Goal: Task Accomplishment & Management: Manage account settings

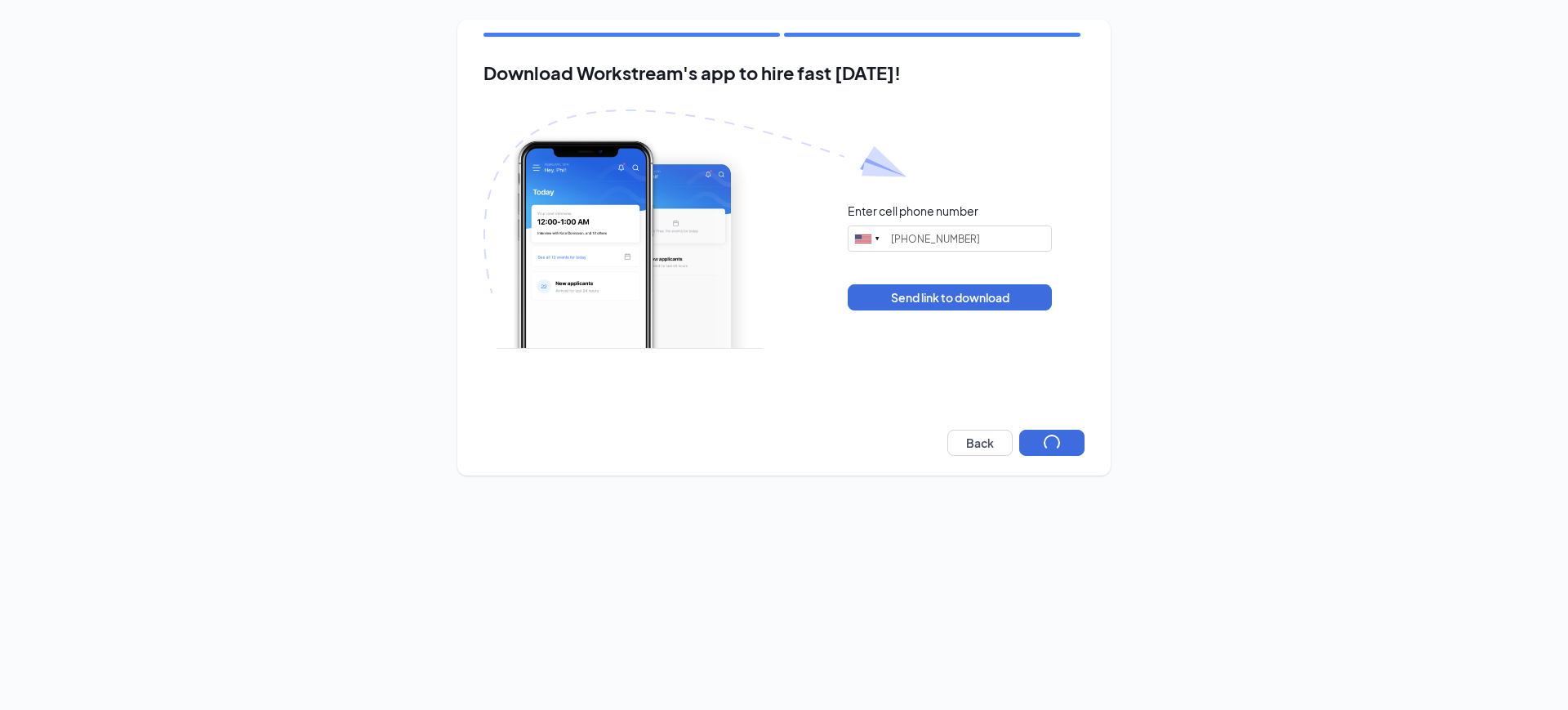
type input "(323) 932-1308"
click at [1038, 439] on button "Next" at bounding box center [1052, 443] width 66 height 26
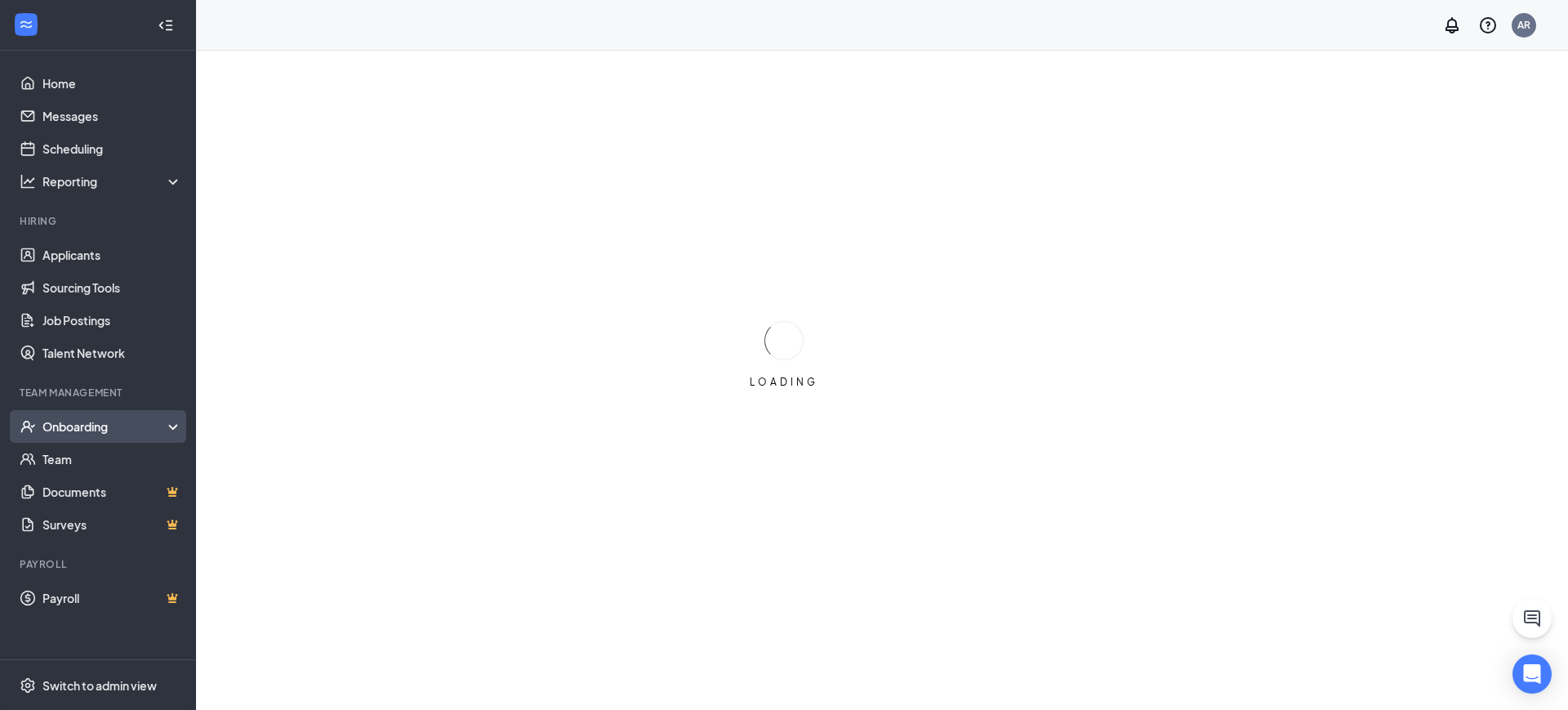
click at [106, 422] on div "Onboarding" at bounding box center [106, 426] width 126 height 16
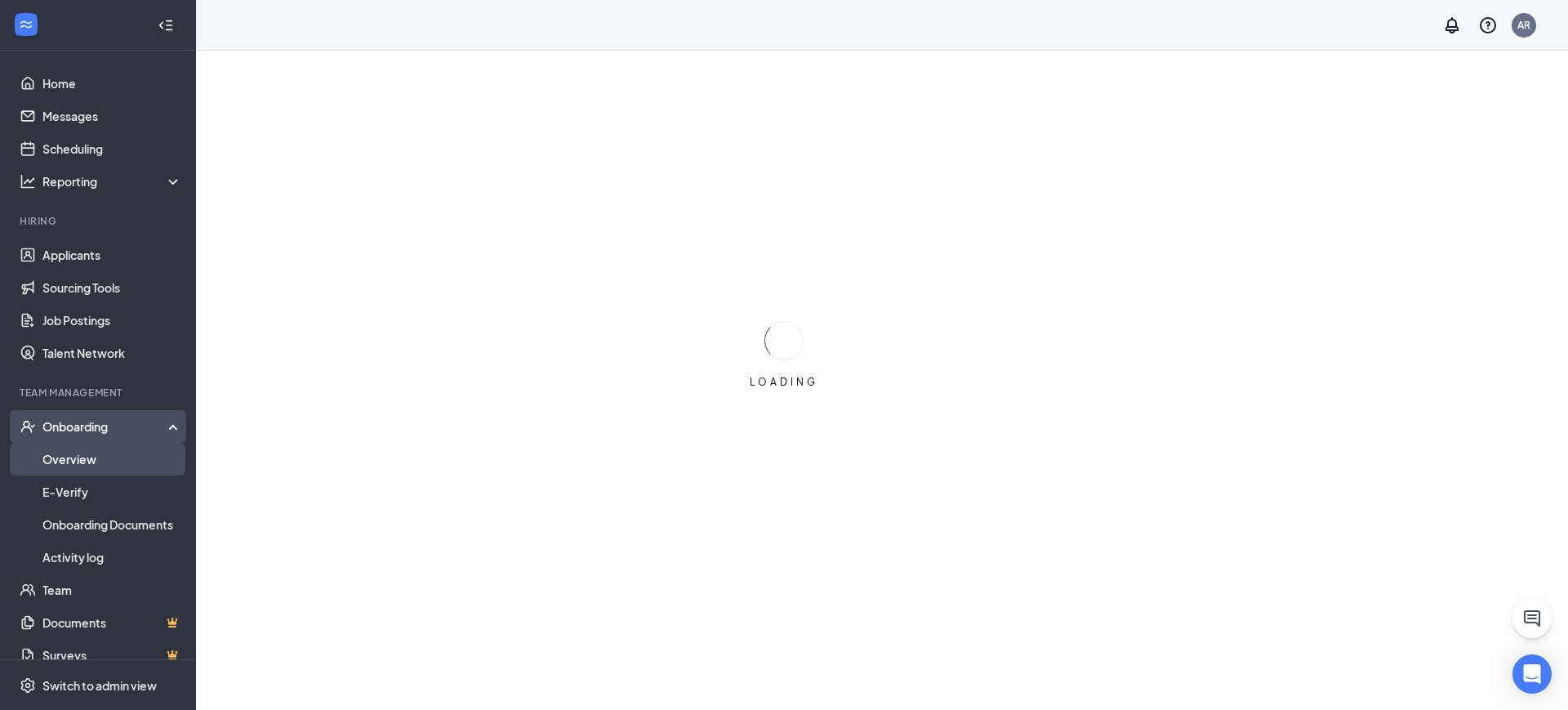
click at [86, 460] on link "Overview" at bounding box center [113, 459] width 139 height 33
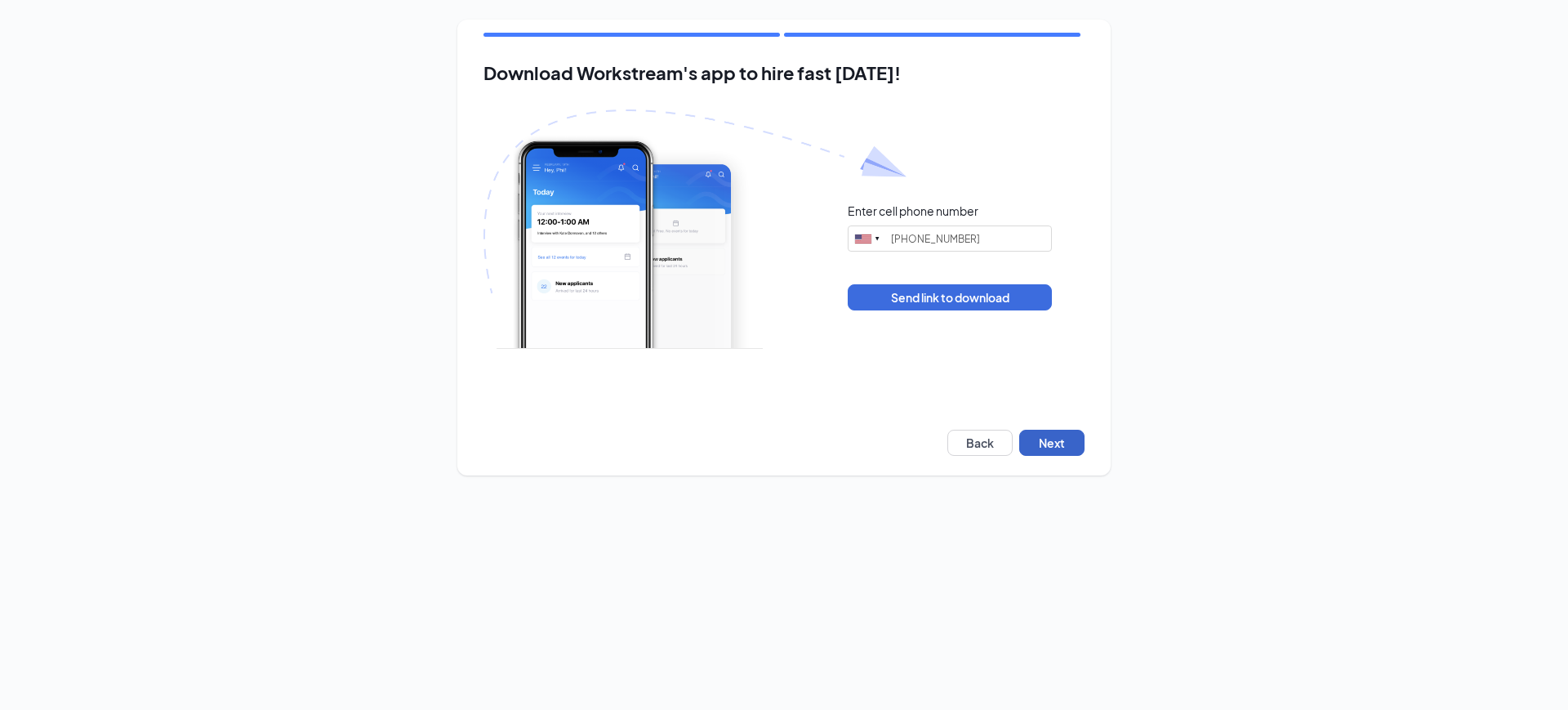
click at [1051, 442] on button "Next" at bounding box center [1052, 443] width 66 height 26
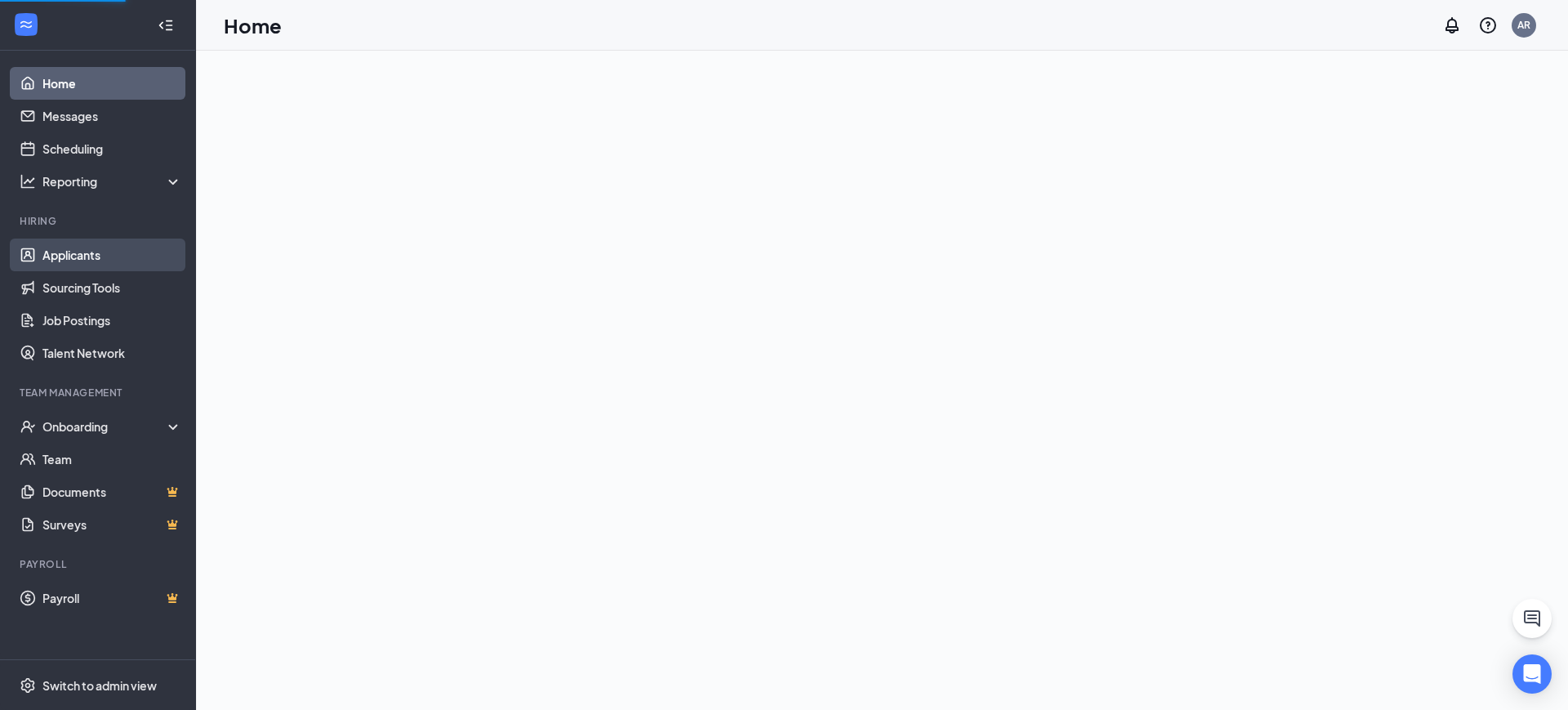
click at [139, 250] on link "Applicants" at bounding box center [113, 255] width 139 height 33
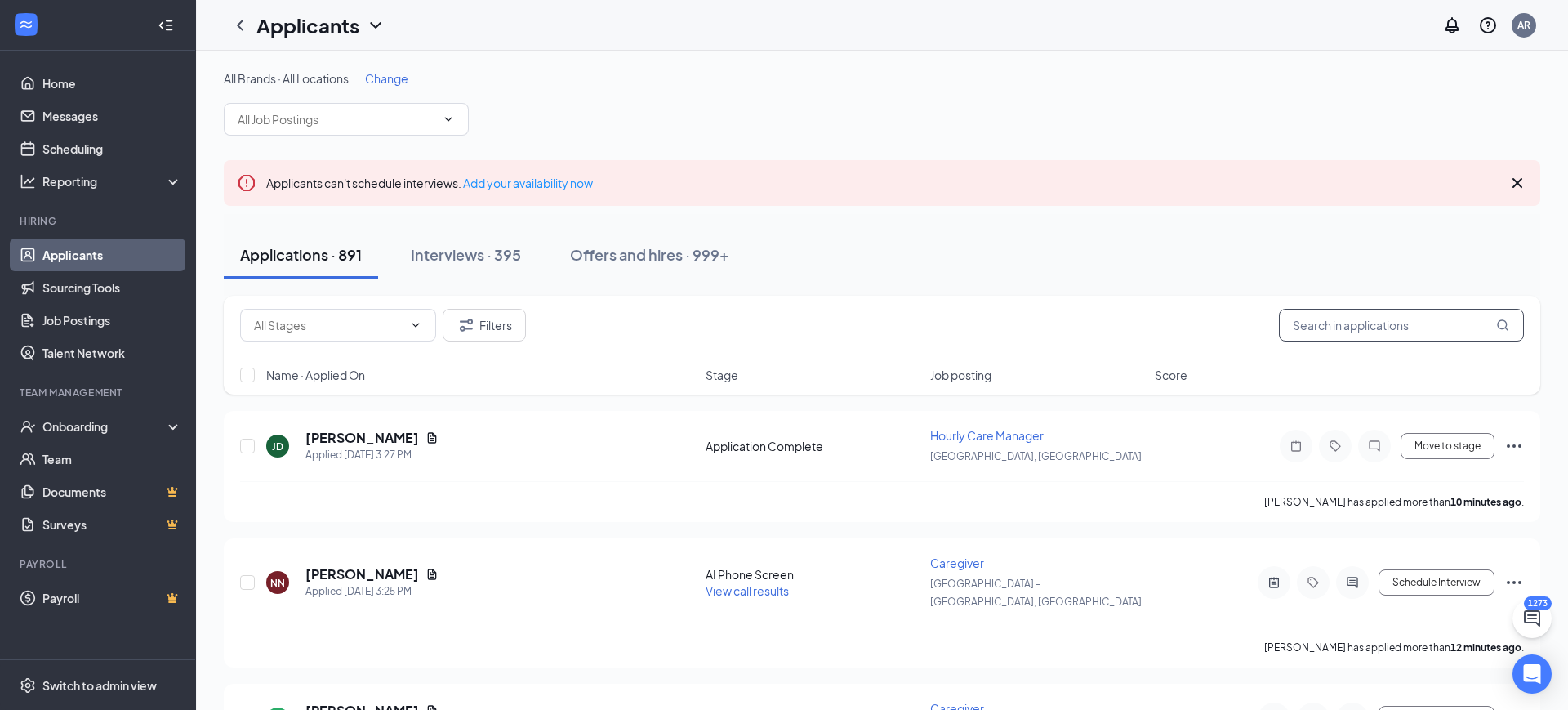
click at [1332, 325] on input "text" at bounding box center [1402, 325] width 245 height 33
paste input "Elizabeth Munoz"
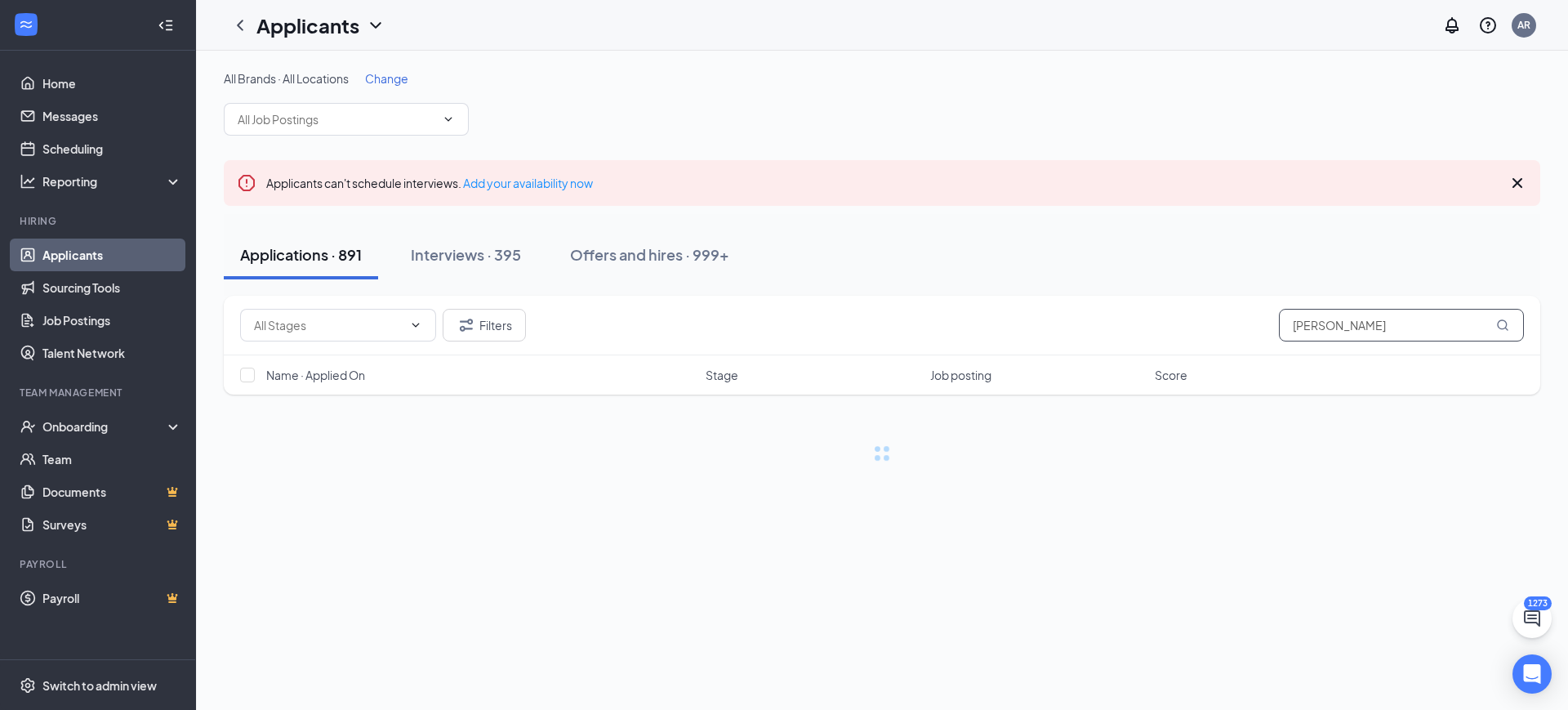
type input "Elizabeth Munoz"
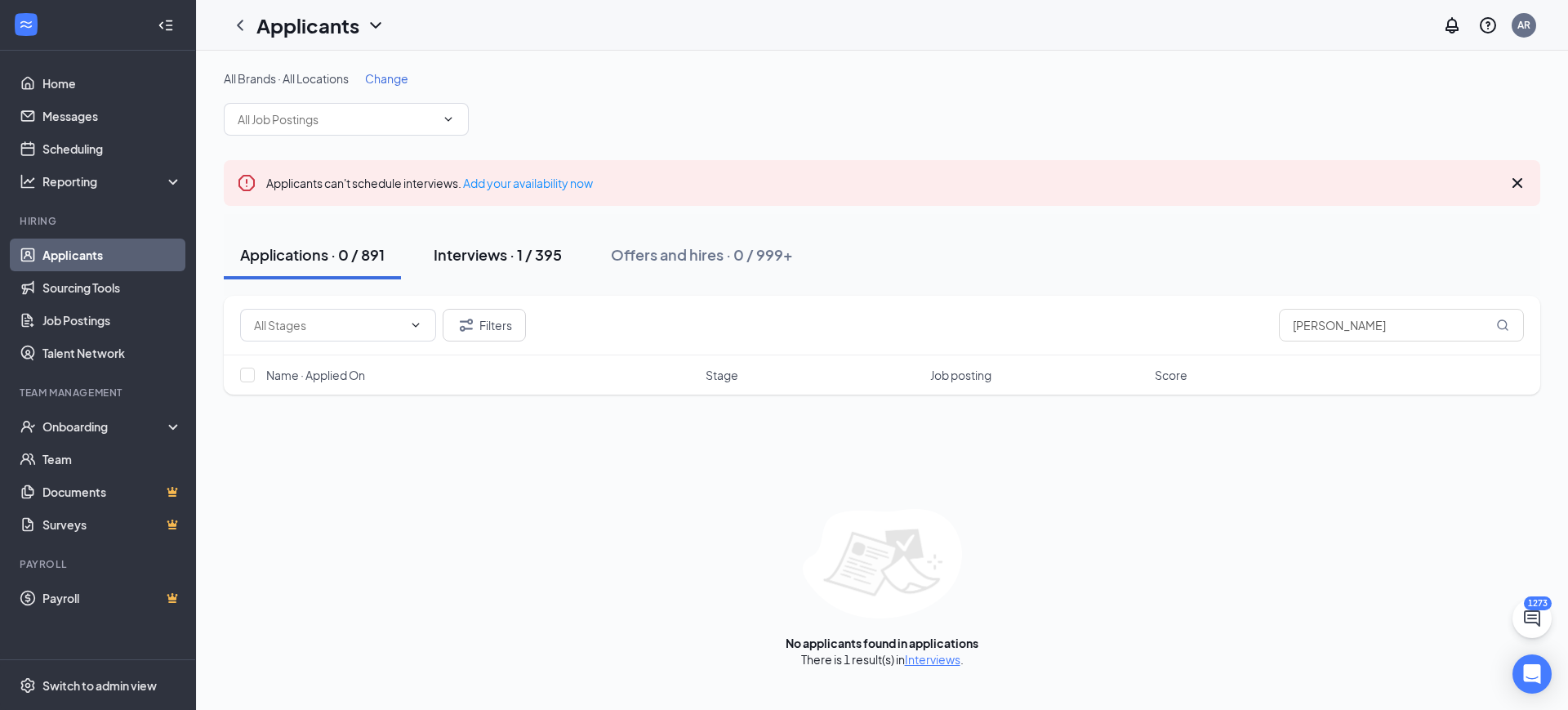
click at [522, 257] on div "Interviews · 1 / 395" at bounding box center [497, 255] width 128 height 20
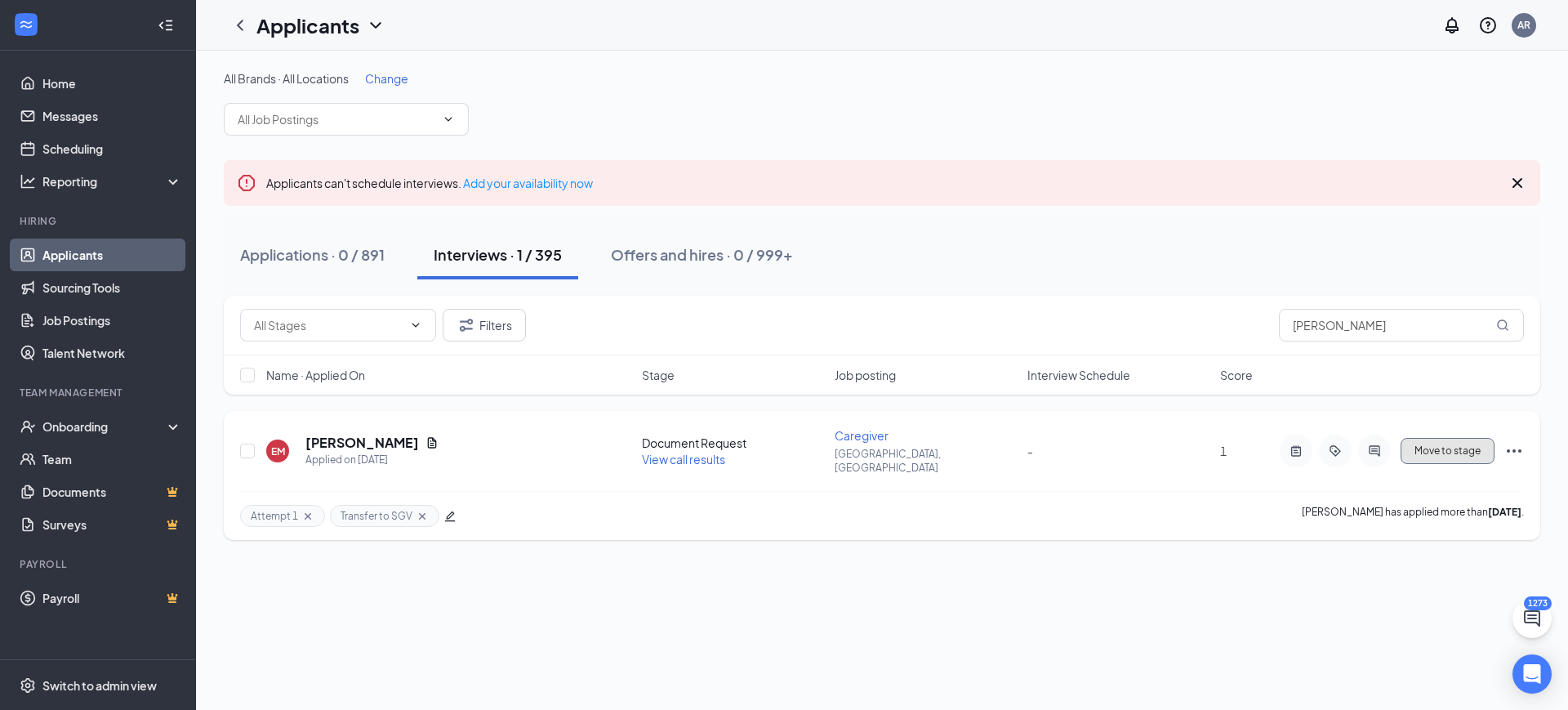
click at [1455, 438] on button "Move to stage" at bounding box center [1448, 450] width 94 height 26
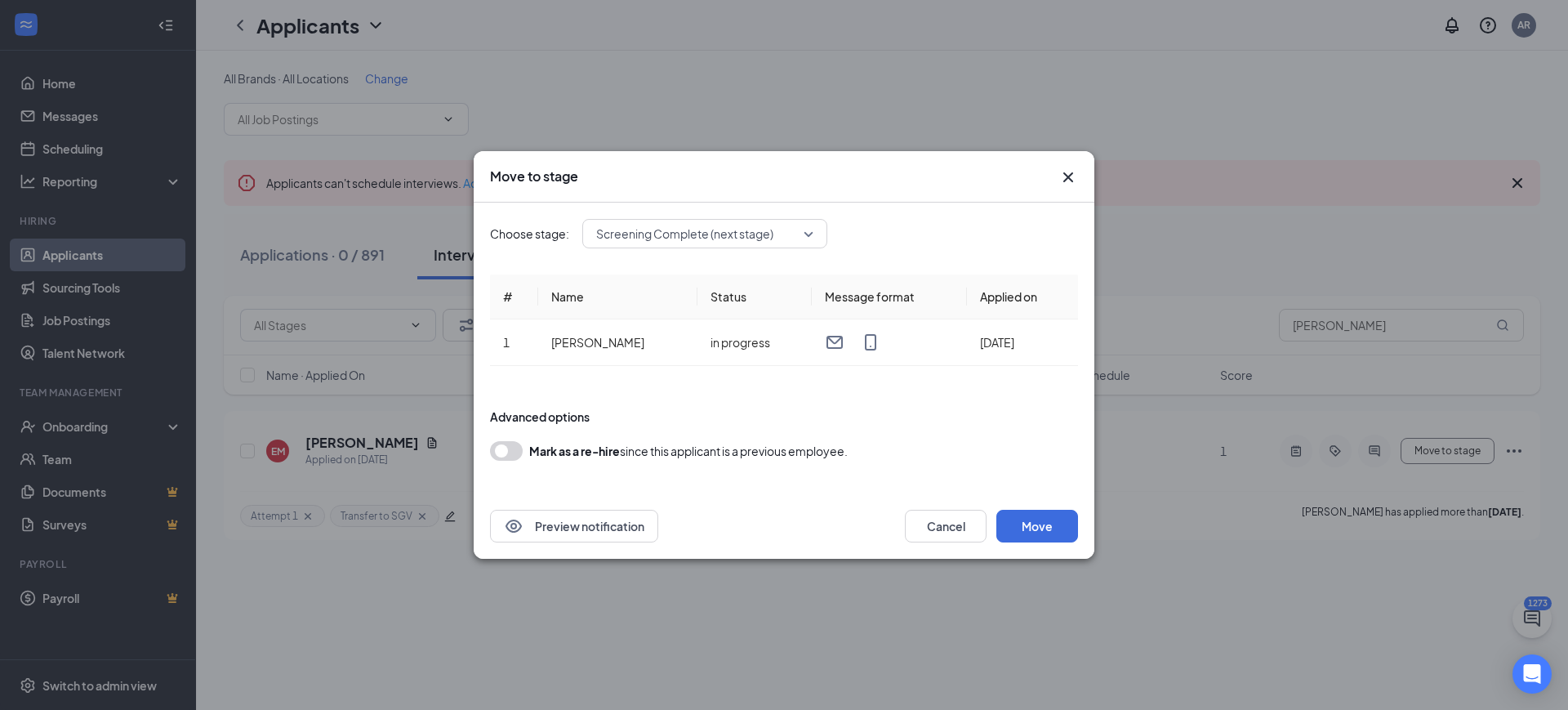
click at [1059, 178] on icon "Cross" at bounding box center [1067, 176] width 19 height 19
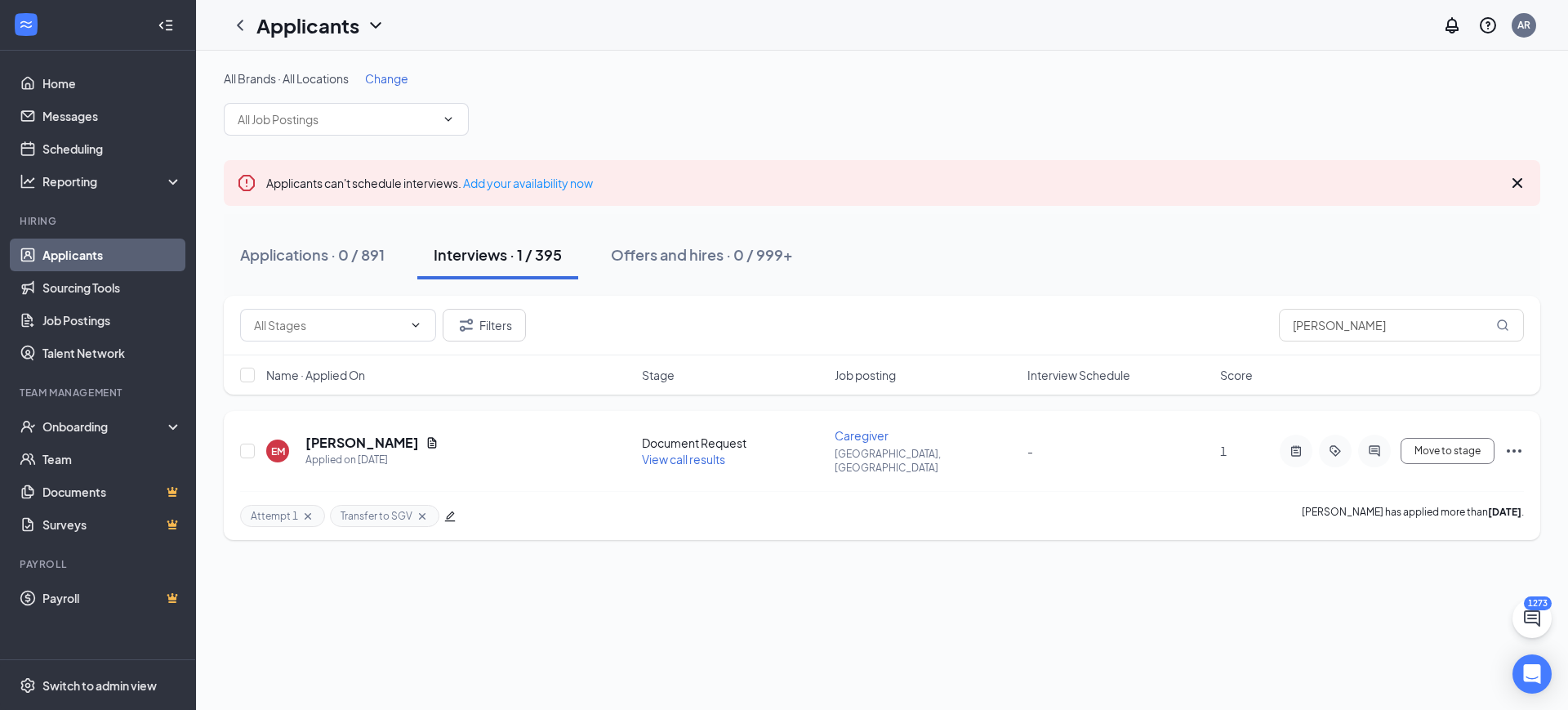
click at [1519, 441] on icon "Ellipses" at bounding box center [1514, 450] width 19 height 19
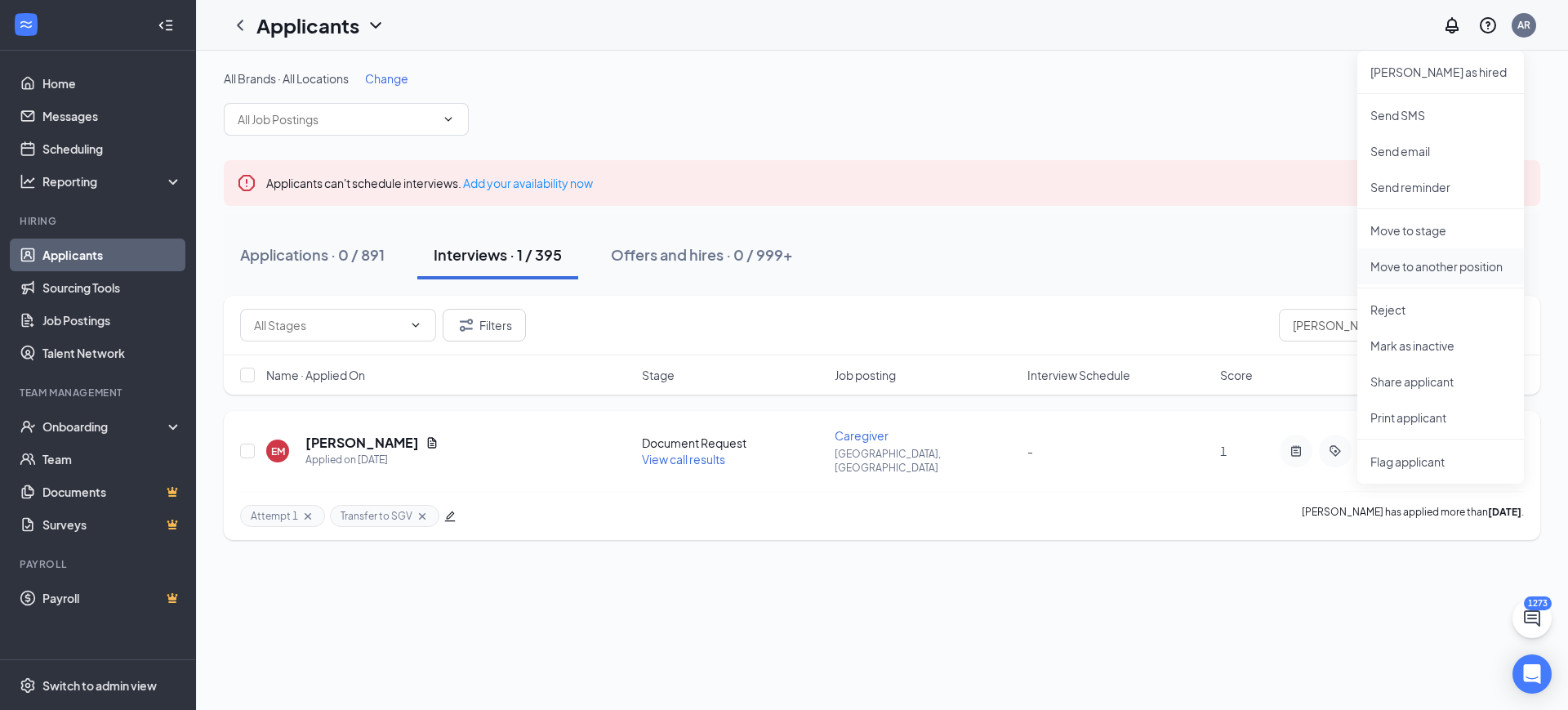
click at [1422, 266] on p "Move to another position" at bounding box center [1440, 266] width 140 height 16
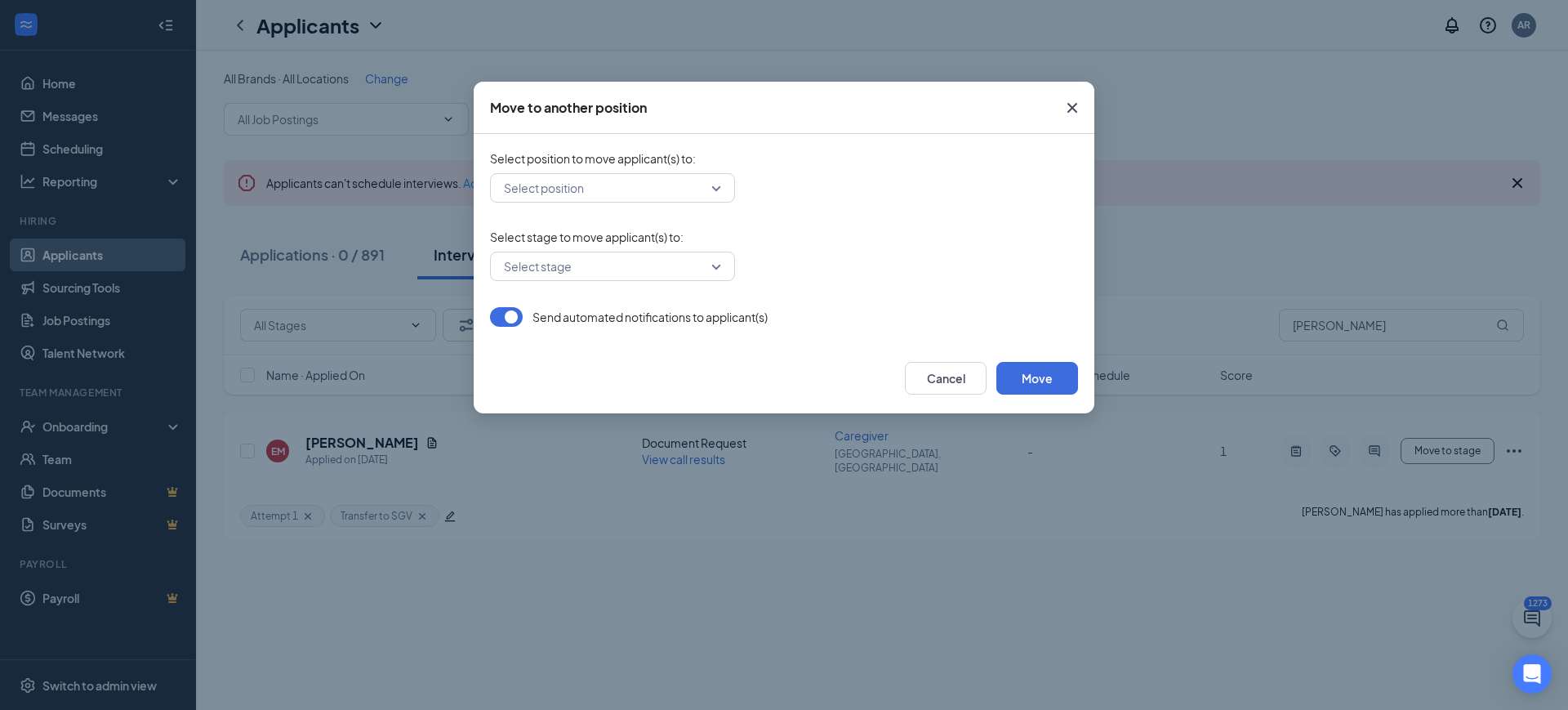
click at [668, 201] on input "search" at bounding box center [606, 187] width 214 height 28
click at [645, 180] on input "search" at bounding box center [606, 187] width 214 height 28
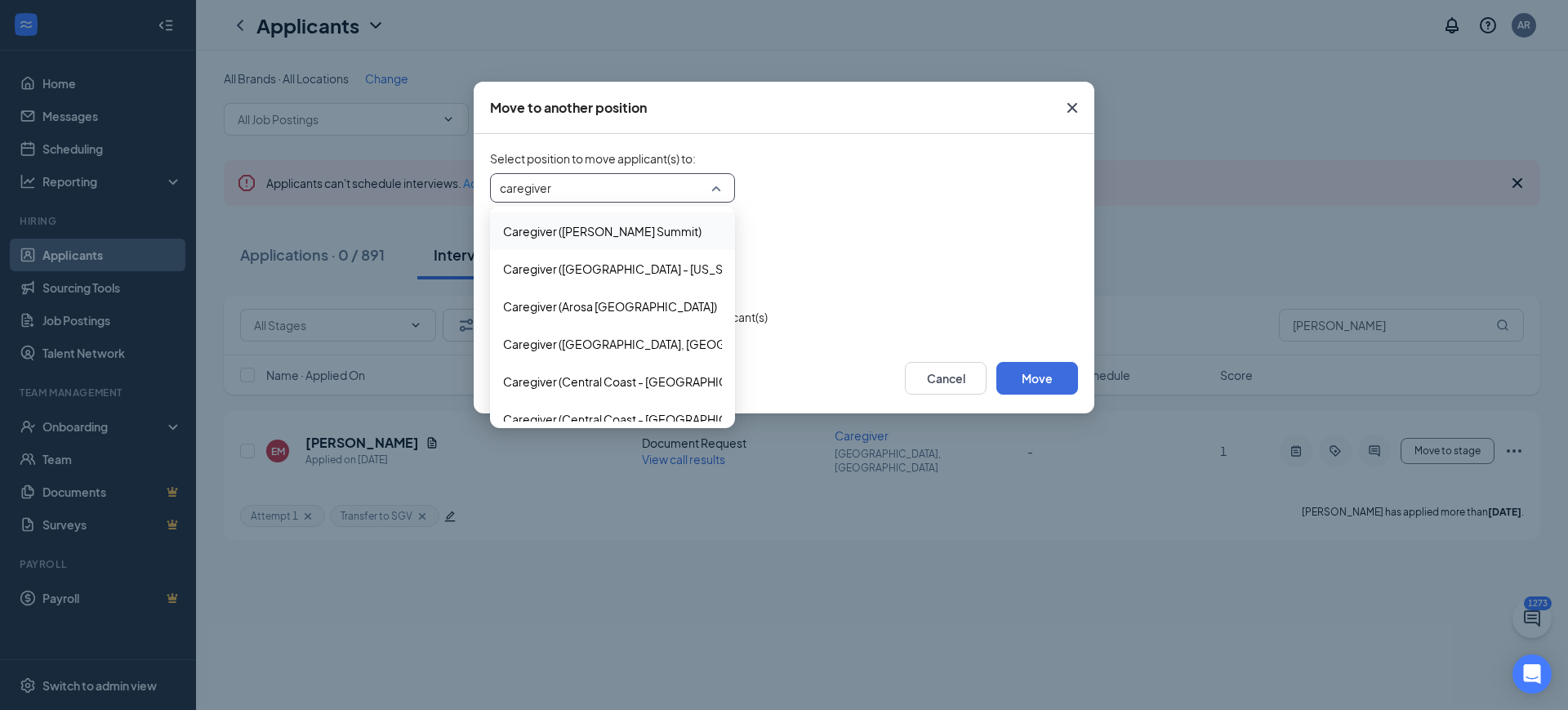
type input "caregiver"
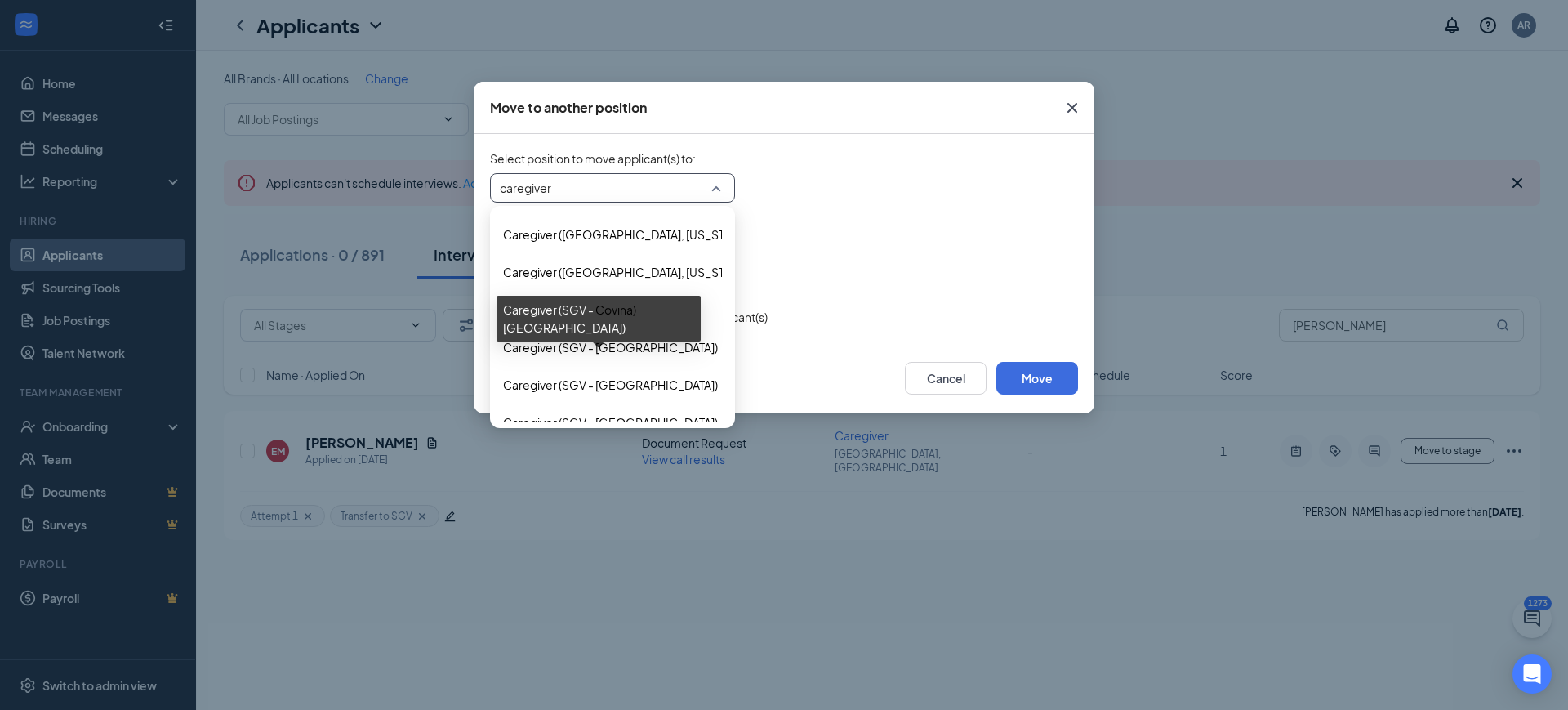
scroll to position [2560, 0]
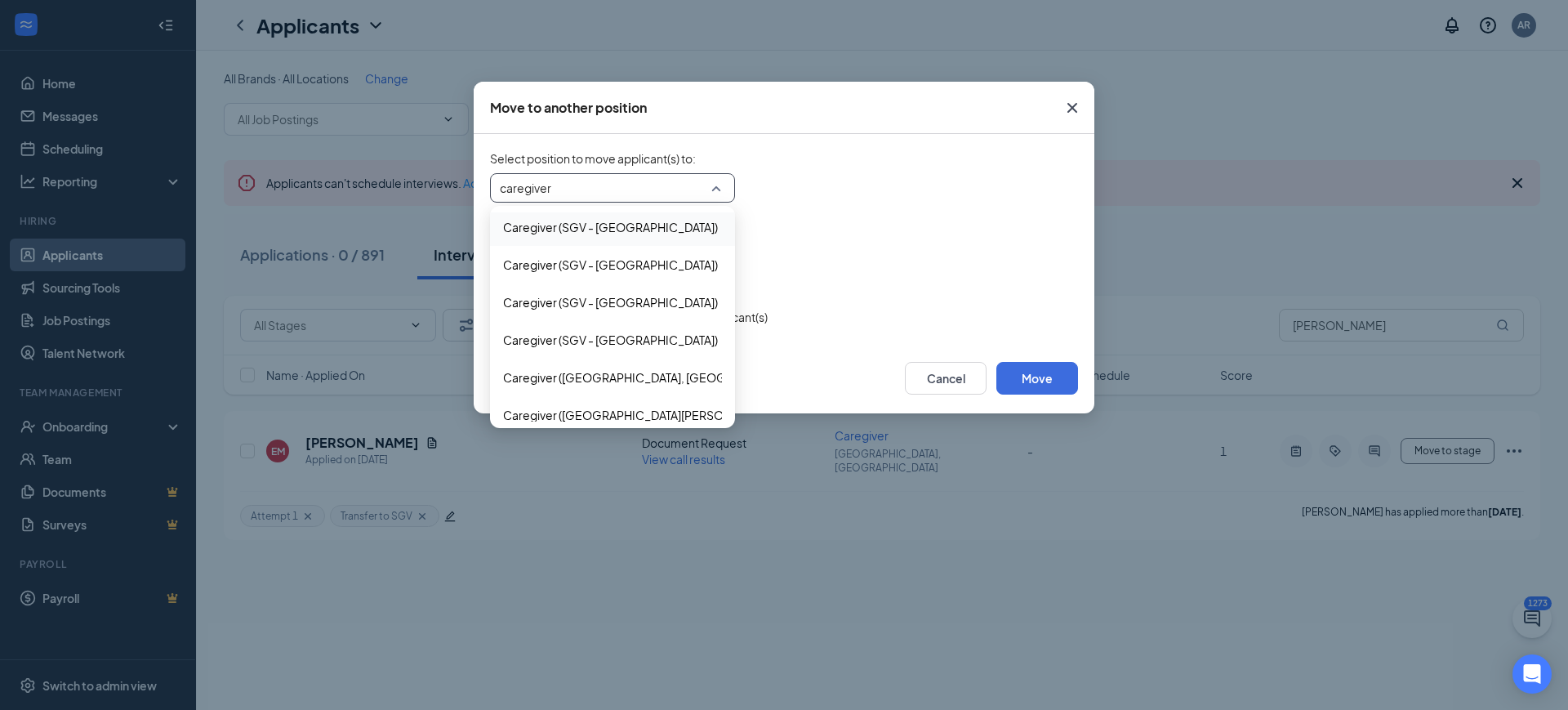
type input "caregiver"
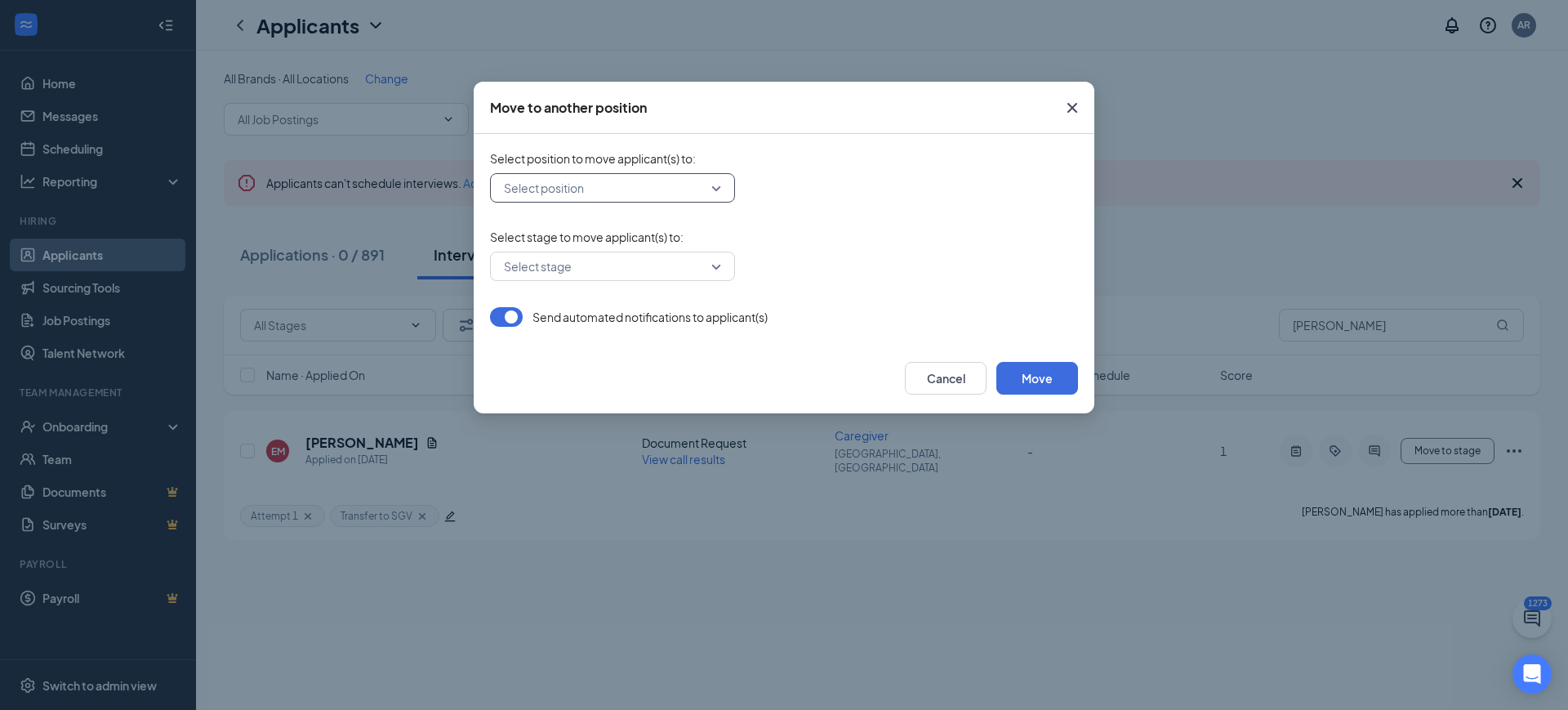
click at [658, 208] on form "Select position to move applicant(s) to : Select position 456971 454144 Caregiv…" at bounding box center [784, 239] width 588 height 176
click at [653, 200] on input "search" at bounding box center [606, 187] width 214 height 28
type input "sgv"
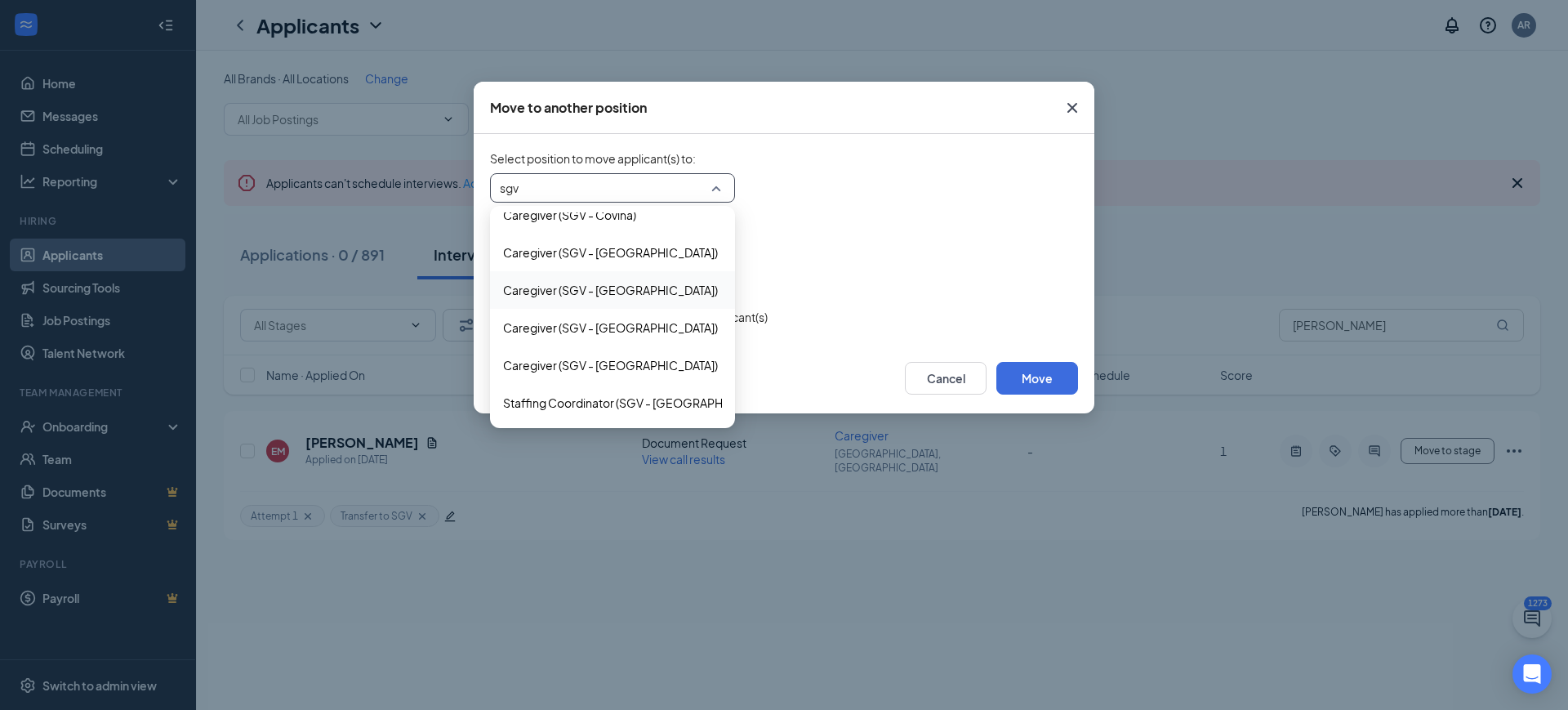
scroll to position [50, 0]
click at [616, 360] on span "Caregiver (SGV - Pasadena)" at bounding box center [611, 368] width 215 height 18
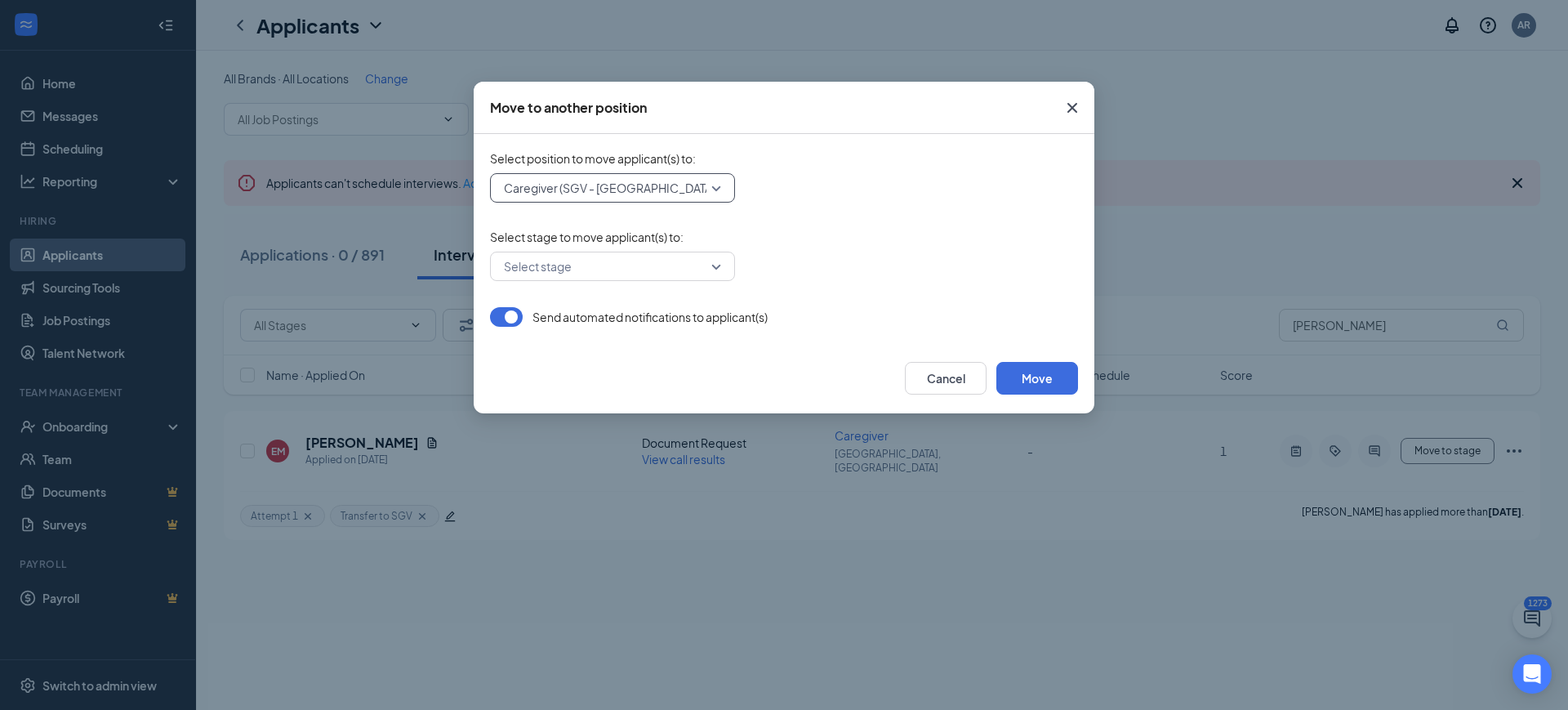
click at [653, 271] on input "search" at bounding box center [606, 266] width 214 height 28
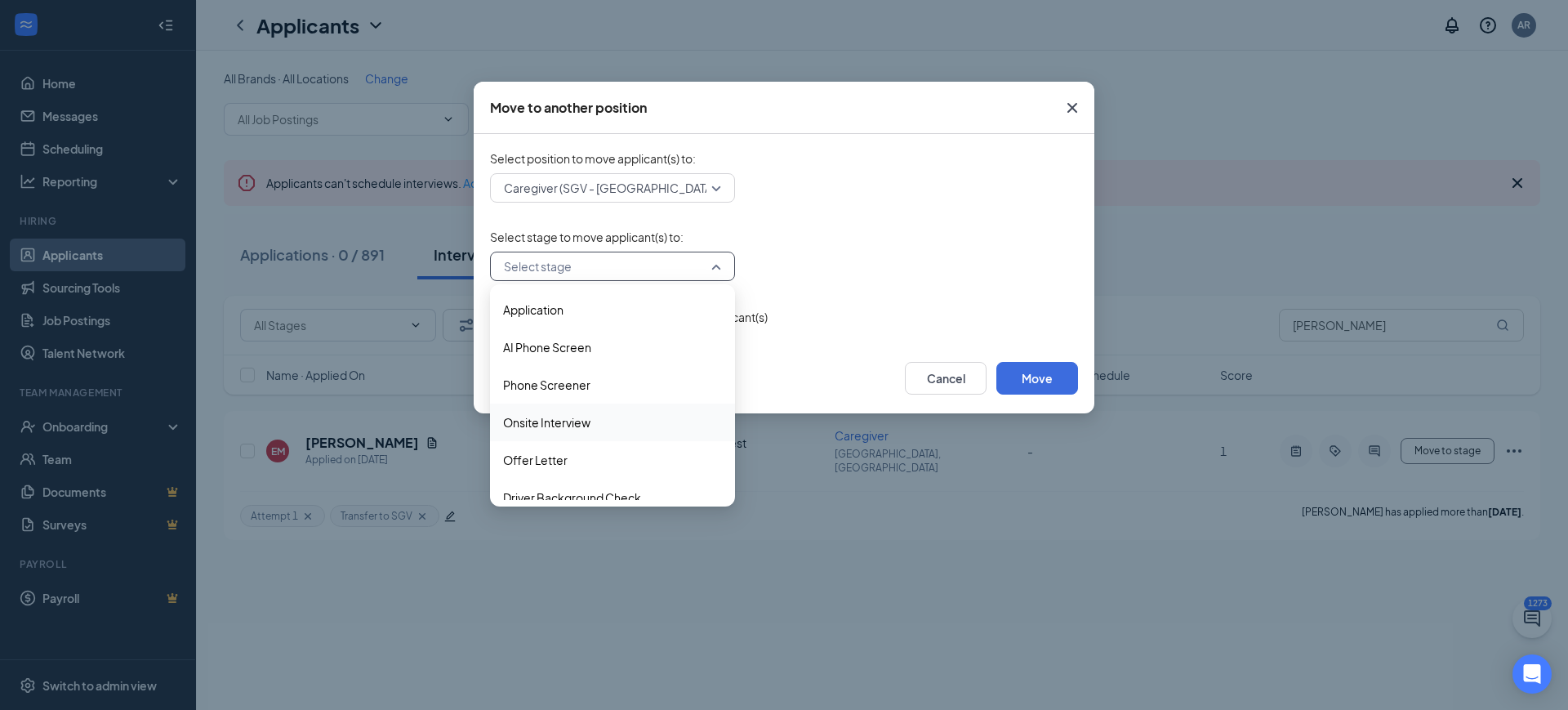
click at [605, 423] on span "Onsite Interview" at bounding box center [612, 422] width 219 height 18
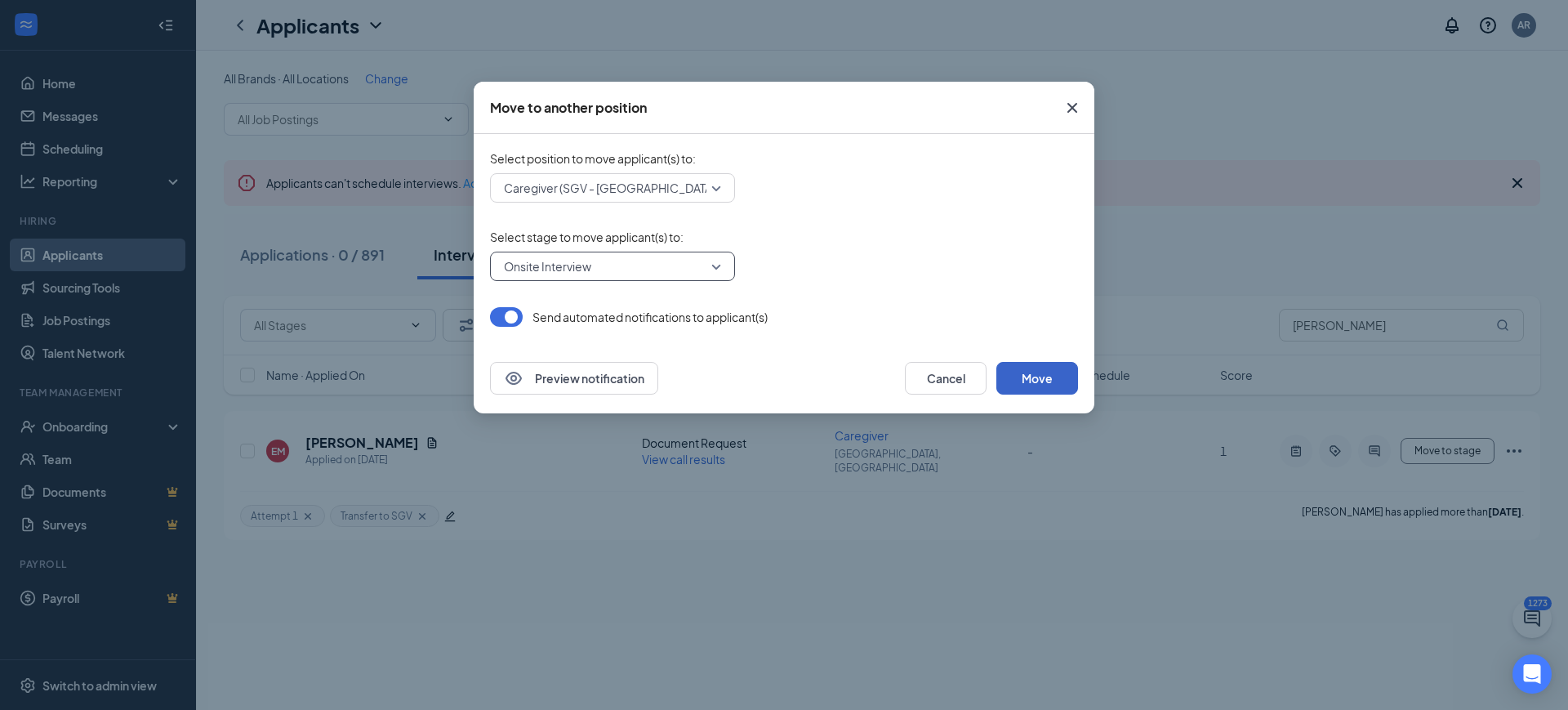
click at [1066, 376] on button "Move" at bounding box center [1037, 378] width 81 height 33
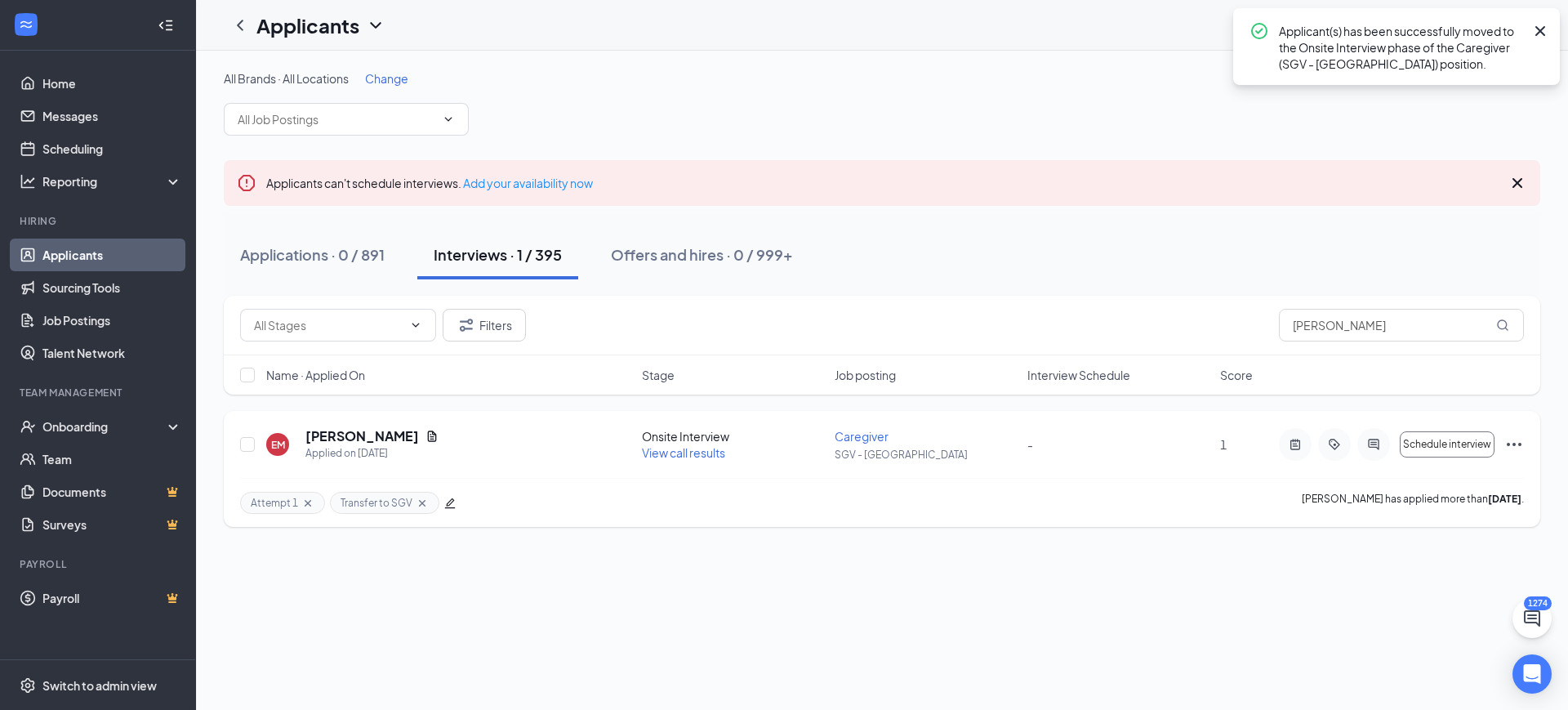
click at [1521, 440] on icon "Ellipses" at bounding box center [1514, 444] width 19 height 19
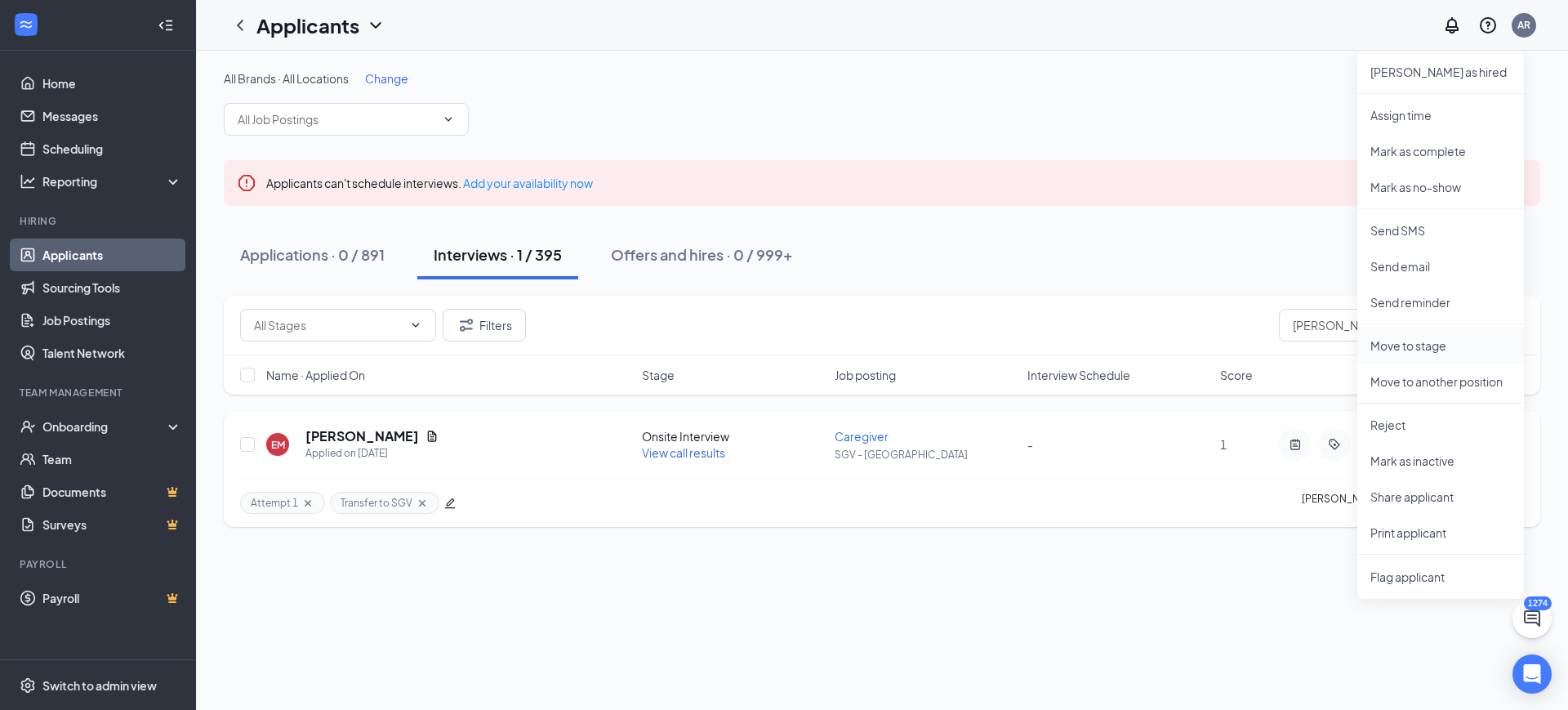
click at [1429, 348] on p "Move to stage" at bounding box center [1440, 345] width 140 height 16
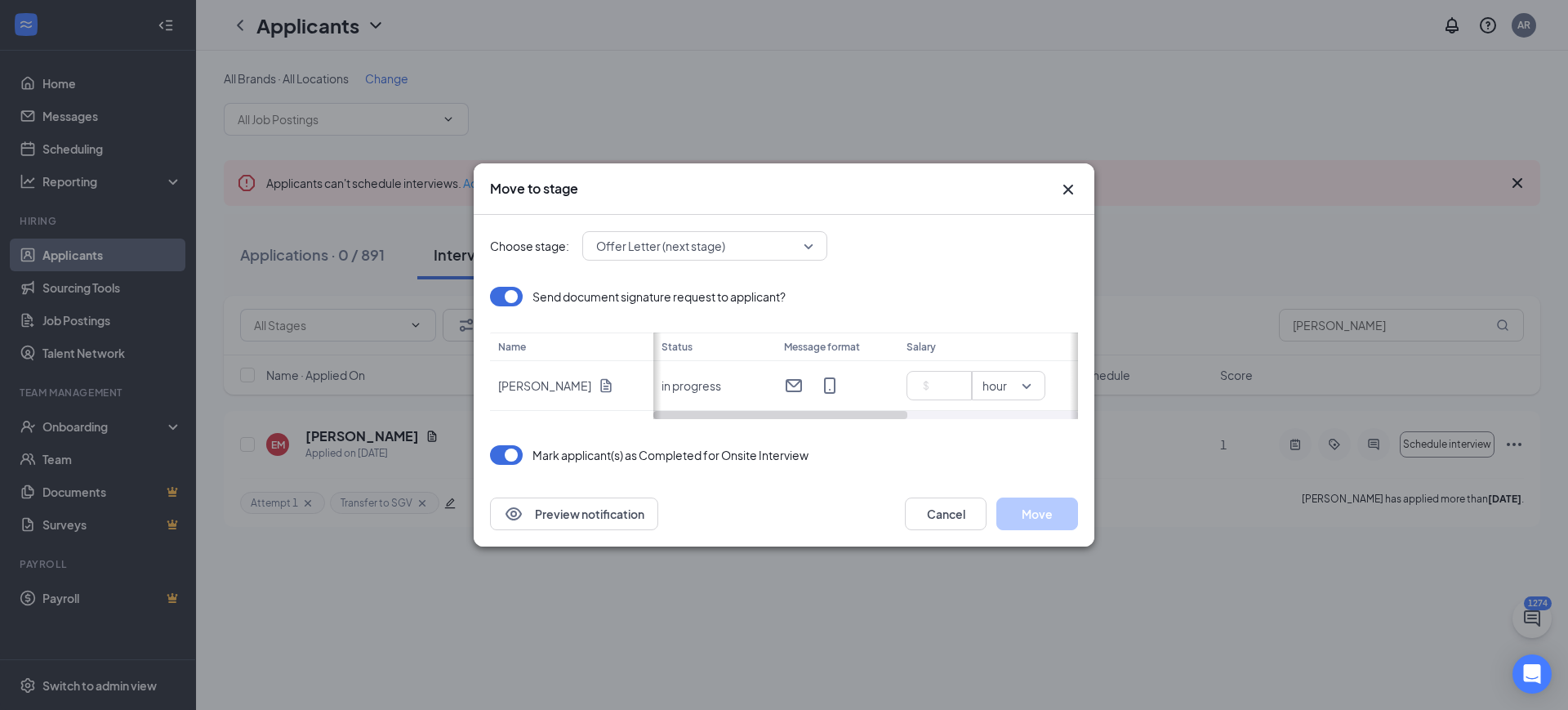
click at [747, 217] on div "Choose stage: Offer Letter (next stage) Send document signature request to appl…" at bounding box center [784, 348] width 588 height 266
click at [741, 224] on div "Choose stage: Offer Letter (next stage) Send document signature request to appl…" at bounding box center [784, 348] width 588 height 266
click at [729, 247] on span "Offer Letter (next stage)" at bounding box center [697, 245] width 202 height 24
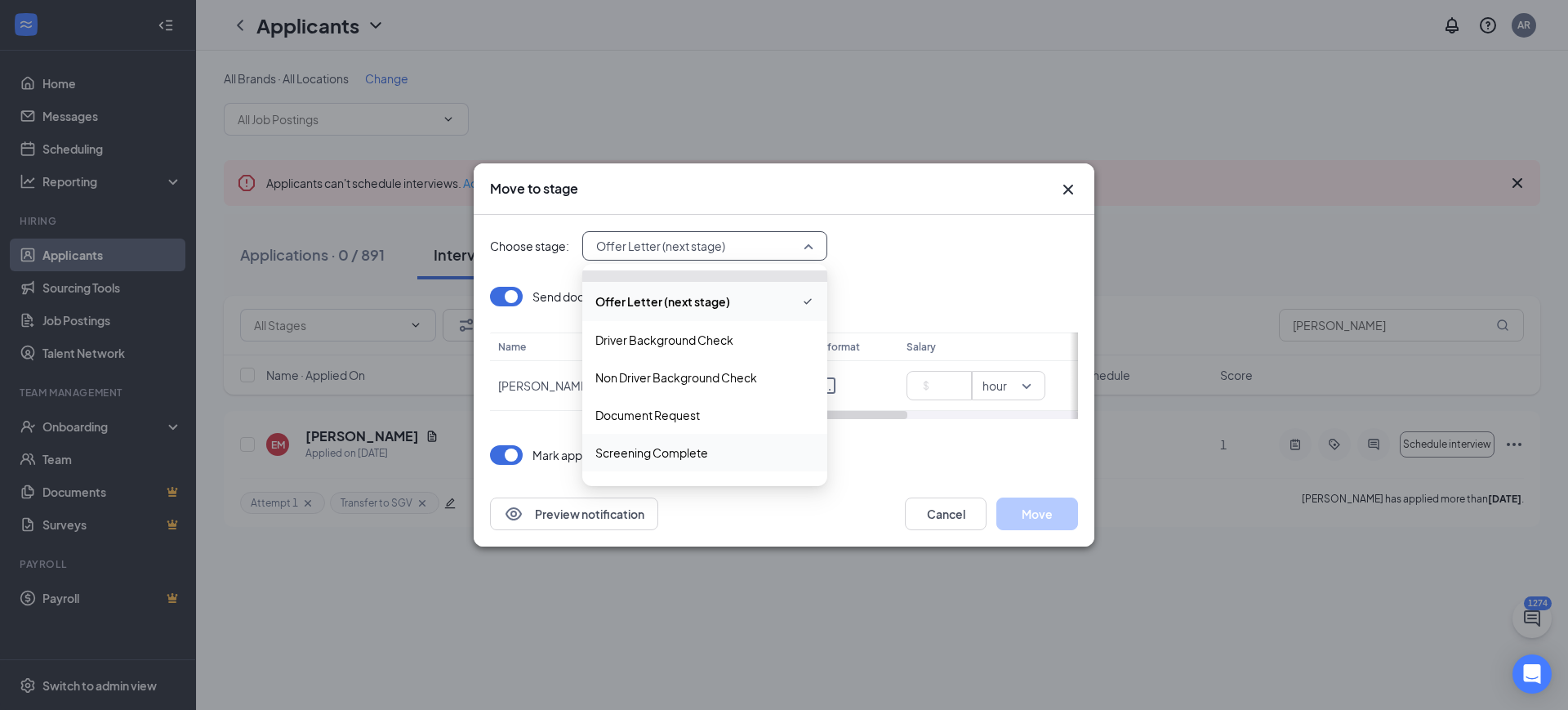
scroll to position [136, 0]
click at [695, 418] on span "Document Request" at bounding box center [648, 417] width 104 height 18
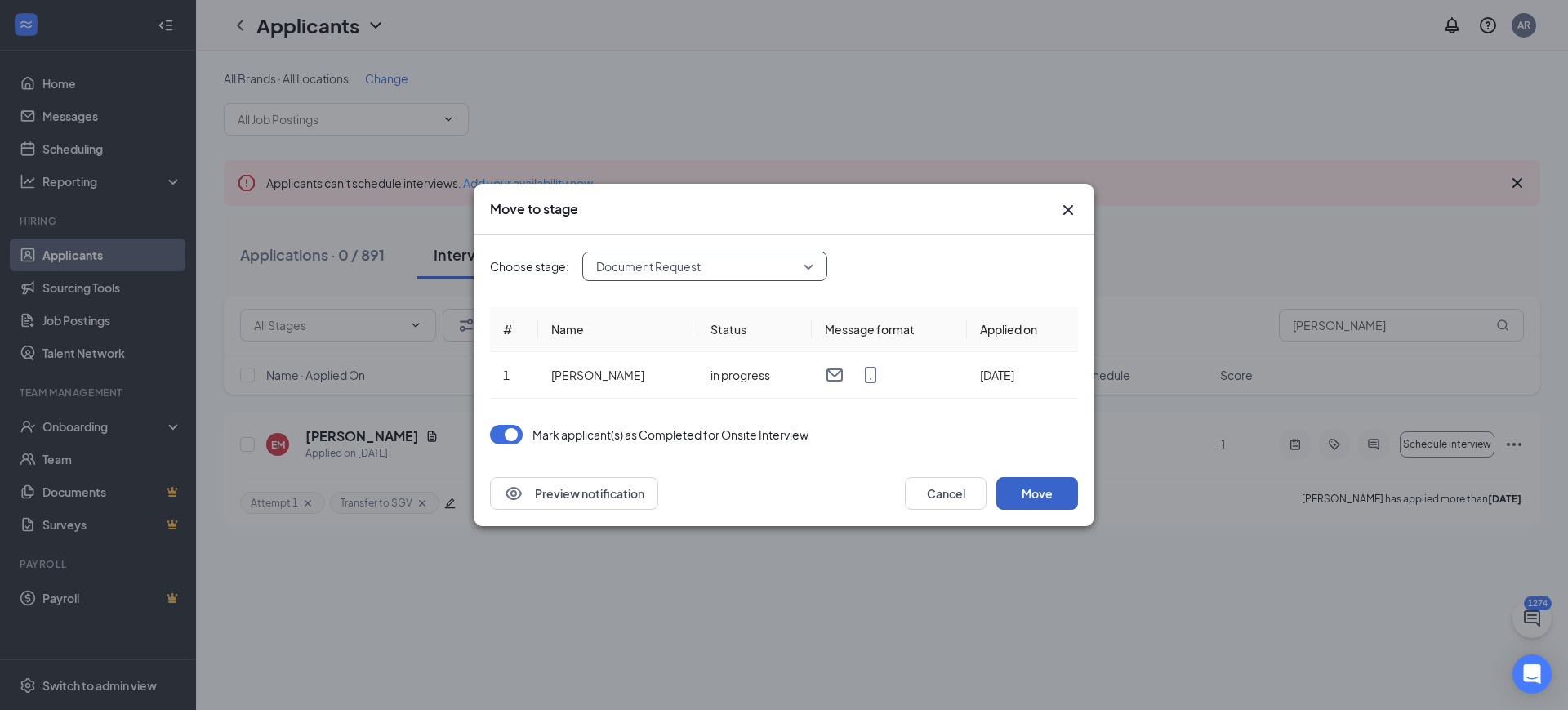
click at [1039, 487] on button "Move" at bounding box center [1037, 493] width 81 height 33
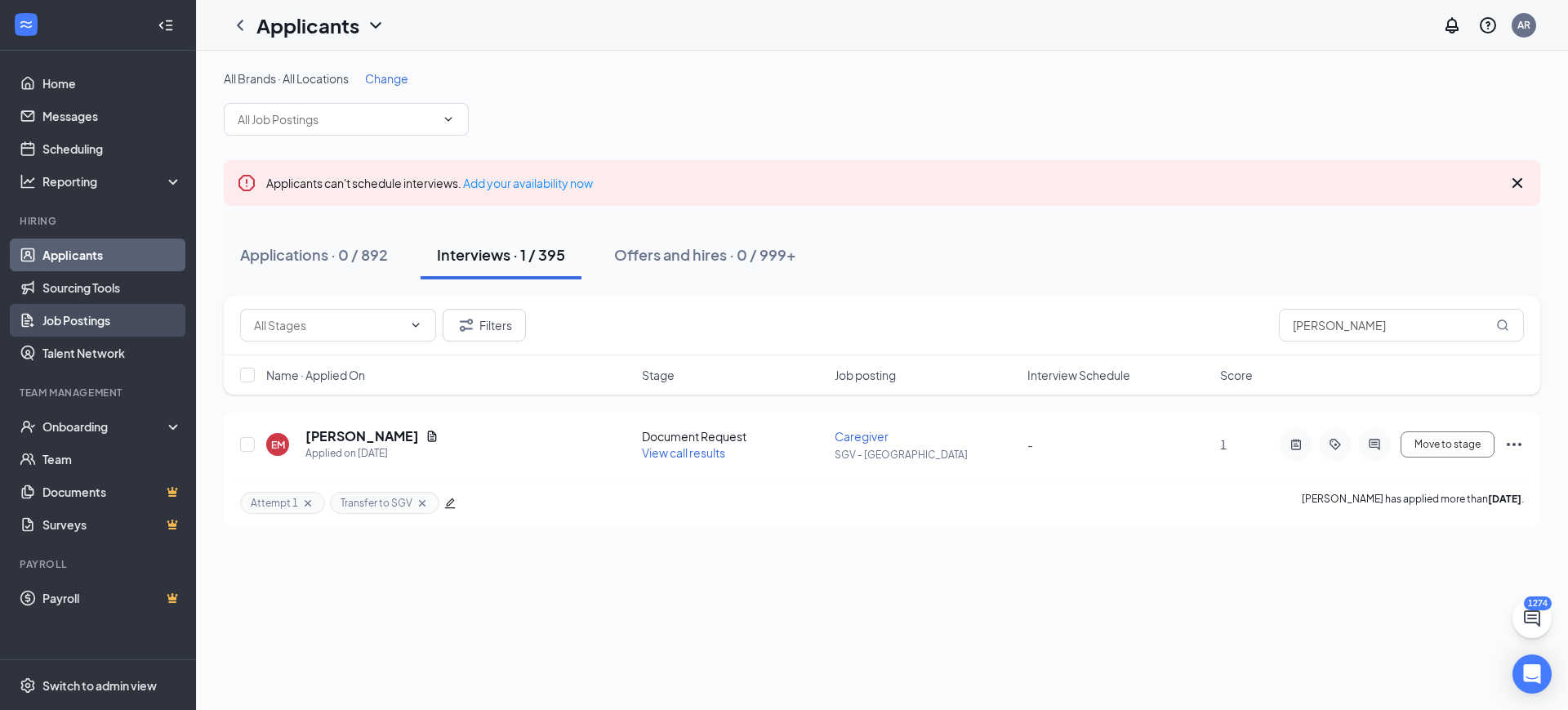
click at [99, 323] on link "Job Postings" at bounding box center [113, 320] width 139 height 33
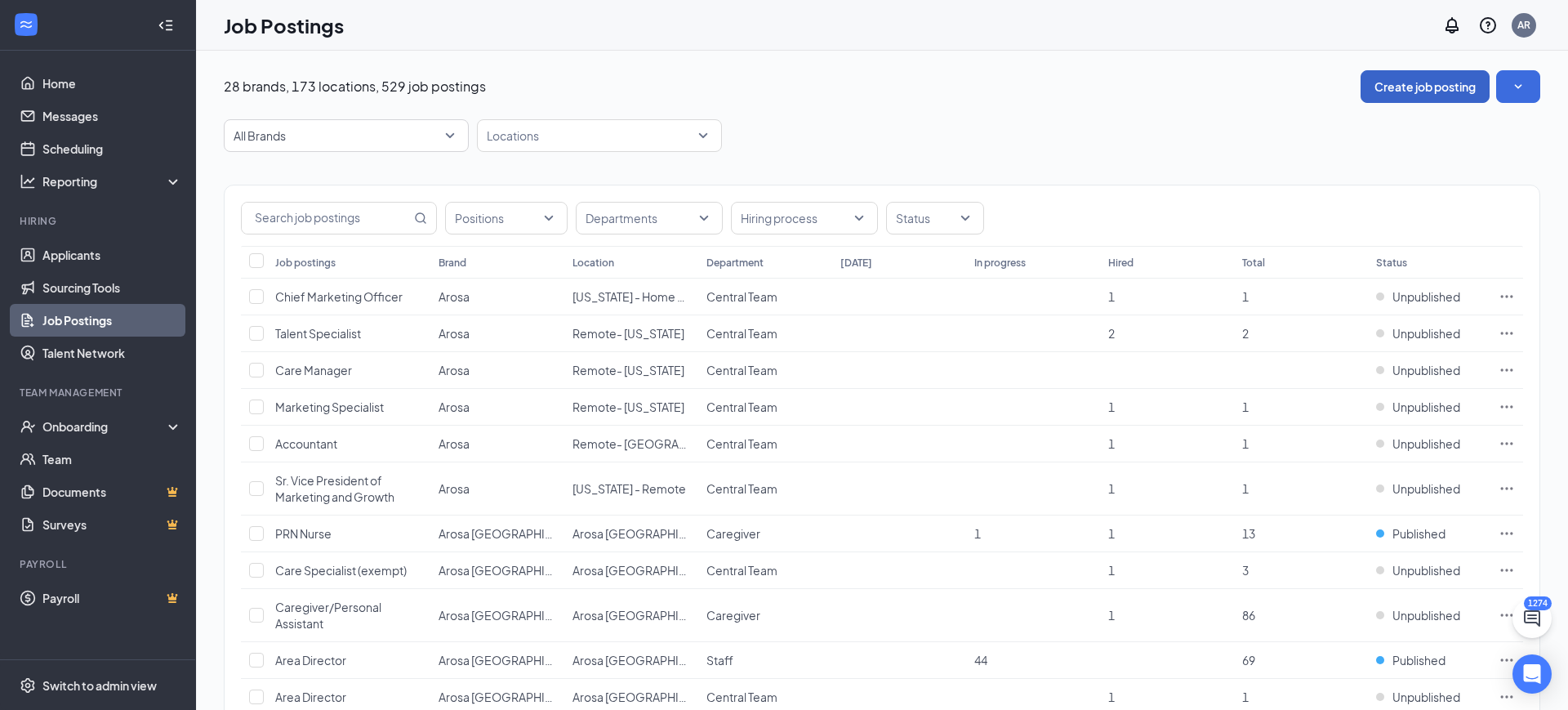
click at [1434, 74] on button "Create job posting" at bounding box center [1425, 87] width 129 height 33
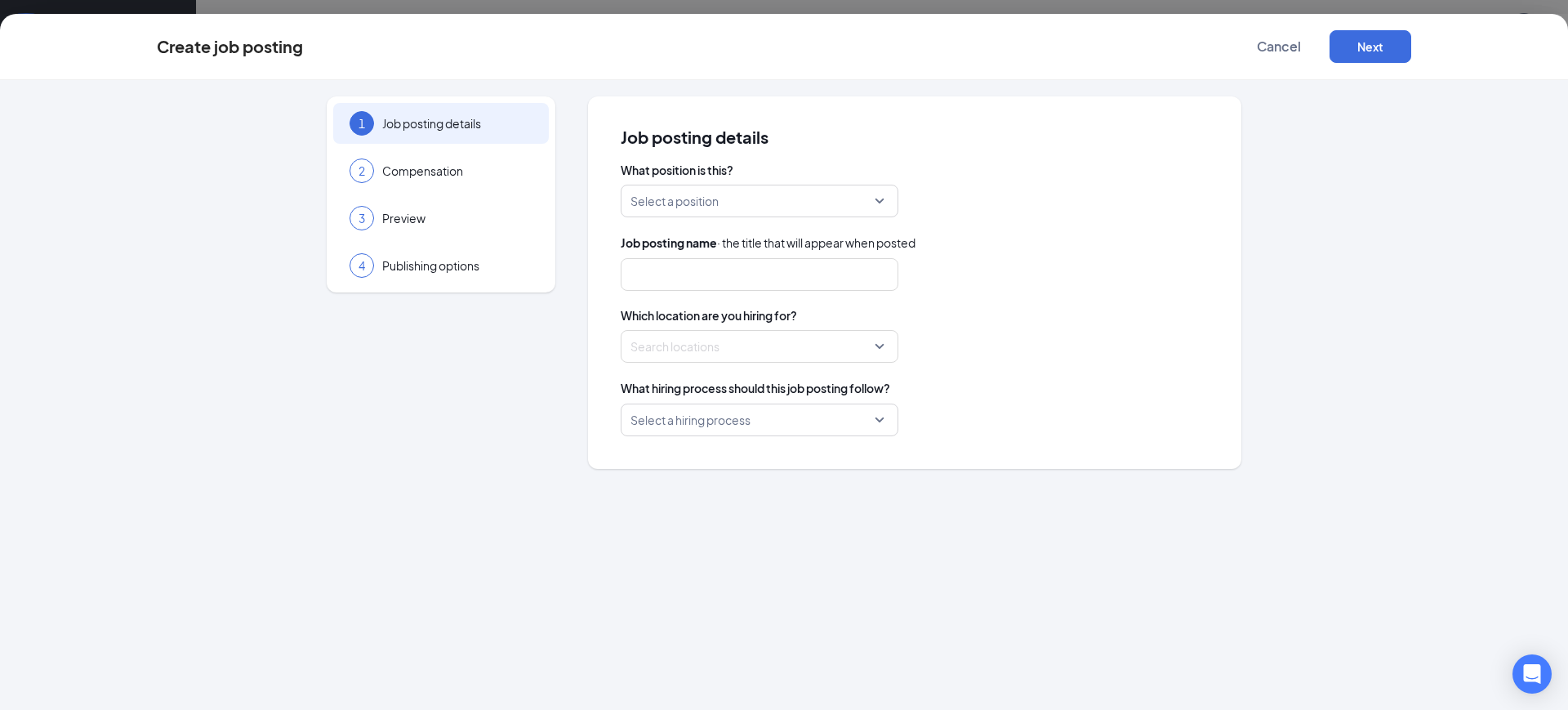
click at [805, 190] on input "search" at bounding box center [754, 201] width 247 height 31
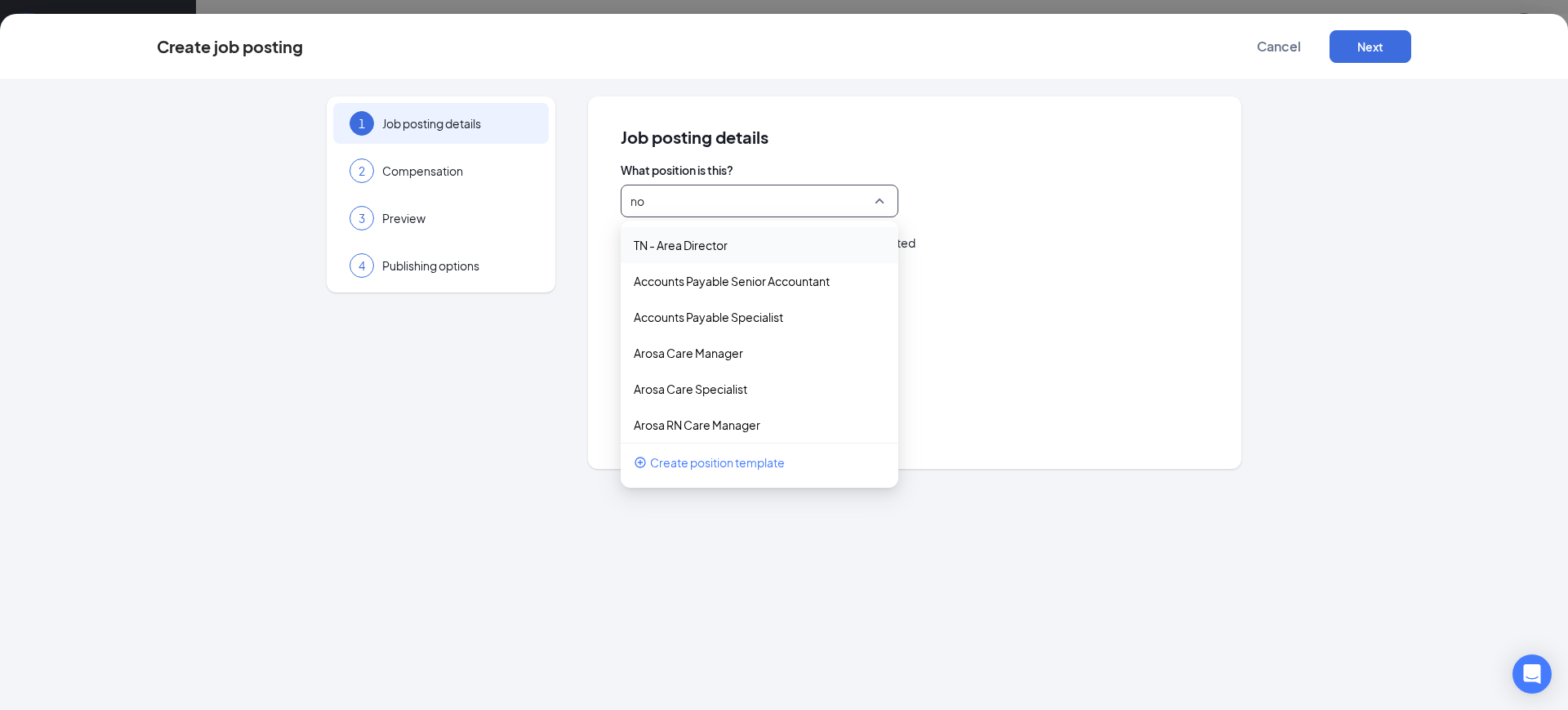
type input "n"
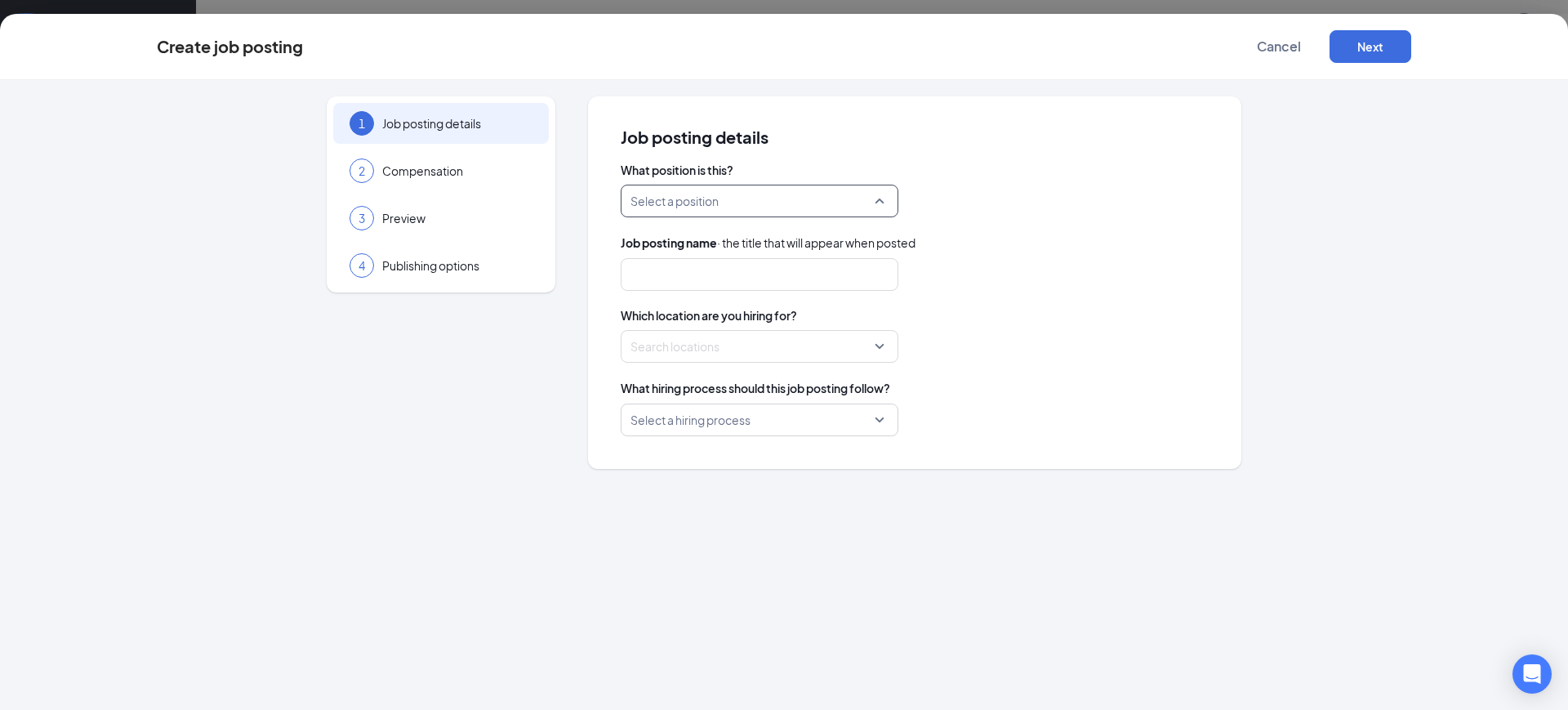
click at [709, 192] on input "search" at bounding box center [754, 201] width 247 height 31
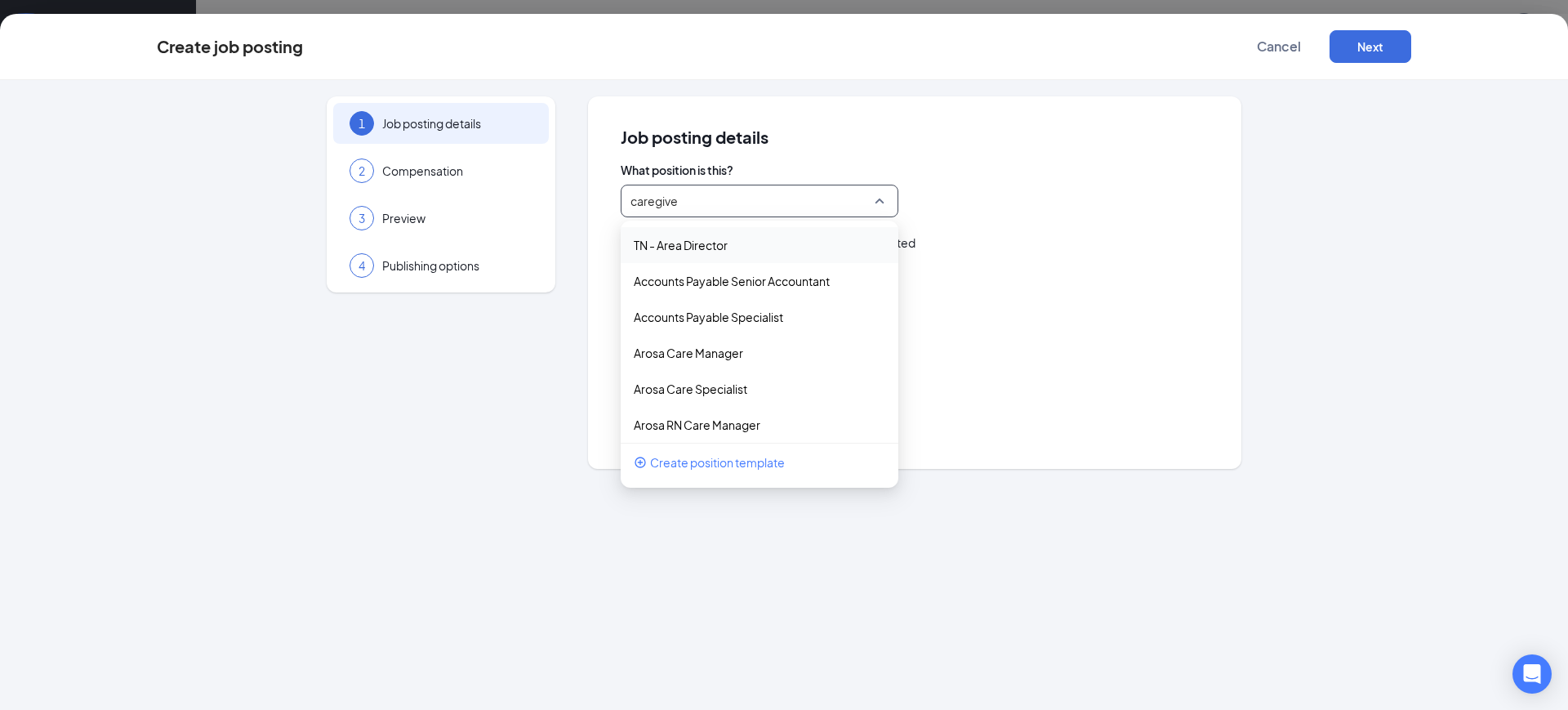
type input "caregiver"
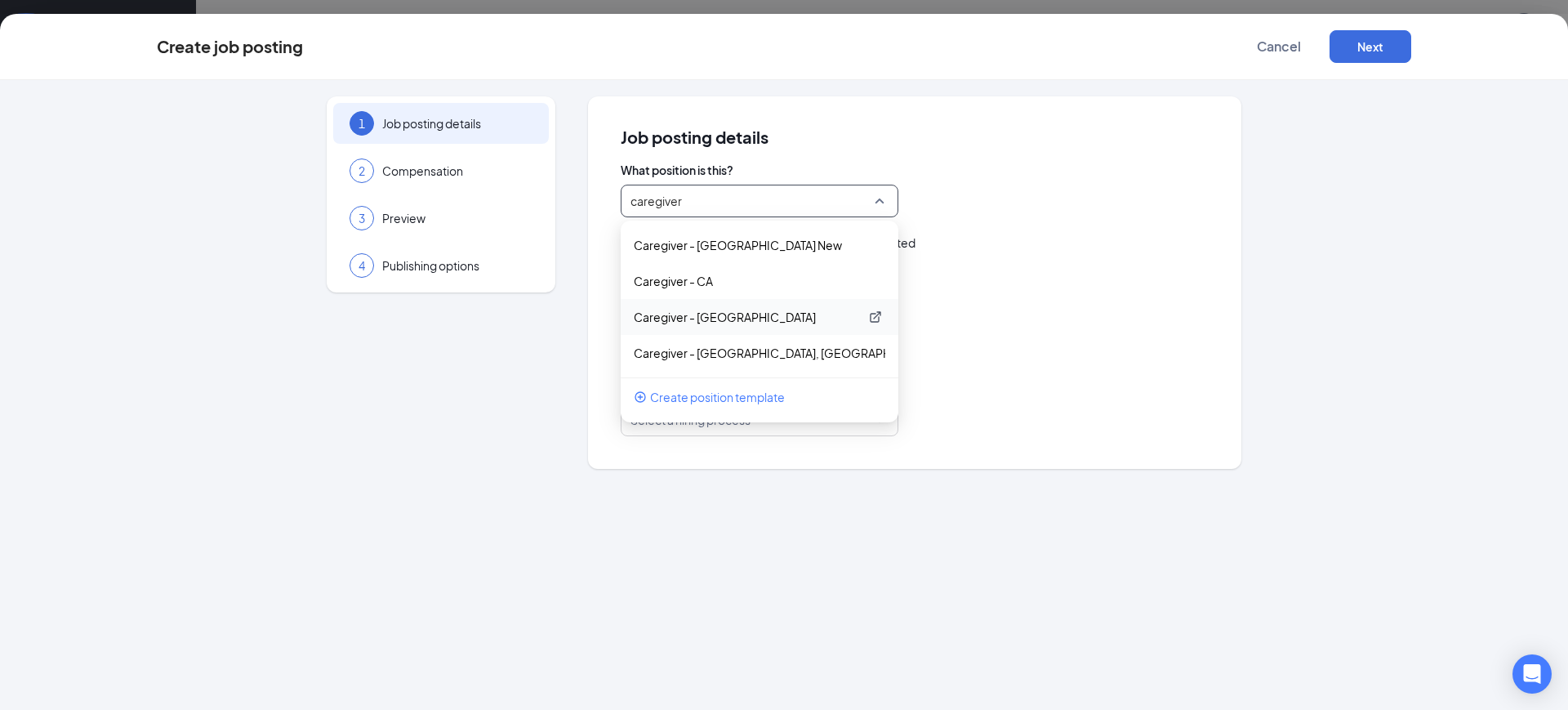
click at [731, 316] on p "Caregiver - NJ" at bounding box center [747, 317] width 225 height 16
type input "Caregiver"
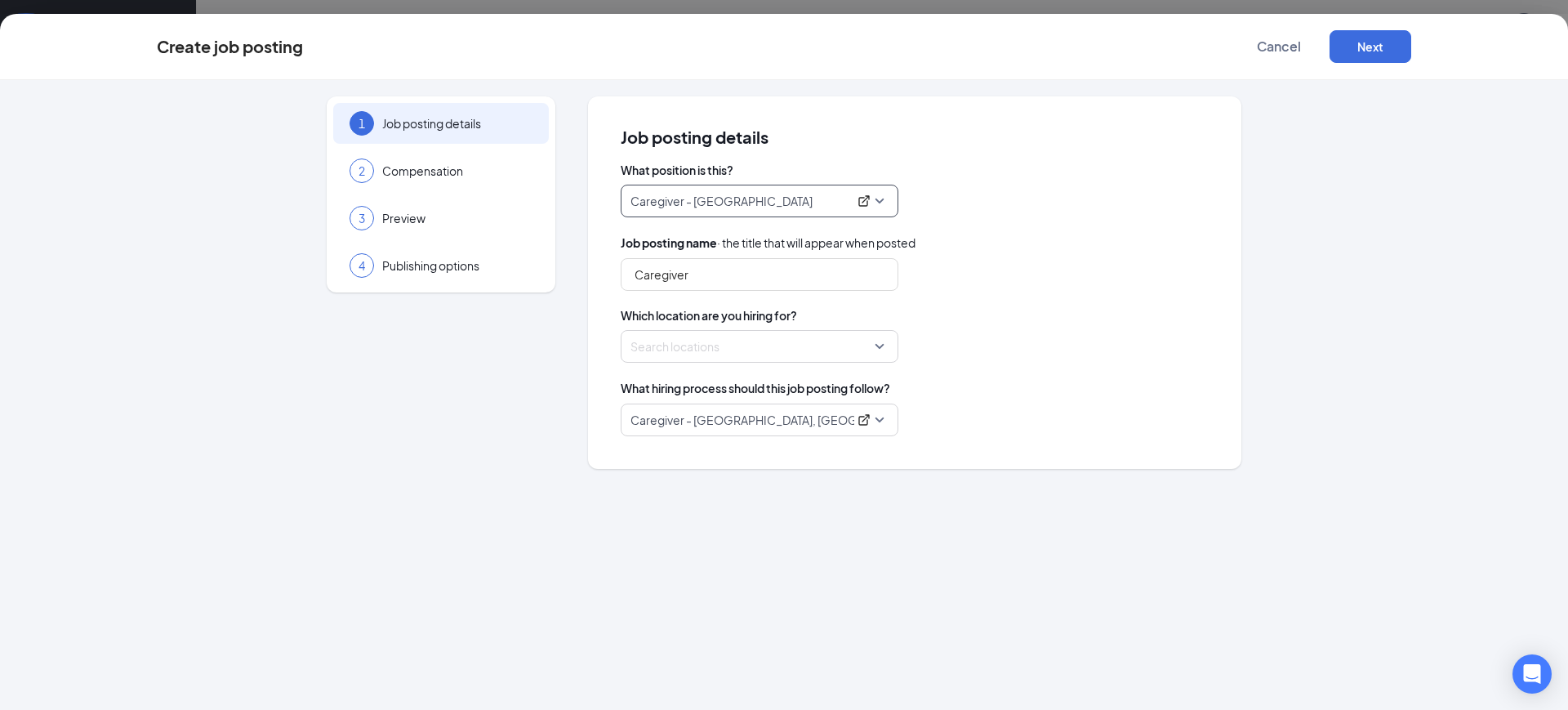
click at [744, 336] on div at bounding box center [755, 346] width 247 height 26
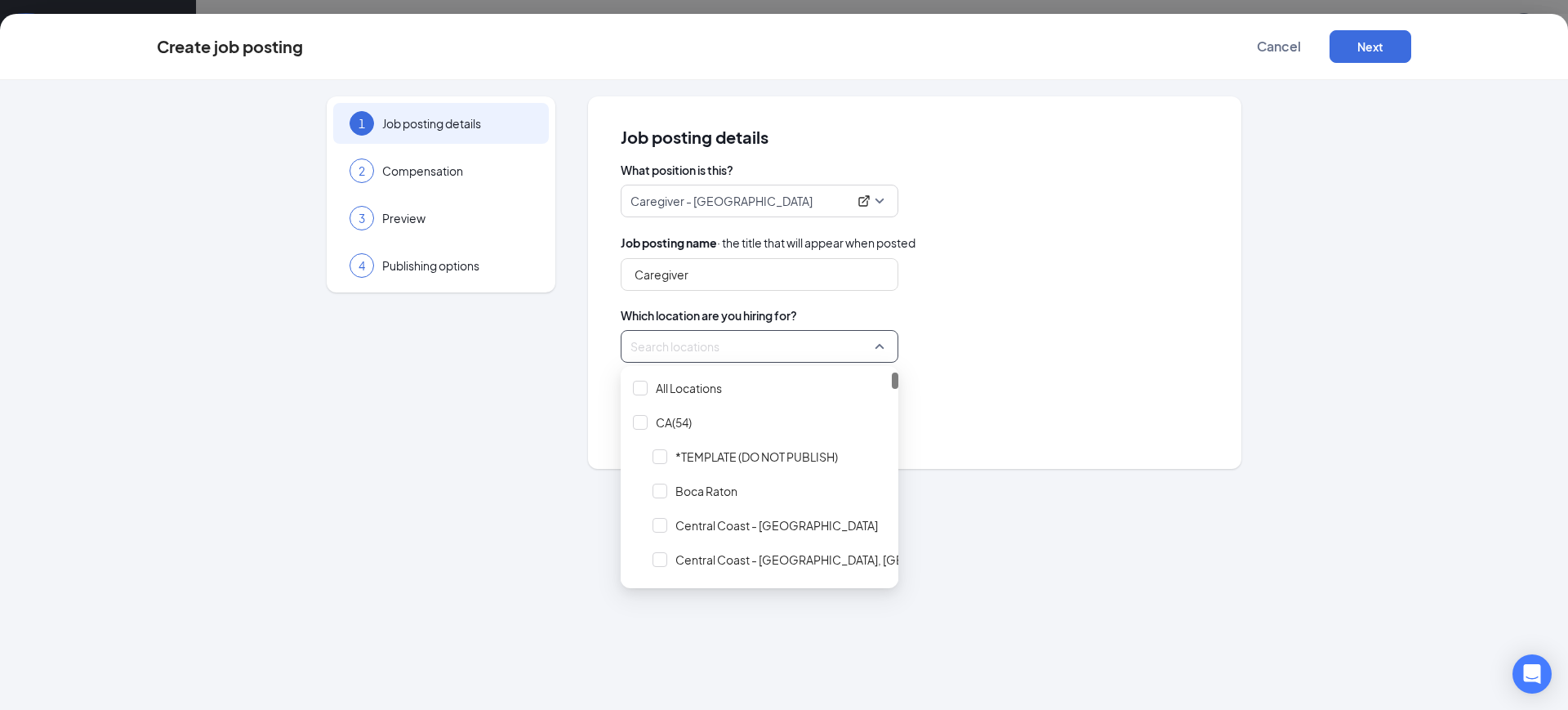
click at [1076, 297] on div "What position is this? Caregiver - NJ 179341 150196 Caregiver - Knoxville New C…" at bounding box center [915, 299] width 588 height 275
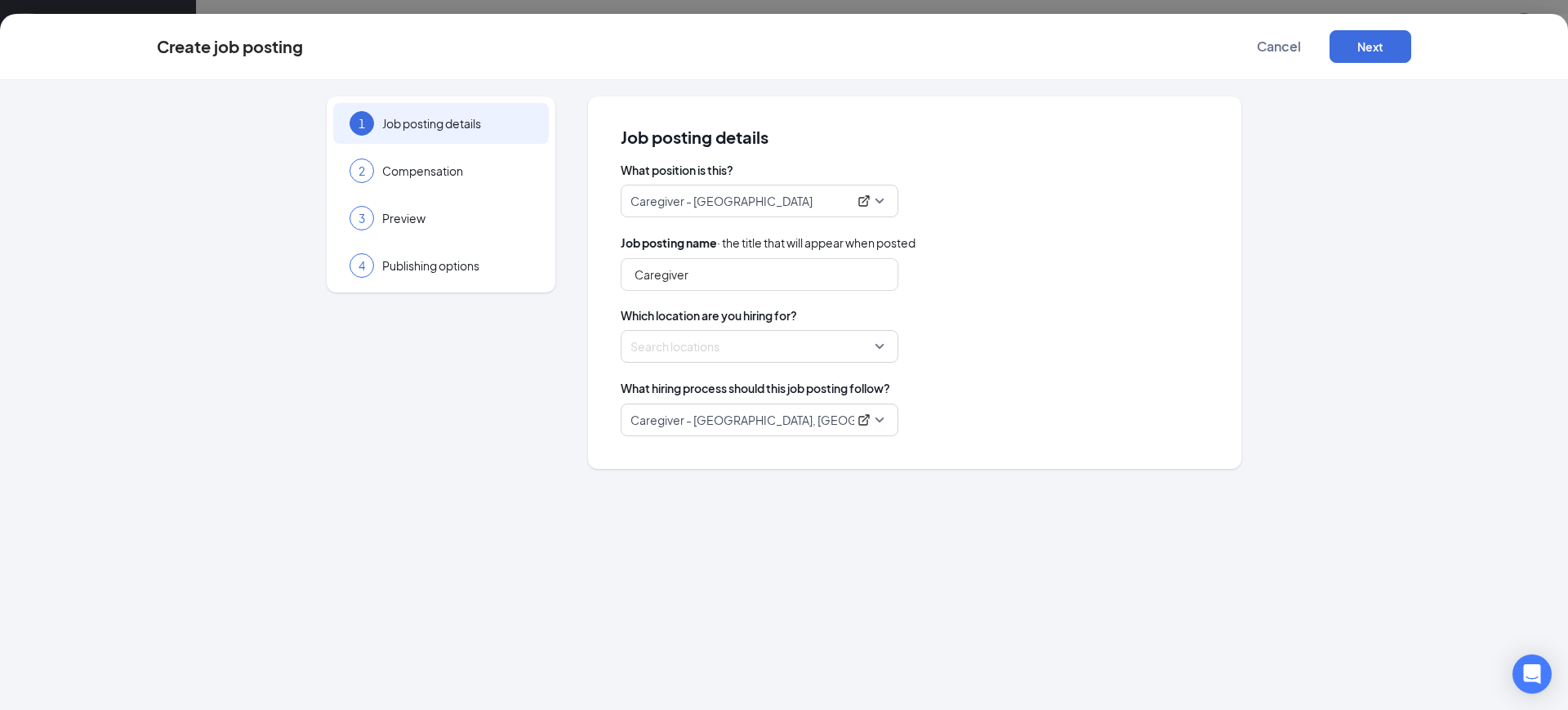
click at [660, 343] on div at bounding box center [755, 346] width 247 height 26
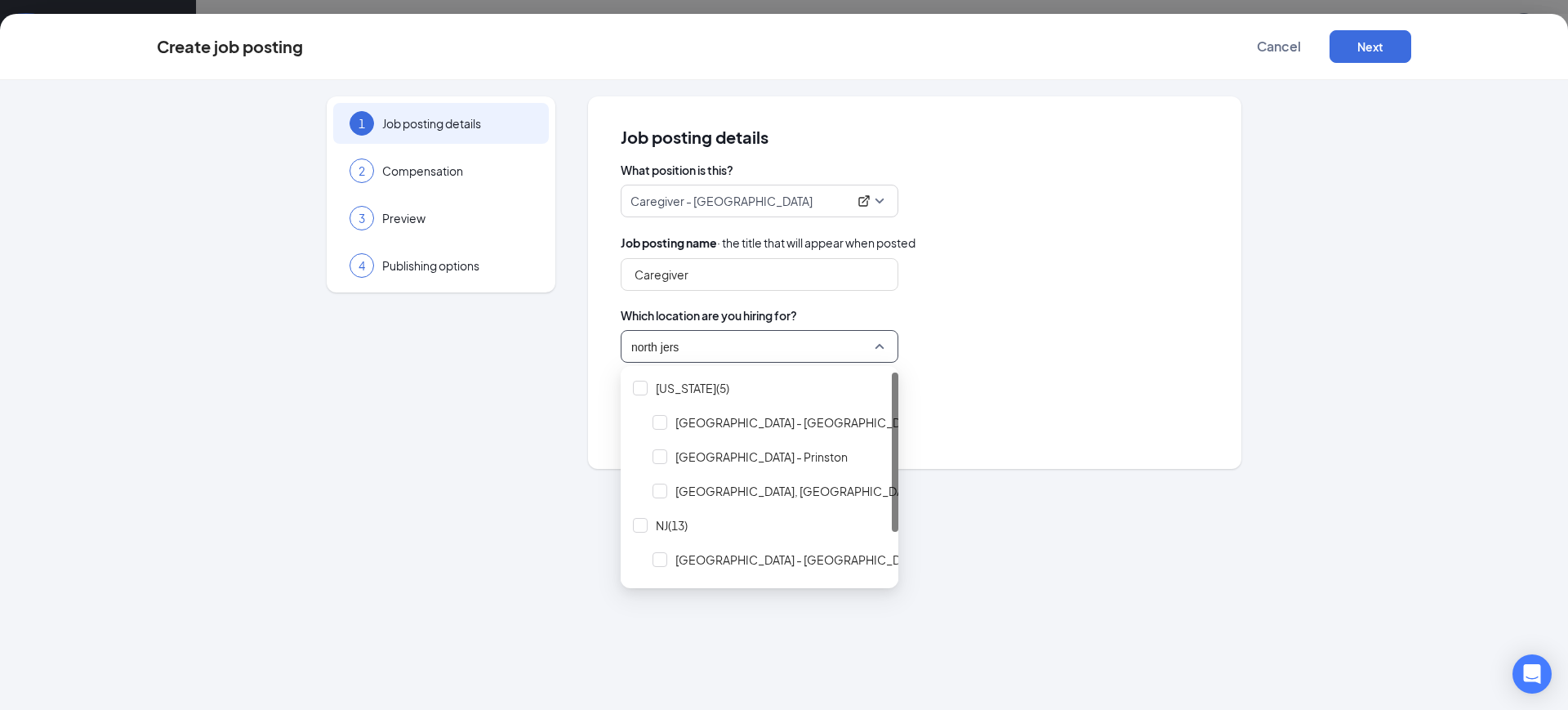
type input "north jerse"
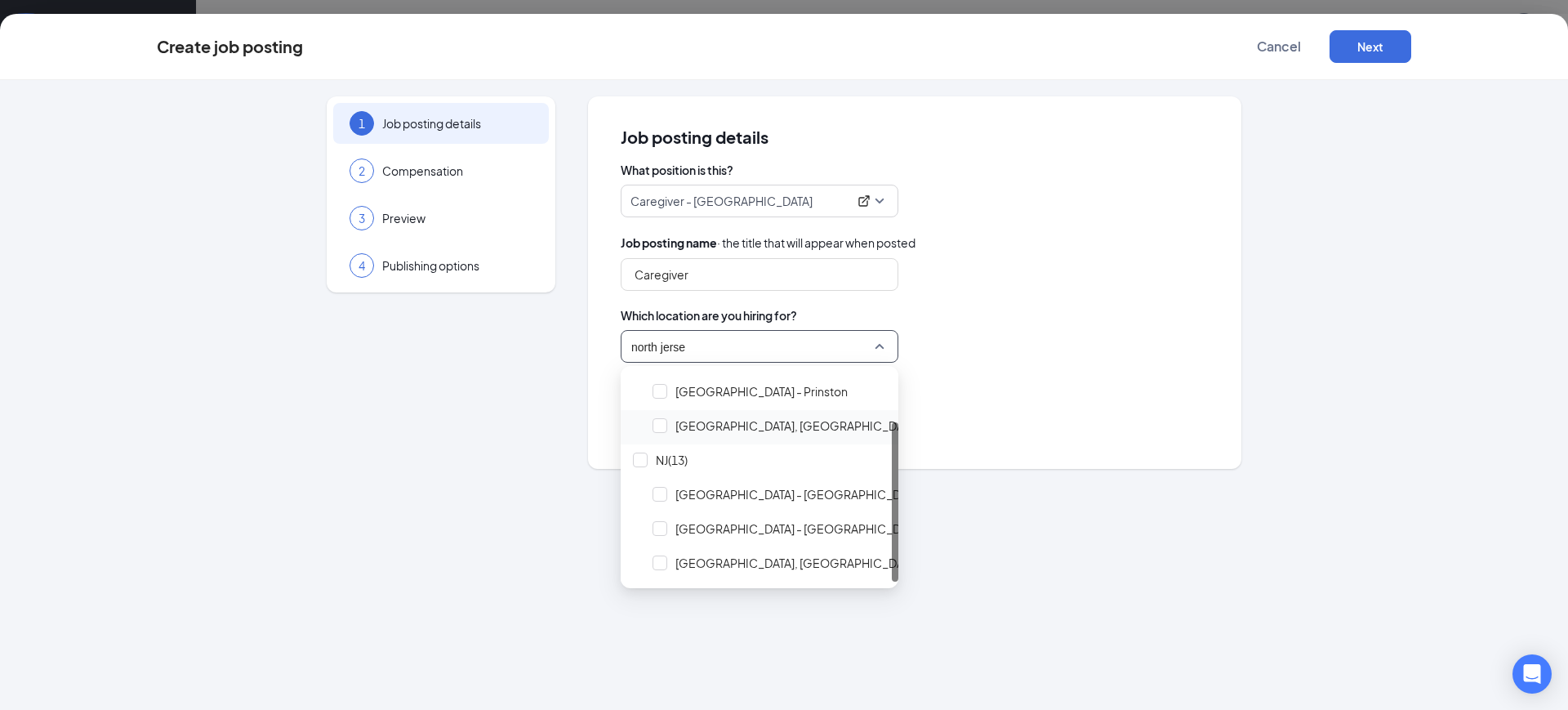
scroll to position [66, 0]
click at [716, 561] on span "North Jersey, NJ" at bounding box center [797, 562] width 244 height 16
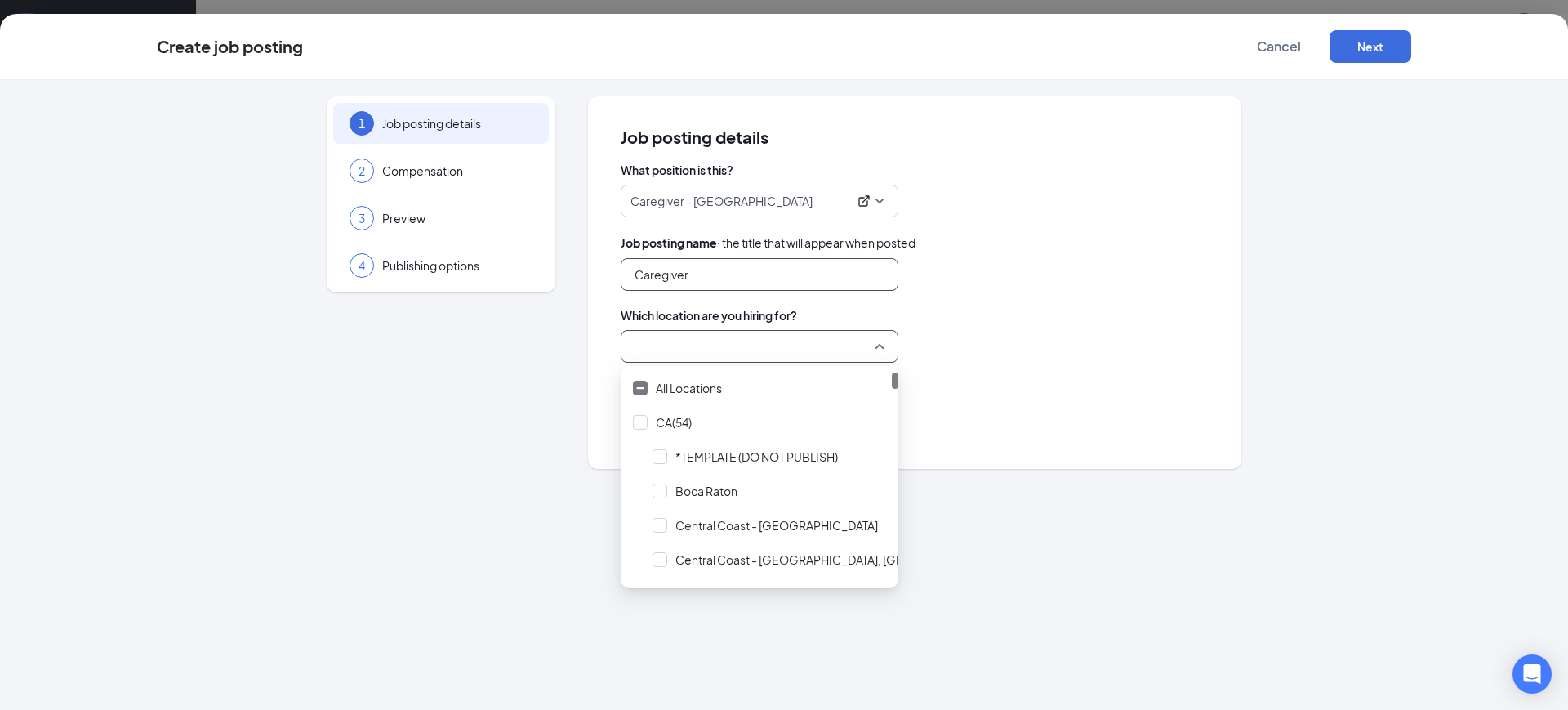
click at [712, 283] on input "Caregiver" at bounding box center [759, 274] width 278 height 33
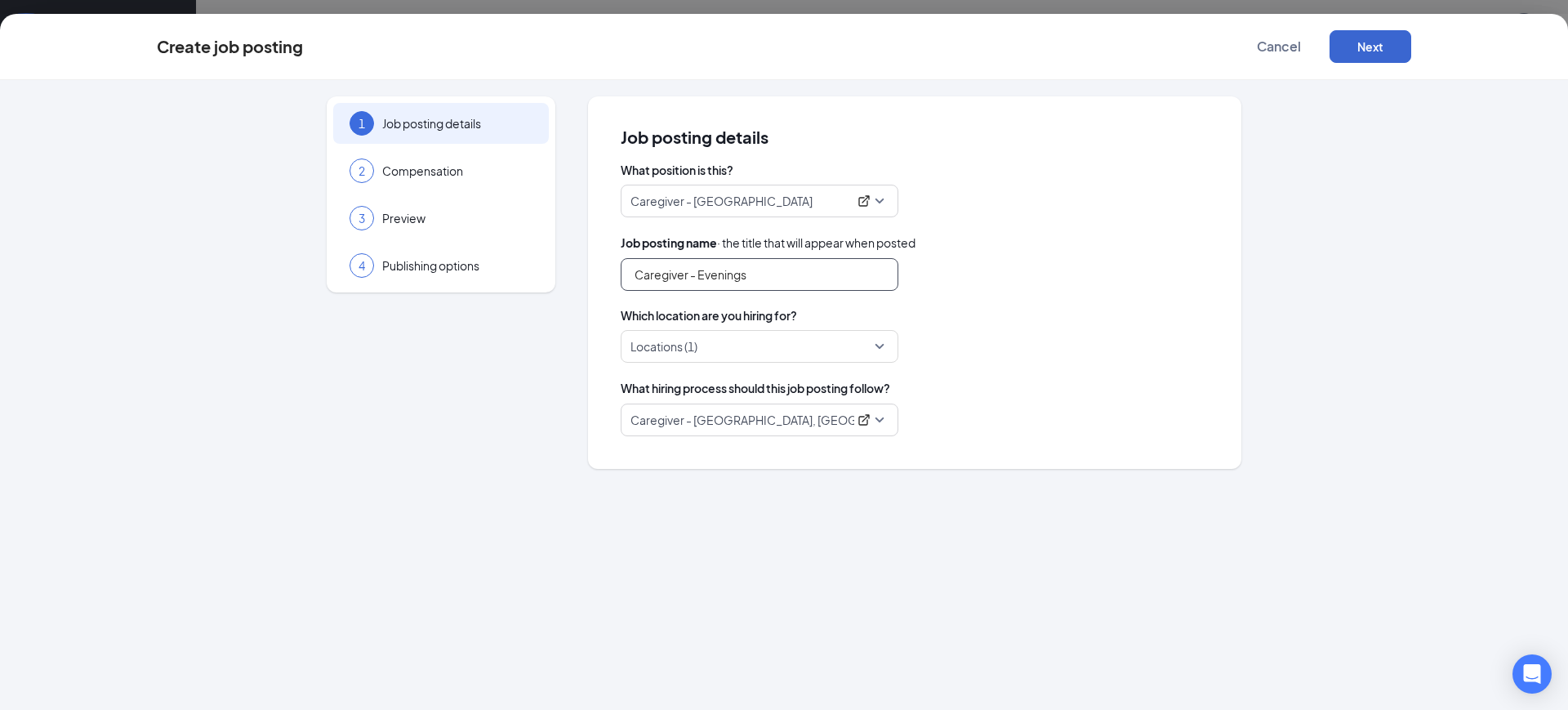
type input "Caregiver - Evenings"
click at [1392, 45] on button "Next" at bounding box center [1370, 46] width 81 height 33
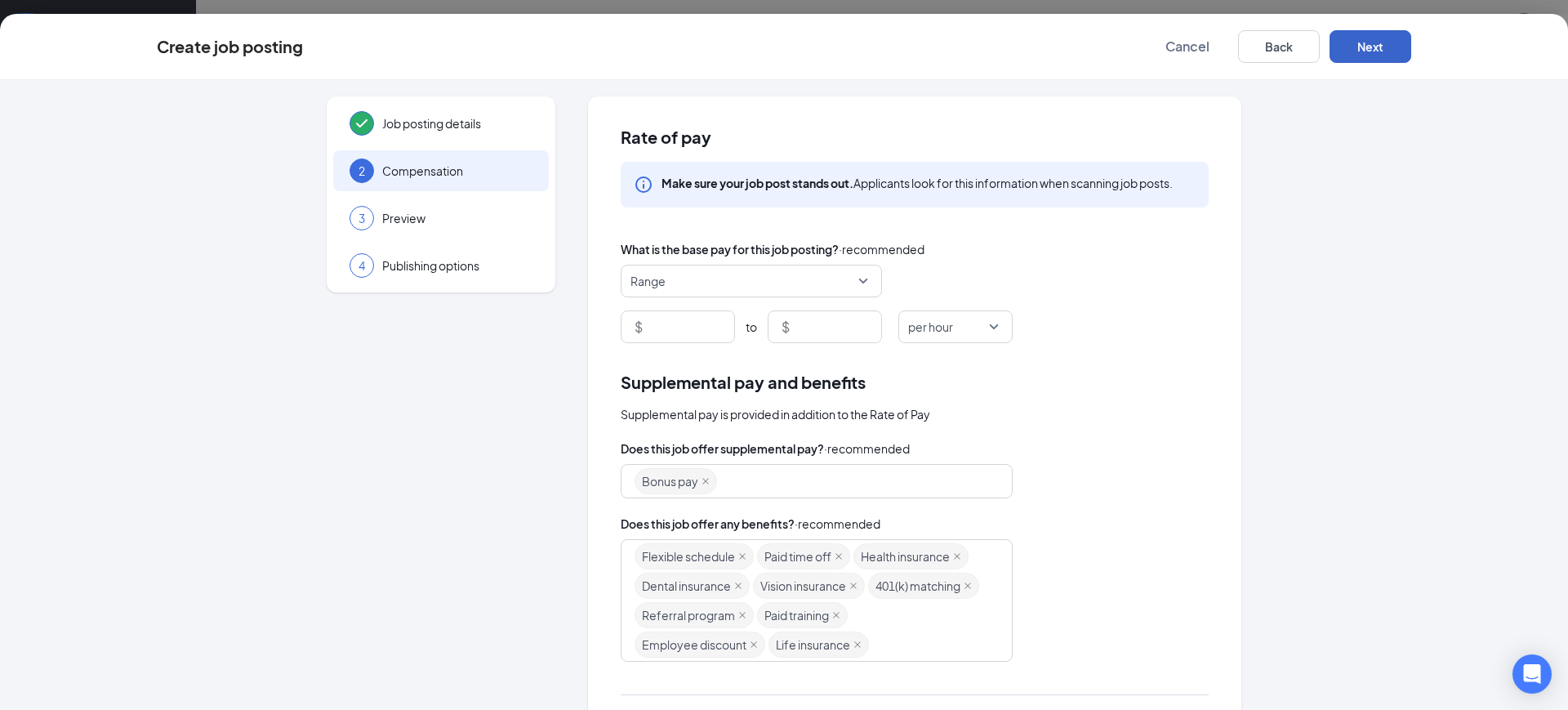
click at [762, 281] on span "Range" at bounding box center [744, 281] width 227 height 31
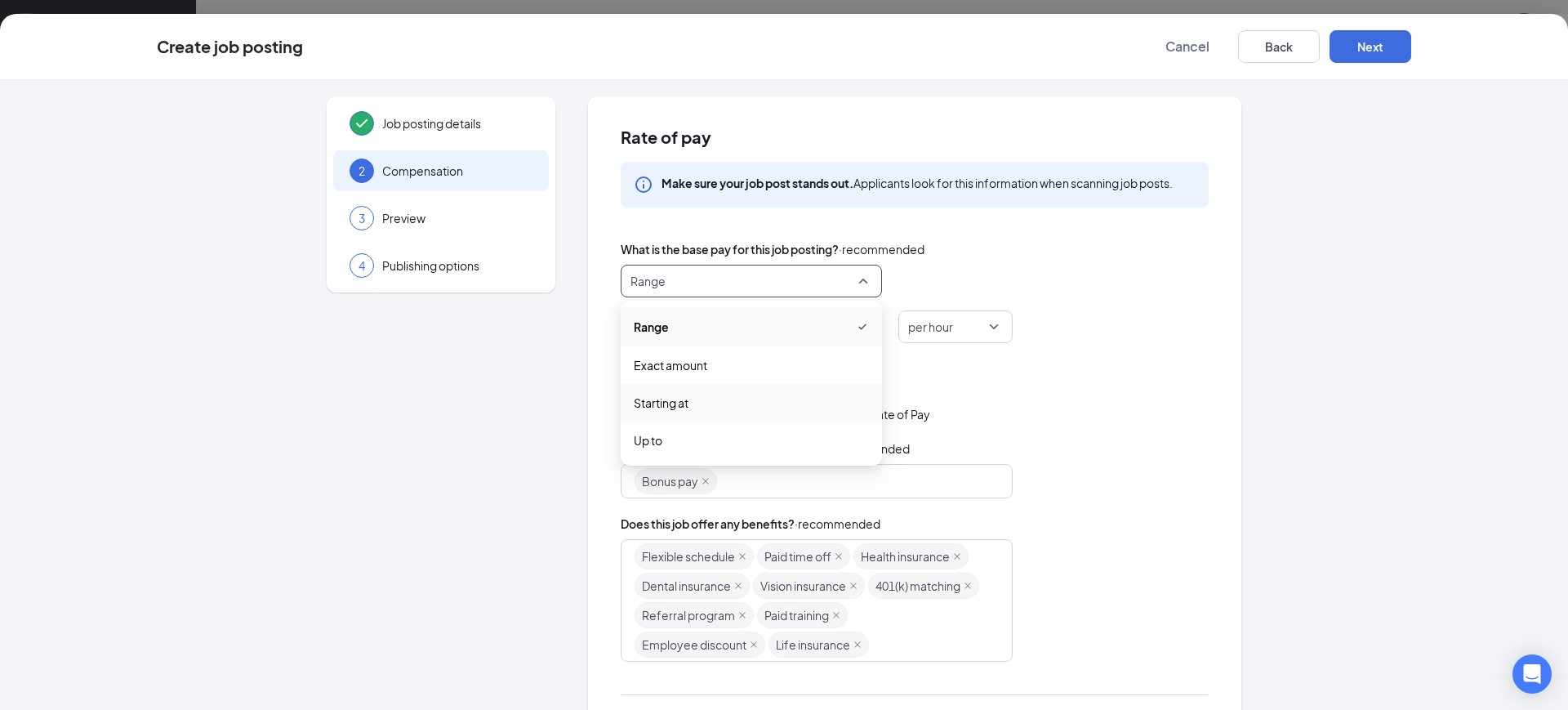
click at [734, 411] on span "Starting at" at bounding box center [752, 402] width 235 height 18
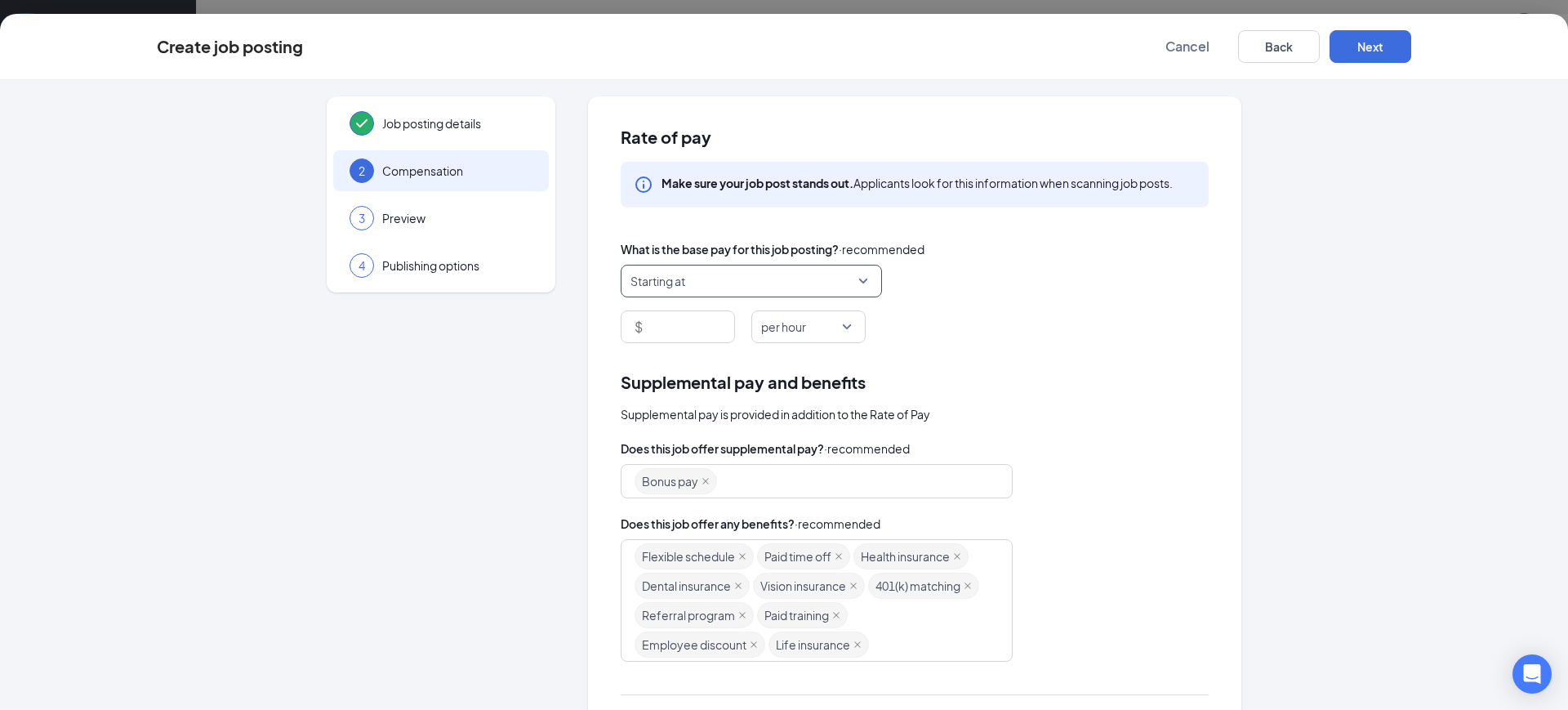
click at [690, 343] on div "$" at bounding box center [678, 327] width 114 height 33
click at [690, 330] on input at bounding box center [690, 327] width 88 height 31
type input "20"
click at [481, 148] on div "Job posting details 2 Compensation 3 Preview 4 Publishing options" at bounding box center [441, 194] width 228 height 196
click at [481, 138] on div "Job posting details" at bounding box center [441, 124] width 216 height 41
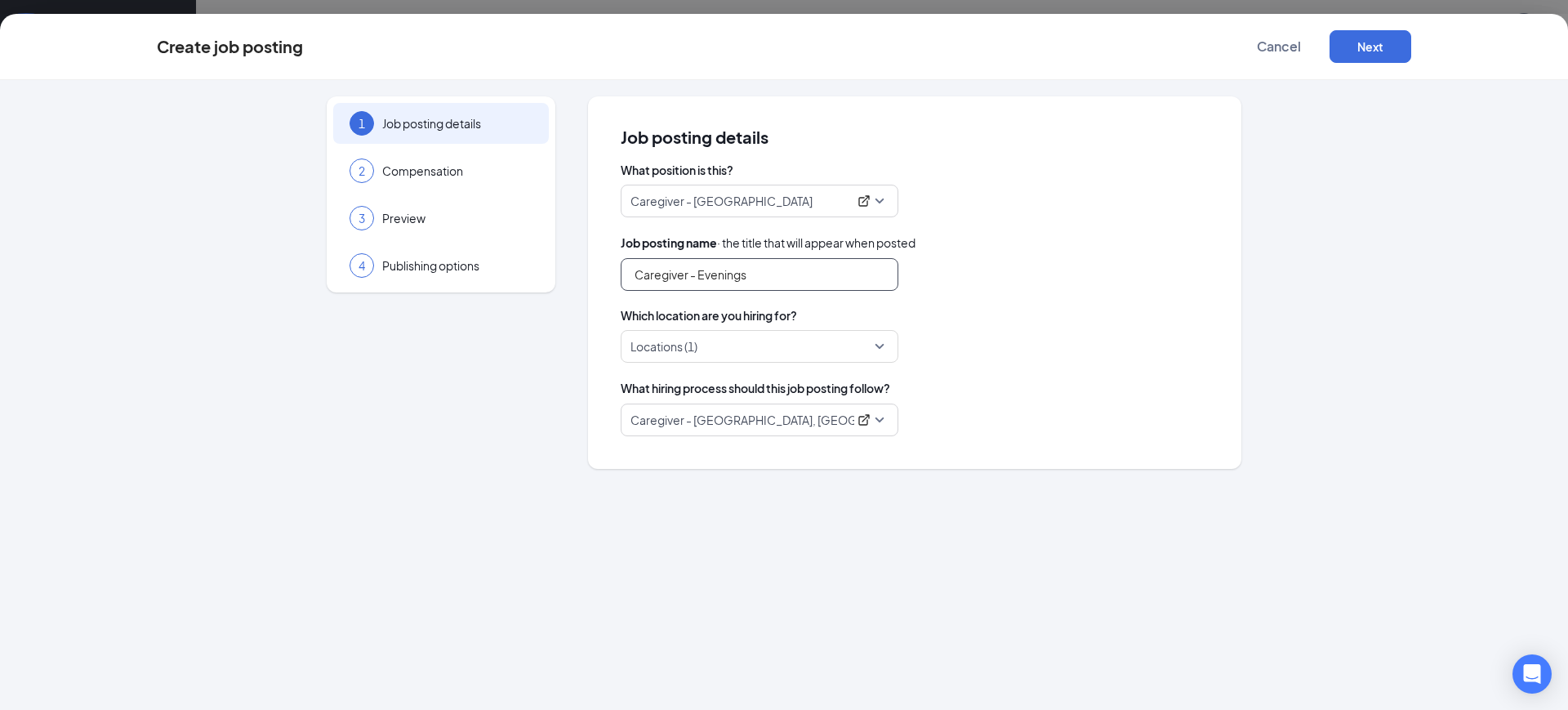
click at [840, 276] on input "Caregiver - Evenings" at bounding box center [759, 274] width 278 height 33
type input "Caregiver - Evenings, Weekends & Overnights"
click at [1078, 332] on div "Locations (1)" at bounding box center [915, 346] width 588 height 33
click at [880, 420] on span "Caregiver - South Jersey, NJ" at bounding box center [759, 419] width 258 height 31
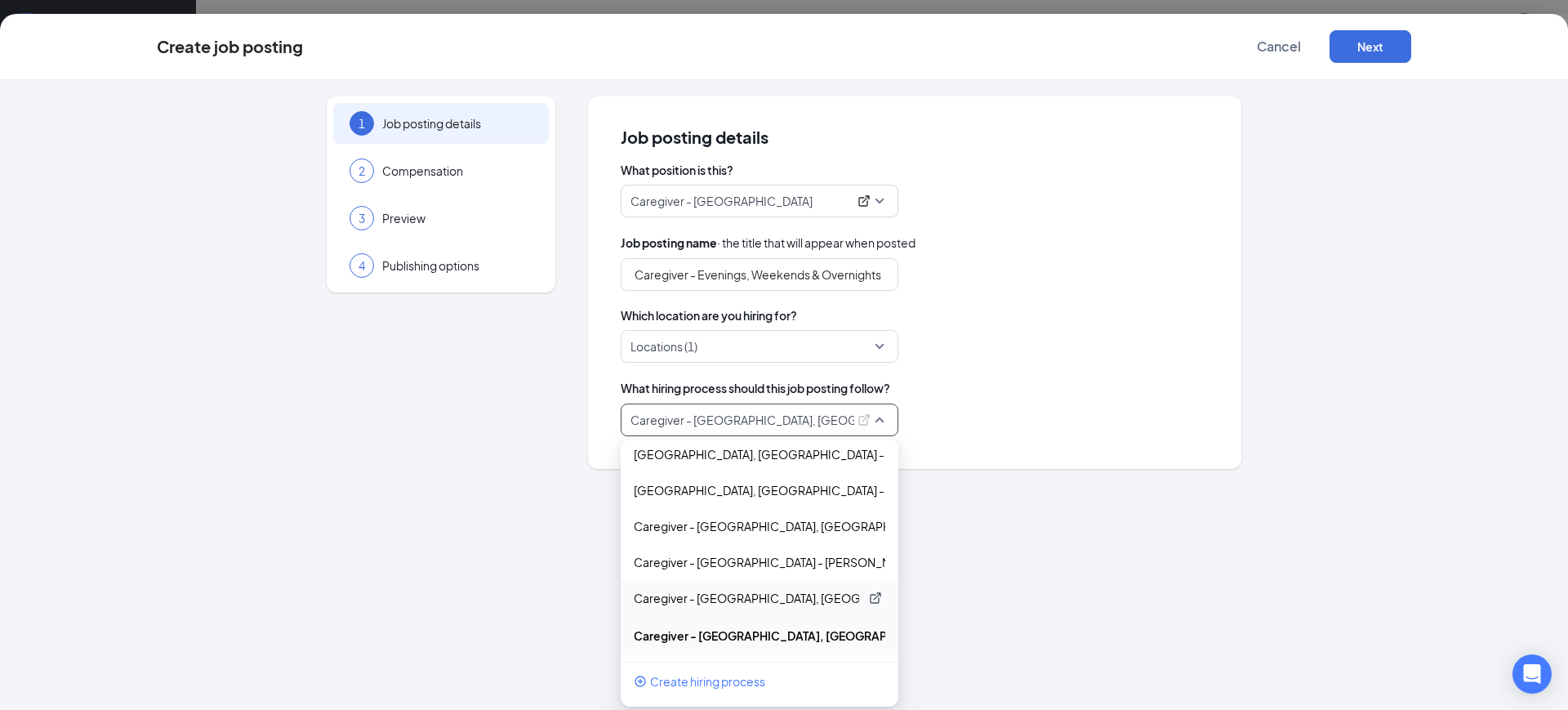
click at [779, 600] on p "Caregiver - North Jersey, NJ" at bounding box center [747, 597] width 225 height 16
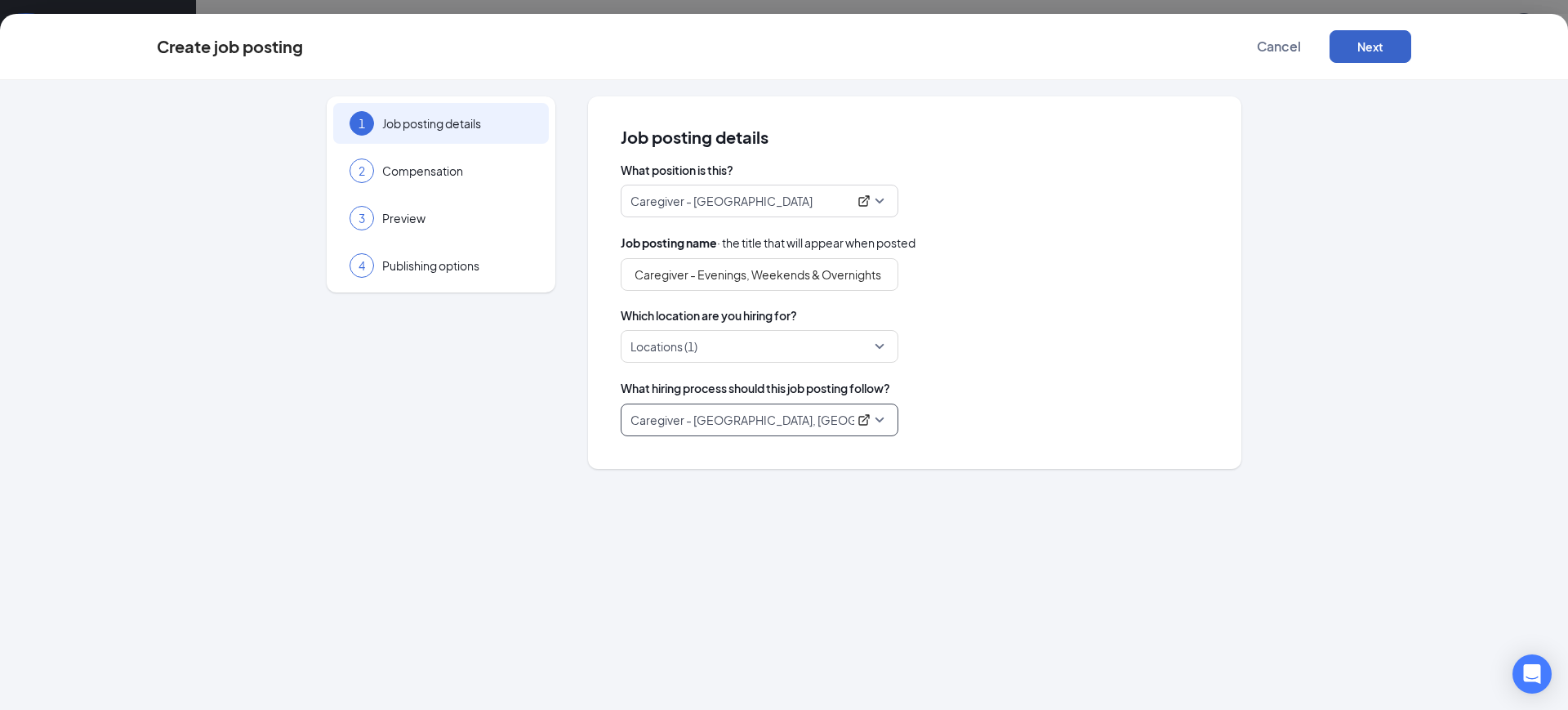
click at [1384, 61] on button "Next" at bounding box center [1370, 46] width 81 height 33
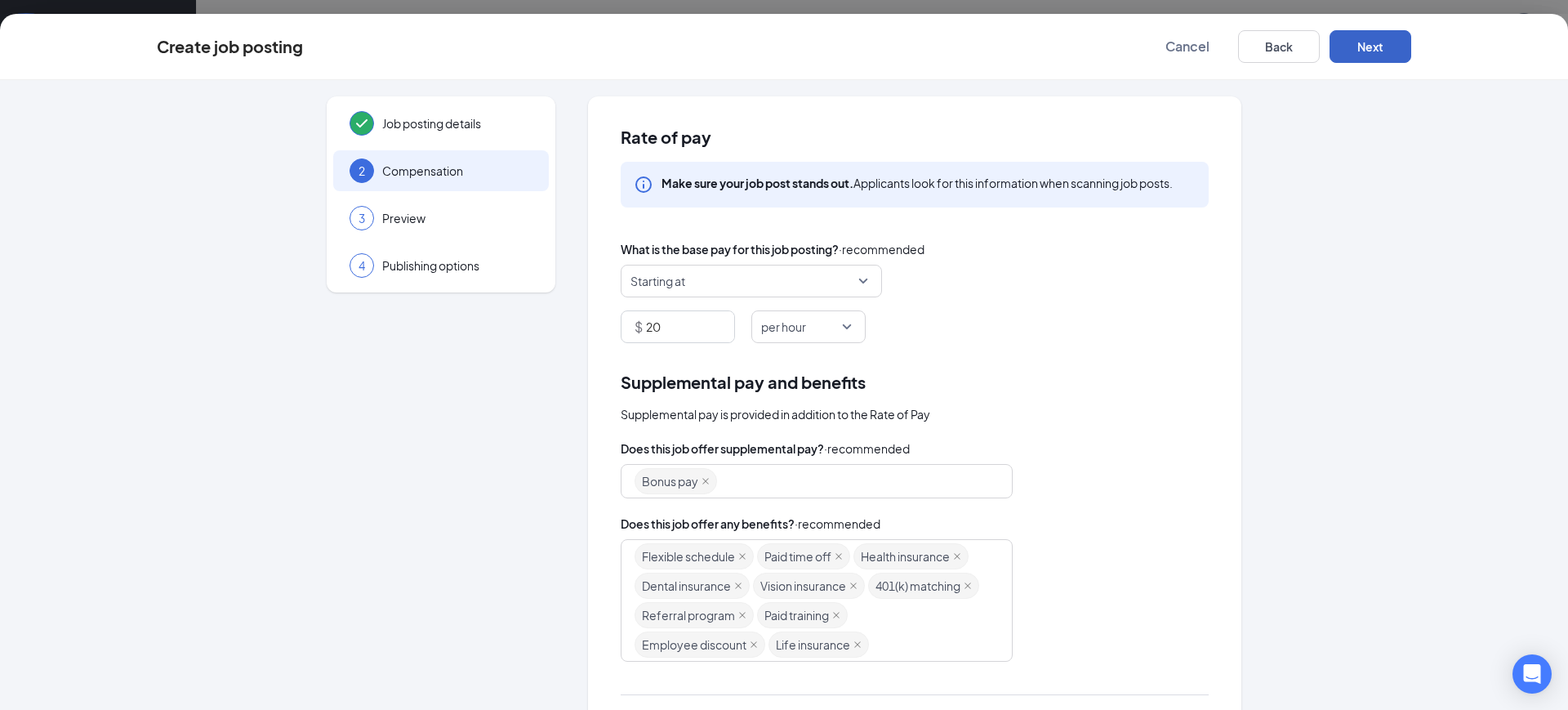
click at [1365, 47] on button "Next" at bounding box center [1370, 46] width 81 height 33
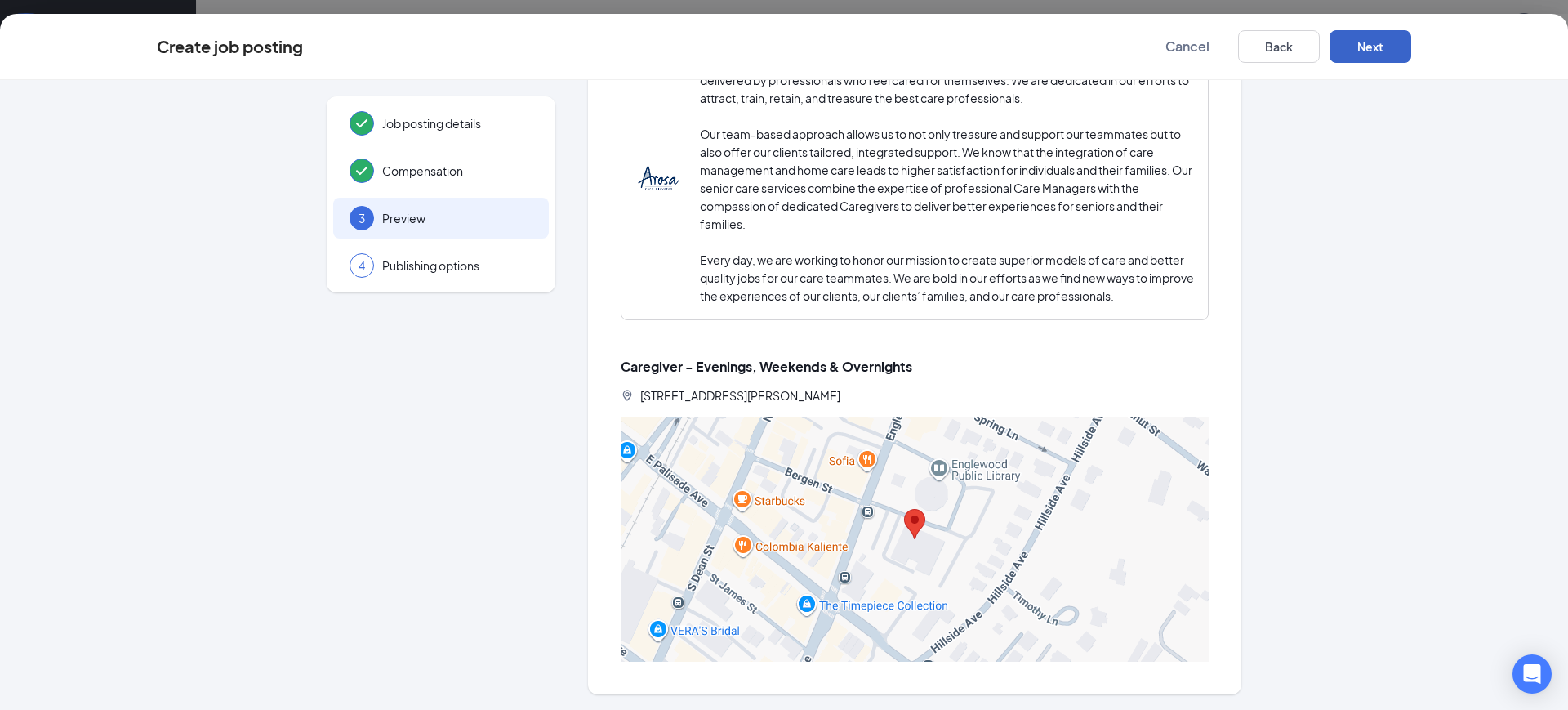
scroll to position [0, 0]
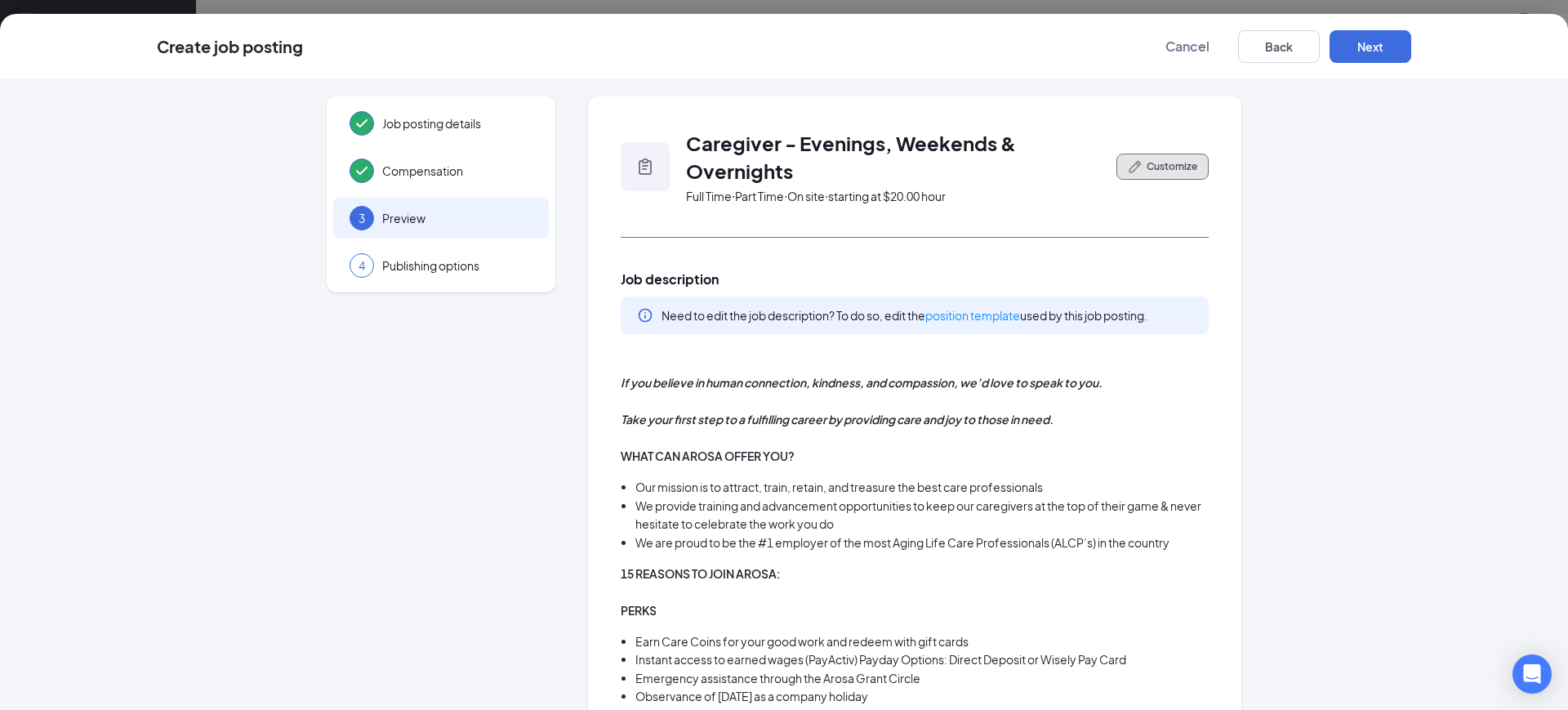
click at [1162, 171] on span "Customize" at bounding box center [1172, 167] width 50 height 15
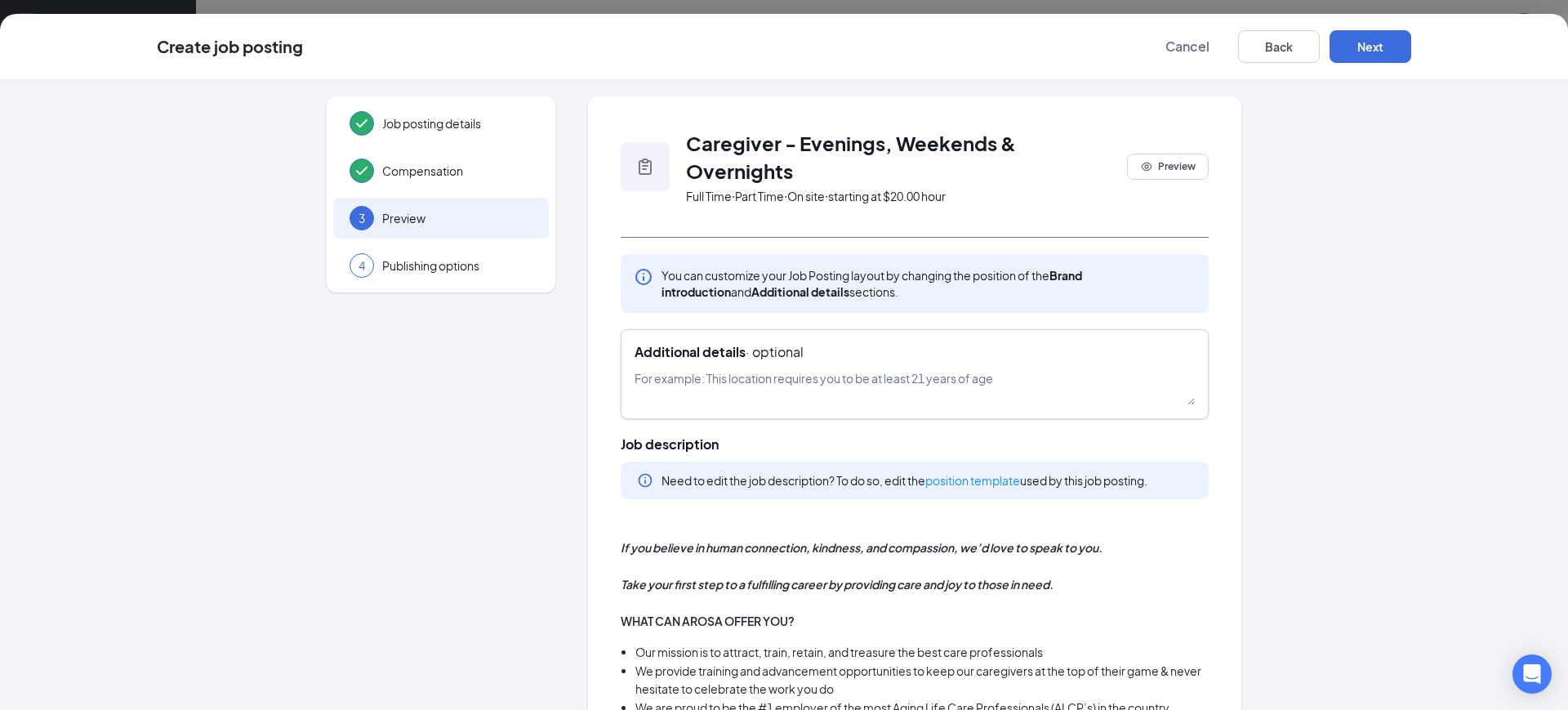
click at [871, 376] on textarea at bounding box center [915, 387] width 560 height 36
type textarea "S"
type textarea "-"
type textarea "There is a shift differential for working these hours."
click at [1356, 47] on button "Next" at bounding box center [1370, 46] width 81 height 33
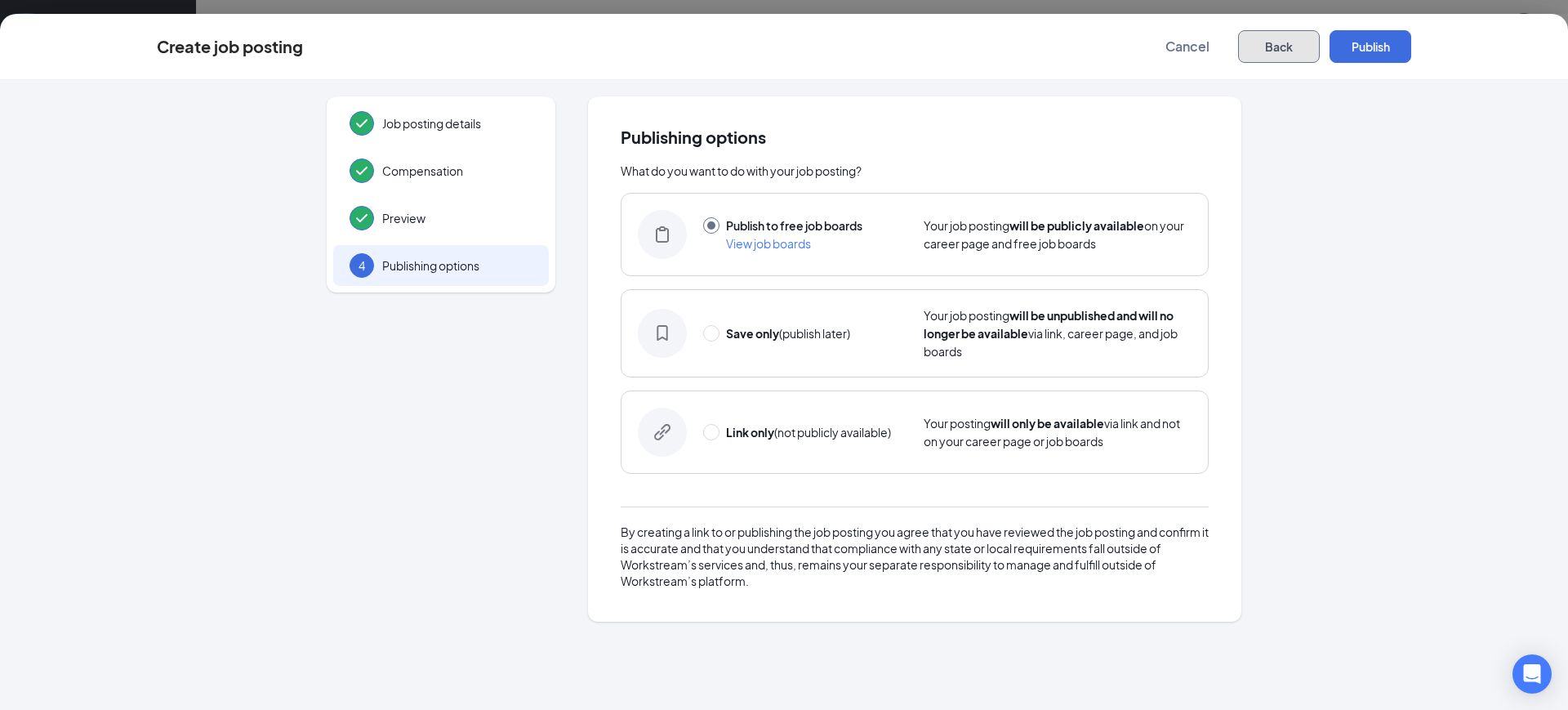
click at [1268, 51] on button "Back" at bounding box center [1278, 46] width 81 height 33
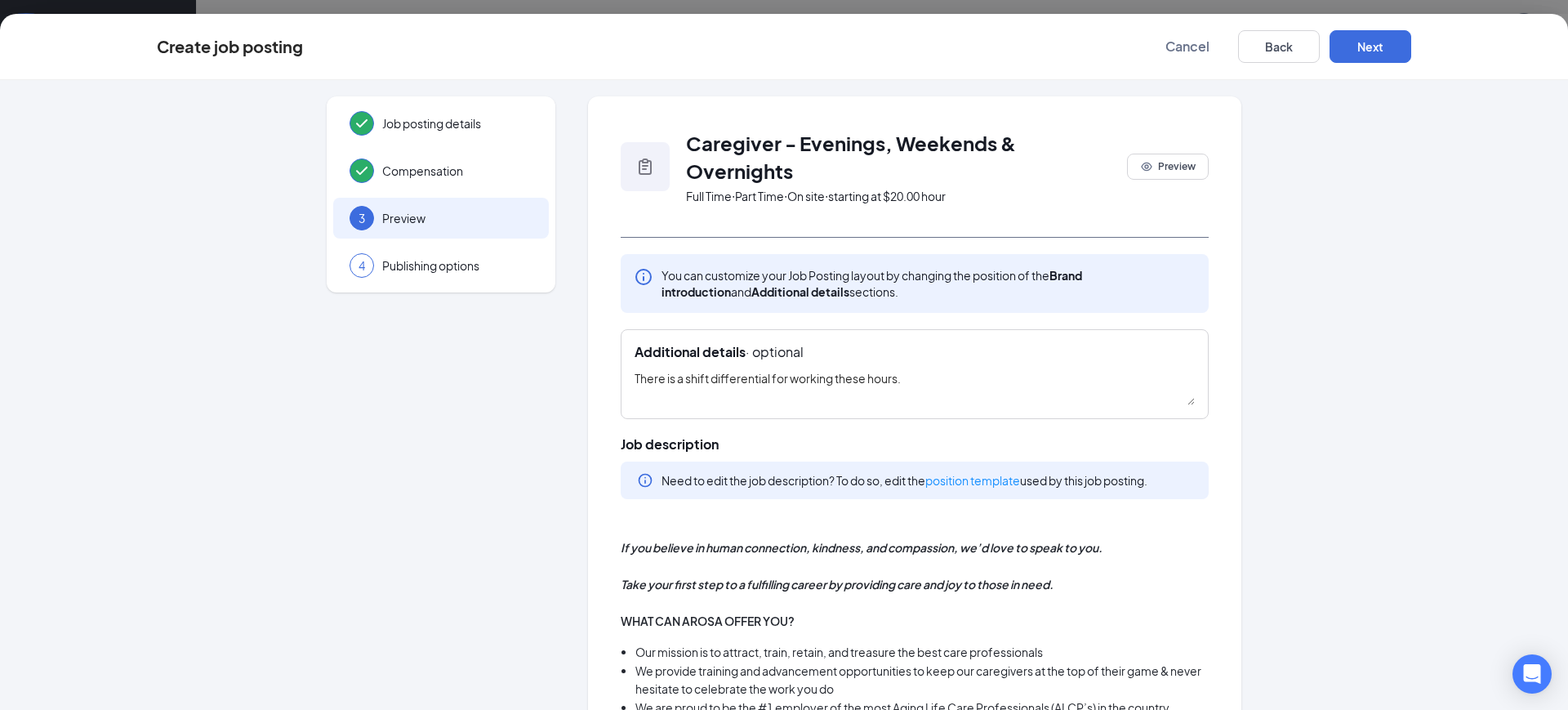
drag, startPoint x: 944, startPoint y: 383, endPoint x: 396, endPoint y: 396, distance: 548.2
type textarea "T"
type textarea "s"
click at [635, 384] on textarea "Shift differential for working these hours -" at bounding box center [915, 387] width 560 height 36
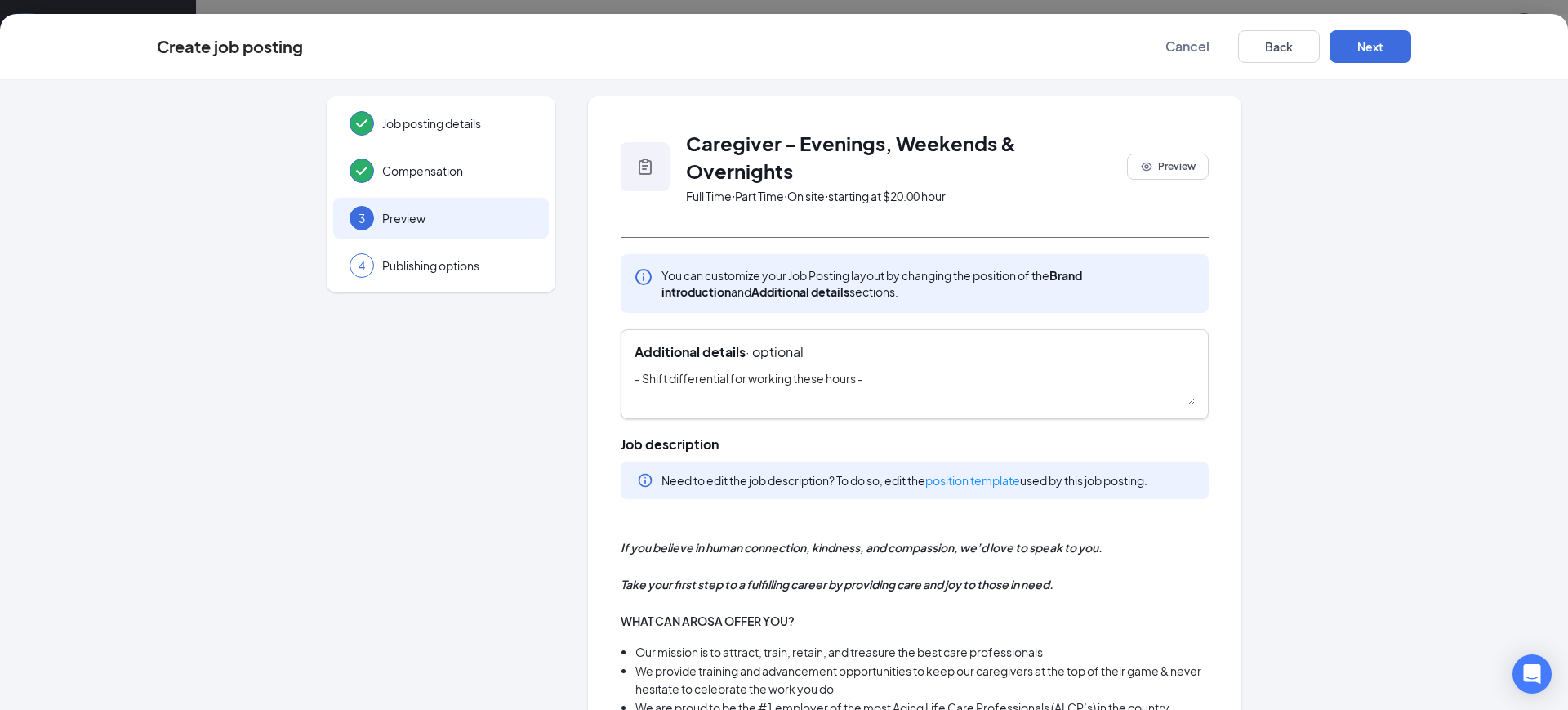
drag, startPoint x: 794, startPoint y: 381, endPoint x: 1033, endPoint y: 393, distance: 239.3
click at [1033, 393] on textarea "- Shift differential for working these hours -" at bounding box center [915, 387] width 560 height 36
type textarea "- Shift differential for working evenings, weekends, and overnights -"
click at [1377, 34] on button "Next" at bounding box center [1370, 46] width 81 height 33
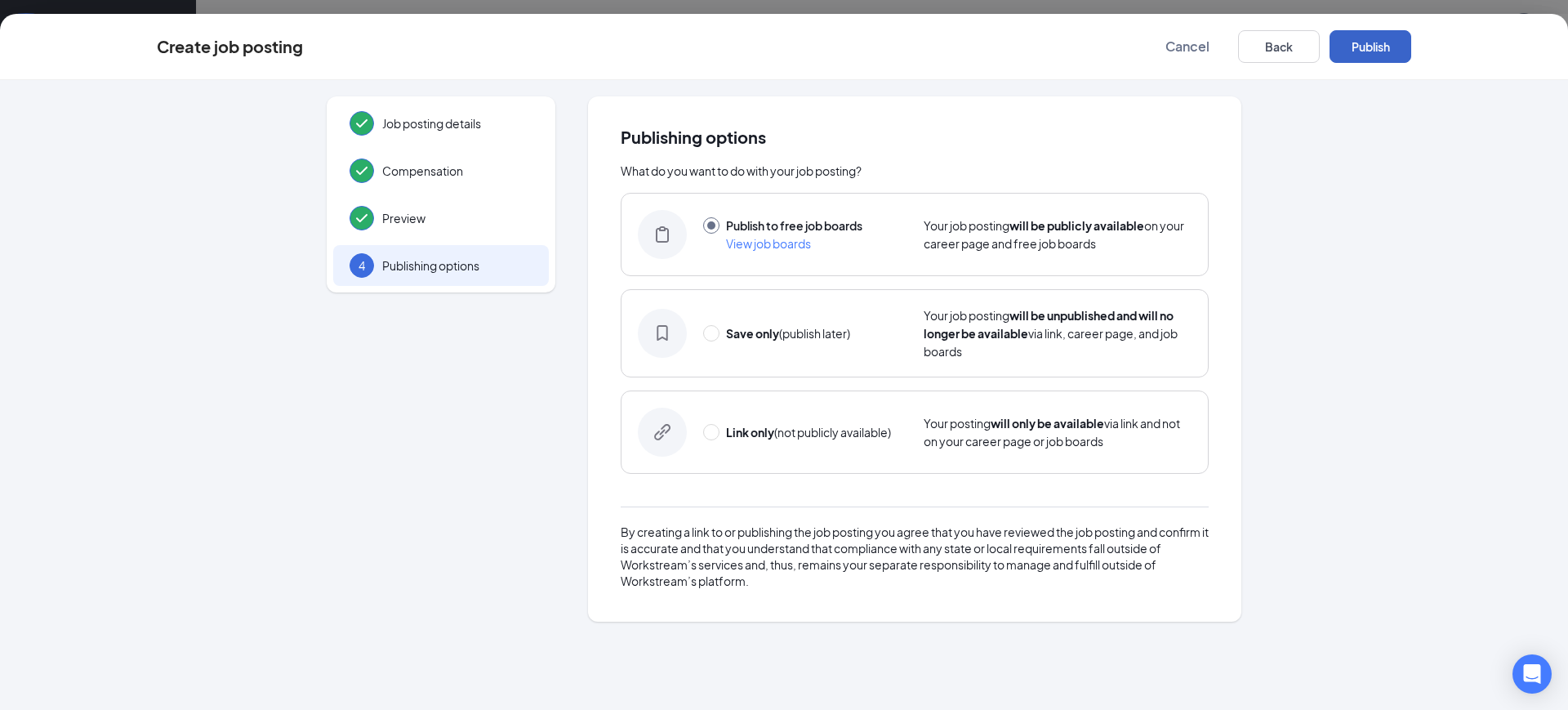
click at [1377, 39] on button "Publish" at bounding box center [1370, 46] width 81 height 33
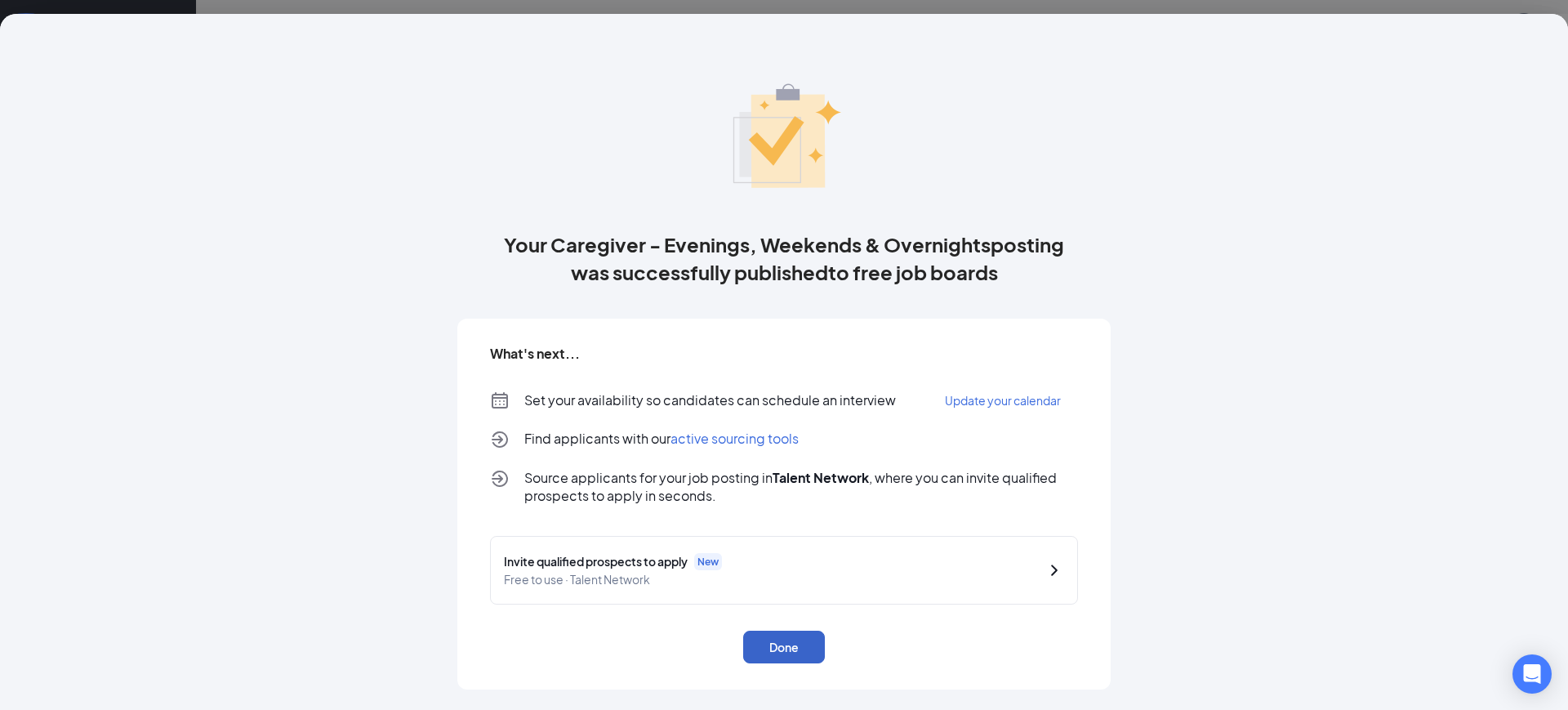
click at [775, 641] on button "Done" at bounding box center [784, 647] width 81 height 33
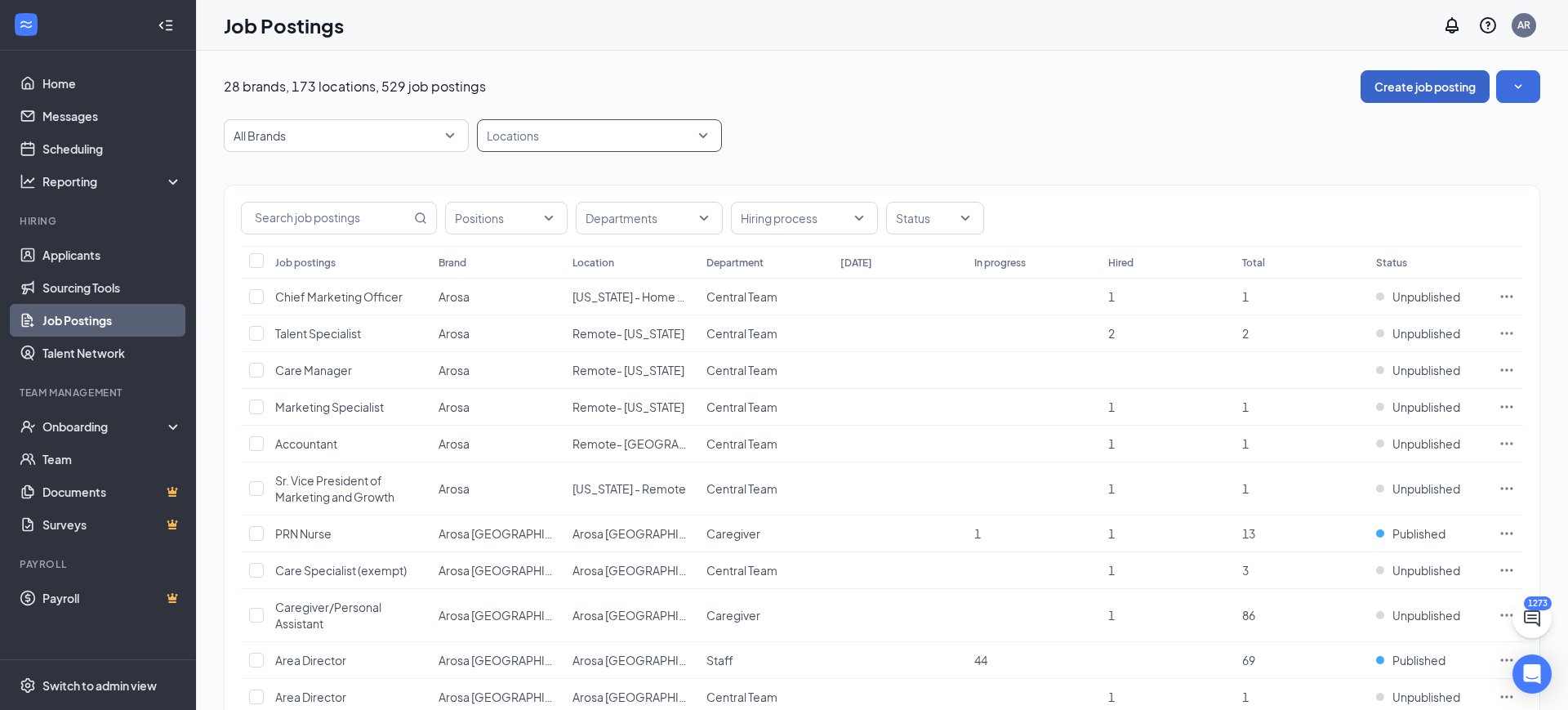
click at [616, 128] on div at bounding box center [591, 135] width 221 height 26
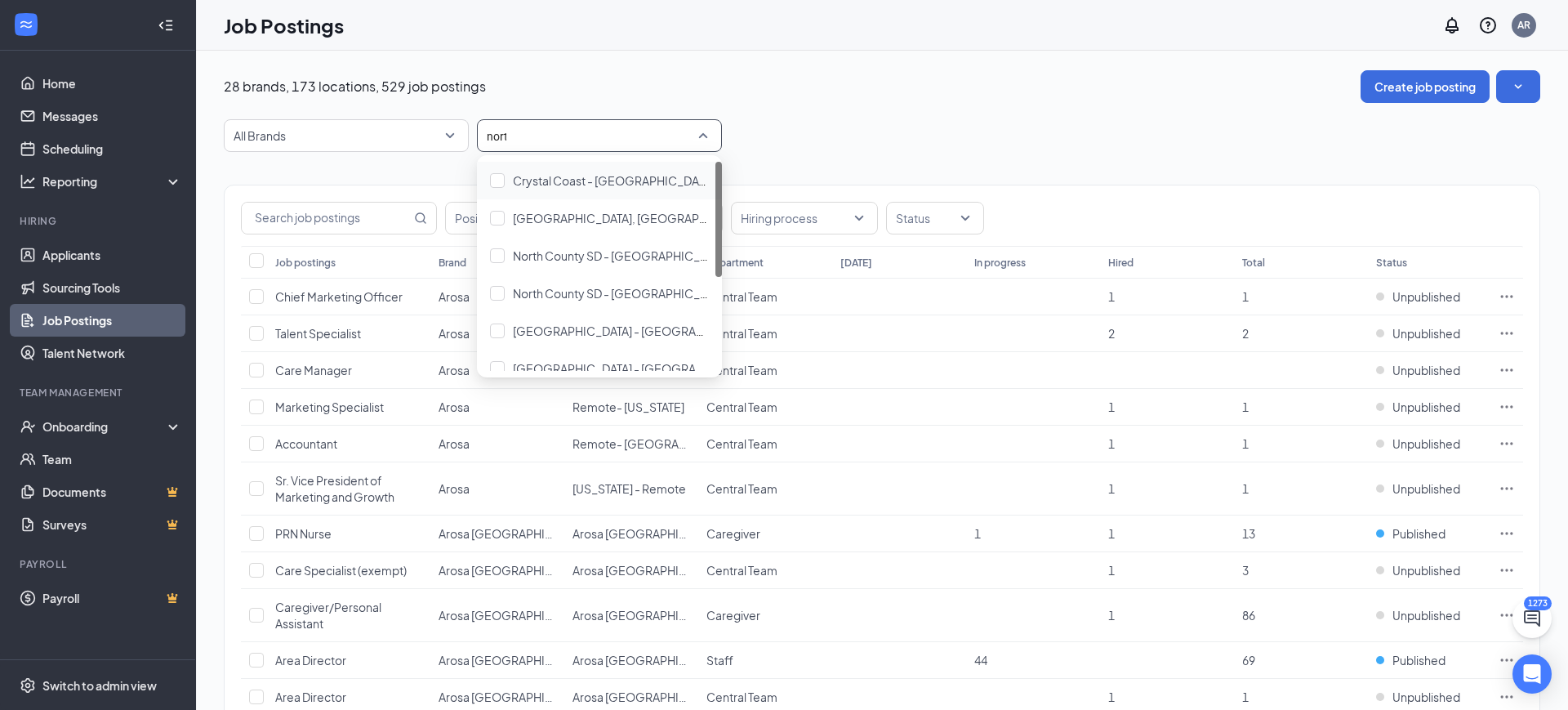
type input "north"
click at [621, 296] on div "North Jersey, NJ" at bounding box center [600, 291] width 219 height 18
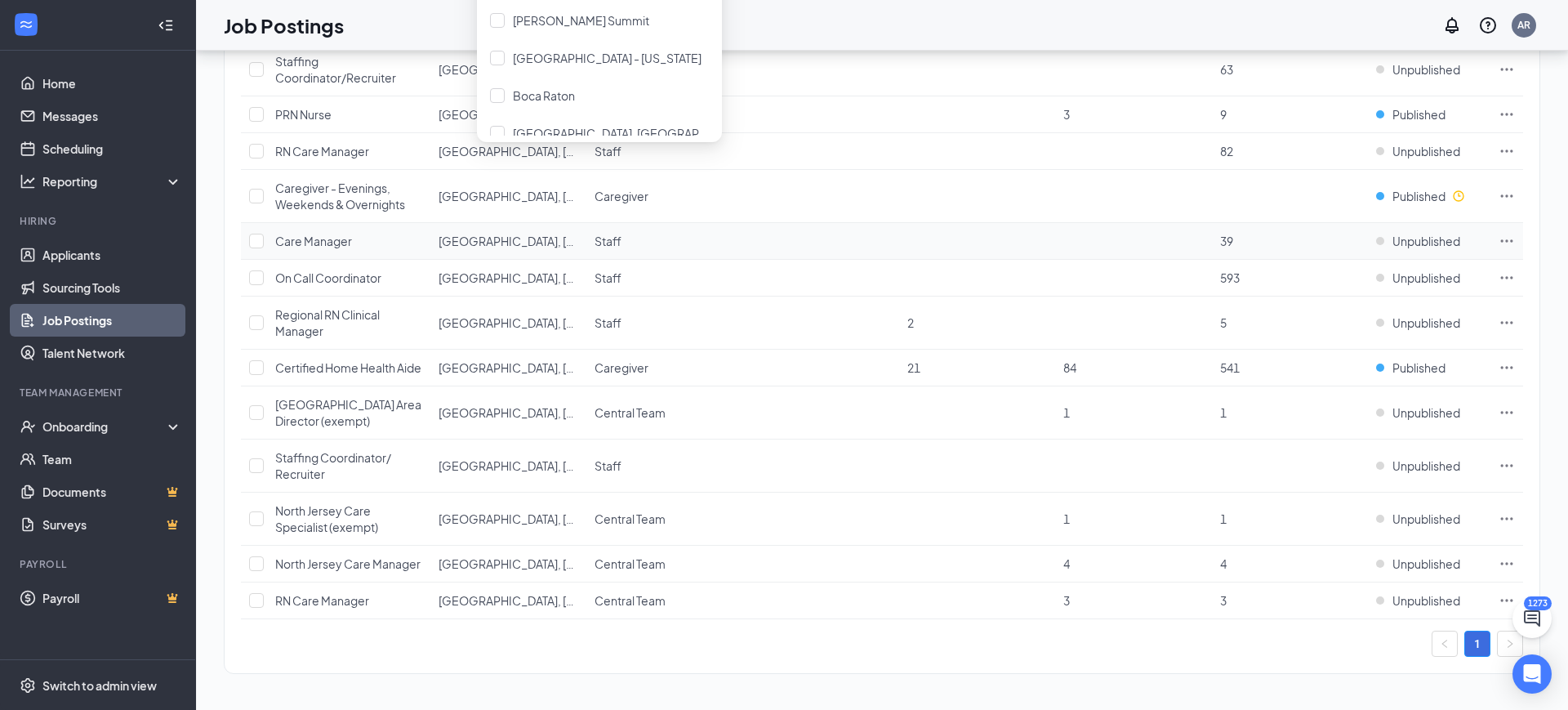
scroll to position [252, 0]
click at [640, 650] on div "1" at bounding box center [882, 644] width 1282 height 26
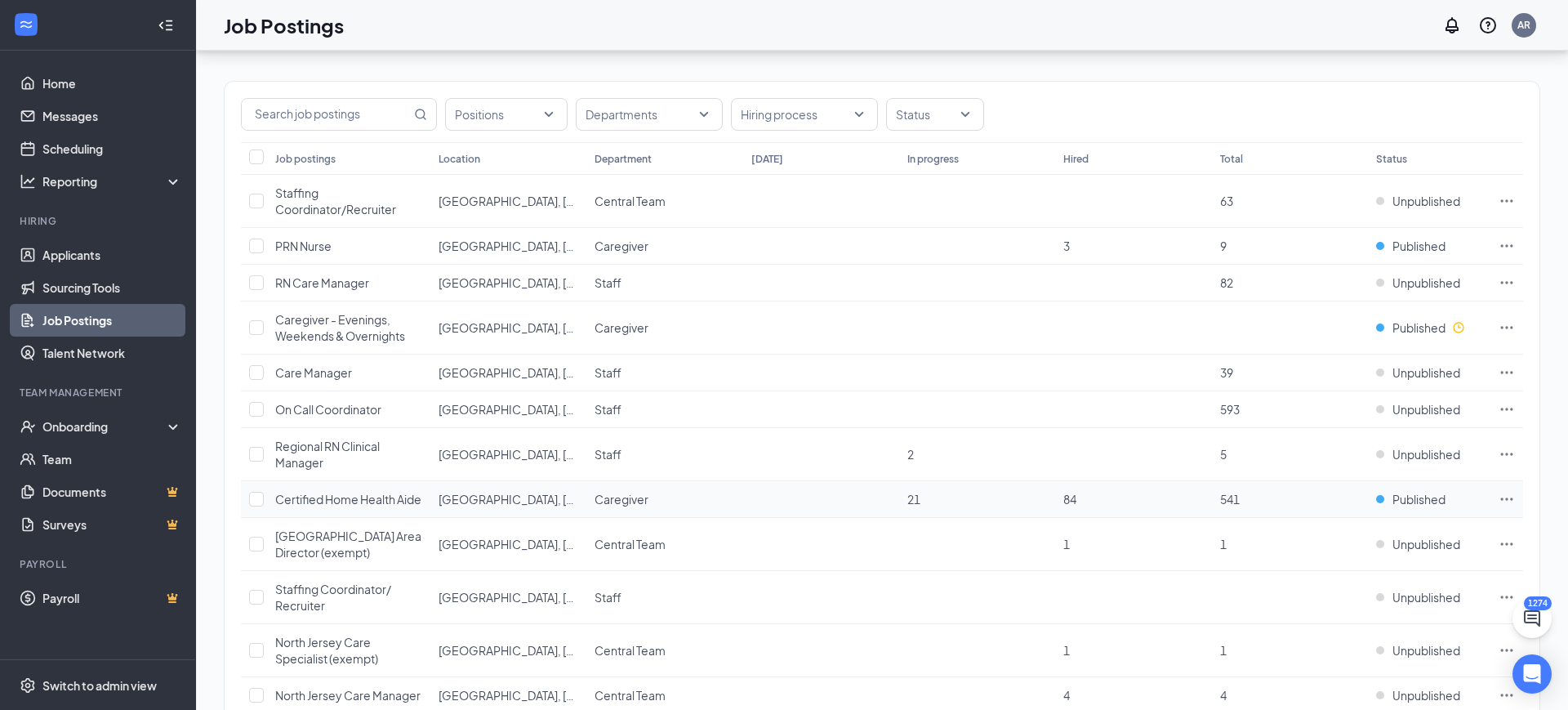
scroll to position [84, 0]
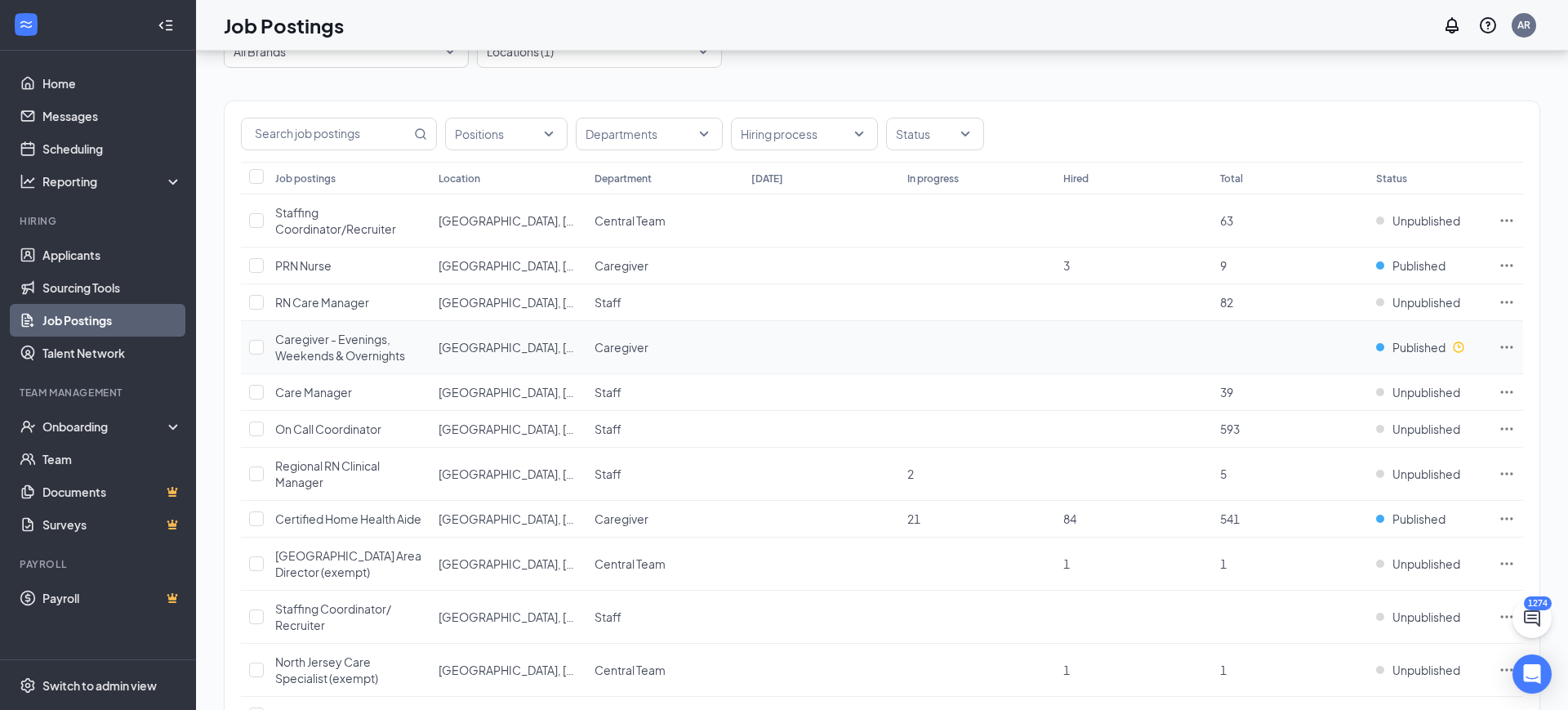
click at [1501, 343] on icon "Ellipses" at bounding box center [1507, 347] width 16 height 16
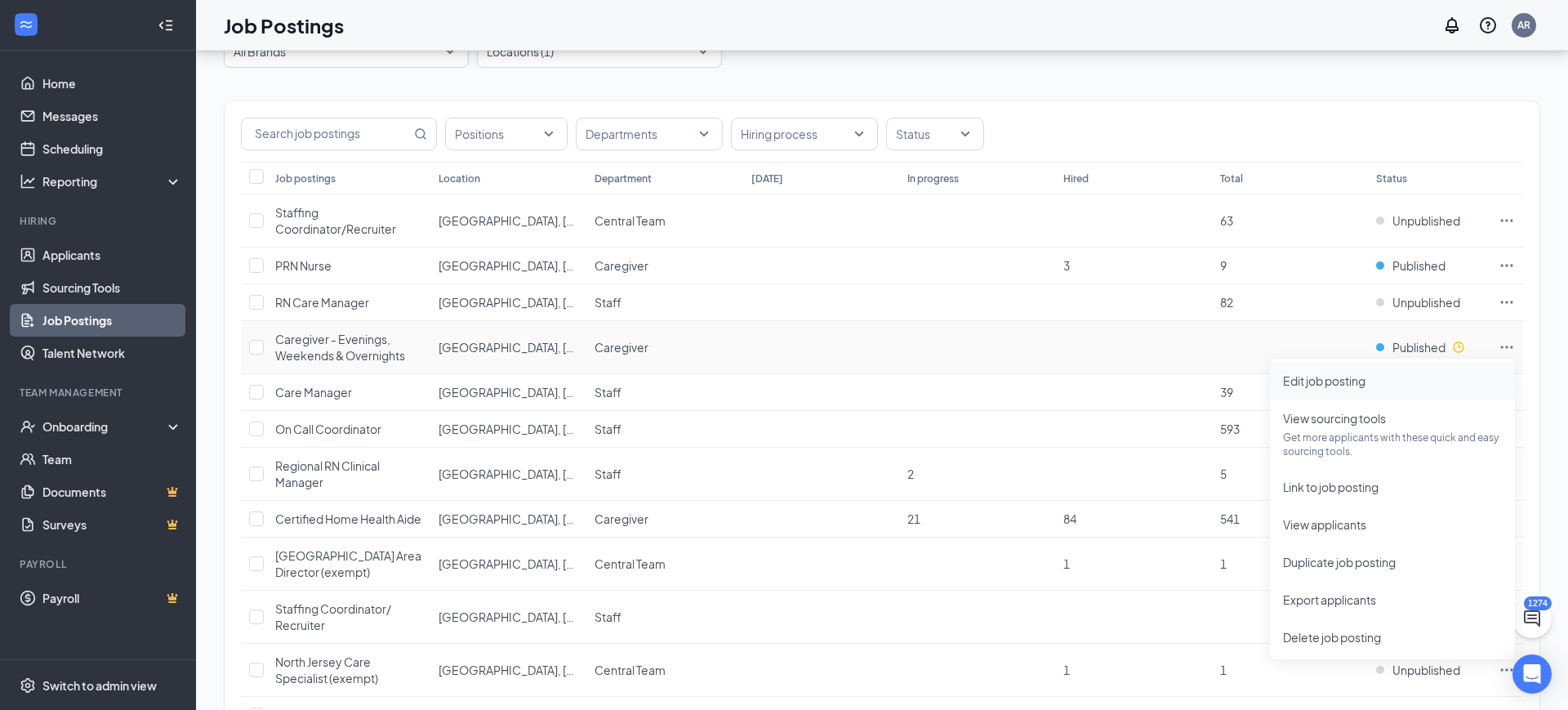
click at [1428, 386] on span "Edit job posting" at bounding box center [1392, 381] width 219 height 18
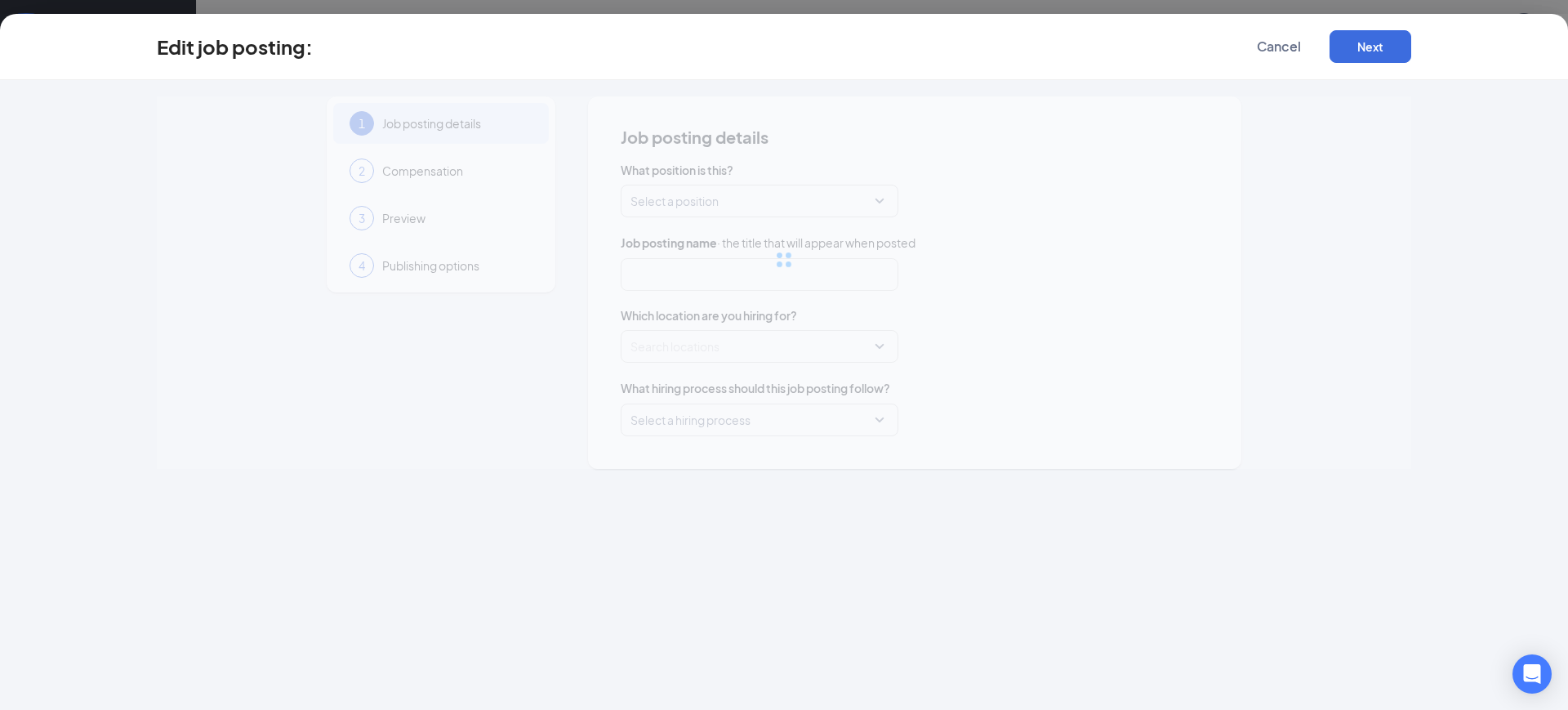
type input "Caregiver - Evenings, Weekends & Overnights"
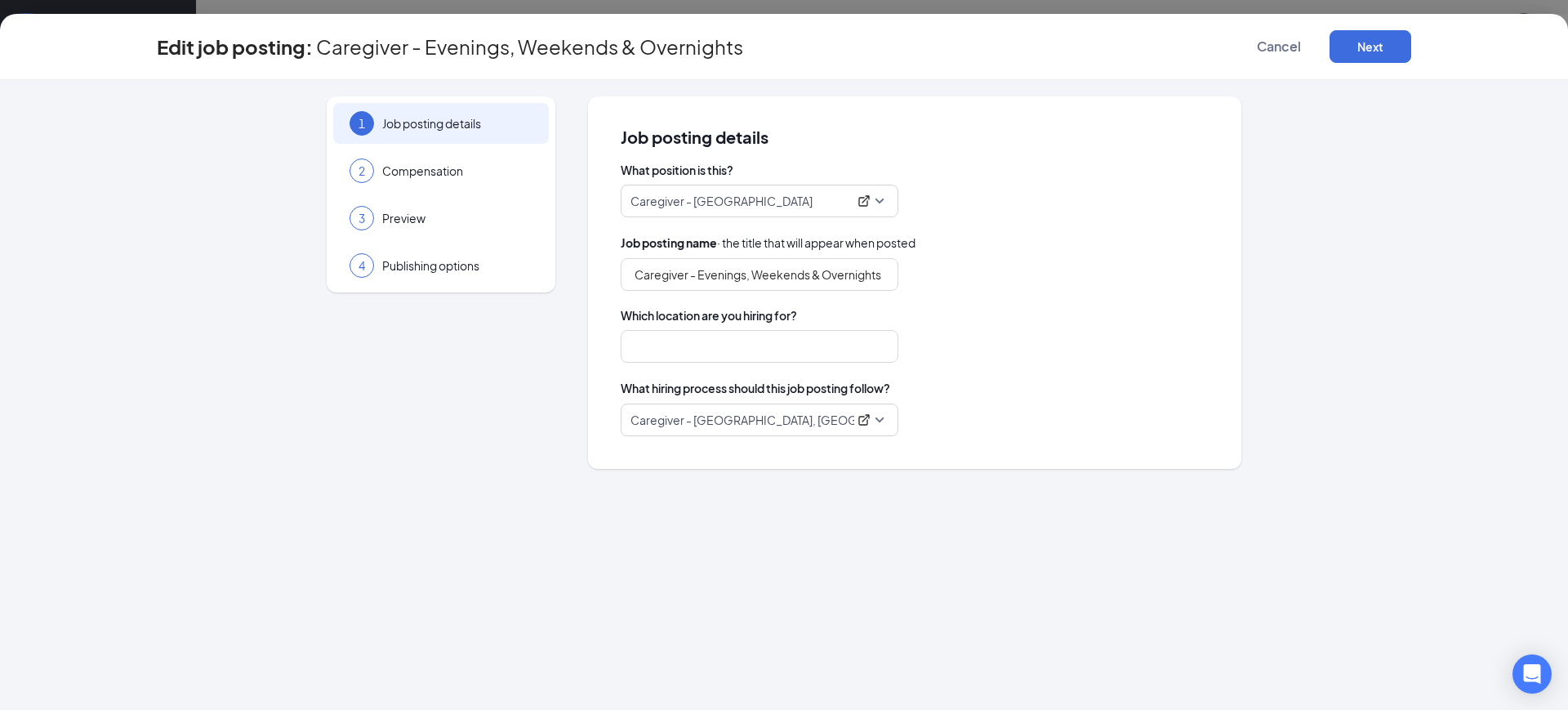
type input "North Jersey, NJ"
drag, startPoint x: 688, startPoint y: 272, endPoint x: 603, endPoint y: 279, distance: 85.3
click at [603, 279] on div "Job posting details What position is this? Caregiver - NJ Job posting name · th…" at bounding box center [915, 283] width 653 height 373
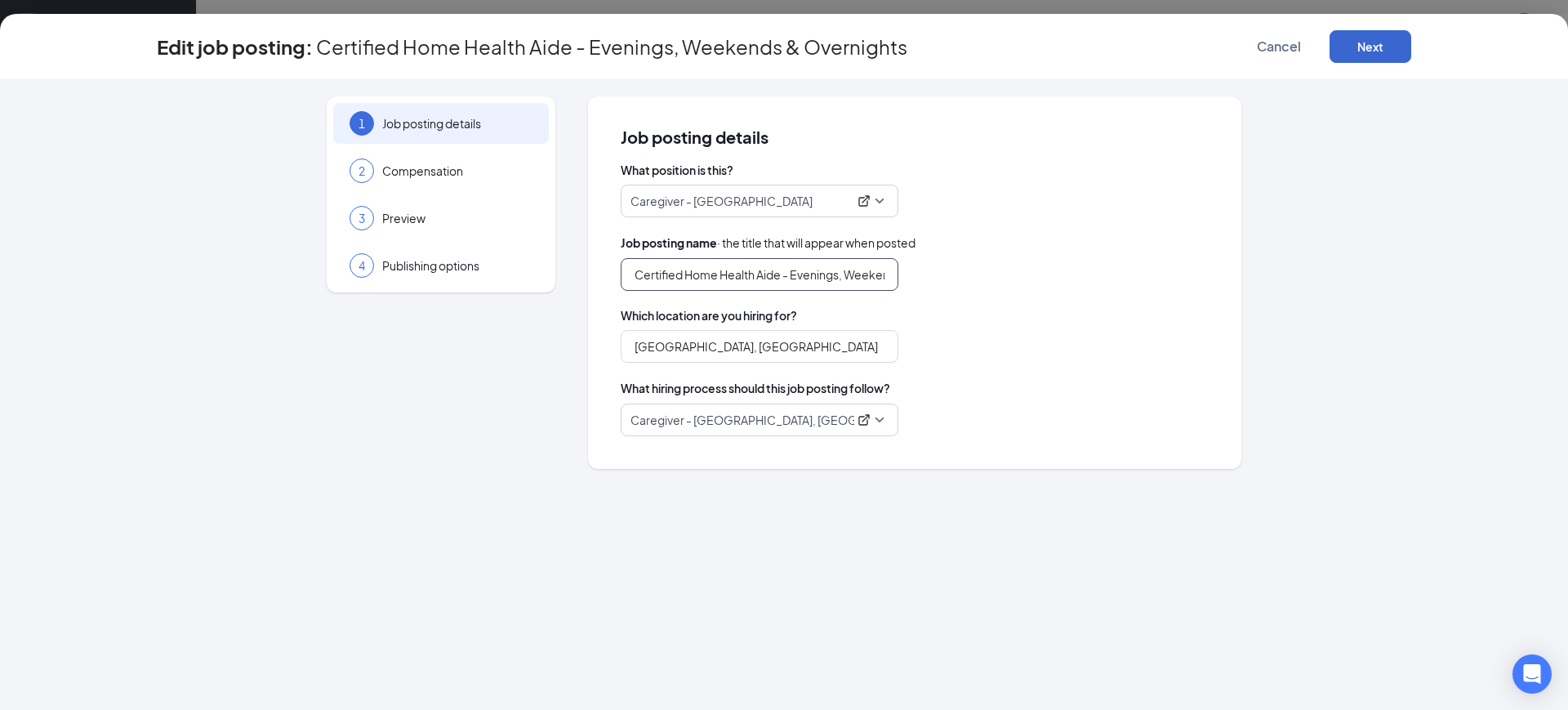
type input "Certified Home Health Aide - Evenings, Weekends & Overnights"
click at [1381, 54] on button "Next" at bounding box center [1370, 46] width 81 height 33
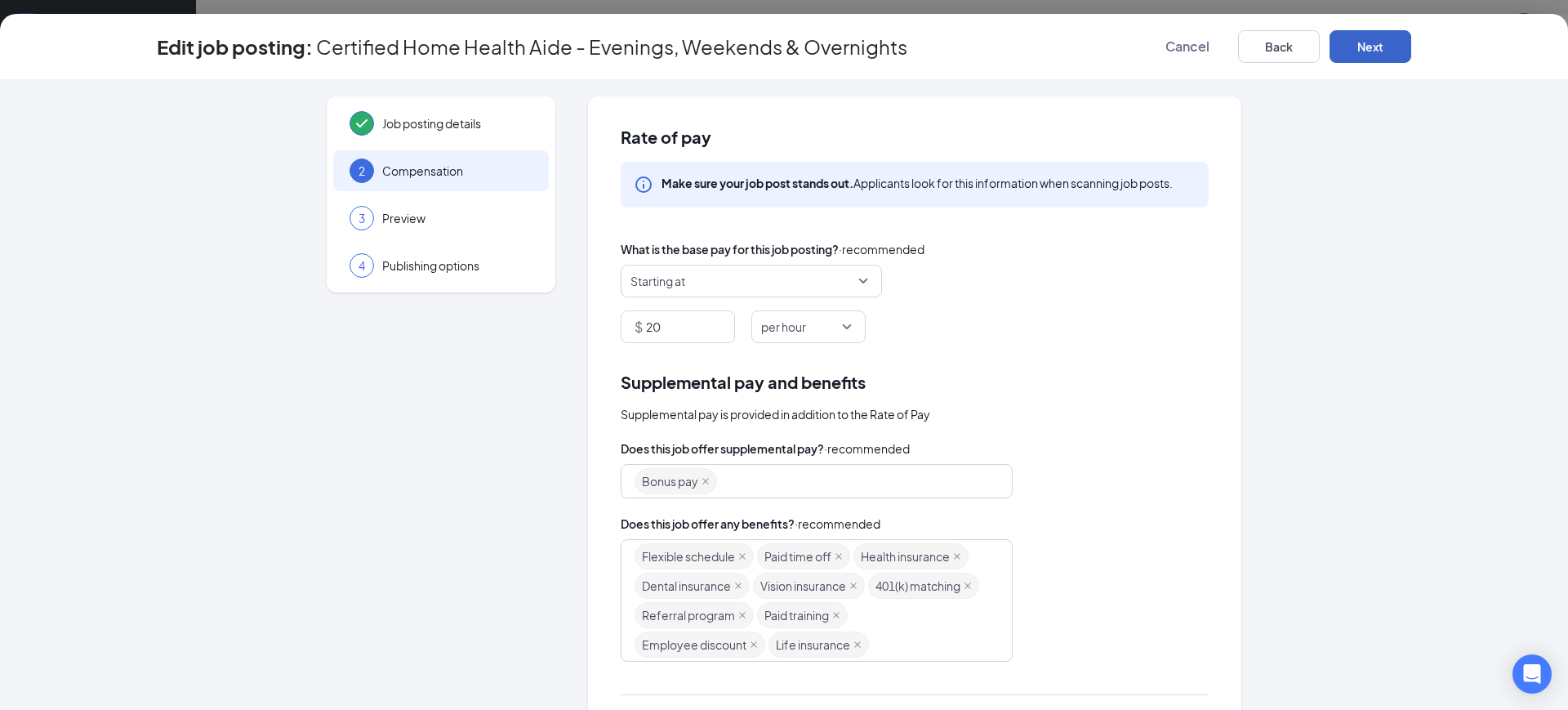
click at [1381, 54] on button "Next" at bounding box center [1370, 46] width 81 height 33
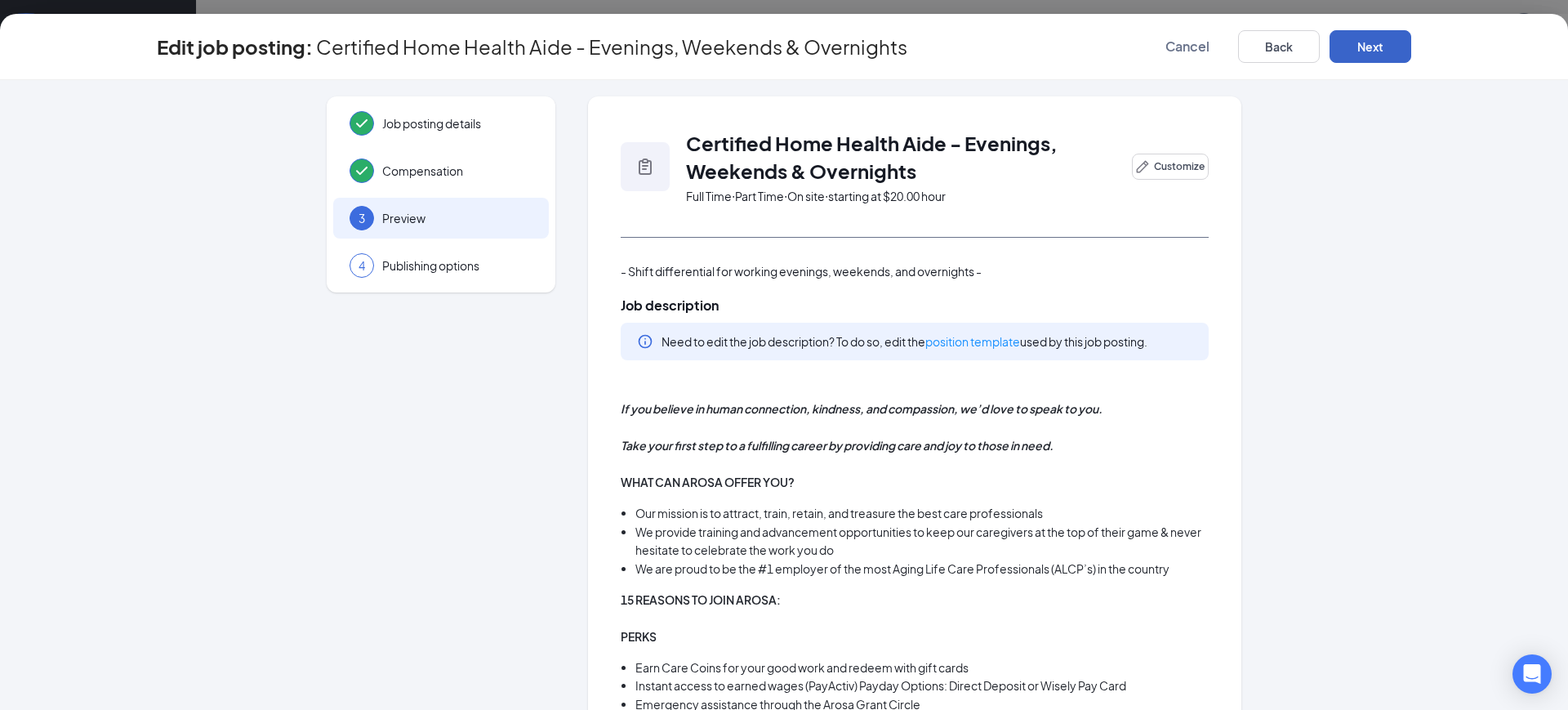
click at [1381, 54] on button "Next" at bounding box center [1370, 46] width 81 height 33
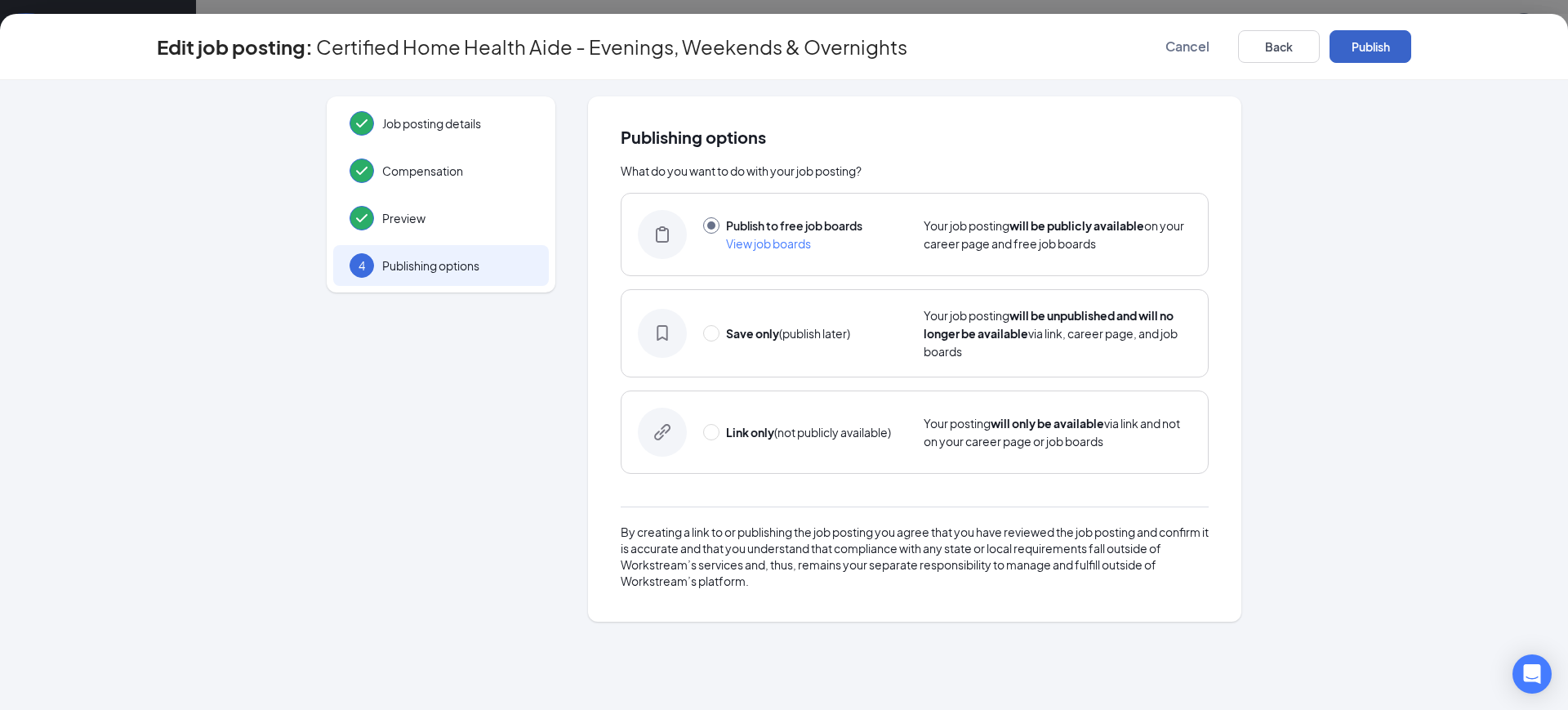
click at [1381, 54] on button "Publish" at bounding box center [1370, 46] width 81 height 33
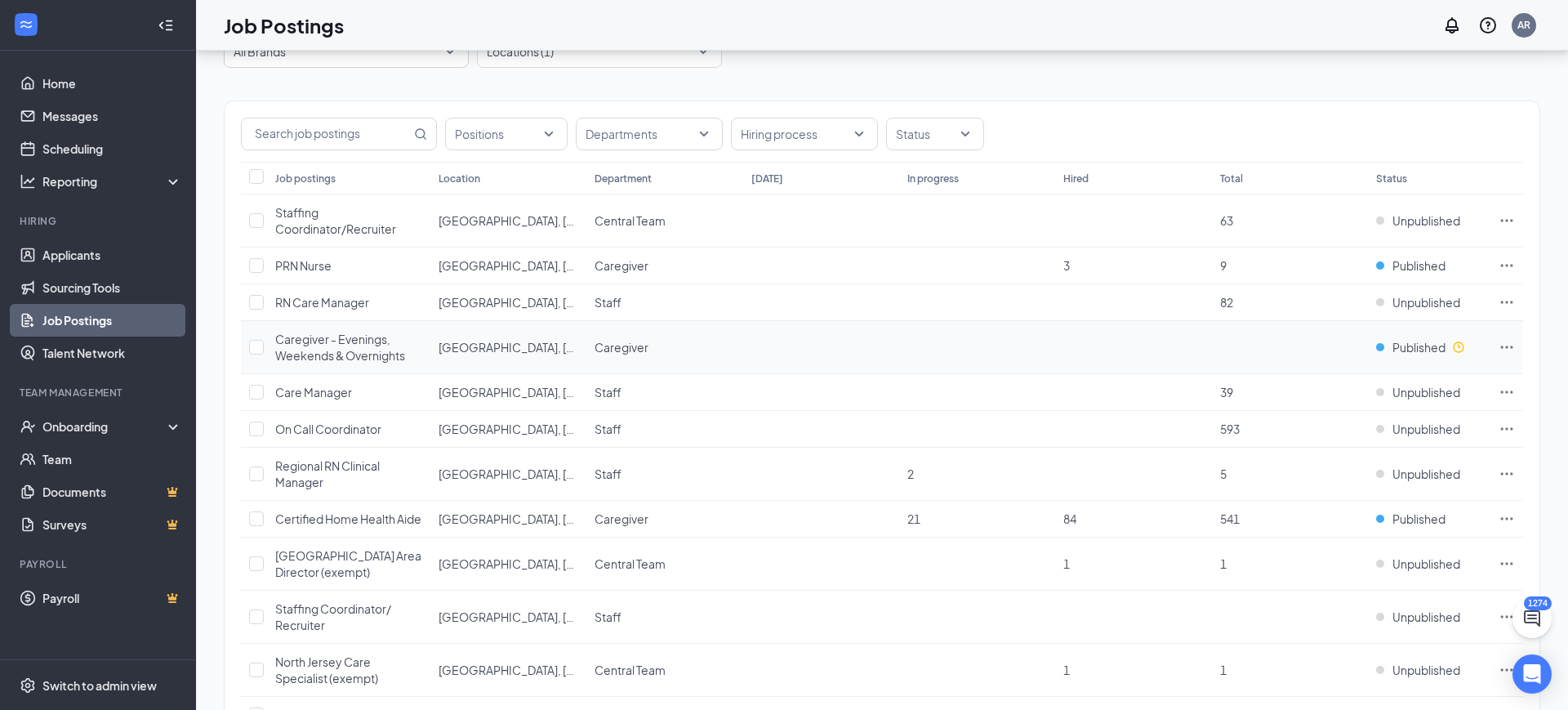
click at [1503, 344] on icon "Ellipses" at bounding box center [1507, 347] width 16 height 16
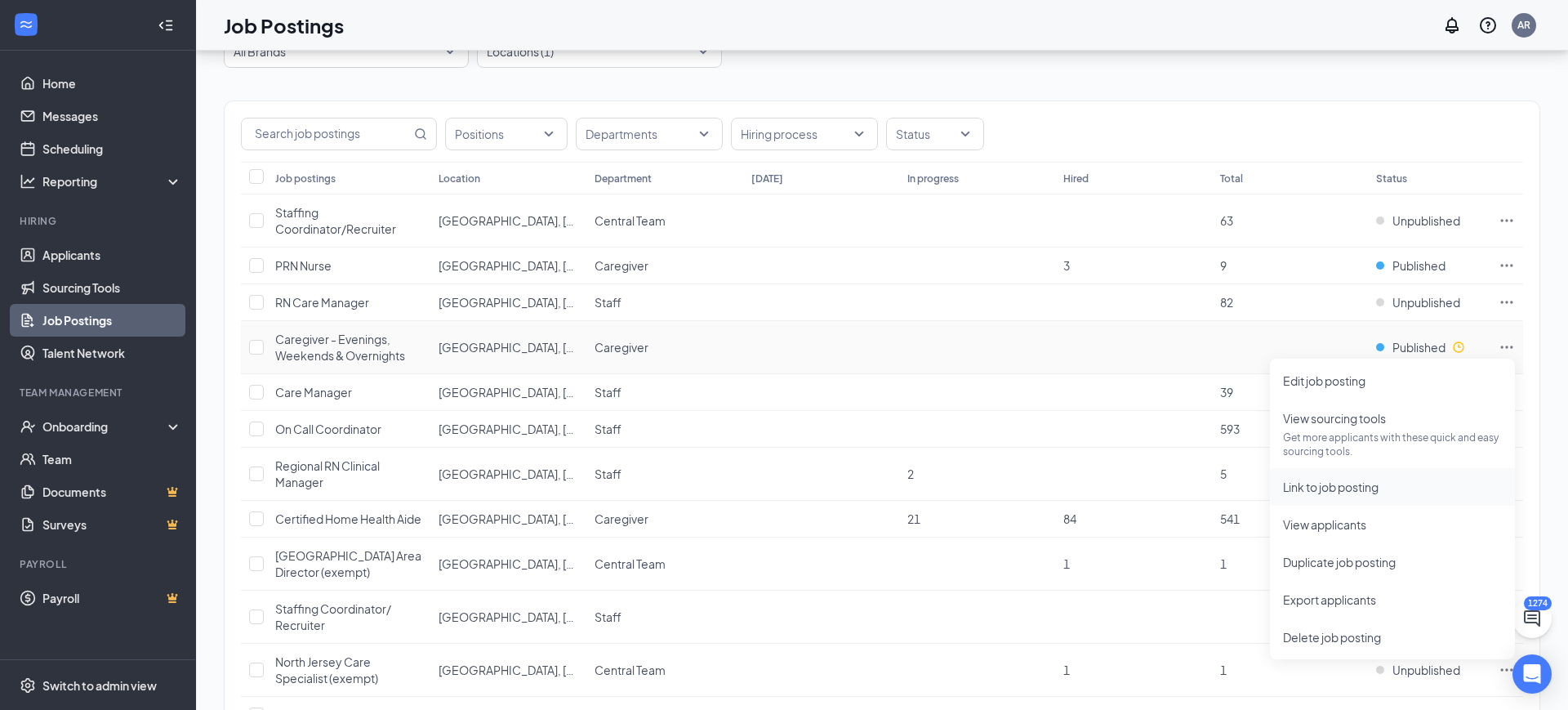
click at [1374, 480] on span "Link to job posting" at bounding box center [1331, 487] width 96 height 15
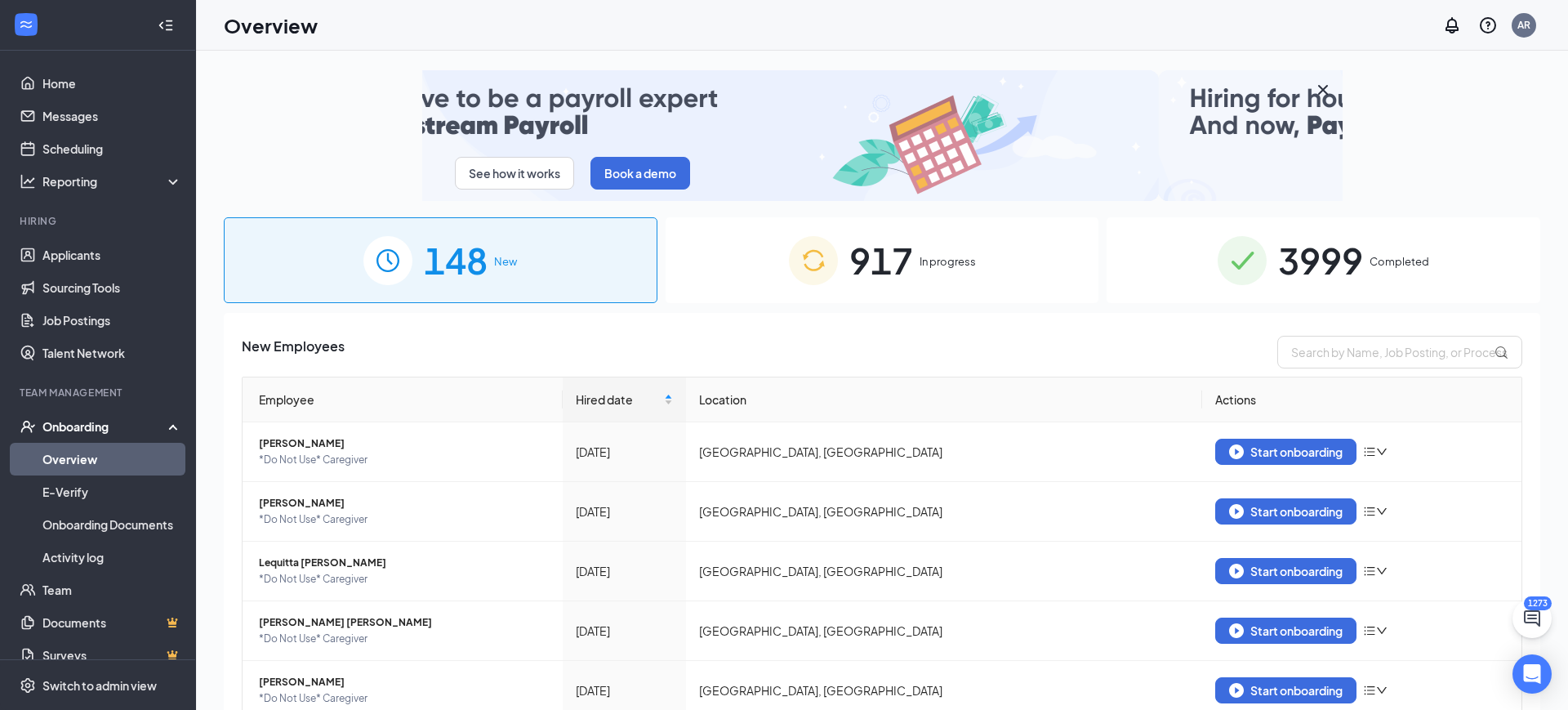
click at [54, 462] on link "Overview" at bounding box center [113, 459] width 139 height 33
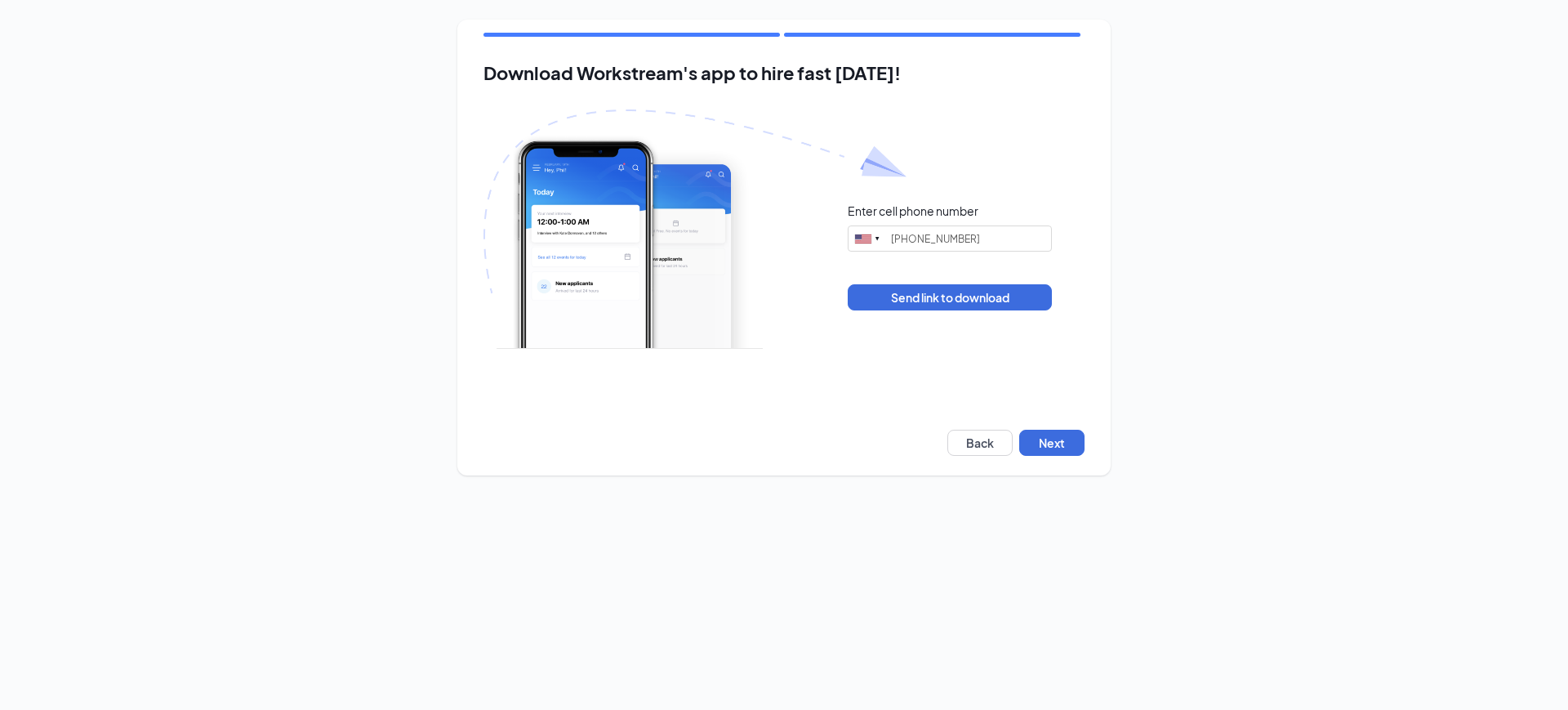
click at [1071, 456] on div "Download Workstream's app to hire fast [DATE]! Enter cell phone number [GEOGRAP…" at bounding box center [784, 247] width 653 height 456
click at [1069, 450] on button "Next" at bounding box center [1052, 443] width 66 height 26
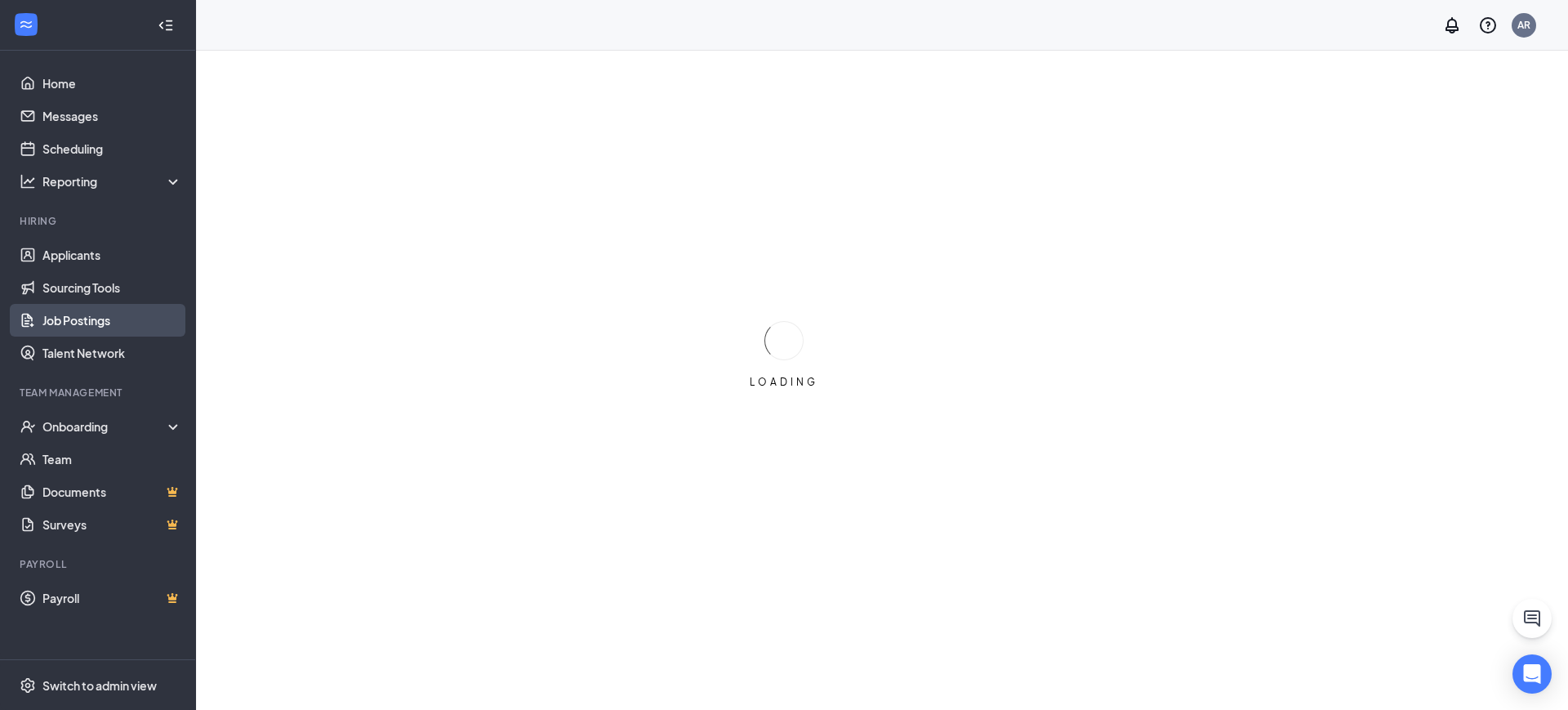
click at [101, 327] on link "Job Postings" at bounding box center [113, 320] width 139 height 33
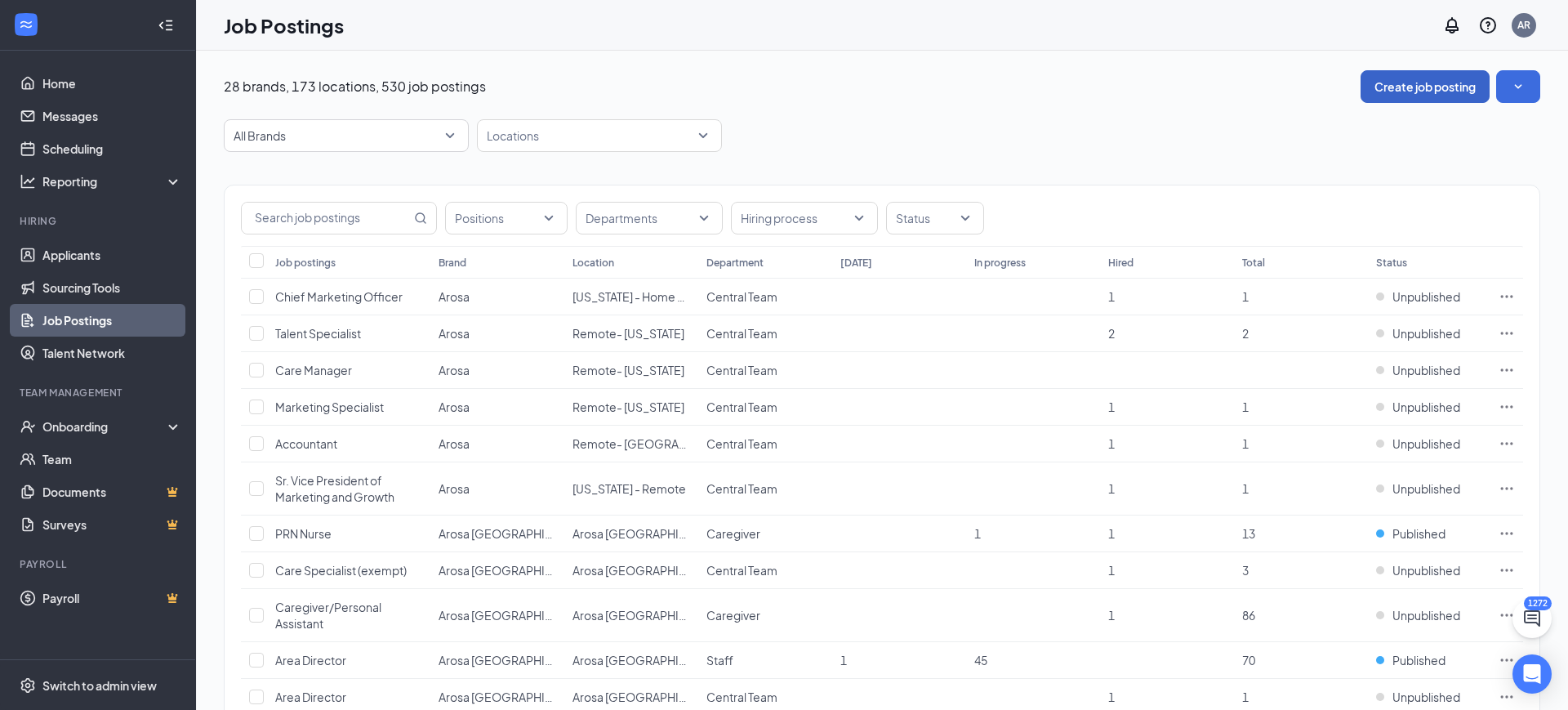
click at [1444, 86] on button "Create job posting" at bounding box center [1425, 87] width 129 height 33
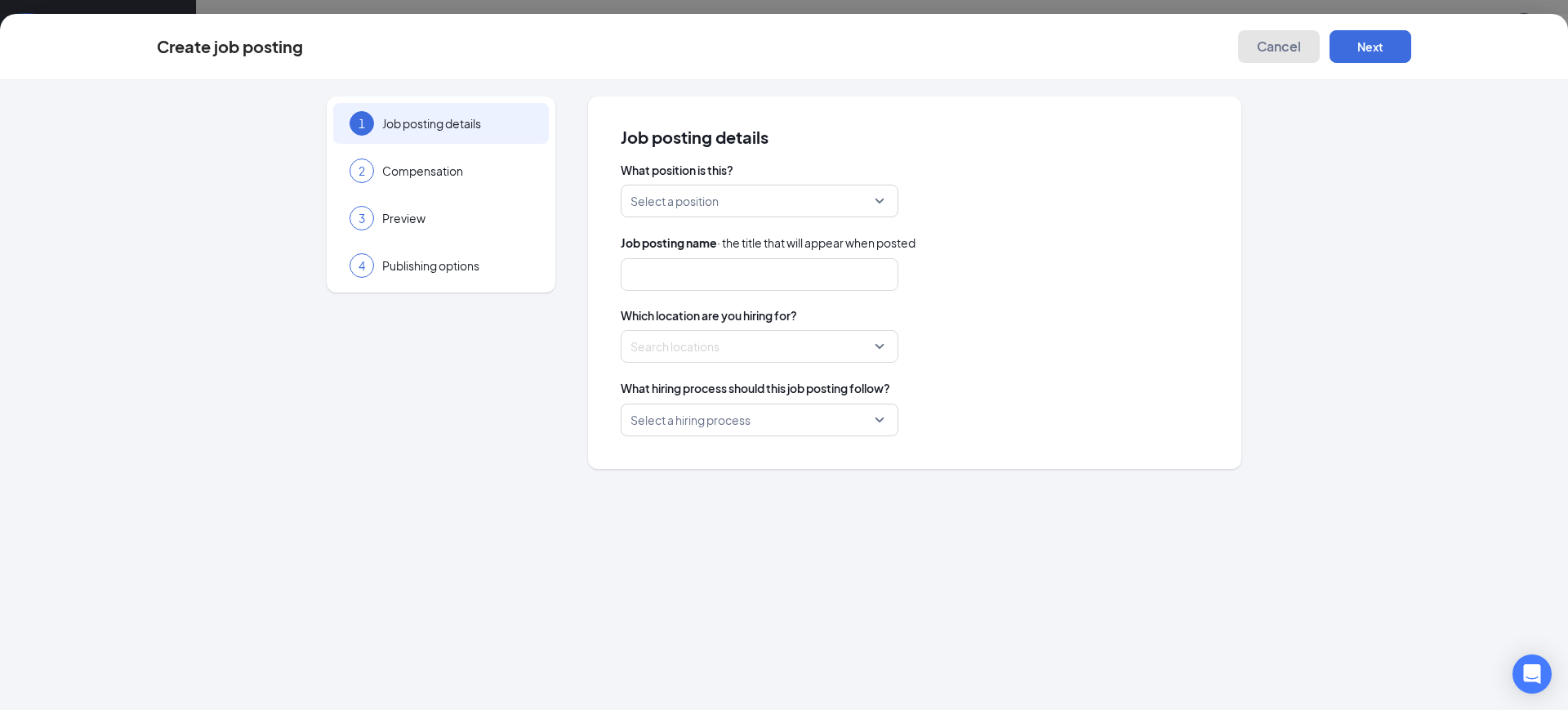
click at [1265, 40] on span "Cancel" at bounding box center [1279, 46] width 45 height 16
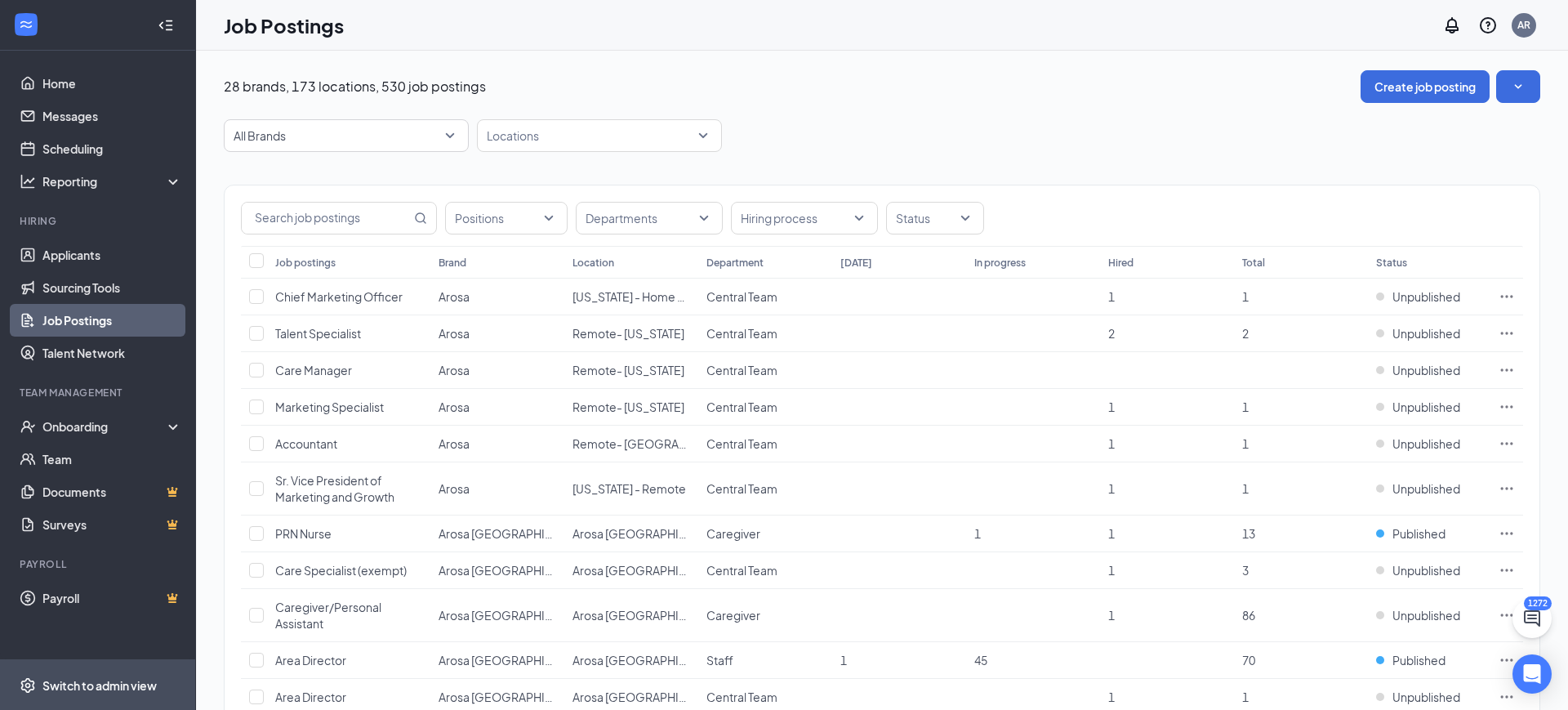
click at [34, 701] on li "Switch to admin view" at bounding box center [97, 685] width 195 height 50
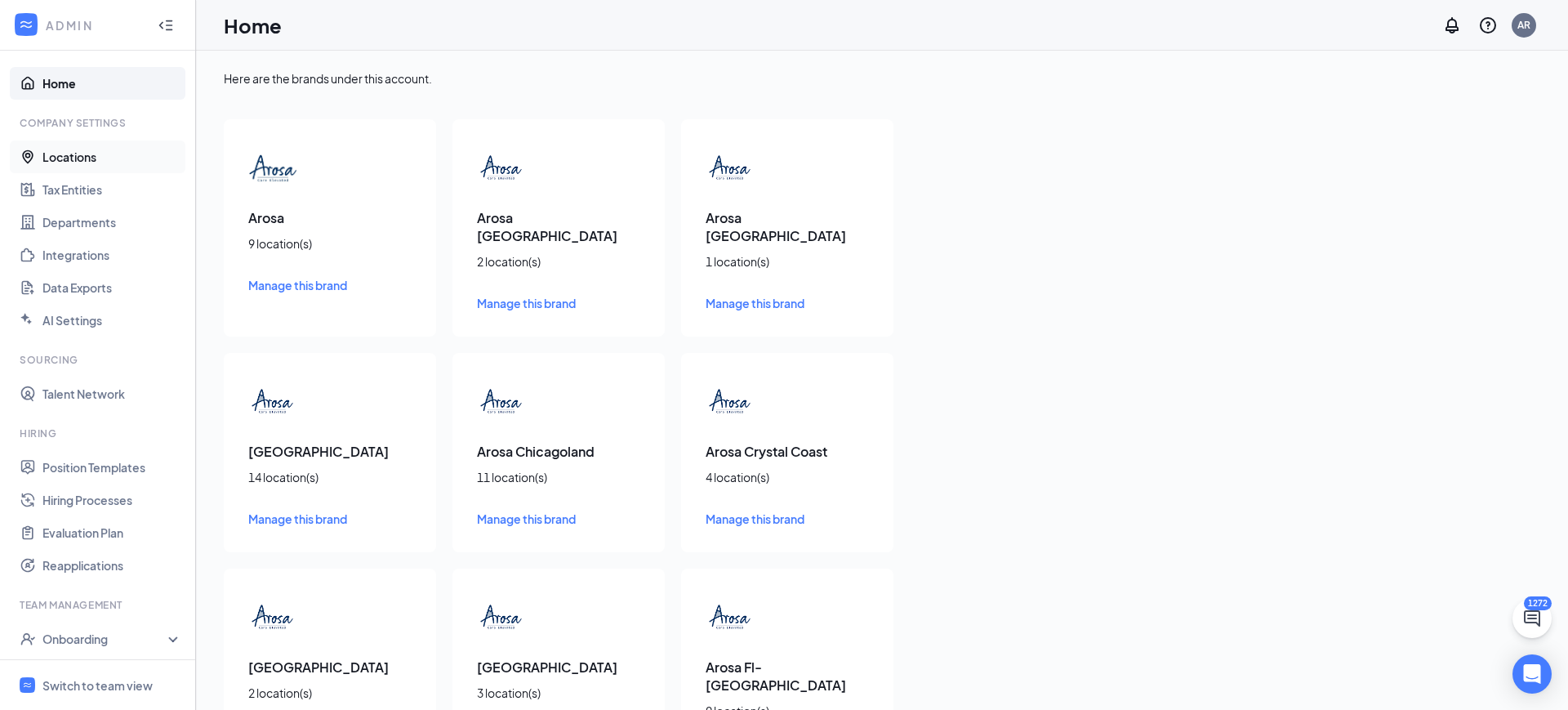
click at [100, 158] on link "Locations" at bounding box center [113, 156] width 139 height 33
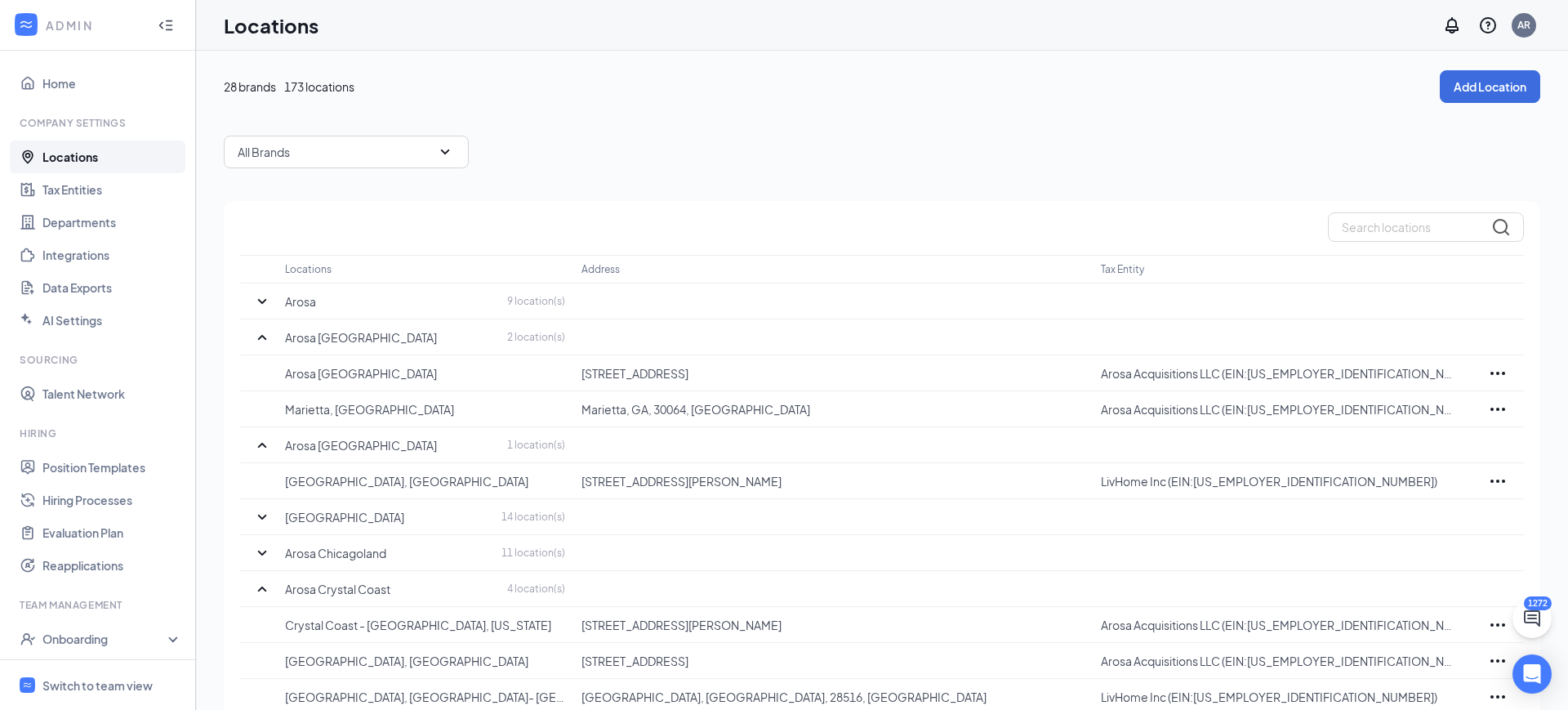
click at [314, 160] on div "All Brands" at bounding box center [346, 151] width 245 height 33
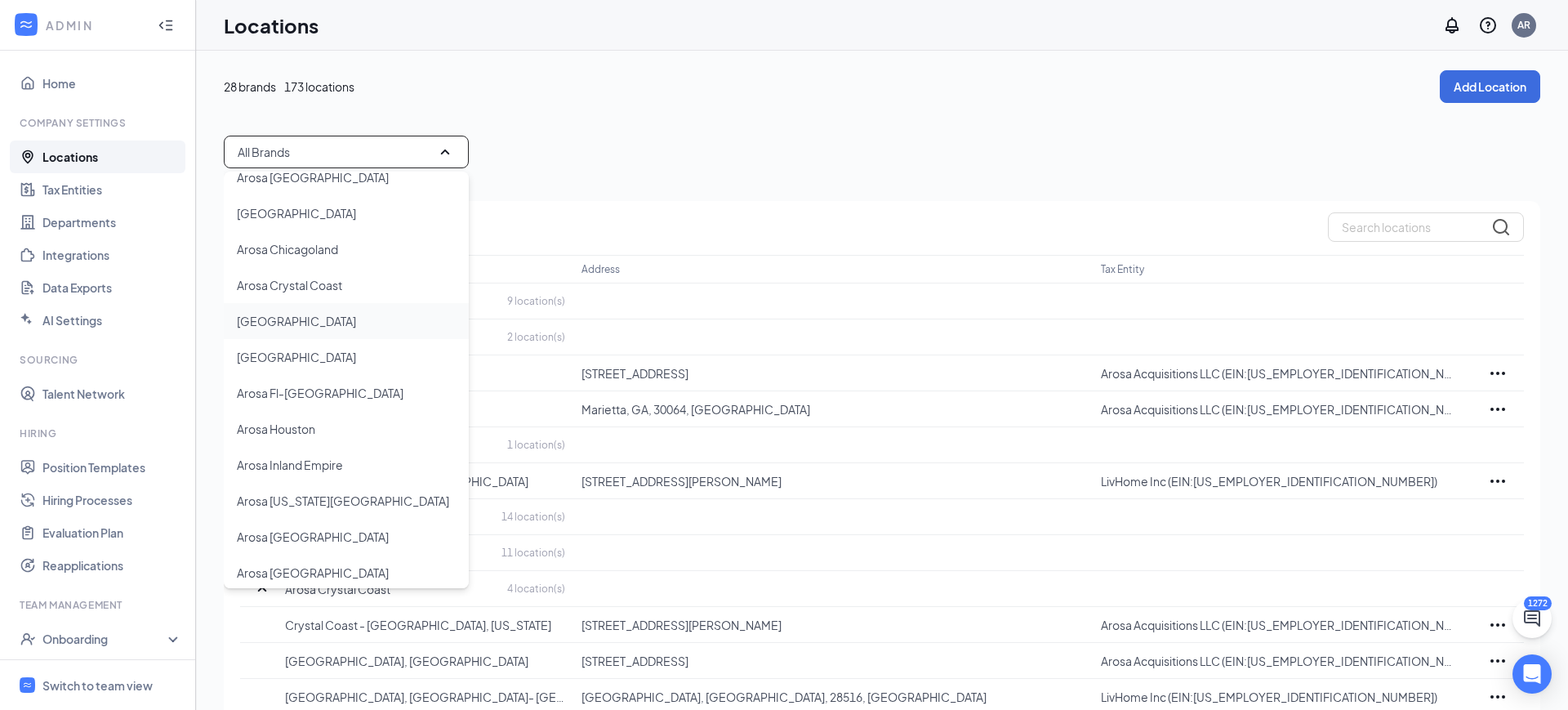
scroll to position [127, 0]
click at [323, 472] on p "Arosa Inland Empire" at bounding box center [290, 468] width 106 height 16
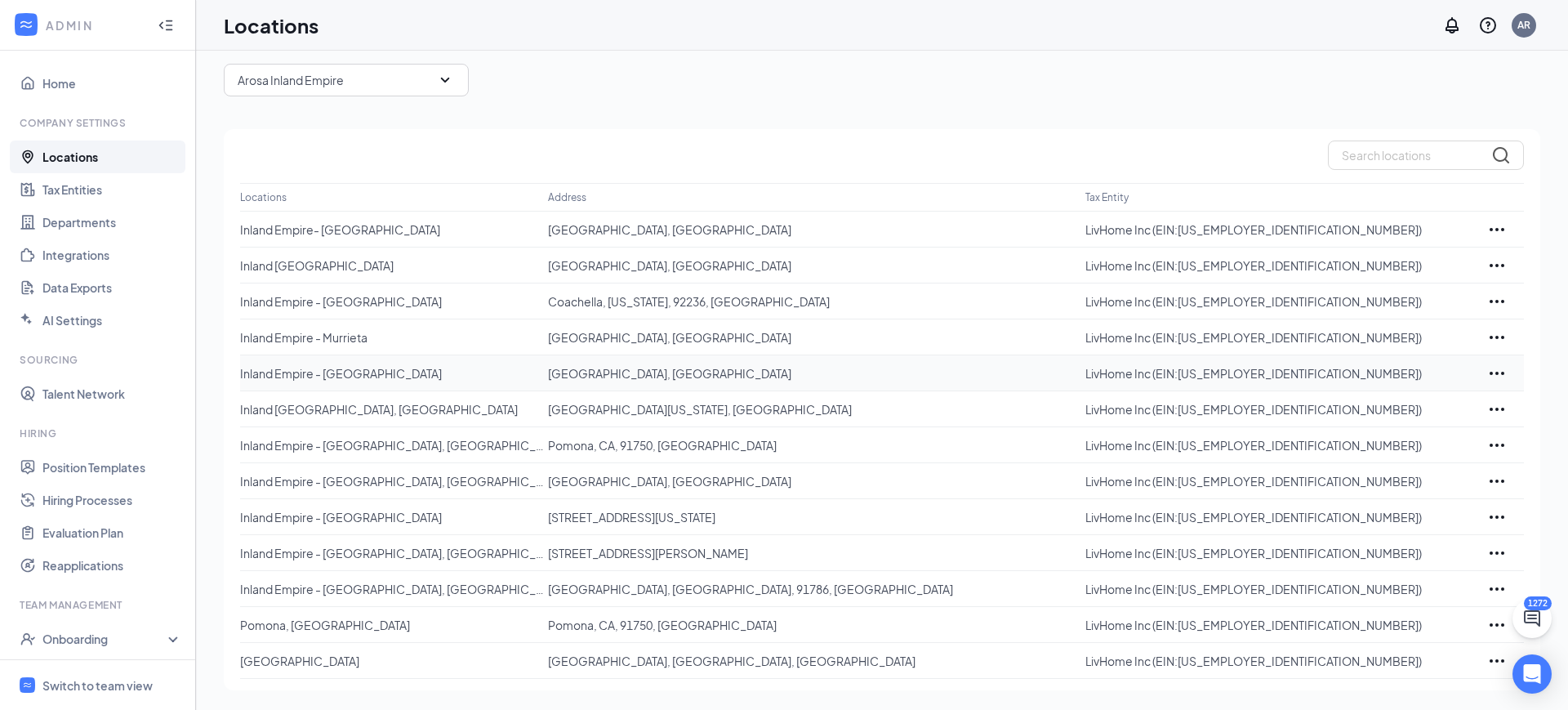
scroll to position [0, 0]
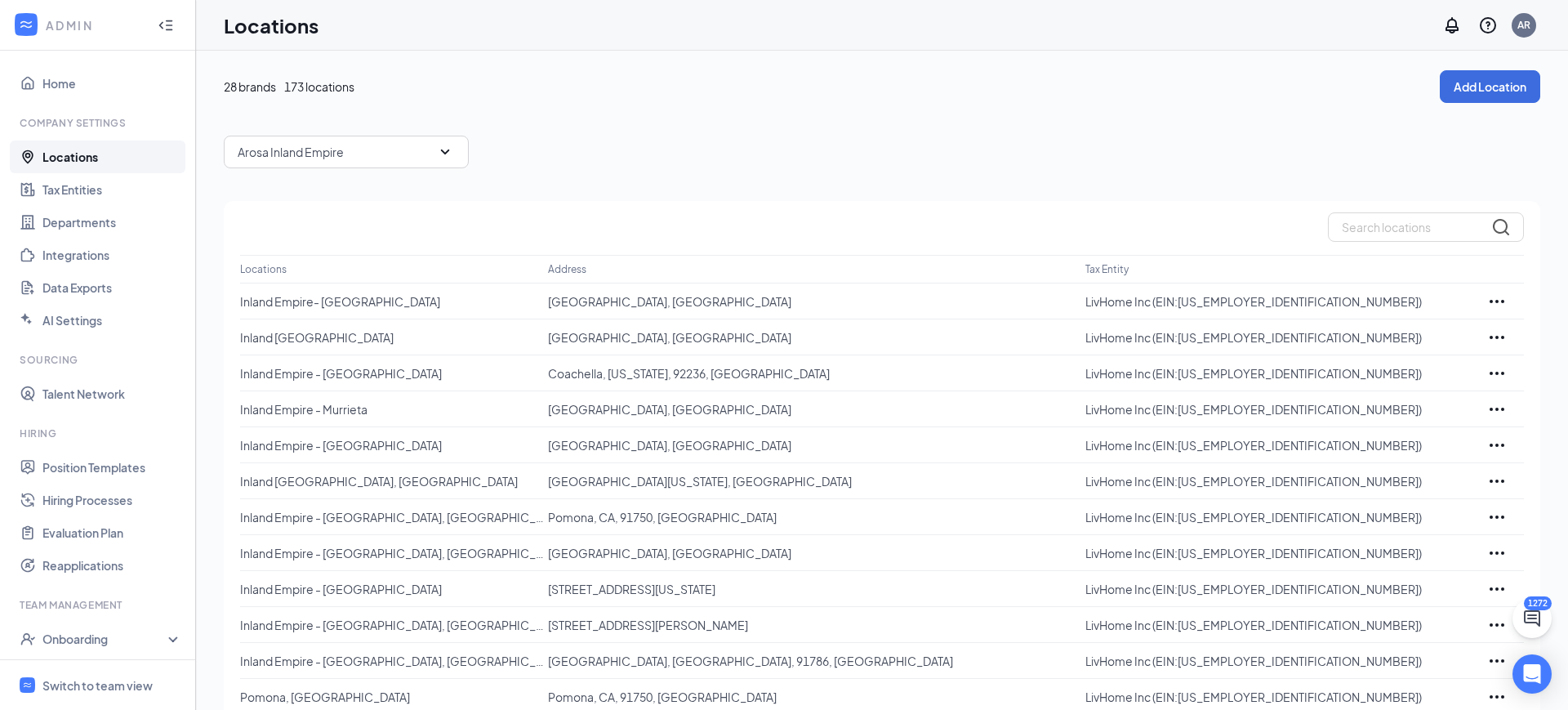
click at [164, 24] on icon "Collapse" at bounding box center [165, 24] width 16 height 16
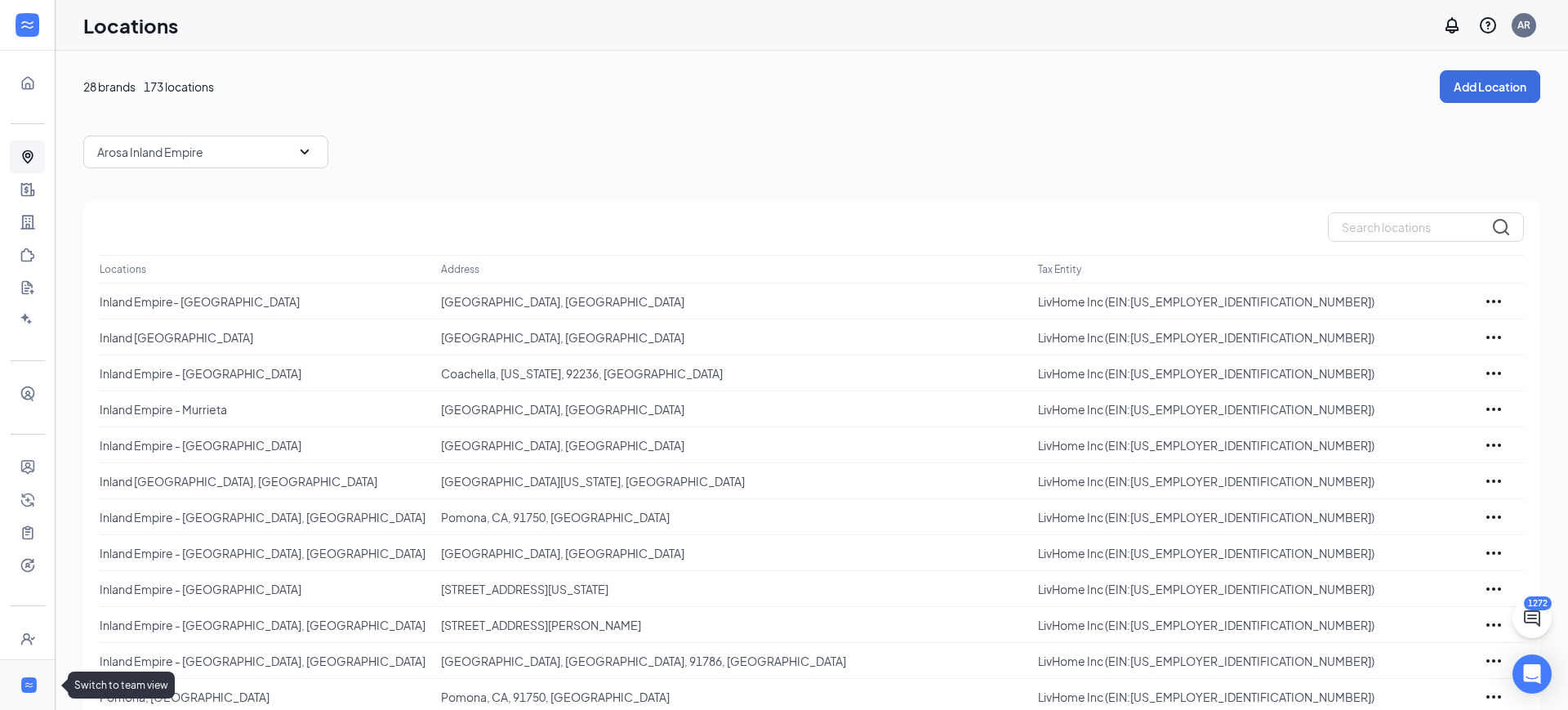
click at [25, 682] on icon "WorkstreamLogo" at bounding box center [29, 685] width 11 height 11
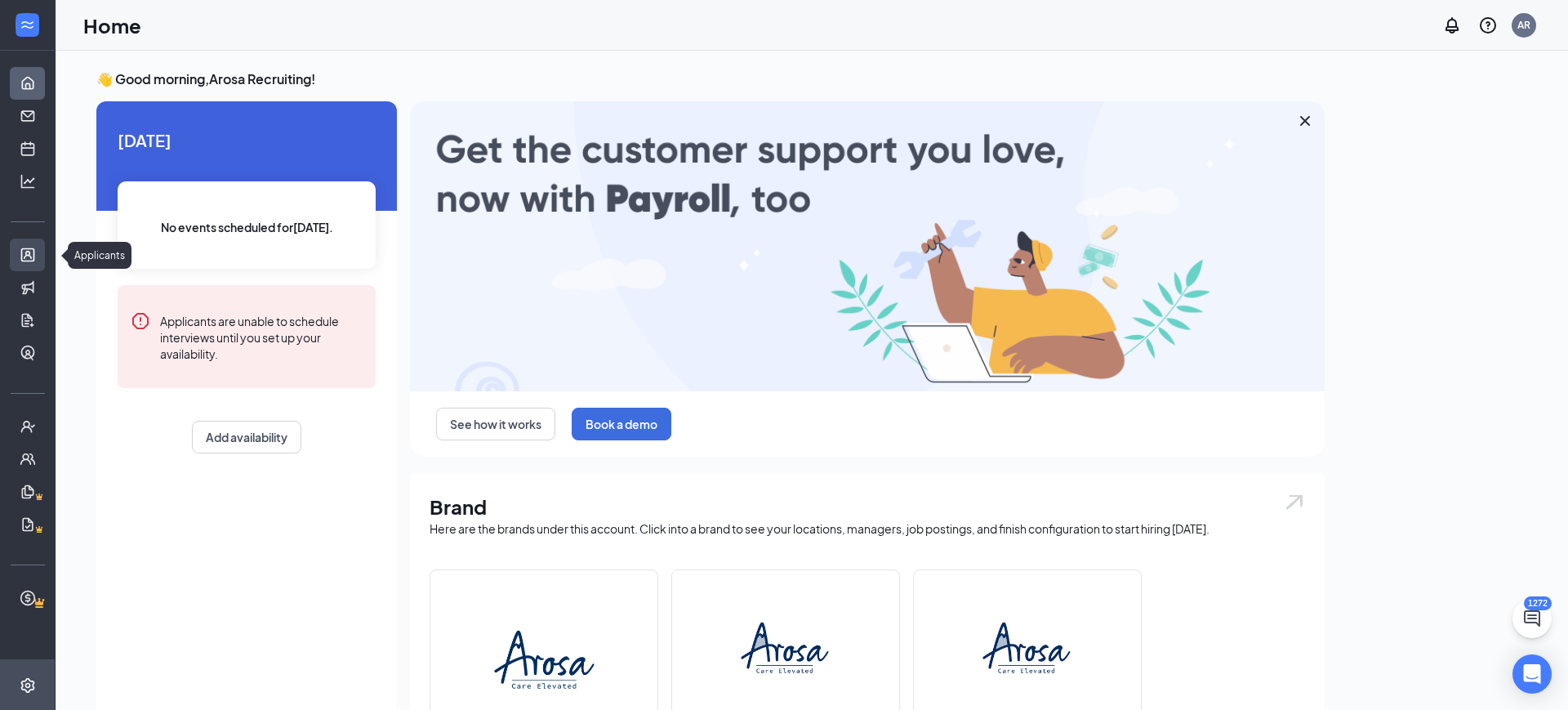
click at [43, 255] on link "Applicants" at bounding box center [50, 255] width 16 height 33
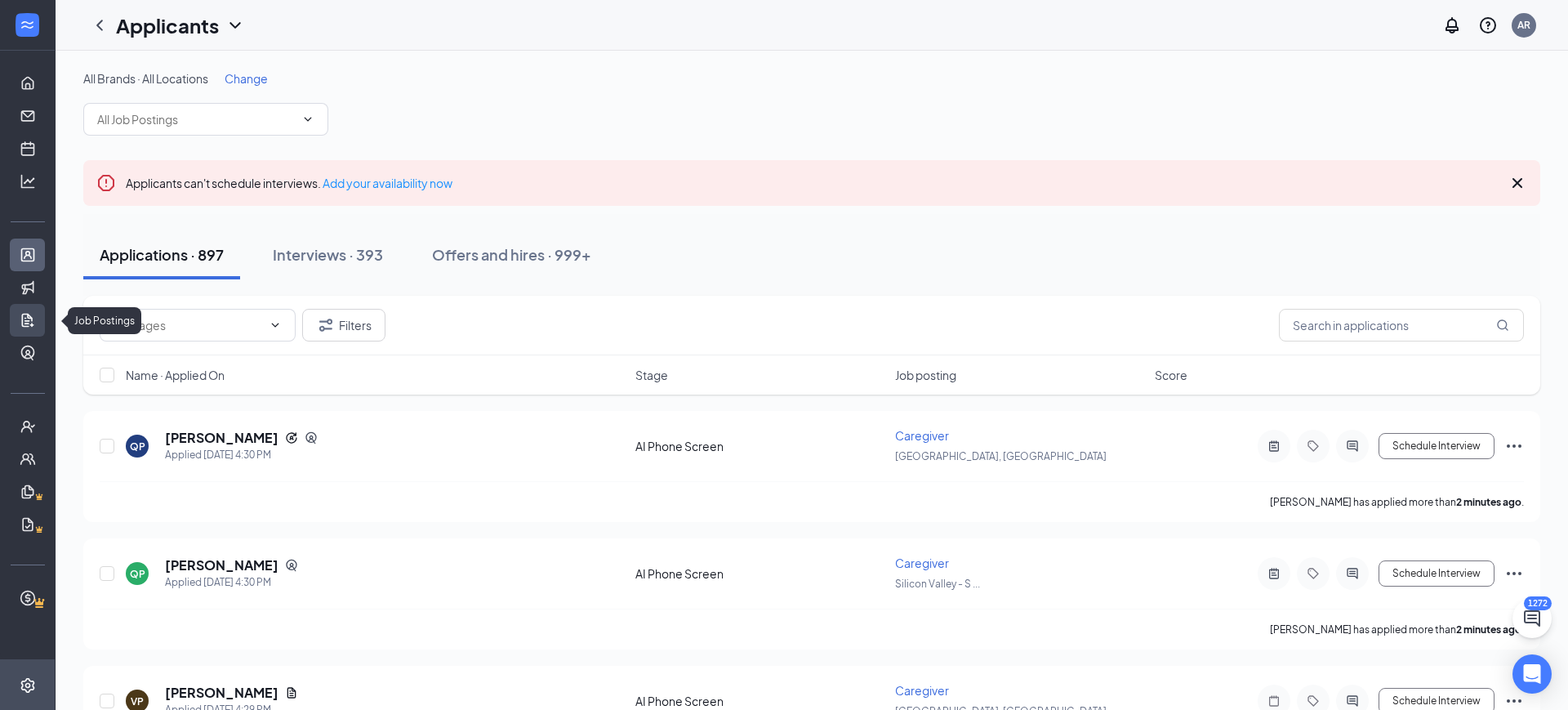
click at [43, 318] on link "Job Postings" at bounding box center [50, 320] width 16 height 33
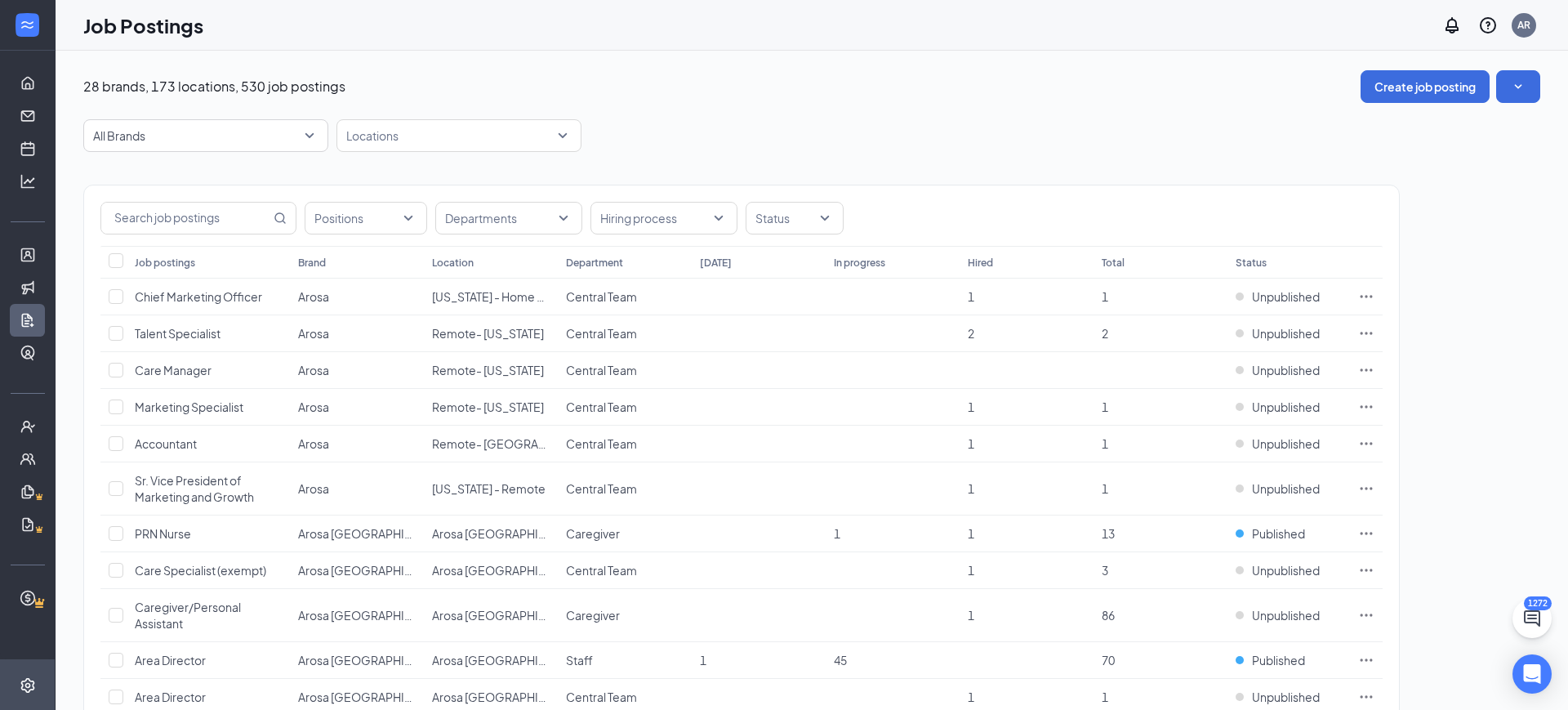
click at [1450, 87] on button "Create job posting" at bounding box center [1425, 87] width 129 height 33
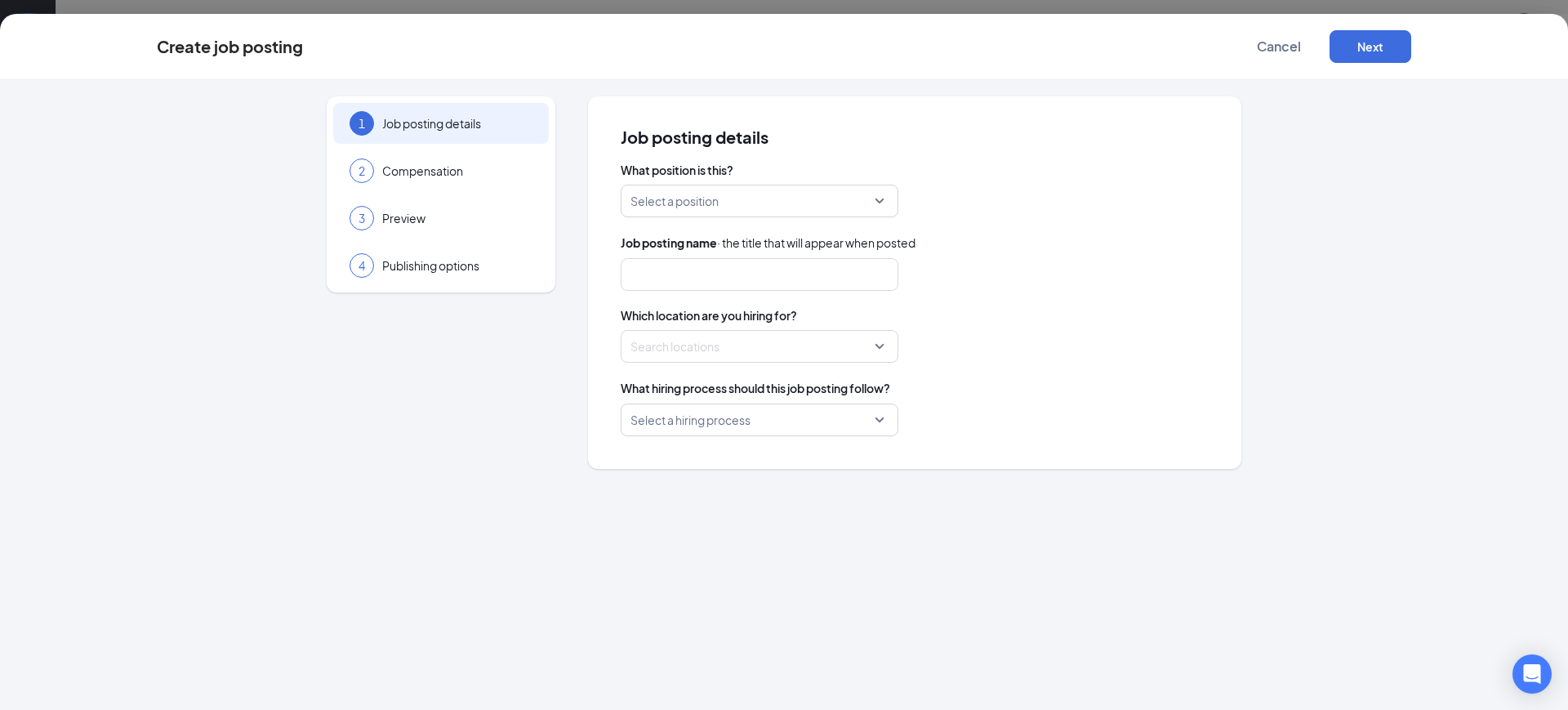
click at [767, 208] on input "search" at bounding box center [754, 201] width 247 height 31
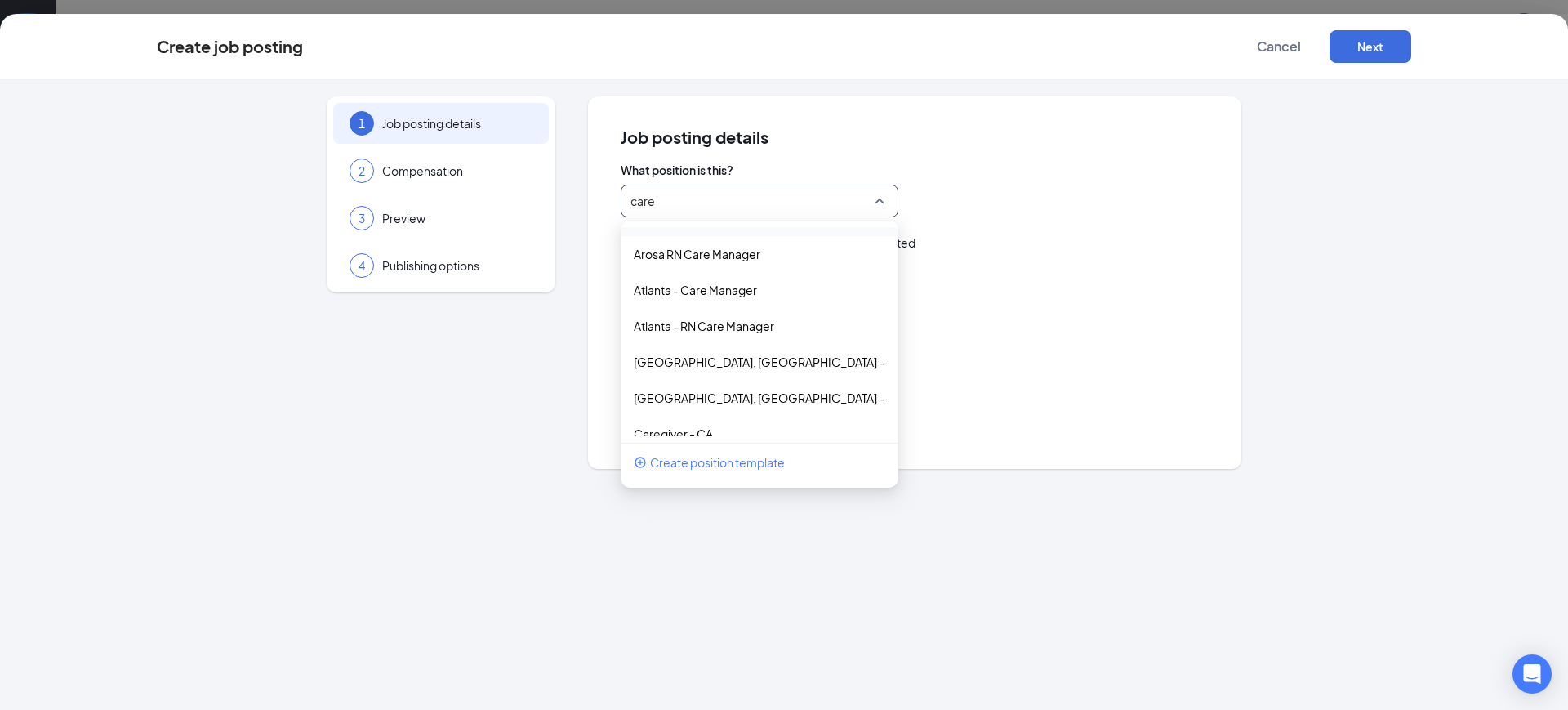
scroll to position [99, 0]
type input "careg"
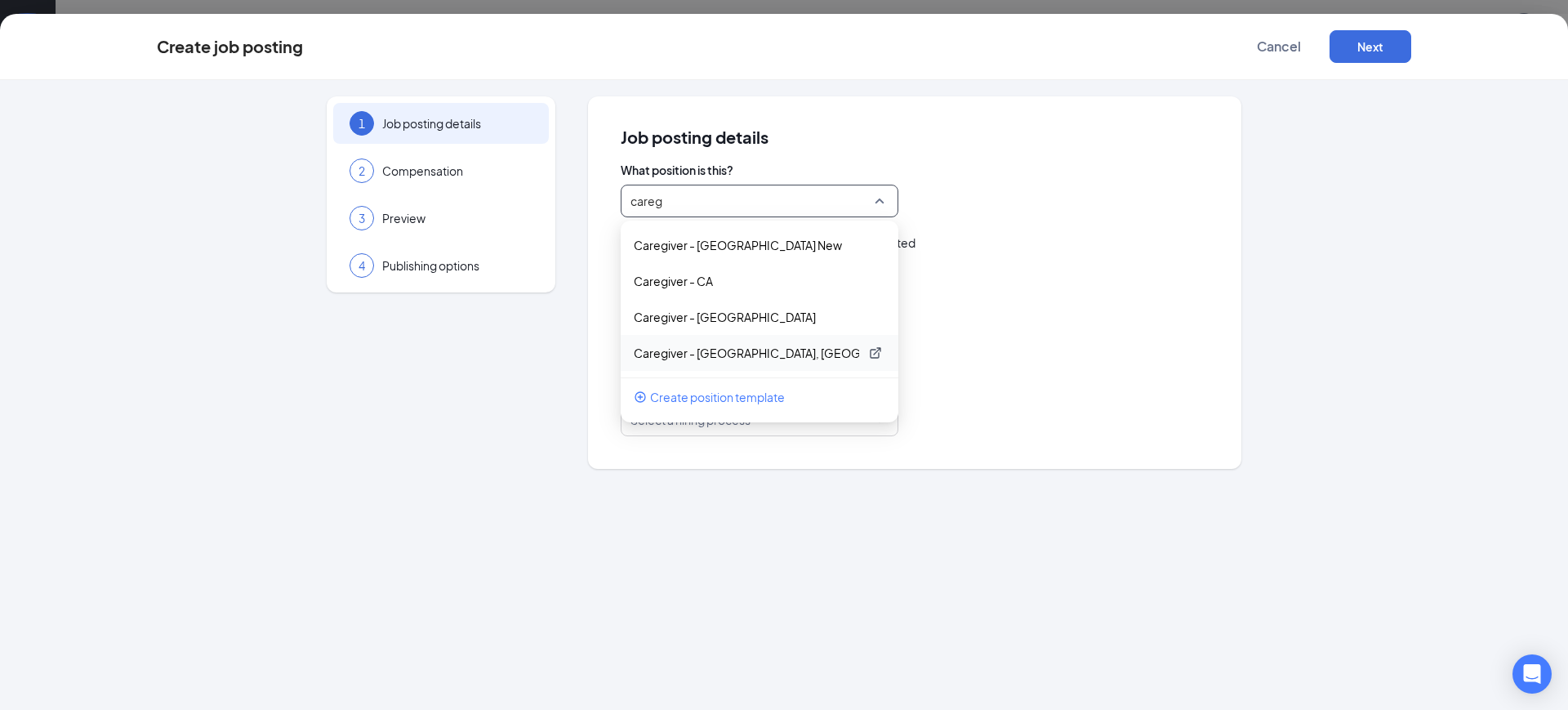
scroll to position [208, 0]
click at [737, 289] on div "Caregiver - CA" at bounding box center [759, 281] width 278 height 36
type input "Caregivers"
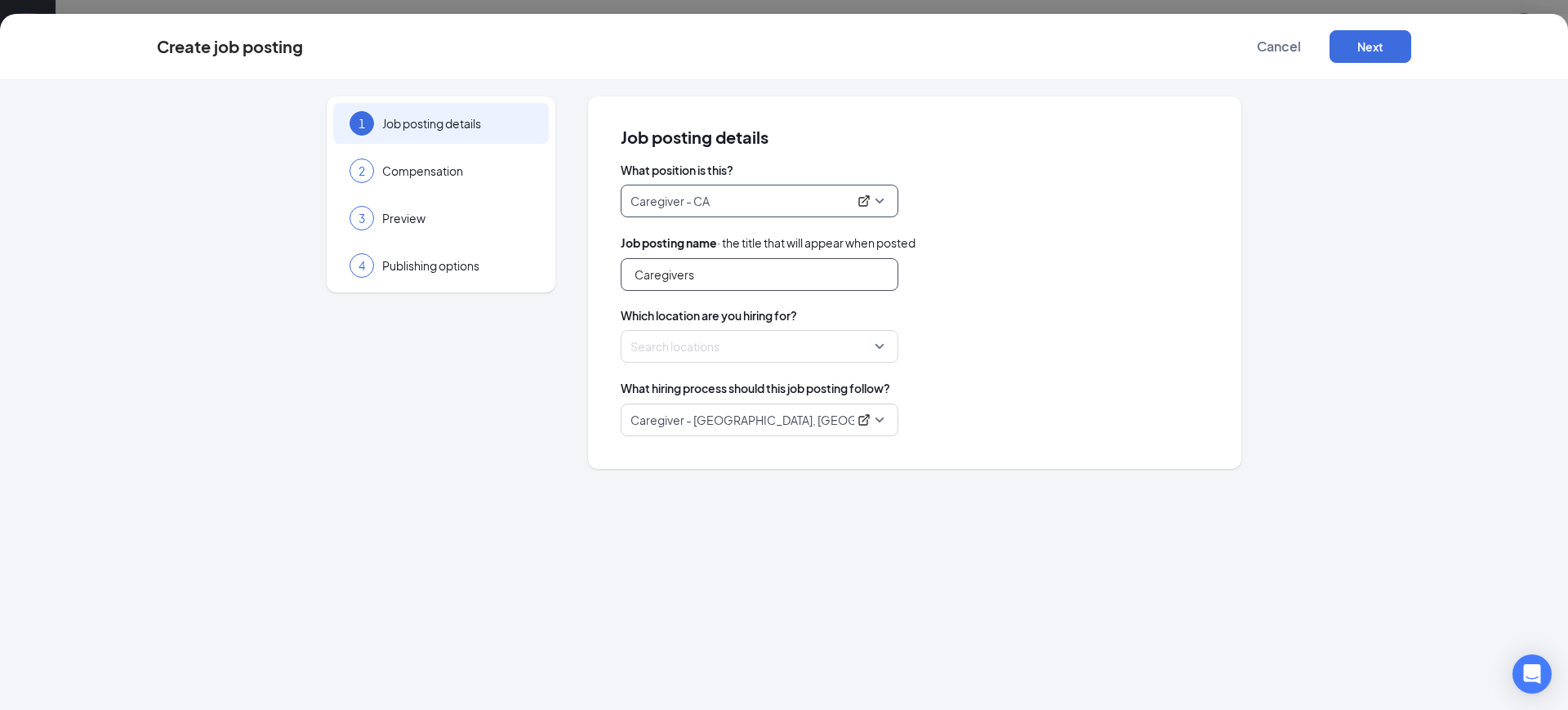
click at [731, 258] on input "Caregivers" at bounding box center [759, 274] width 278 height 33
click at [730, 361] on div "Search locations" at bounding box center [759, 346] width 278 height 33
type input "po"
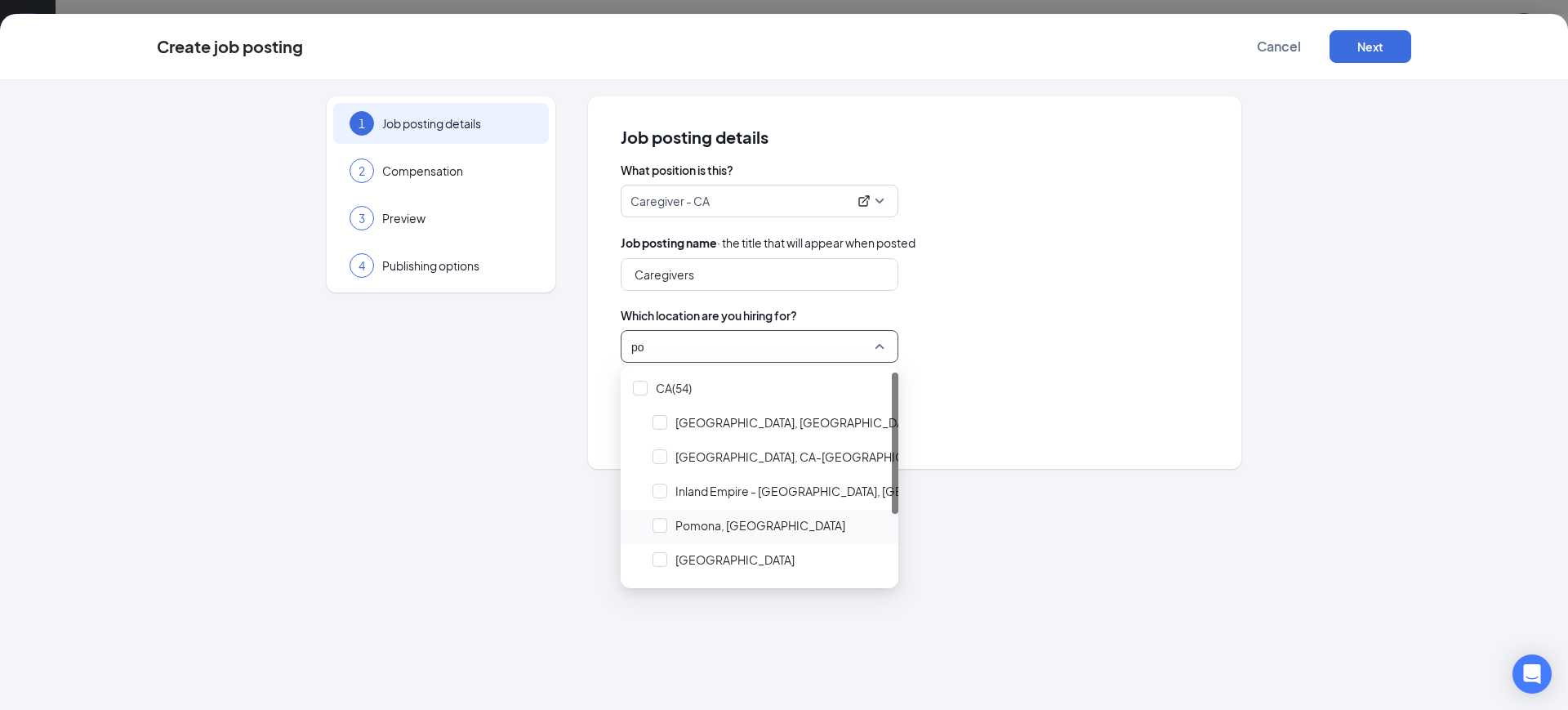
click at [774, 518] on span "Pomona, CA" at bounding box center [769, 525] width 245 height 31
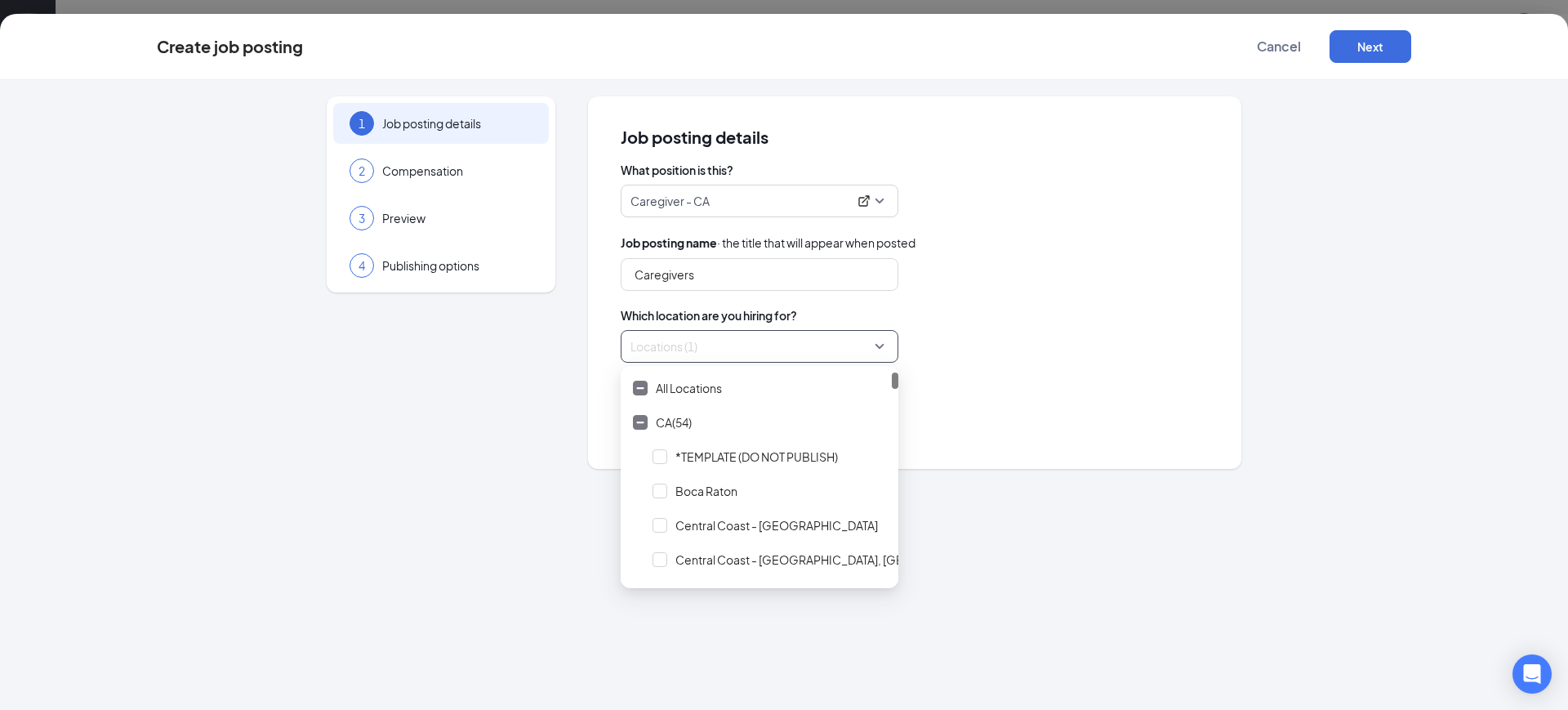
click at [1041, 273] on div "Caregivers" at bounding box center [915, 274] width 588 height 33
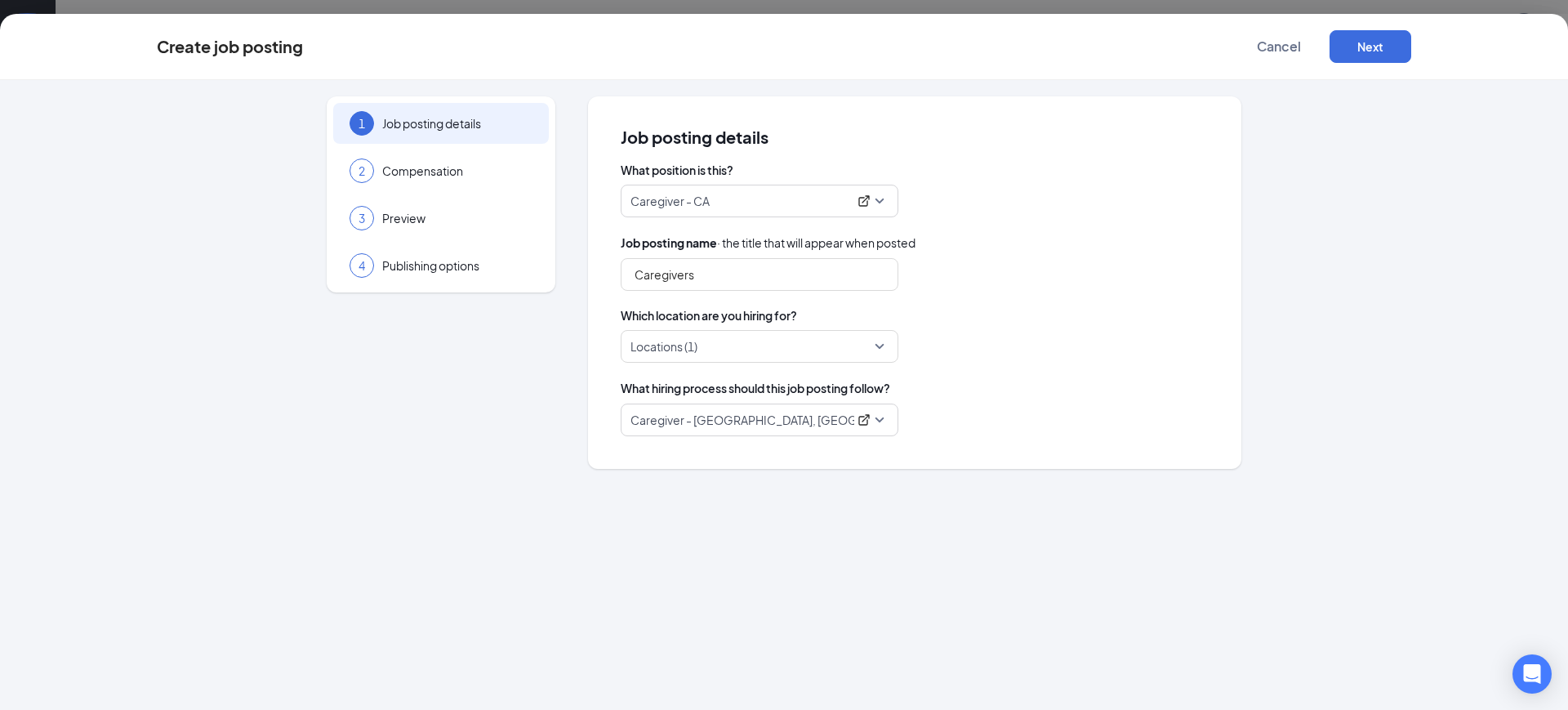
click at [882, 423] on span "Caregiver - Central Coast, CA" at bounding box center [759, 419] width 258 height 31
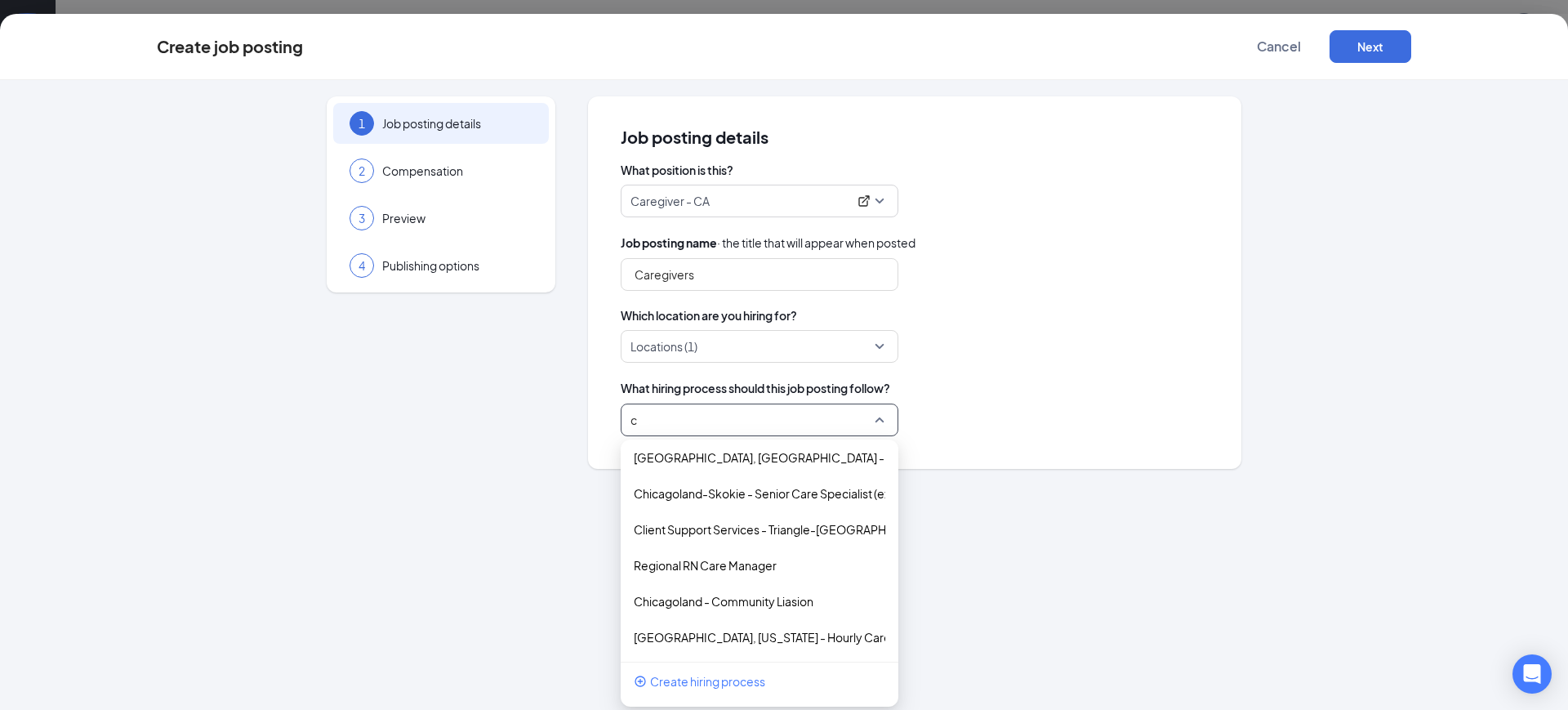
scroll to position [5717, 0]
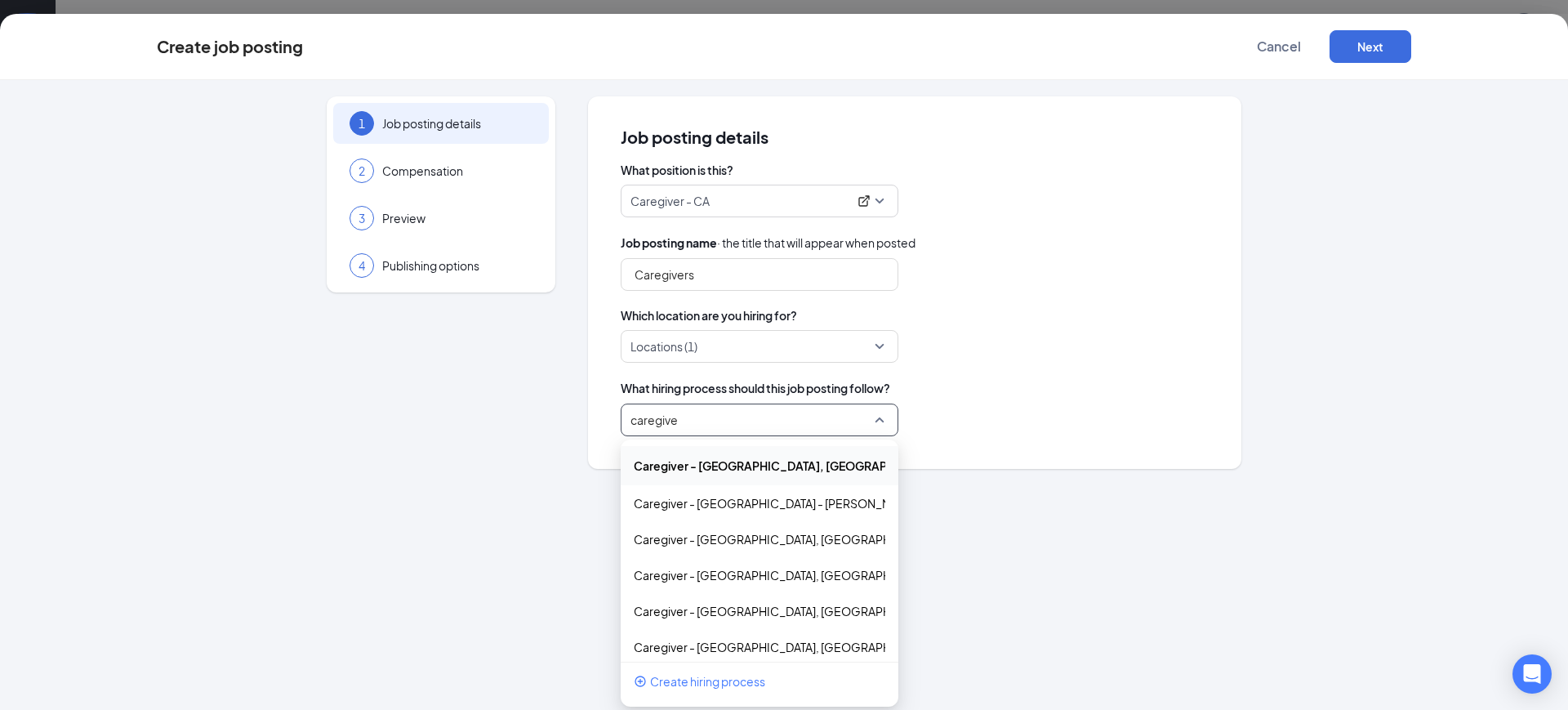
type input "caregiver"
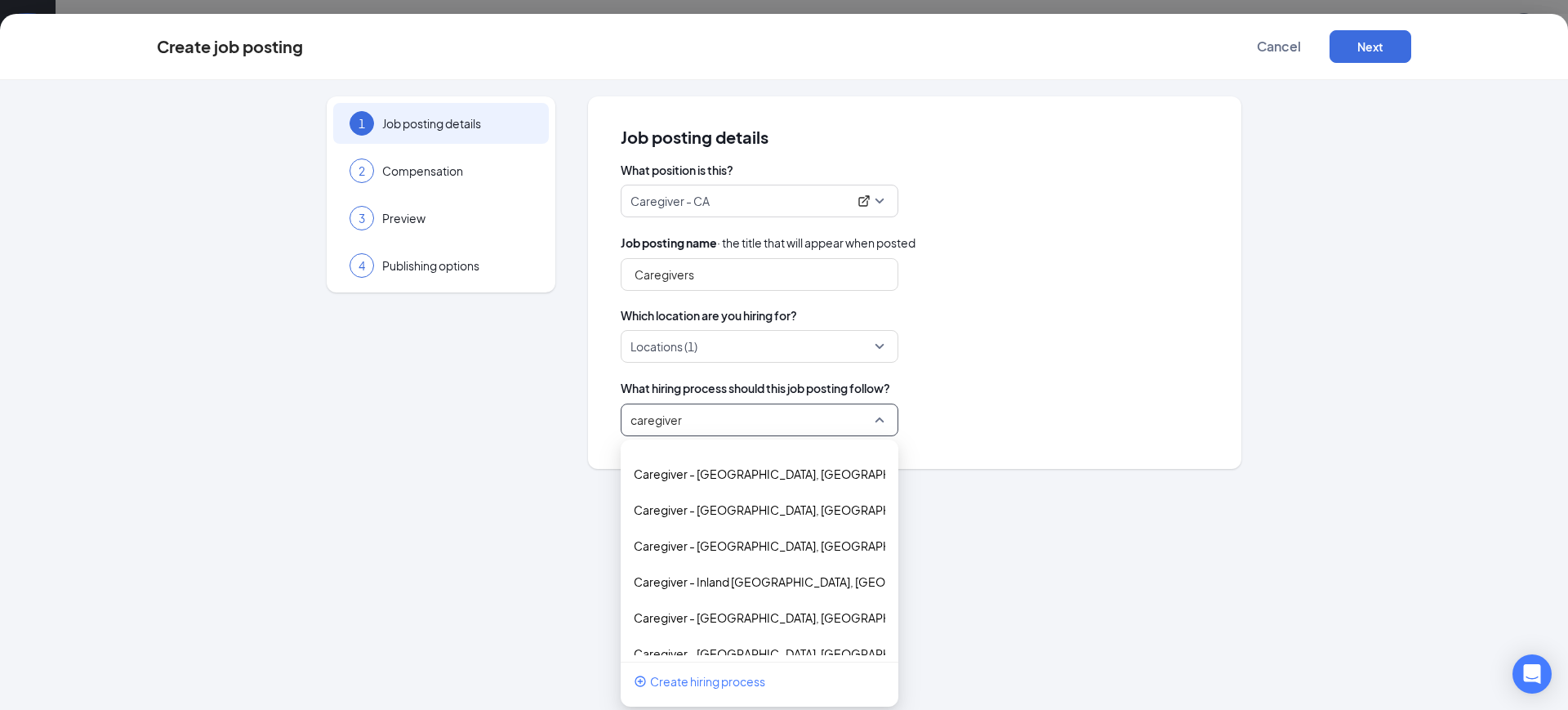
scroll to position [575, 0]
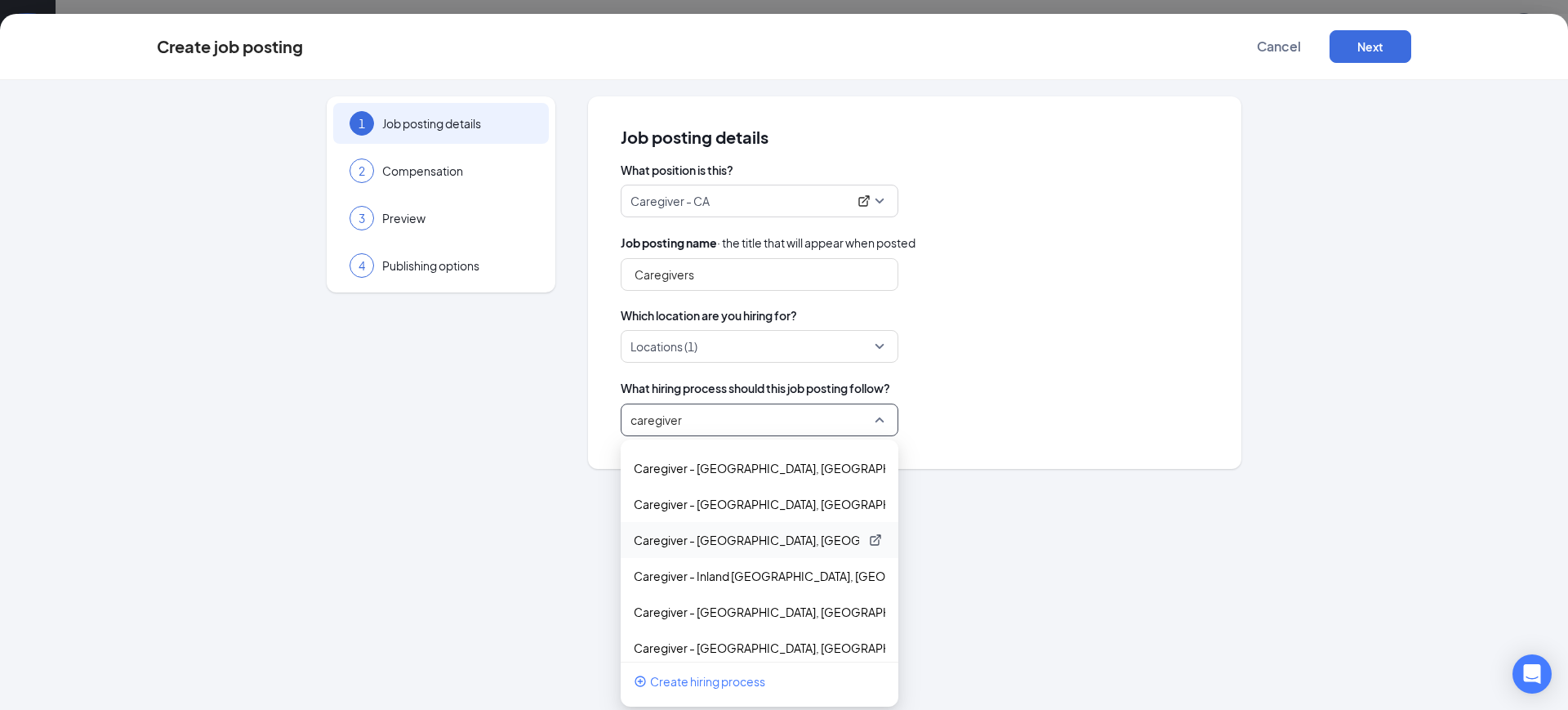
click at [707, 536] on p "Caregiver - Inland Empire, CA (Riverside)" at bounding box center [747, 539] width 225 height 16
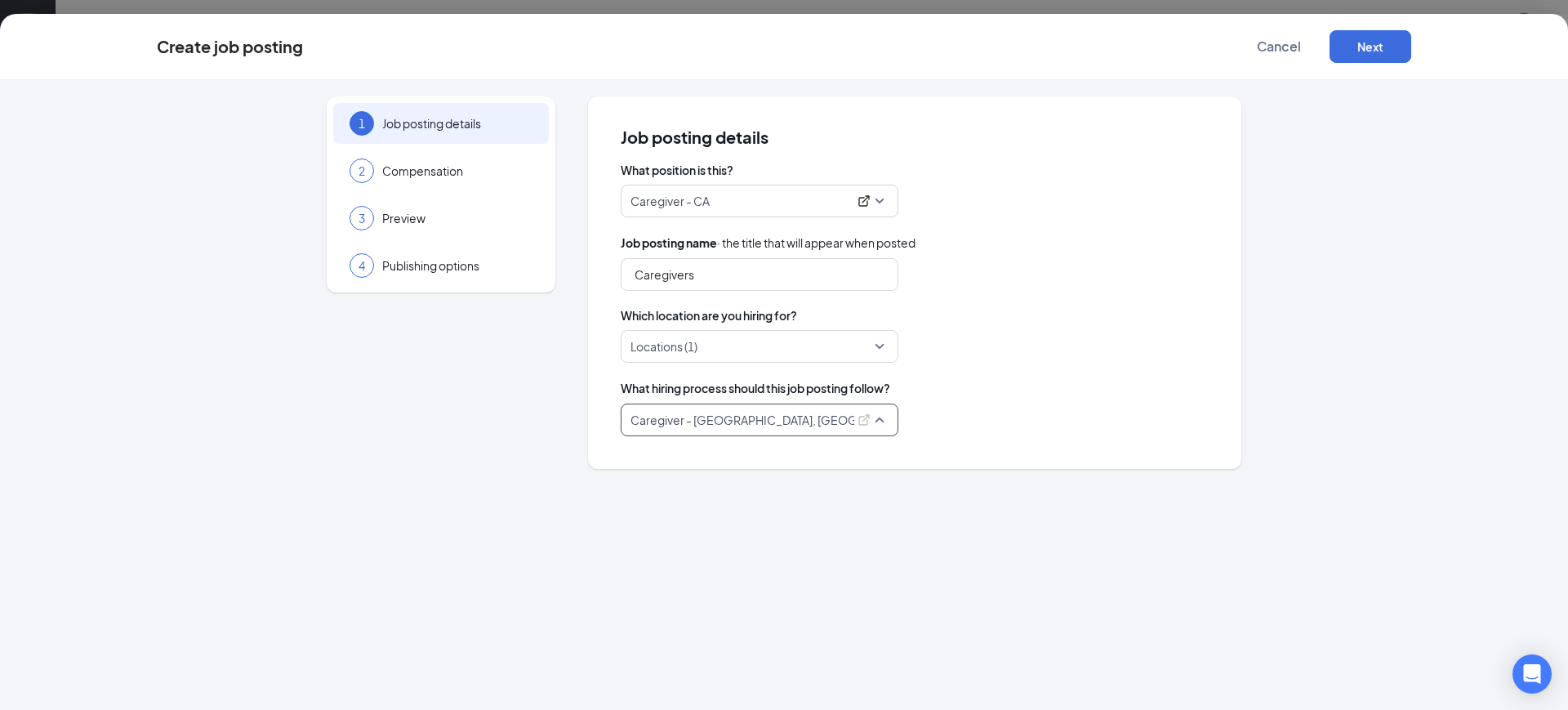
click at [878, 420] on span "Caregiver - Inland Empire, CA (Riverside)" at bounding box center [759, 419] width 258 height 31
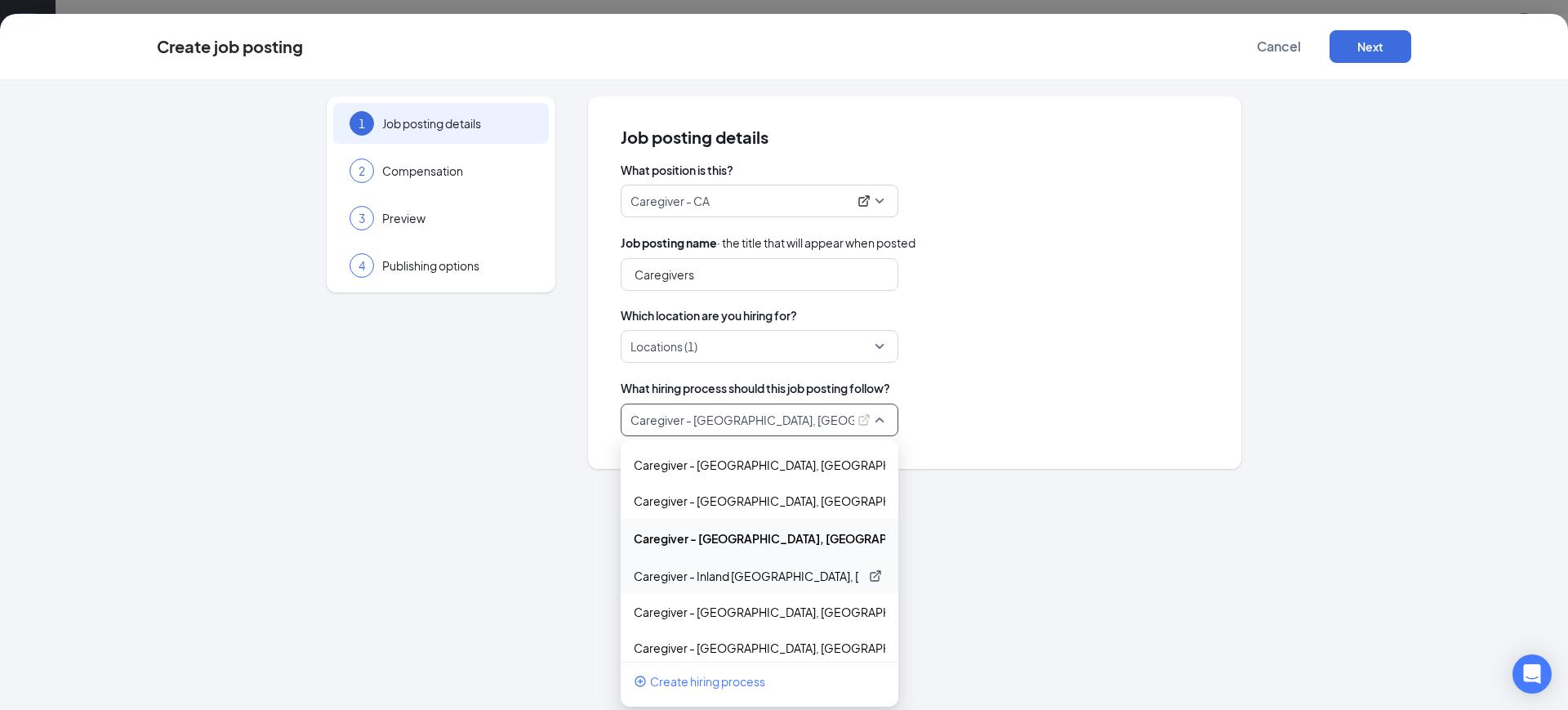
click at [824, 581] on p "Caregiver - Inland Empire - Desert, CA" at bounding box center [747, 576] width 225 height 16
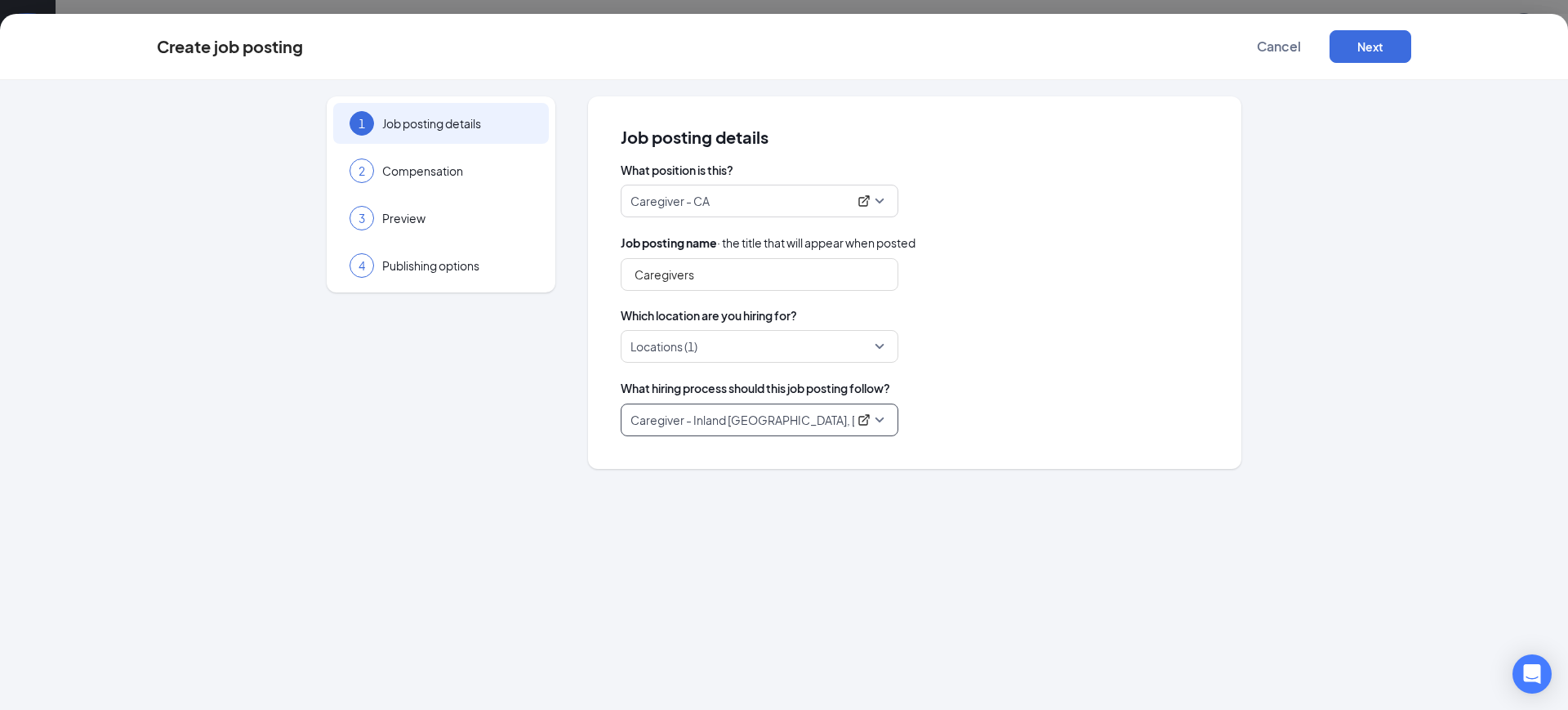
click at [1059, 339] on div "Locations (1)" at bounding box center [915, 346] width 588 height 33
click at [1365, 39] on button "Next" at bounding box center [1370, 46] width 81 height 33
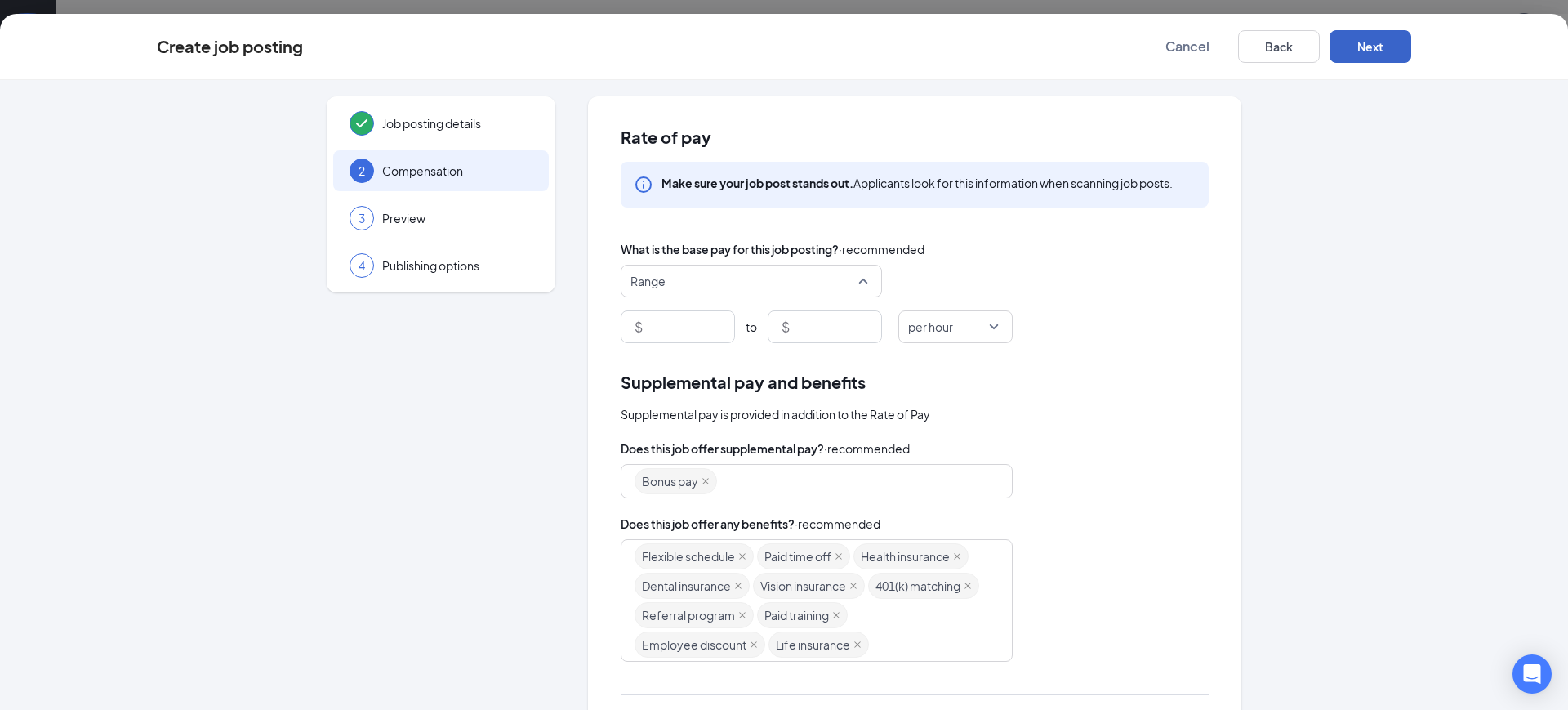
click at [713, 278] on span "Range" at bounding box center [744, 281] width 227 height 31
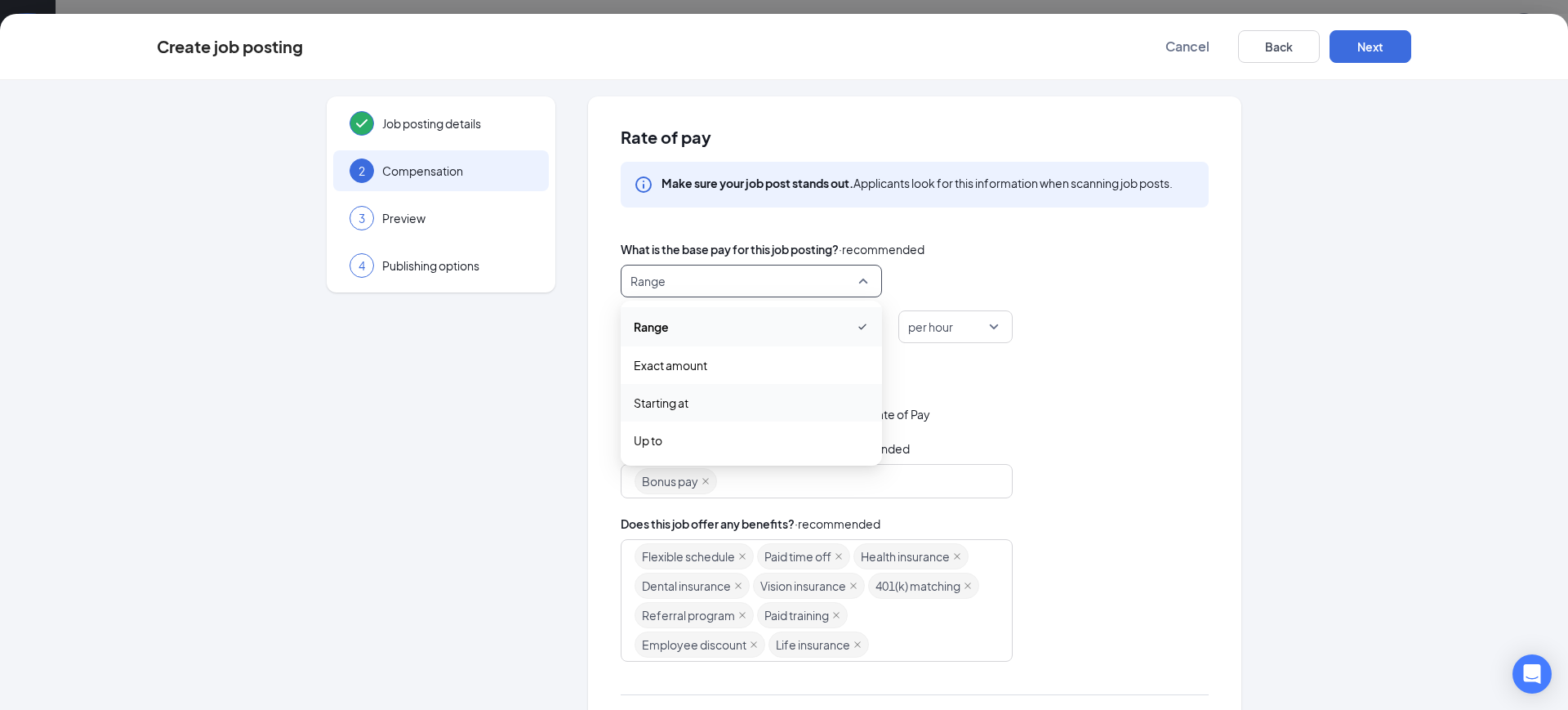
click at [702, 395] on span "Starting at" at bounding box center [752, 402] width 235 height 18
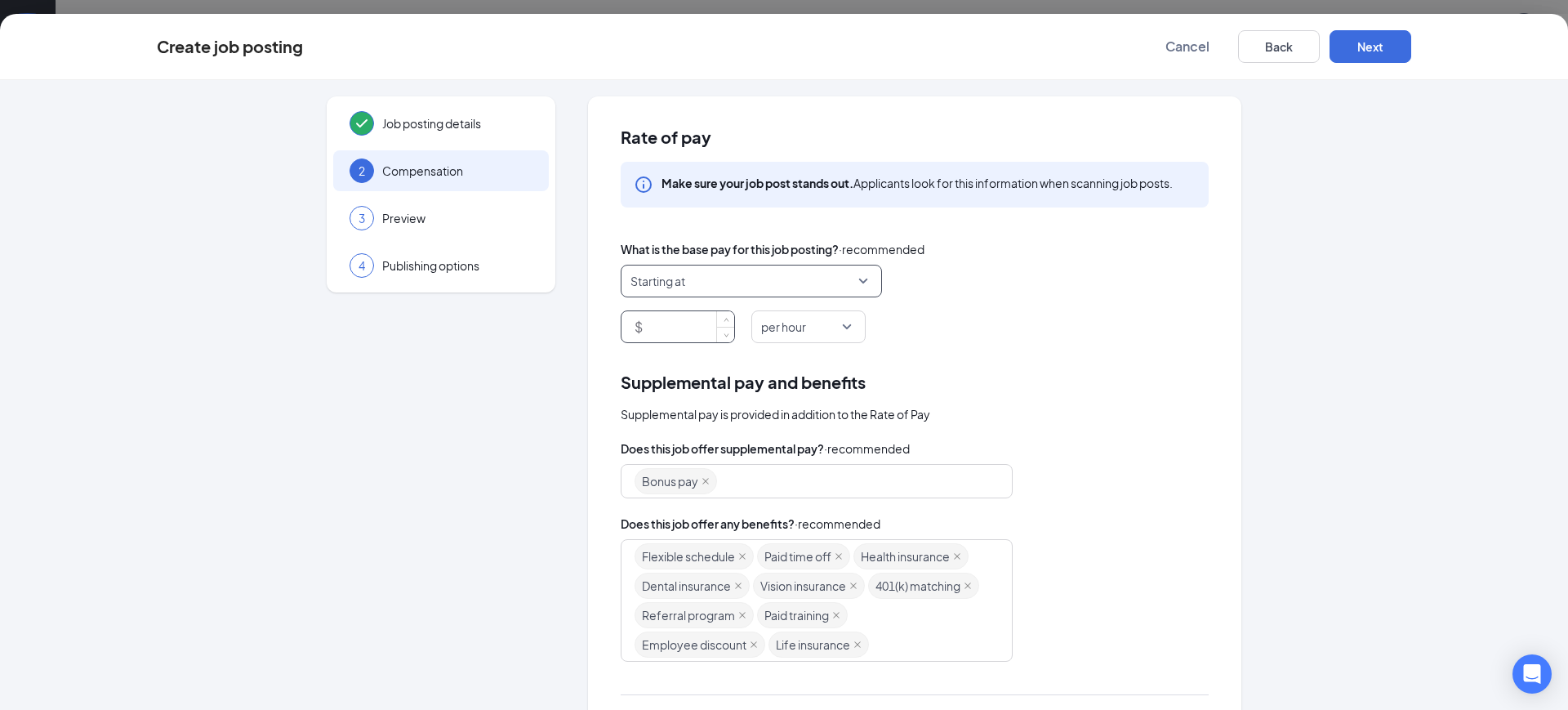
click at [674, 326] on input at bounding box center [690, 327] width 88 height 31
type input "18.5"
click at [1396, 60] on button "Next" at bounding box center [1370, 46] width 81 height 33
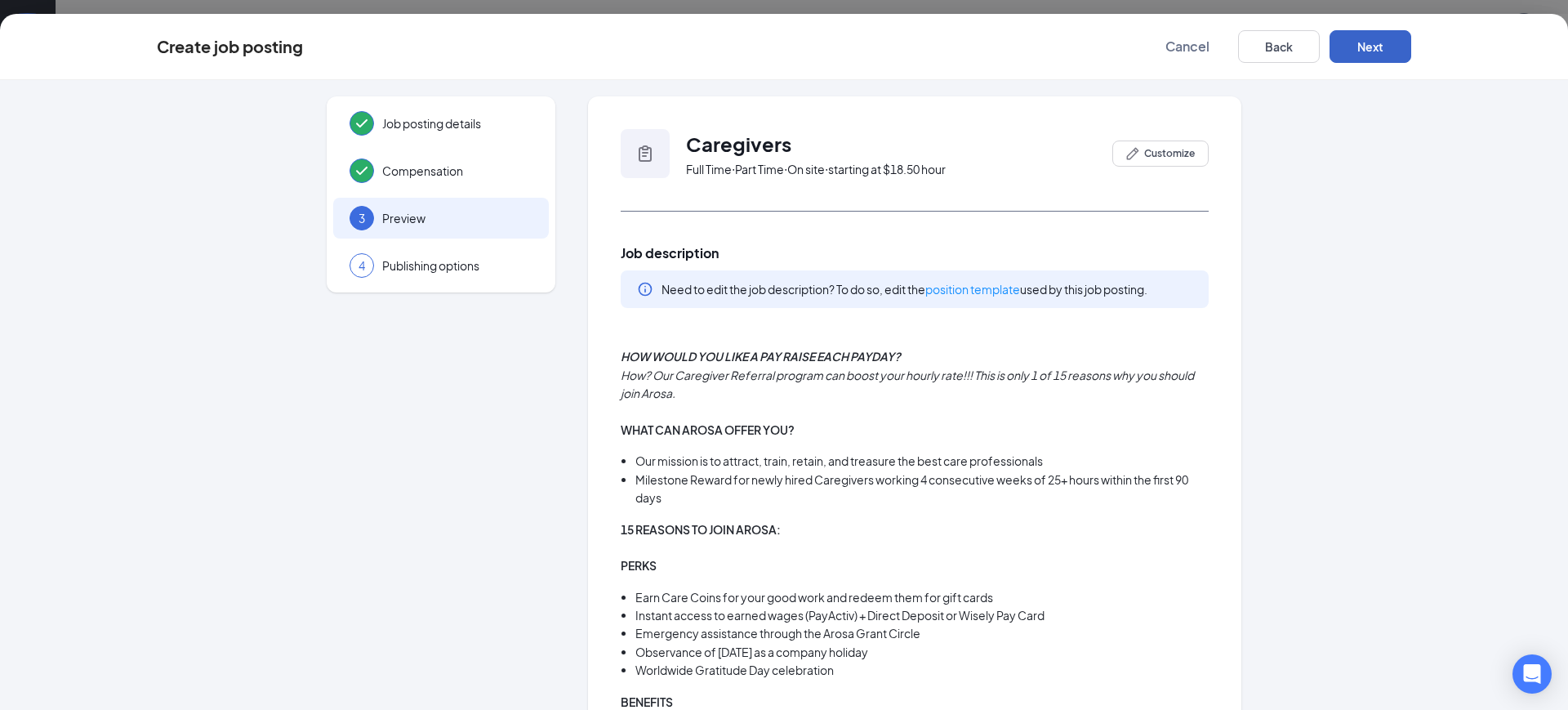
click at [1394, 57] on button "Next" at bounding box center [1370, 46] width 81 height 33
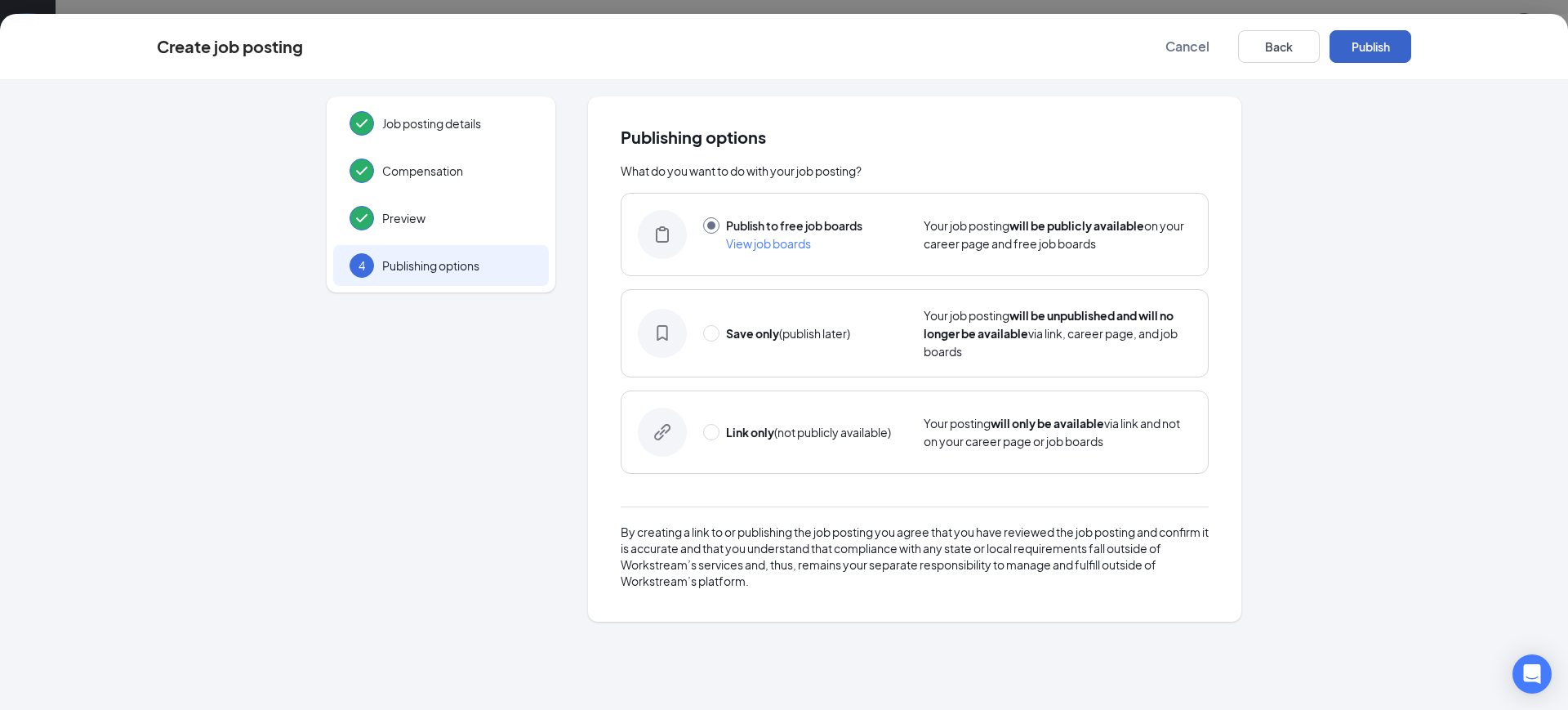
click at [1391, 52] on button "Publish" at bounding box center [1370, 46] width 81 height 33
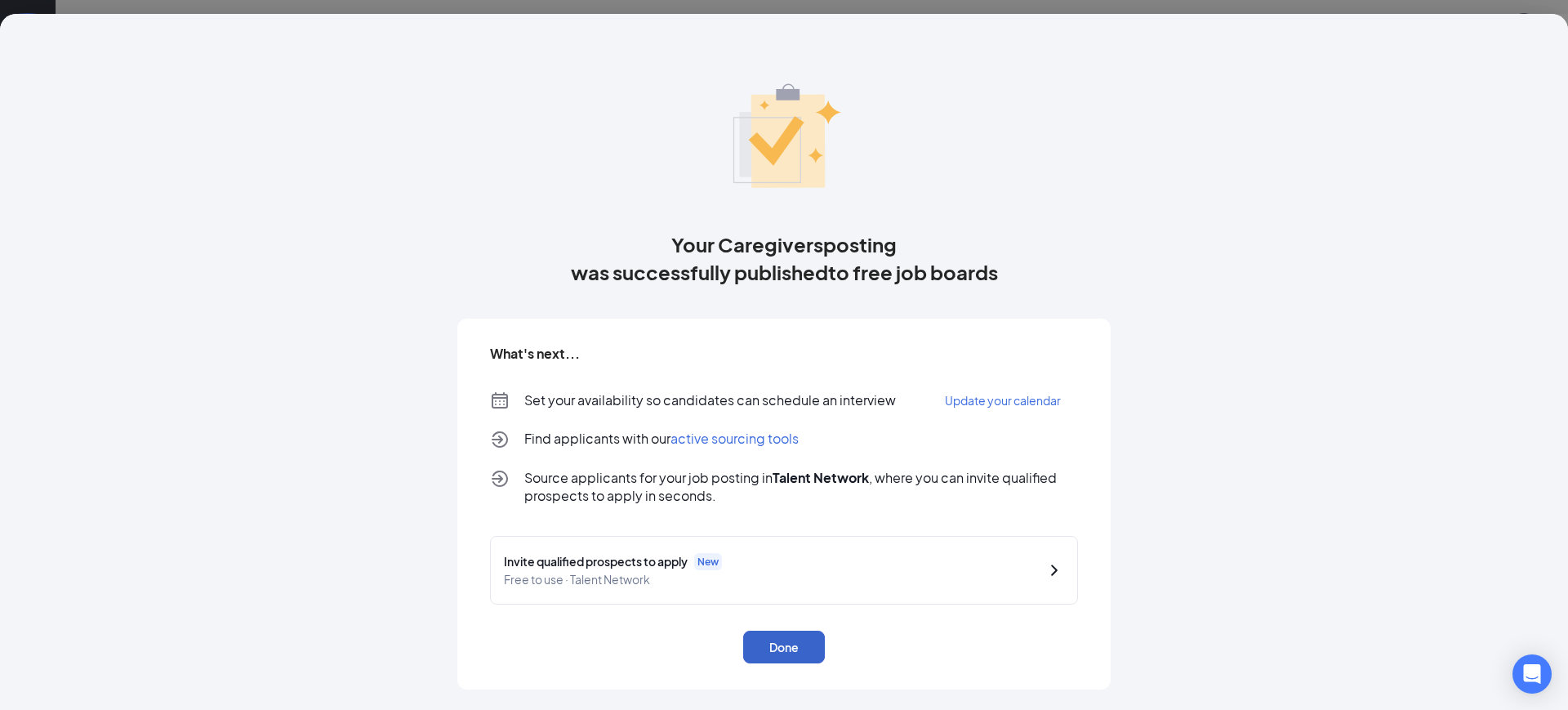
click at [790, 656] on button "Done" at bounding box center [784, 647] width 81 height 33
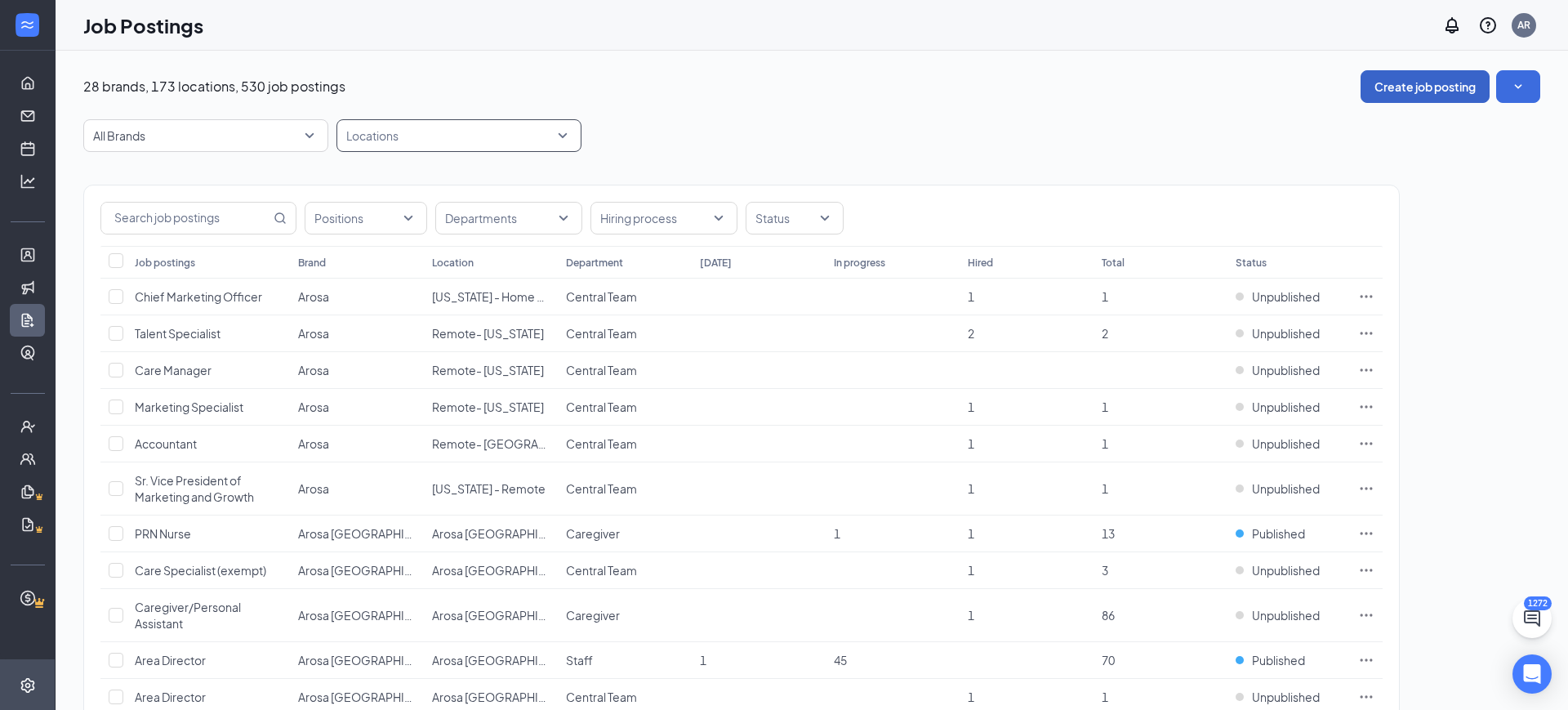
click at [396, 134] on div at bounding box center [451, 135] width 221 height 26
type input "p"
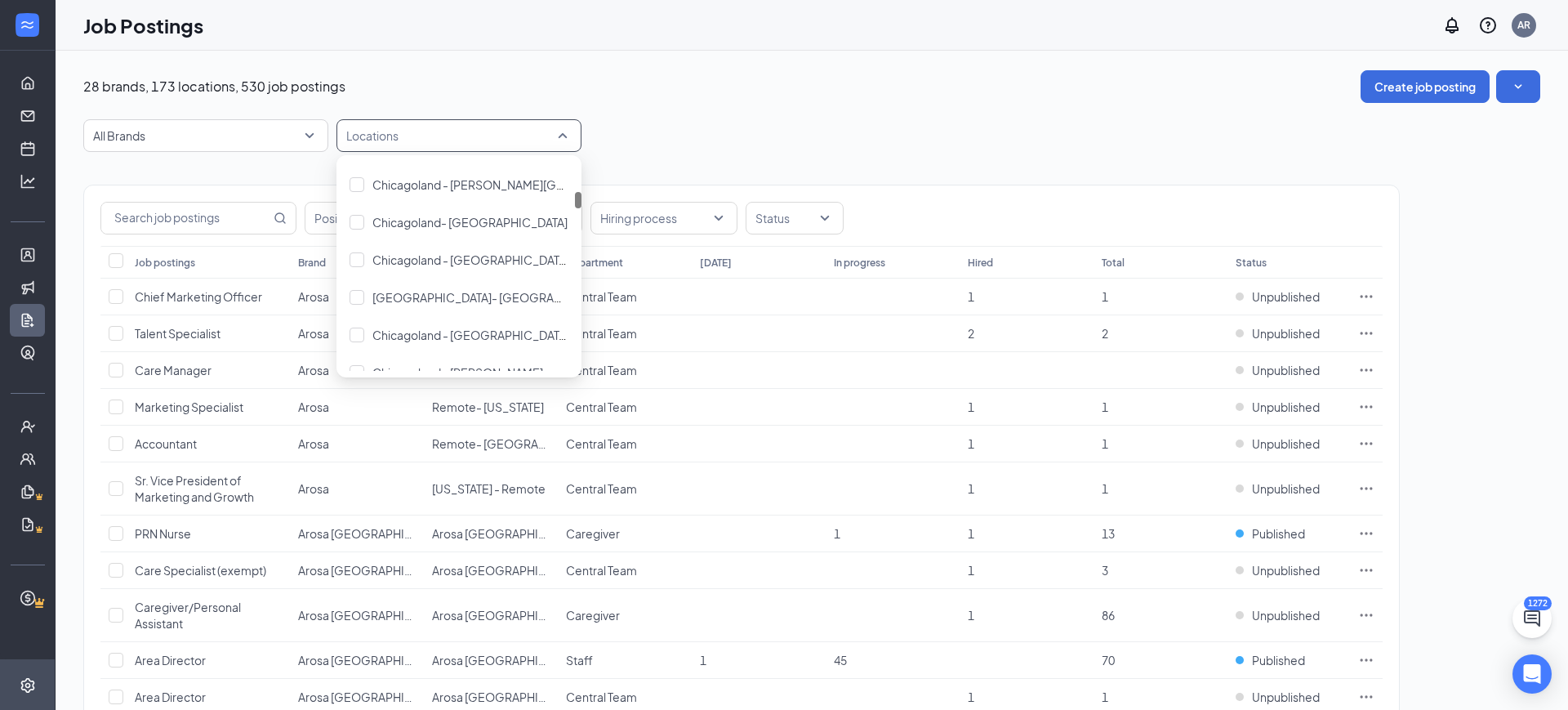
scroll to position [755, 0]
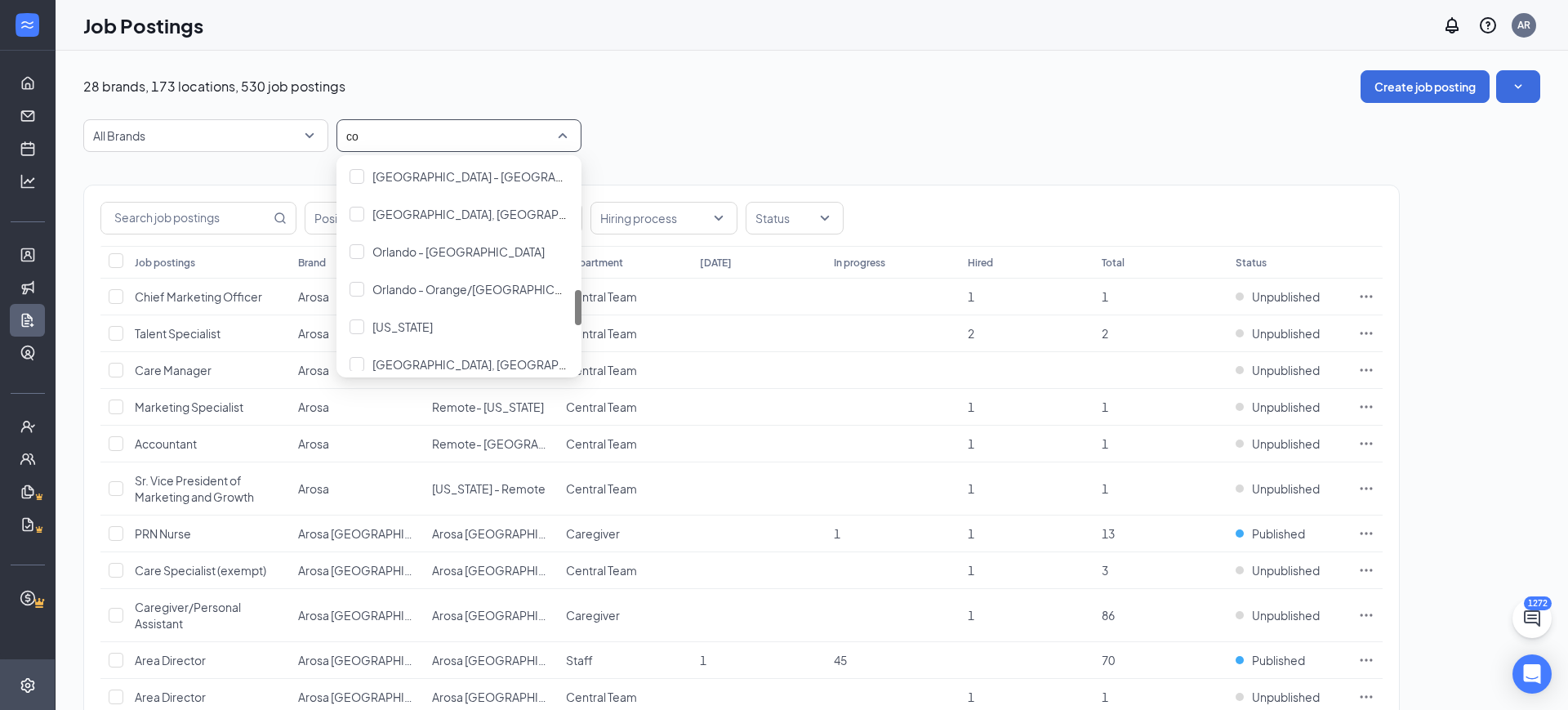
type input "c"
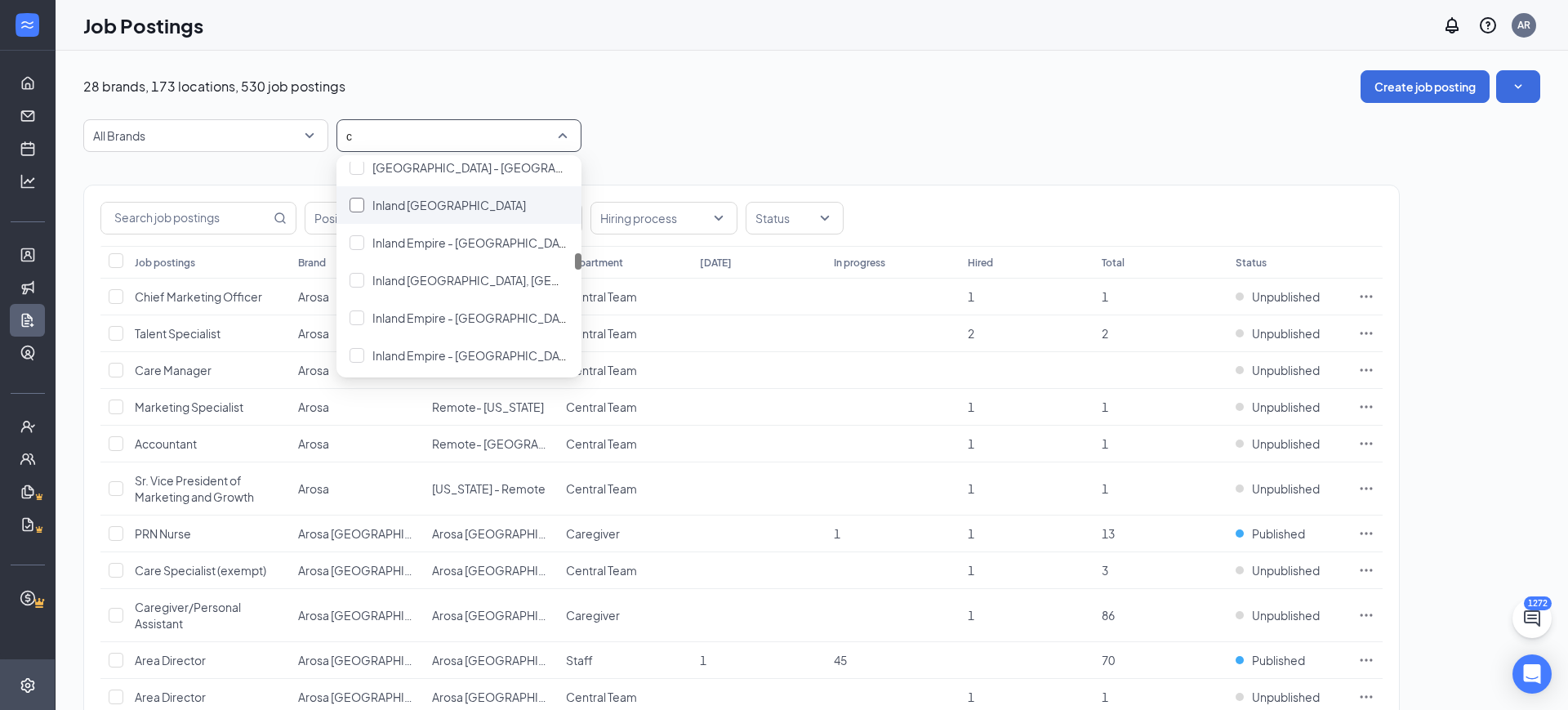
scroll to position [1365, 0]
click at [447, 329] on div "Inland Empire - Pomona, CA" at bounding box center [459, 318] width 245 height 38
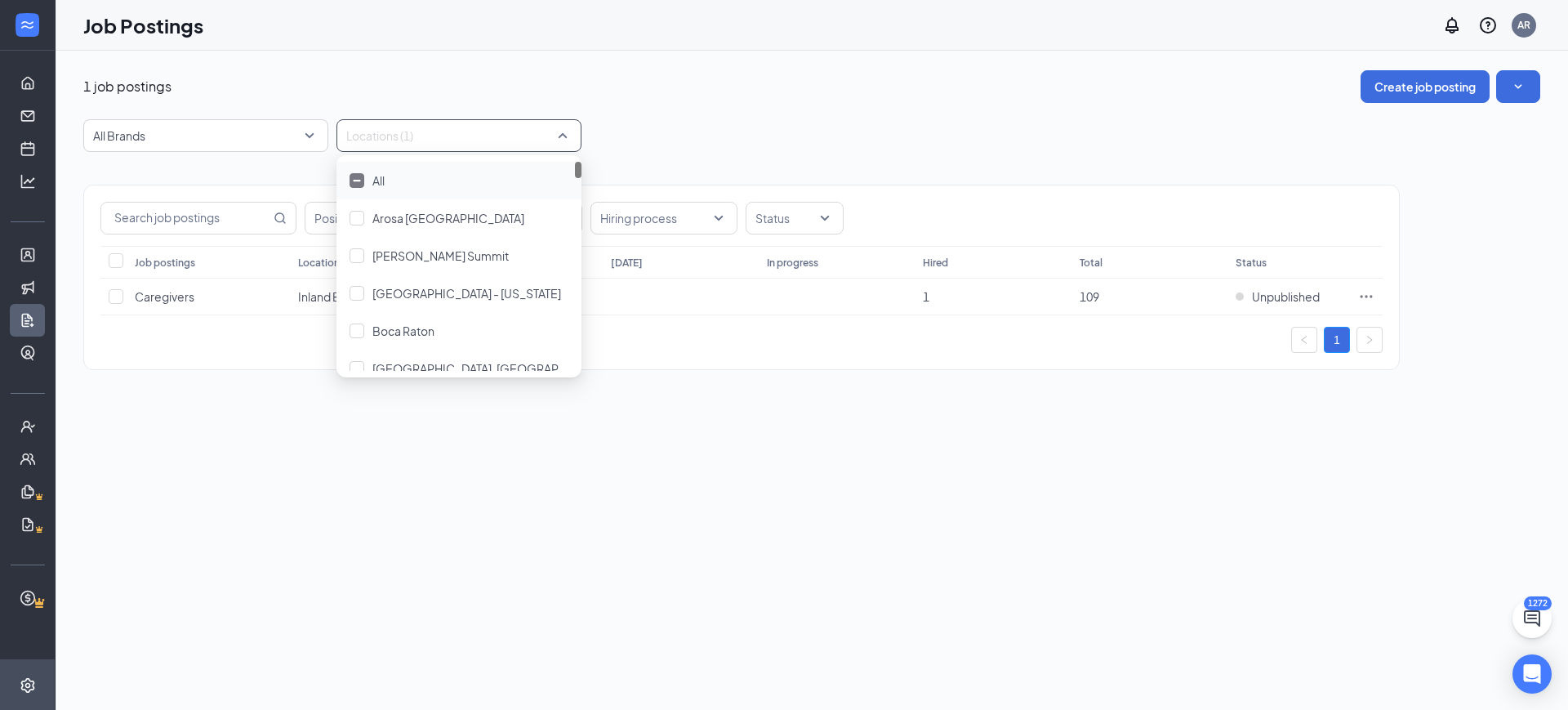
click at [879, 103] on div "1 job postings Create job posting" at bounding box center [811, 87] width 1457 height 33
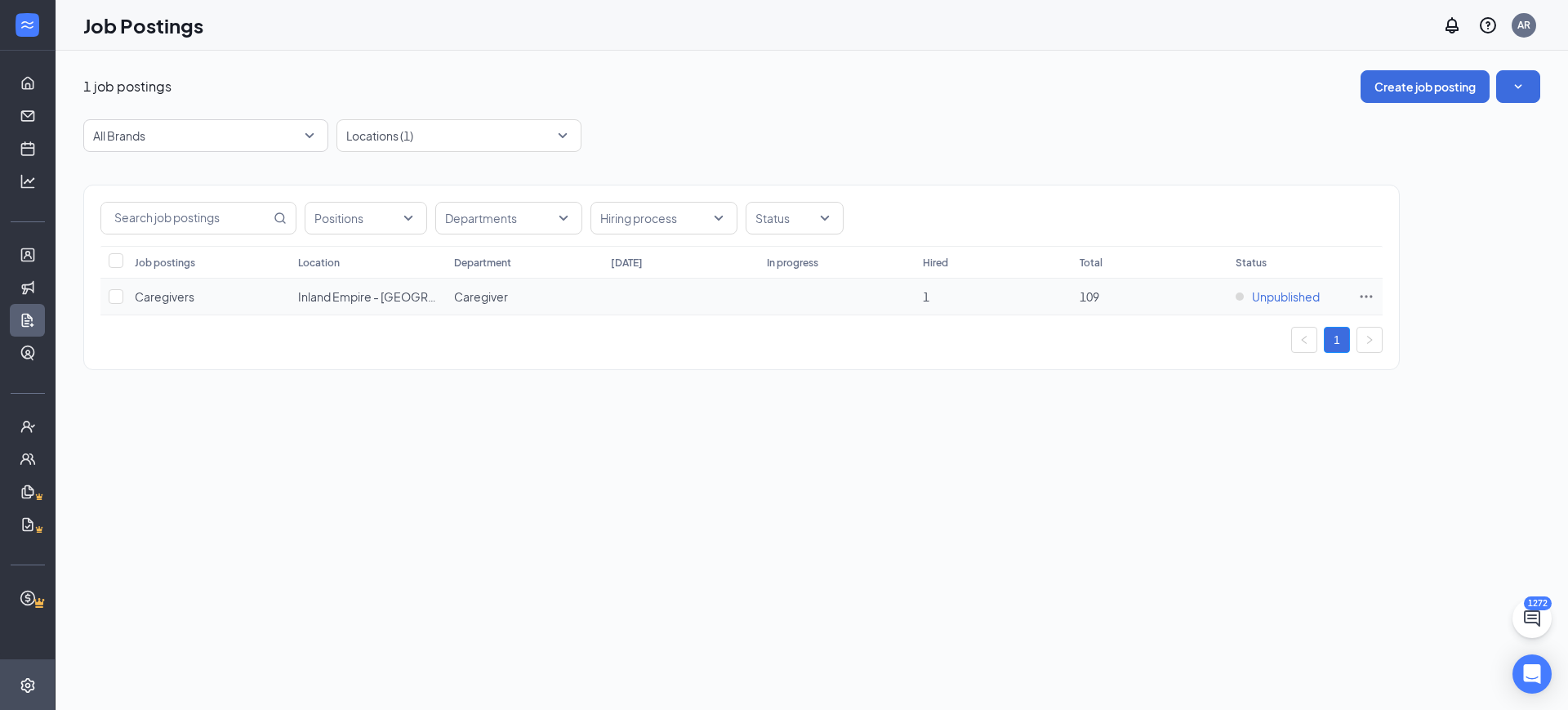
click at [1280, 293] on span "Unpublished" at bounding box center [1286, 296] width 68 height 16
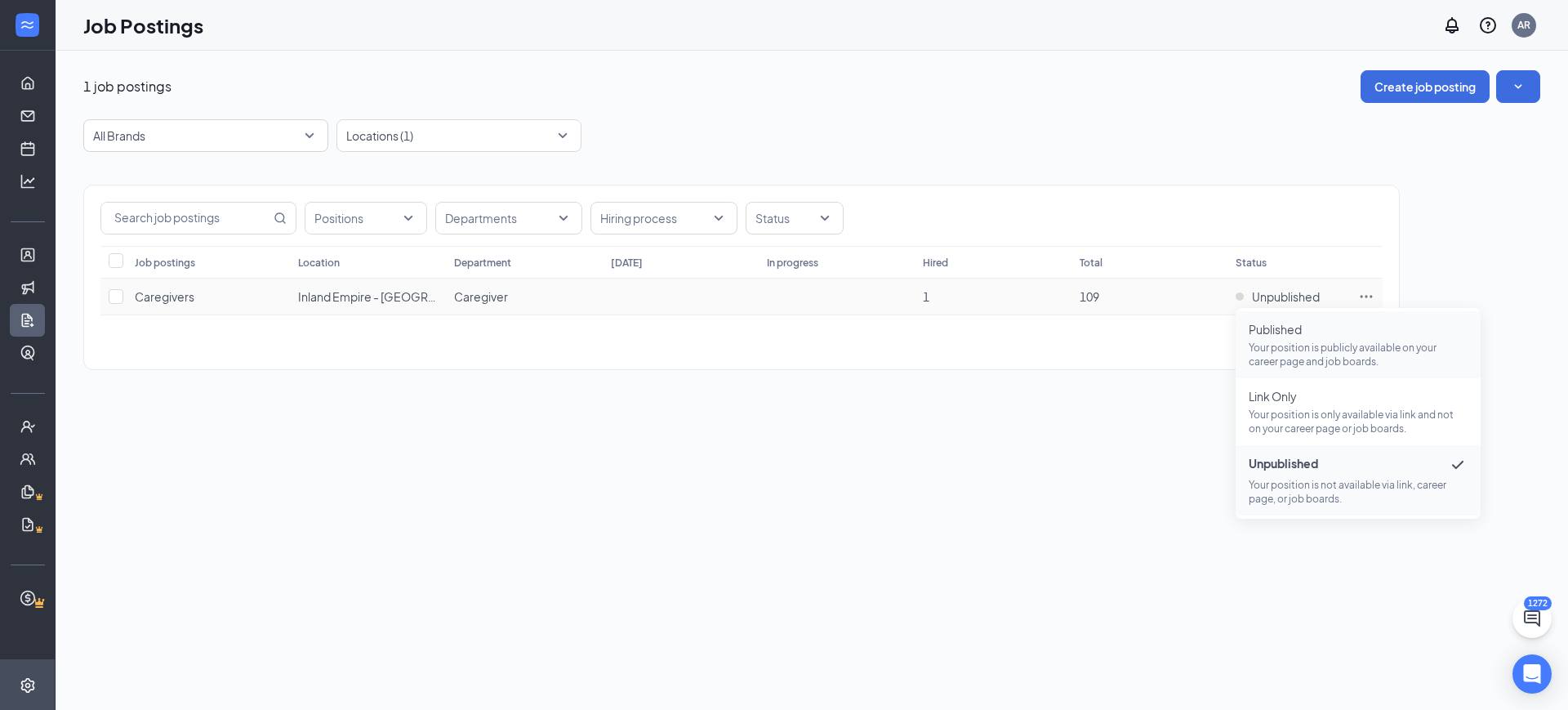
click at [1306, 353] on p "Your position is publicly available on your career page and job boards." at bounding box center [1358, 355] width 219 height 28
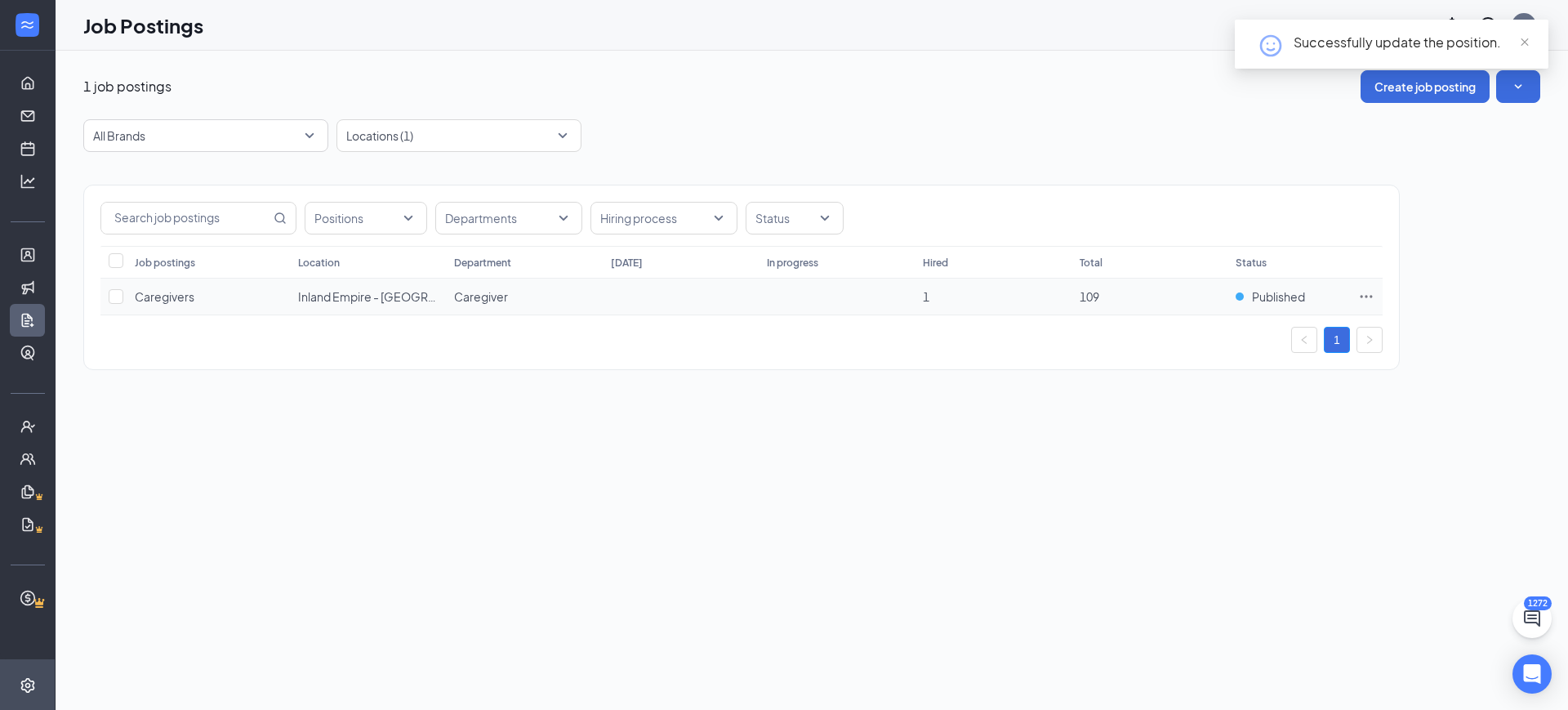
click at [1372, 296] on icon "Ellipses" at bounding box center [1366, 296] width 16 height 16
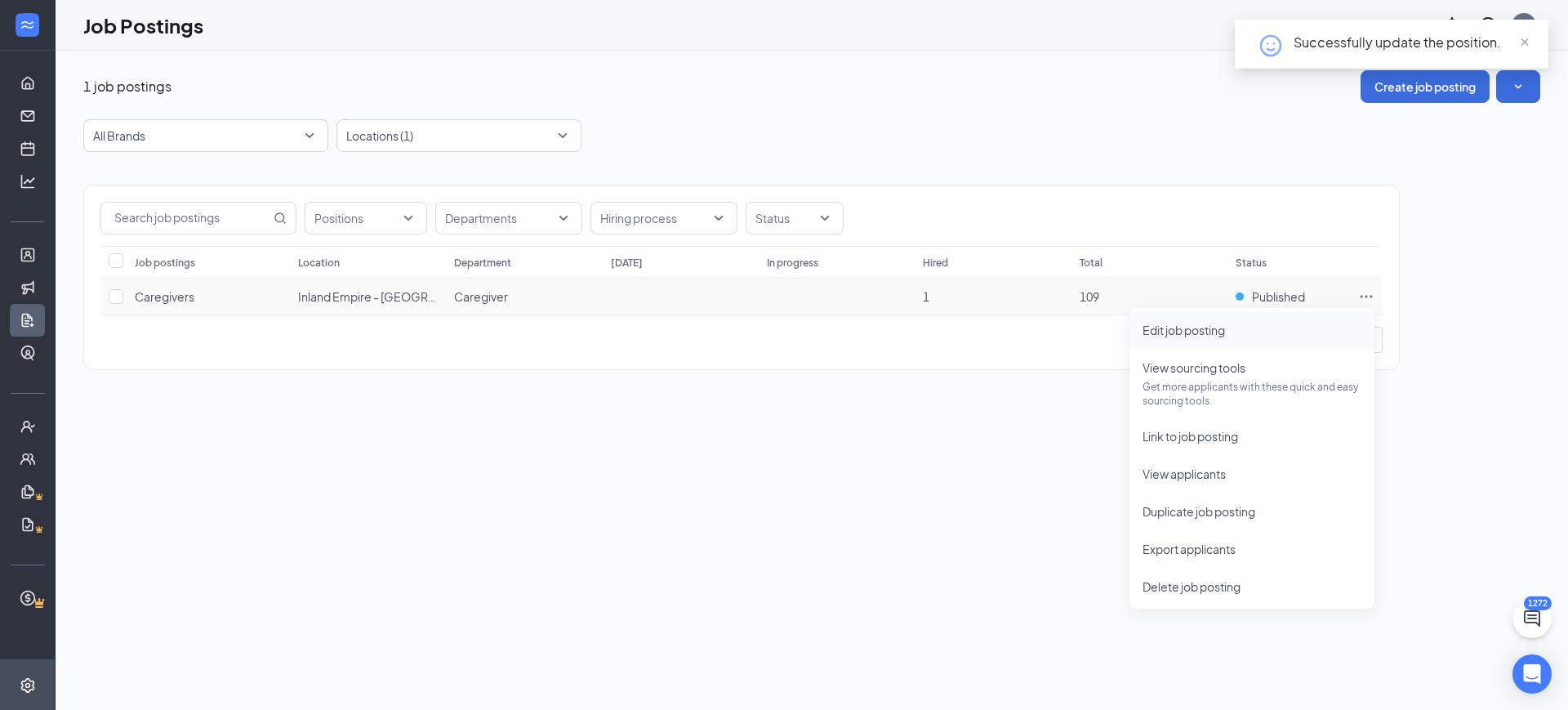
click at [1277, 334] on span "Edit job posting" at bounding box center [1252, 329] width 219 height 18
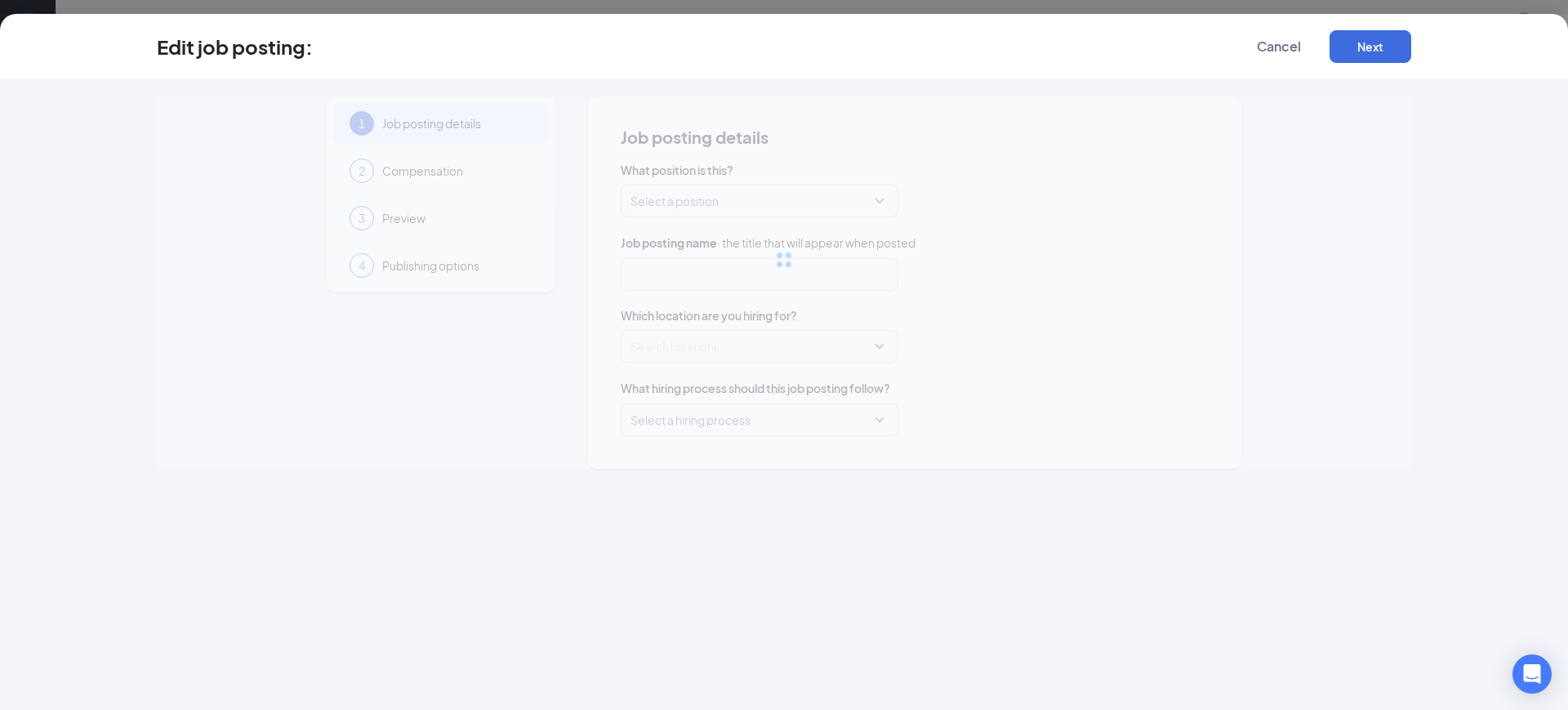
type input "Caregivers"
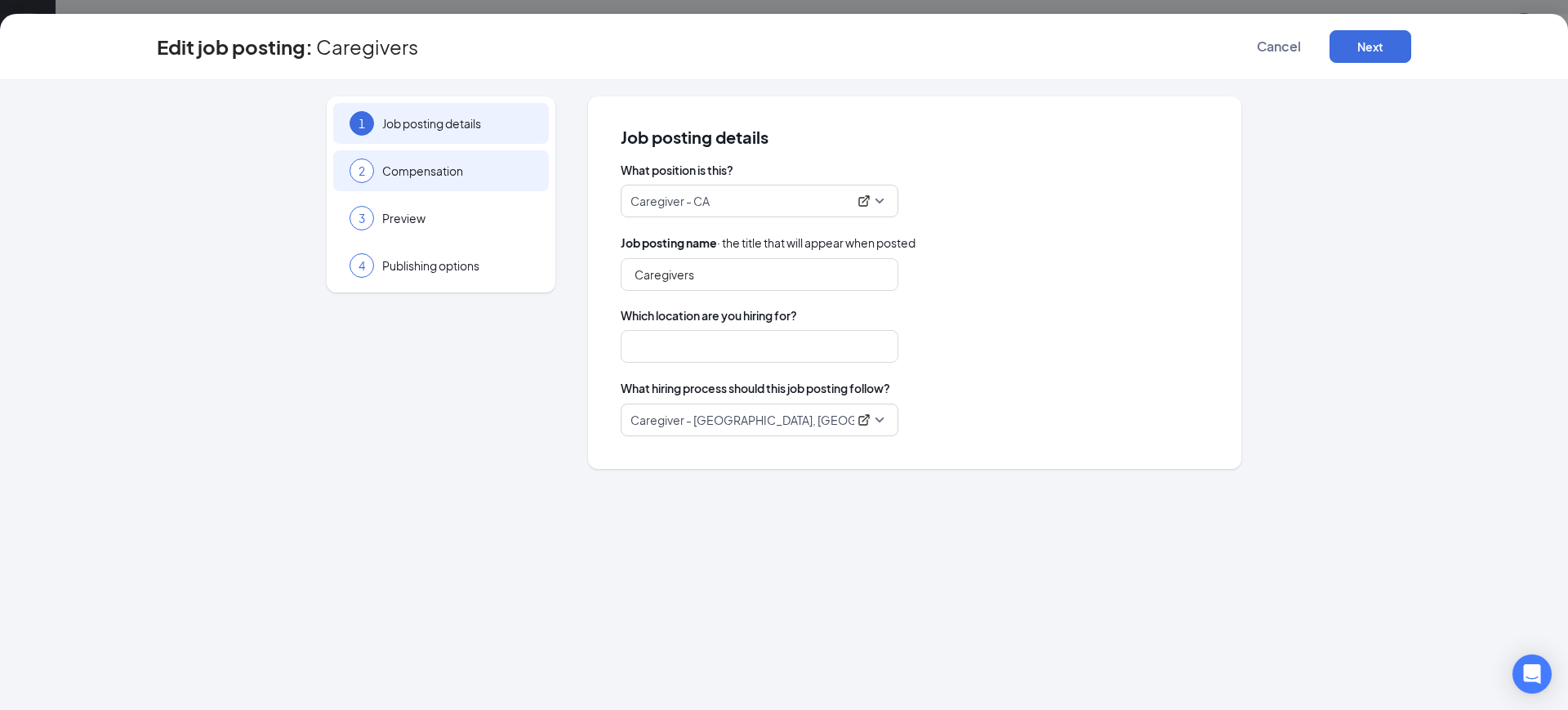
type input "Inland Empire - Pomona, CA"
click at [447, 180] on div "2 Compensation" at bounding box center [441, 171] width 216 height 41
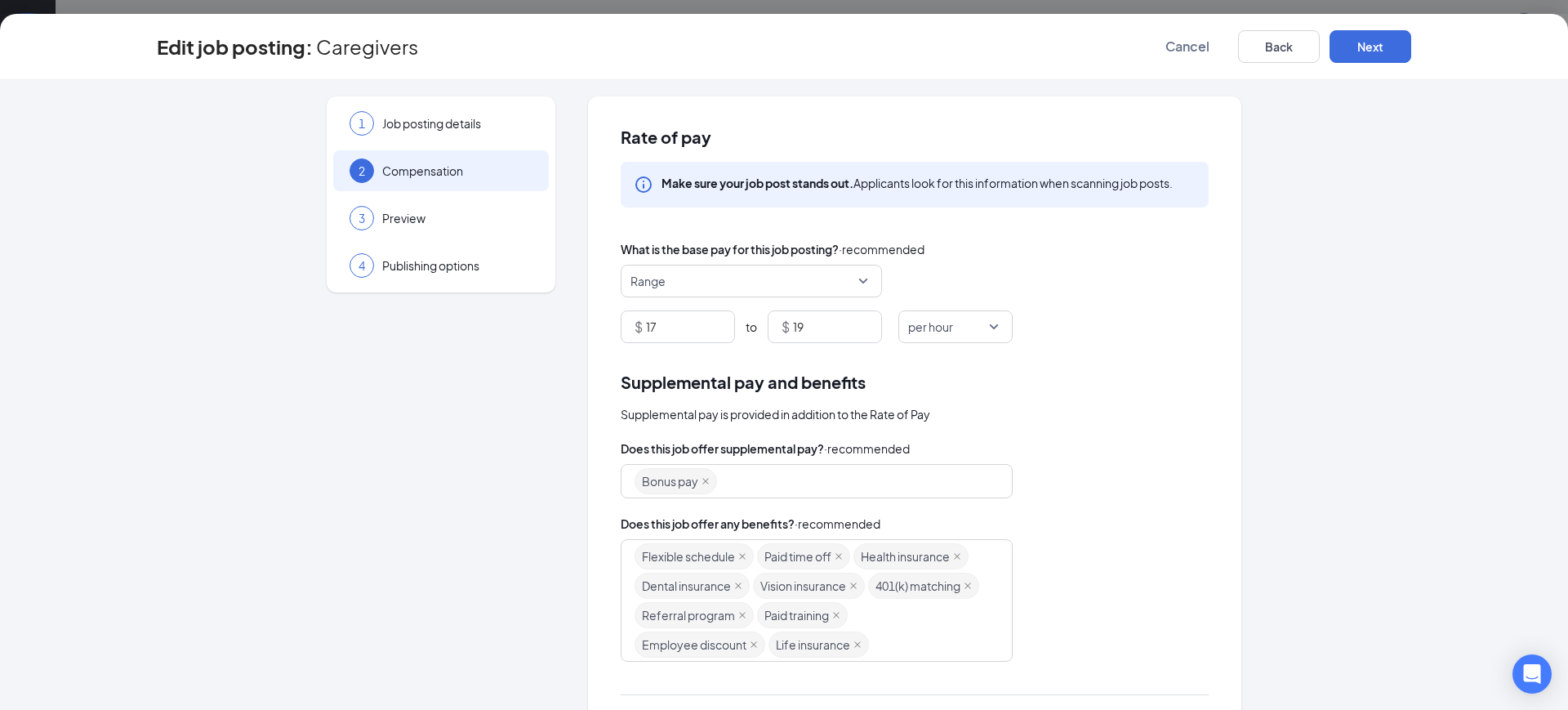
click at [686, 241] on span "What is the base pay for this job posting?" at bounding box center [730, 249] width 218 height 18
click at [687, 252] on span "What is the base pay for this job posting?" at bounding box center [730, 249] width 218 height 18
click at [692, 277] on span "Range" at bounding box center [744, 281] width 227 height 31
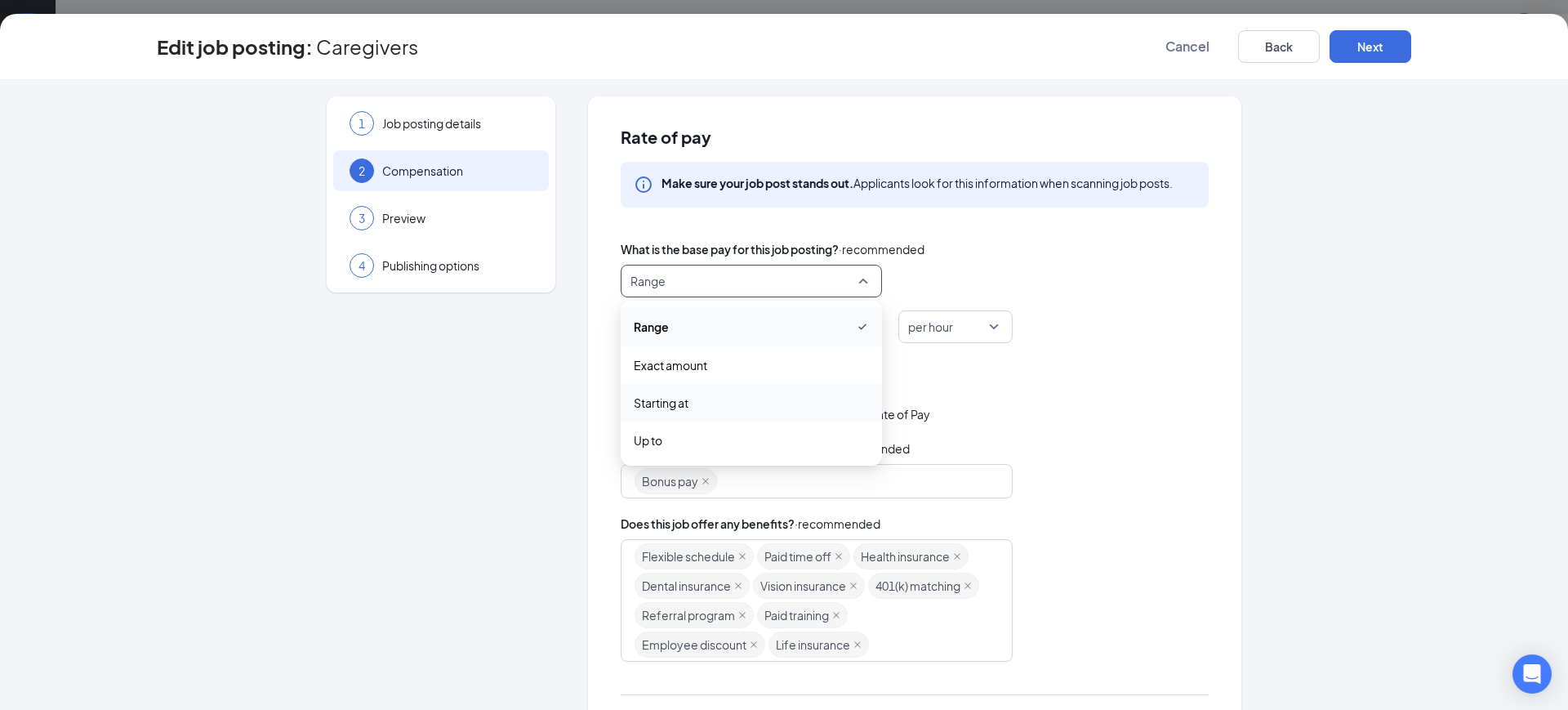
click at [677, 406] on span "Starting at" at bounding box center [661, 402] width 55 height 18
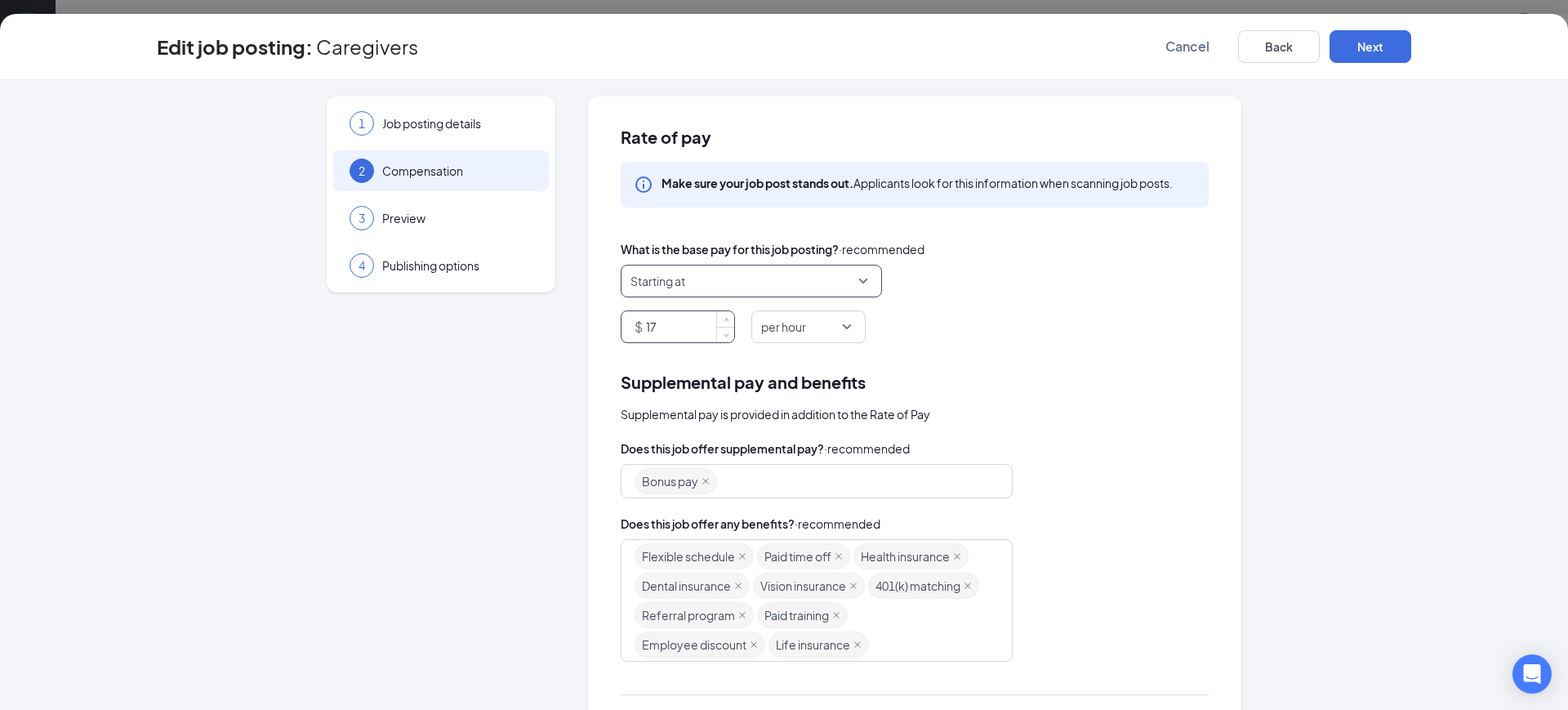
click at [689, 323] on input "17" at bounding box center [690, 327] width 88 height 31
type input "18.50"
click at [1378, 62] on button "Next" at bounding box center [1370, 46] width 81 height 33
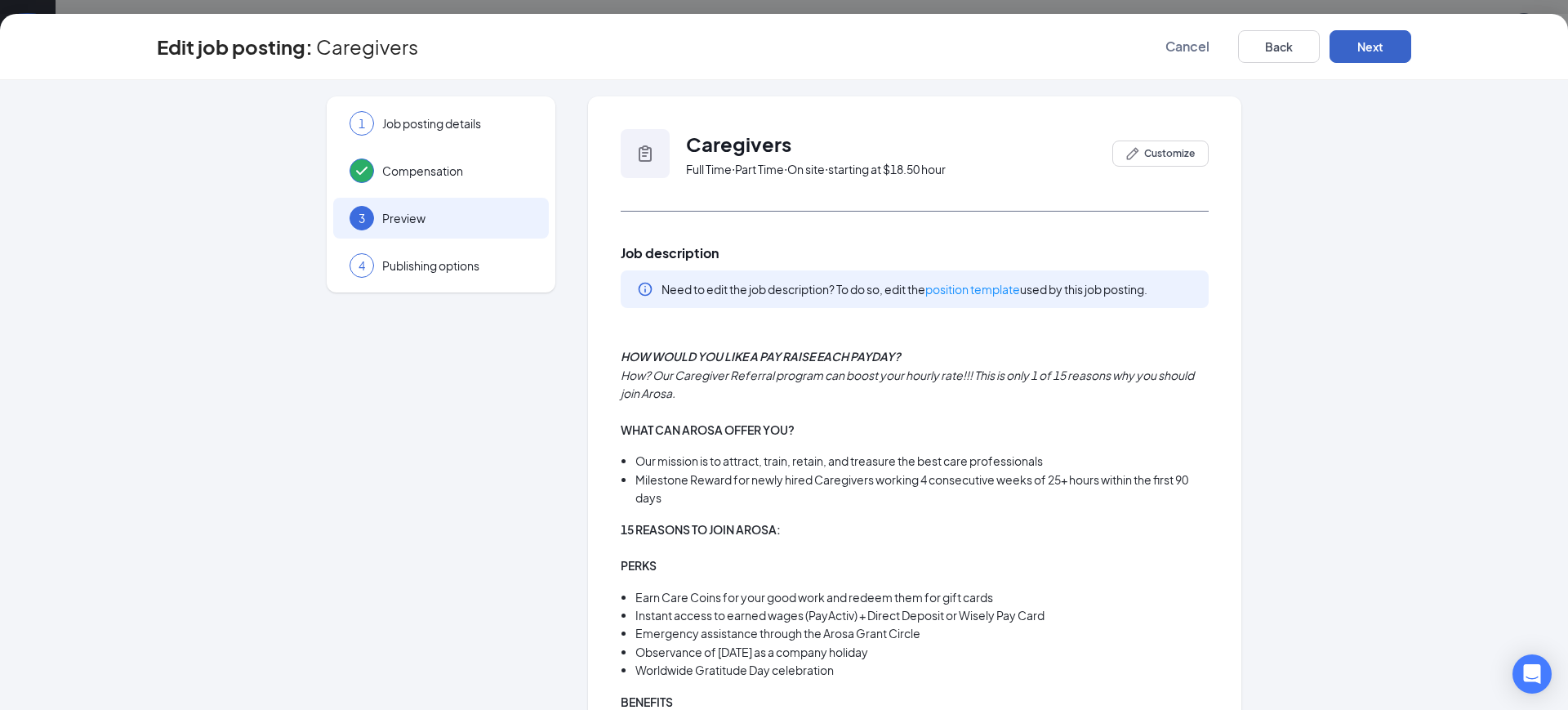
click at [1377, 56] on button "Next" at bounding box center [1370, 46] width 81 height 33
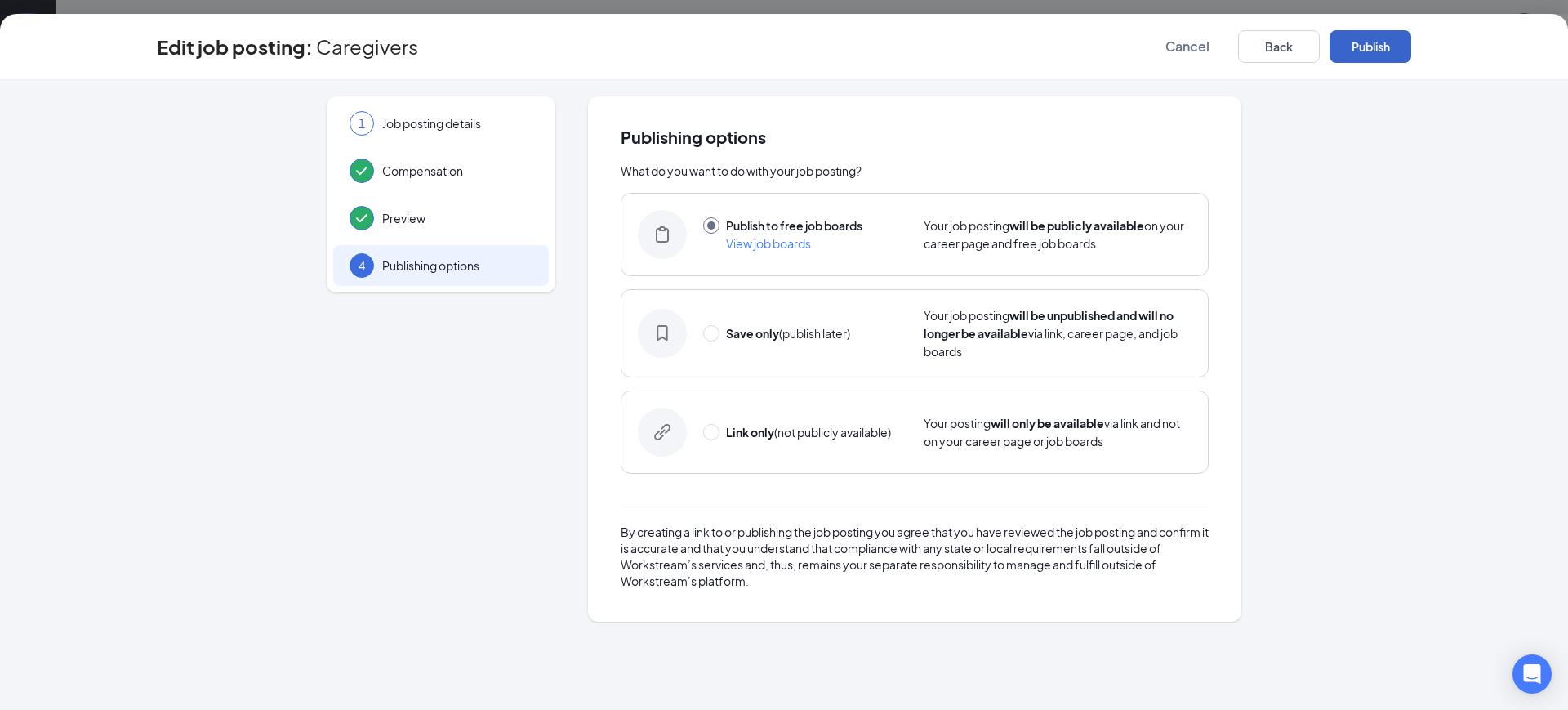
click at [1377, 56] on button "Publish" at bounding box center [1370, 46] width 81 height 33
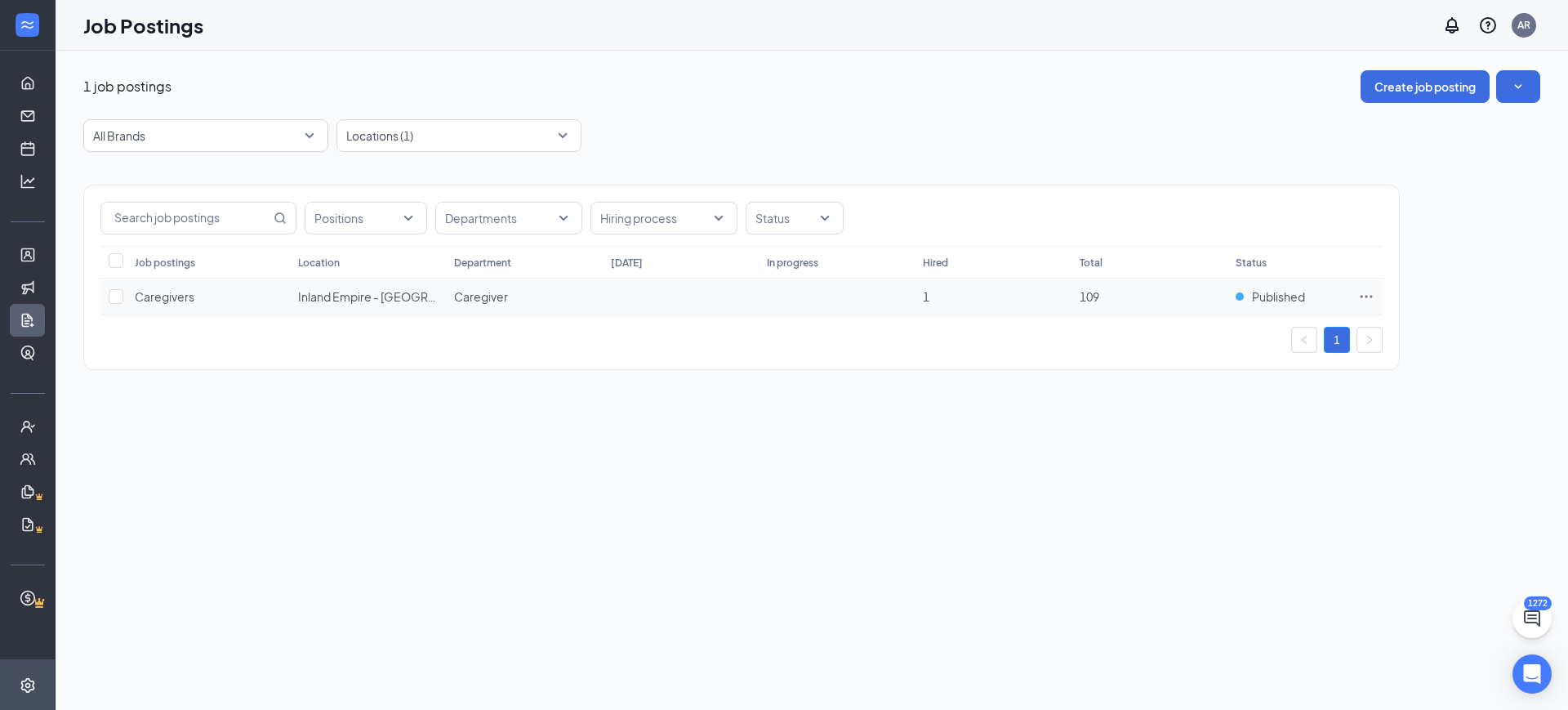
click at [1352, 297] on td at bounding box center [1366, 297] width 33 height 37
click at [1365, 296] on icon "Ellipses" at bounding box center [1366, 296] width 13 height 3
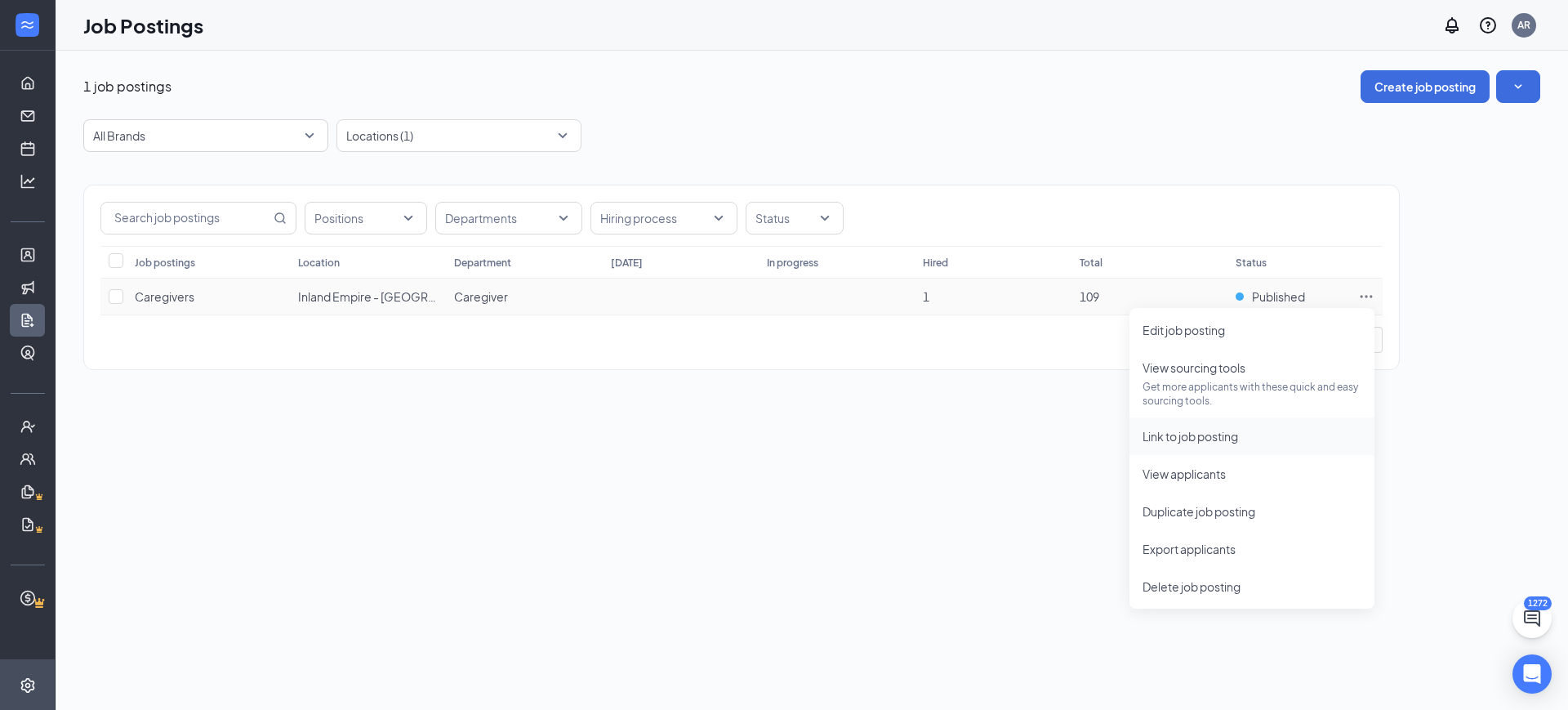
click at [1264, 435] on span "Link to job posting" at bounding box center [1252, 436] width 219 height 18
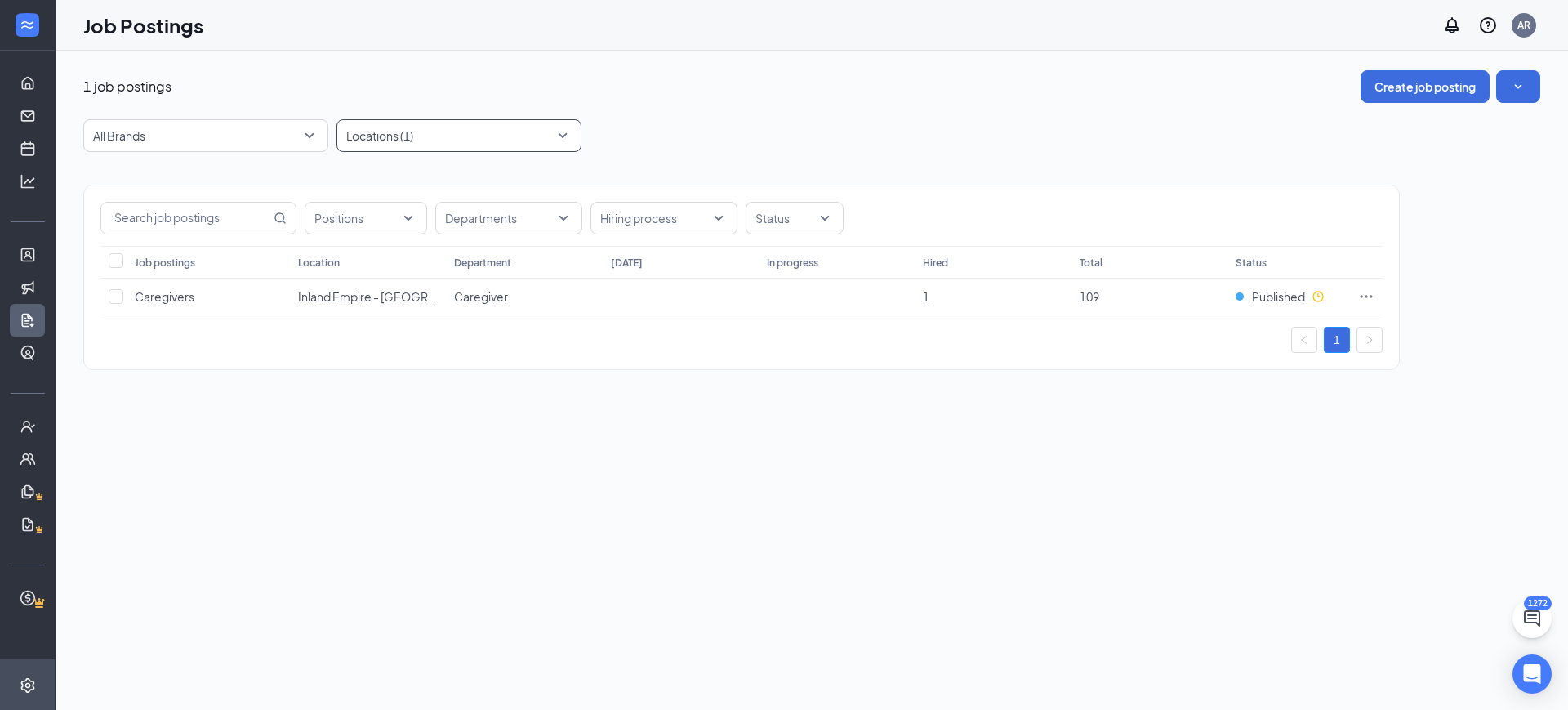
click at [407, 123] on div at bounding box center [451, 135] width 221 height 26
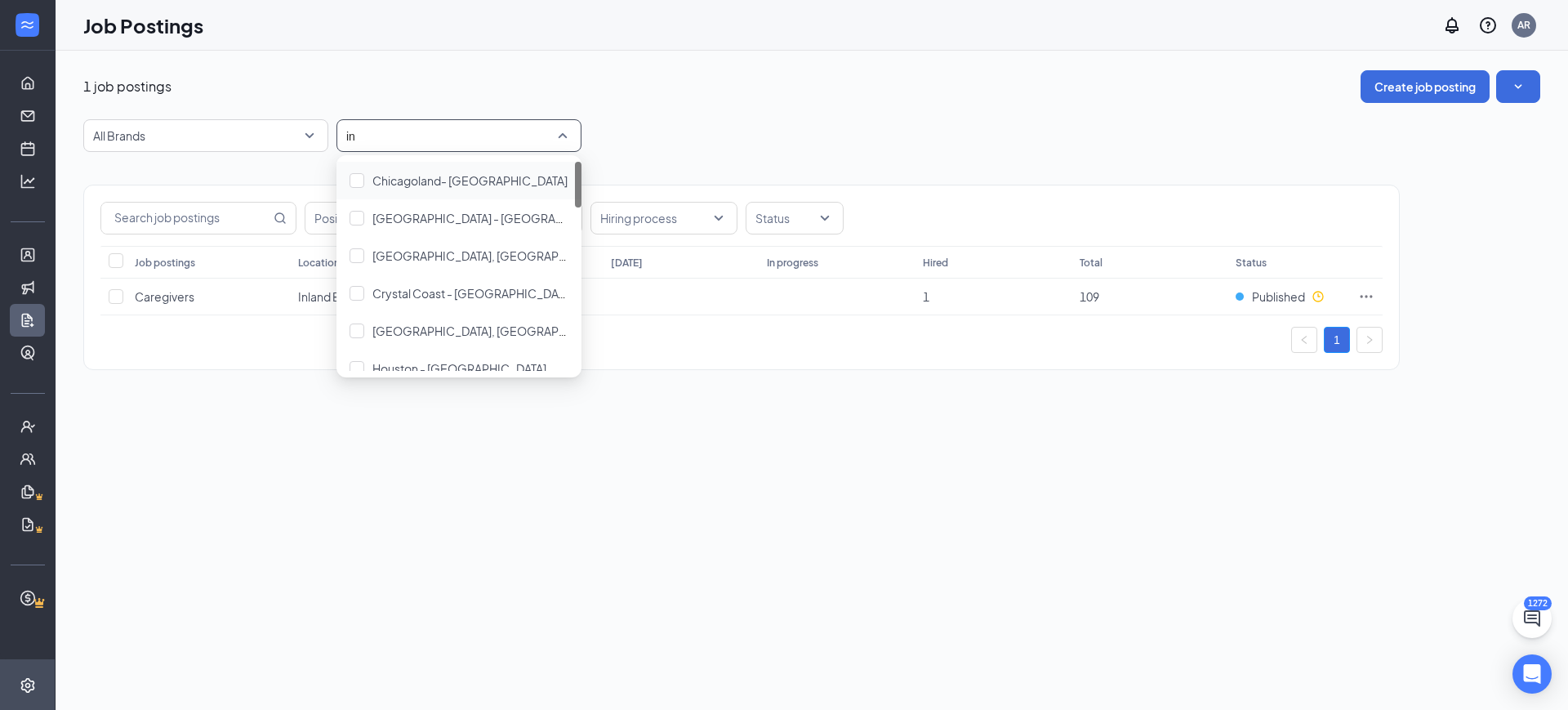
type input "inl"
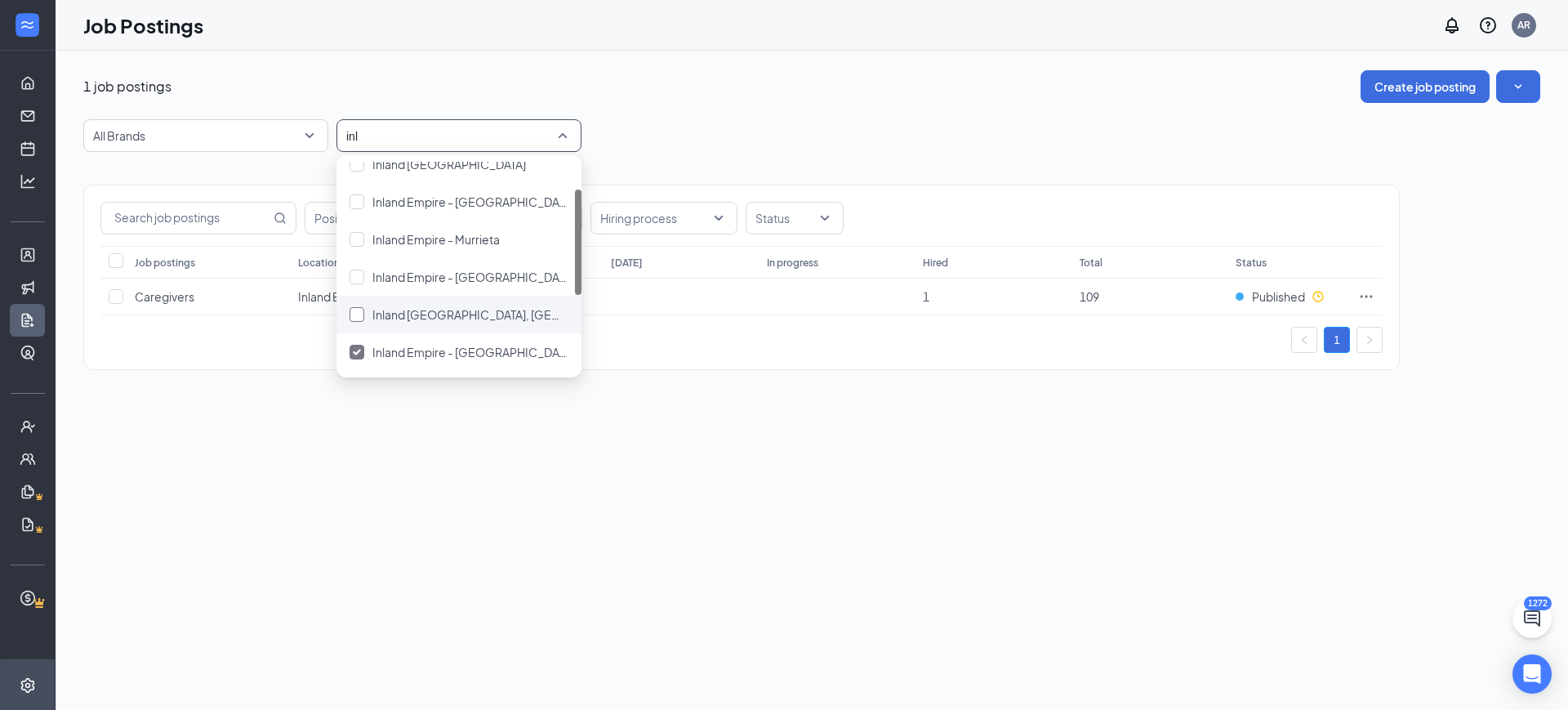
scroll to position [204, 0]
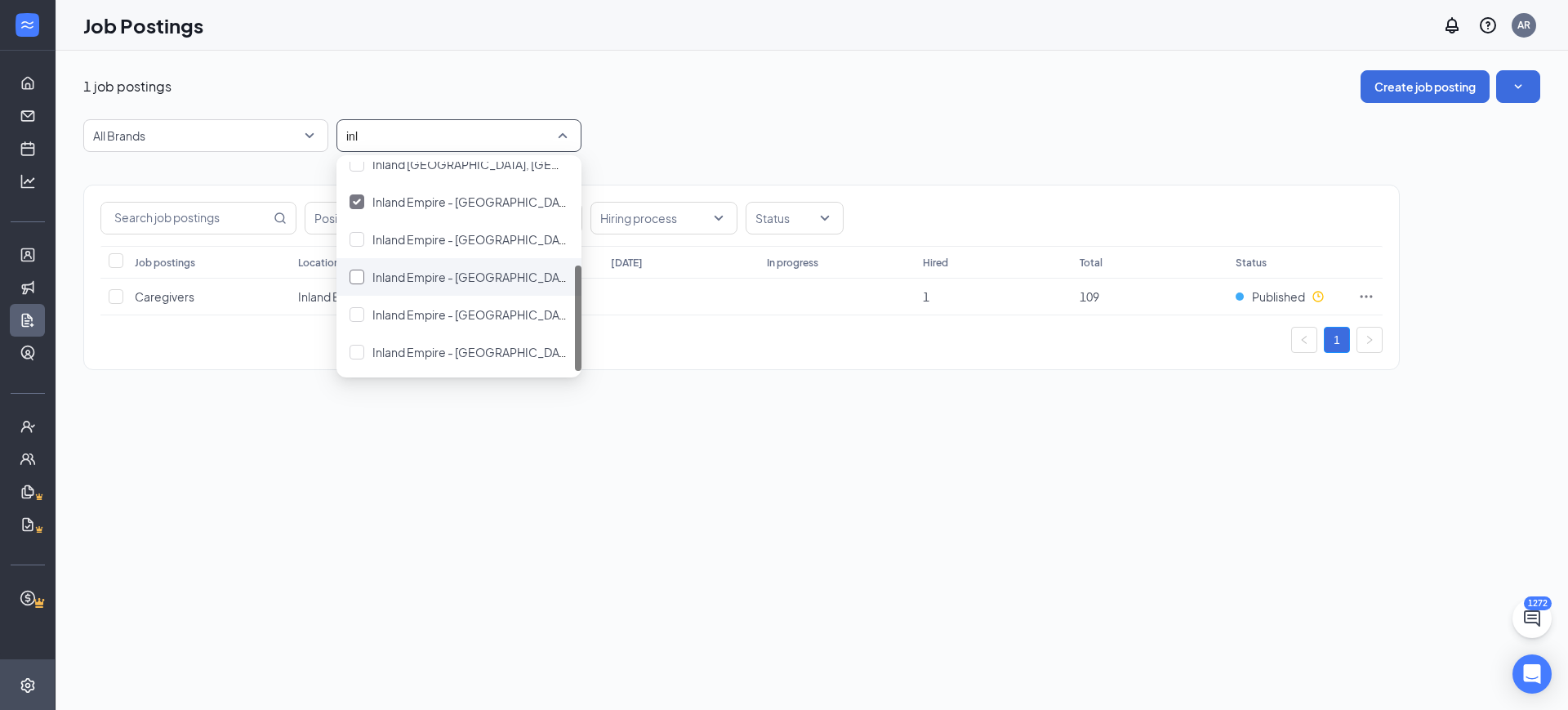
click at [492, 272] on span "Inland Empire - Riverside" at bounding box center [474, 277] width 202 height 15
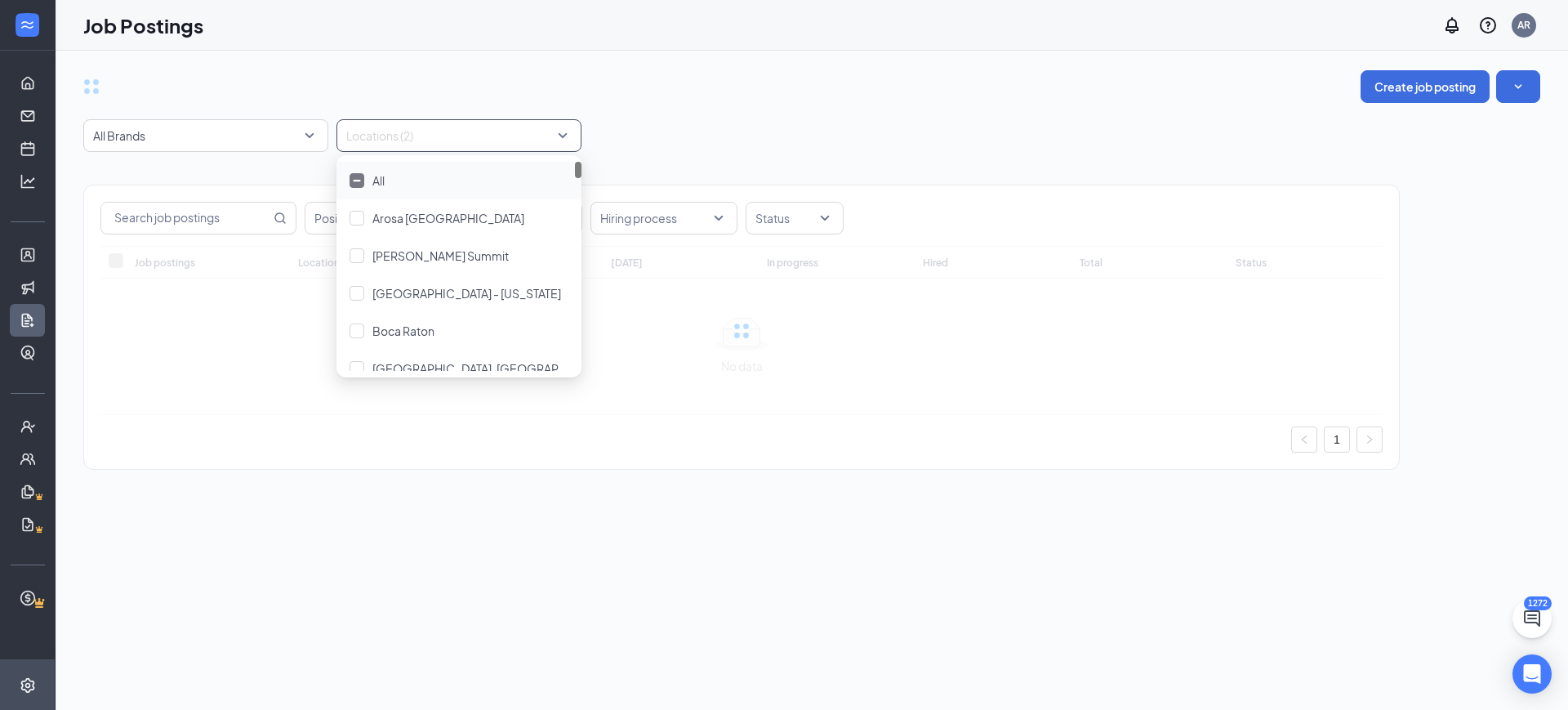
click at [745, 128] on div "All Brands Locations (2)" at bounding box center [811, 135] width 1457 height 33
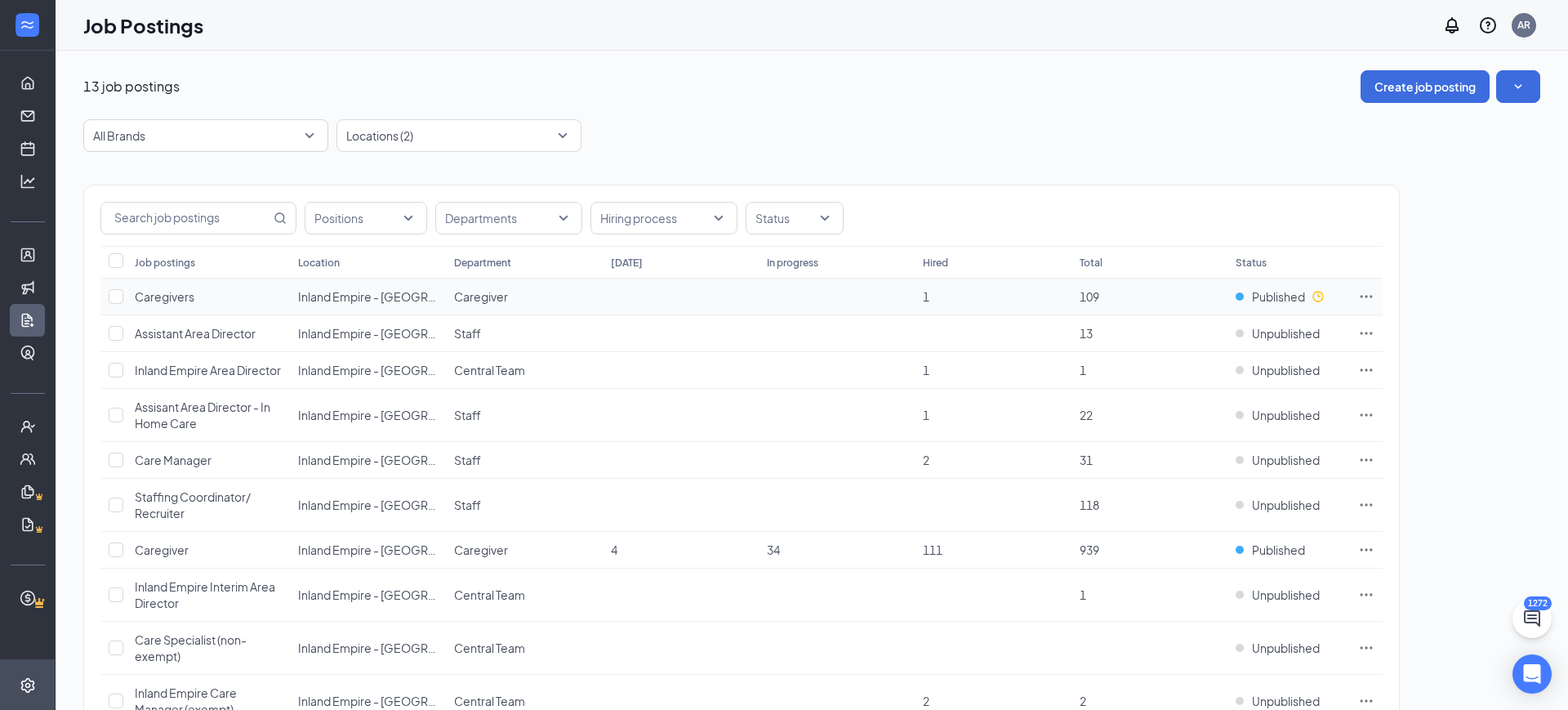
click at [1361, 302] on icon "Ellipses" at bounding box center [1366, 296] width 16 height 16
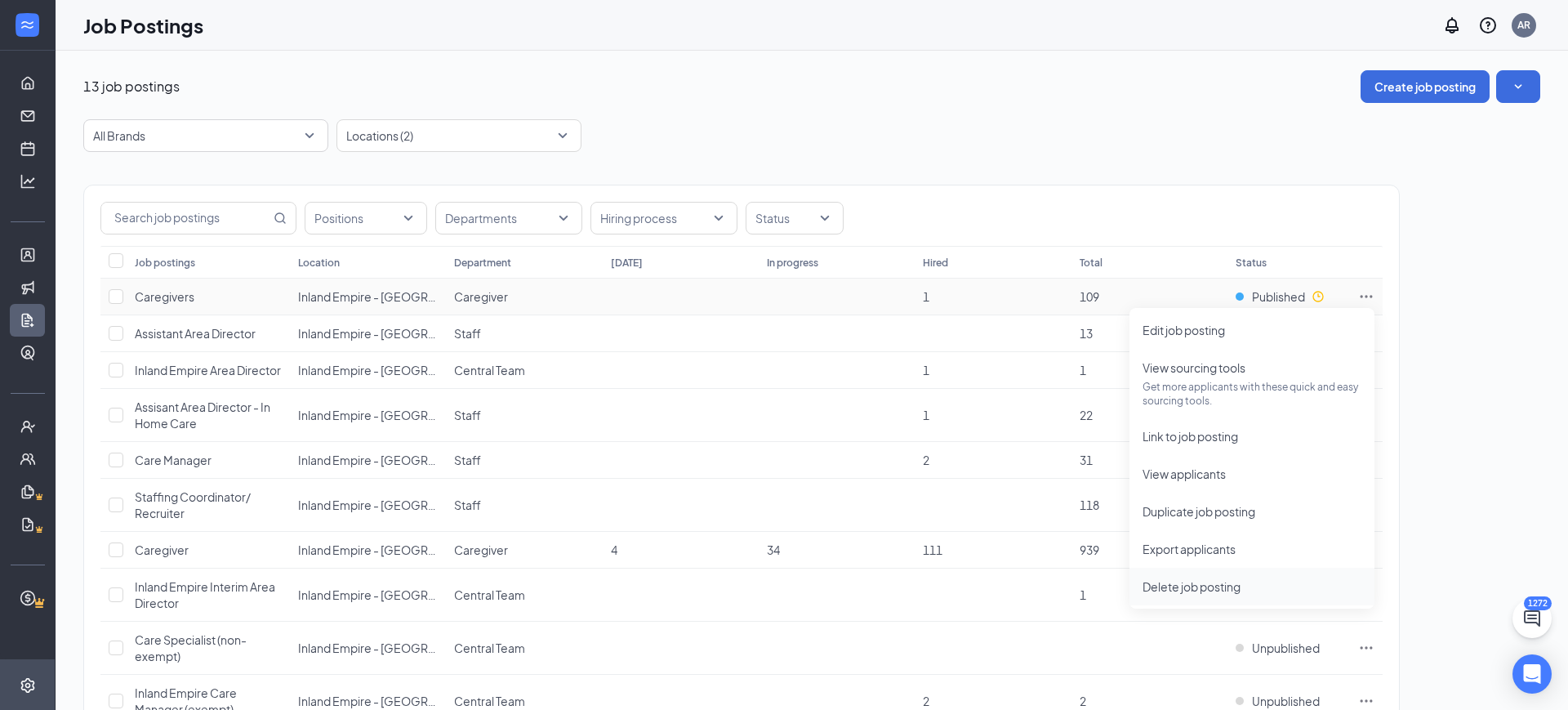
click at [1203, 592] on span "Delete job posting" at bounding box center [1192, 587] width 98 height 15
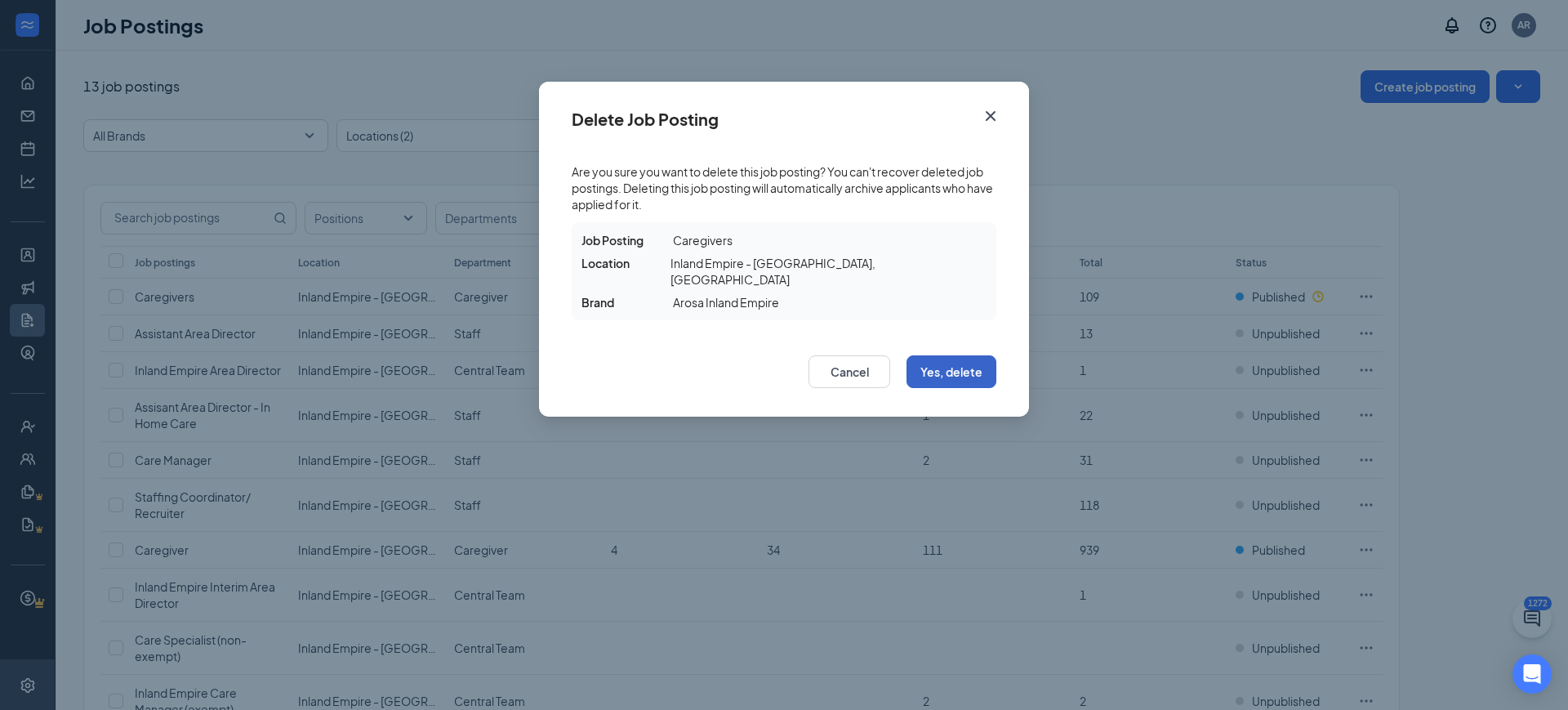
click at [953, 365] on button "Yes, delete" at bounding box center [952, 371] width 90 height 33
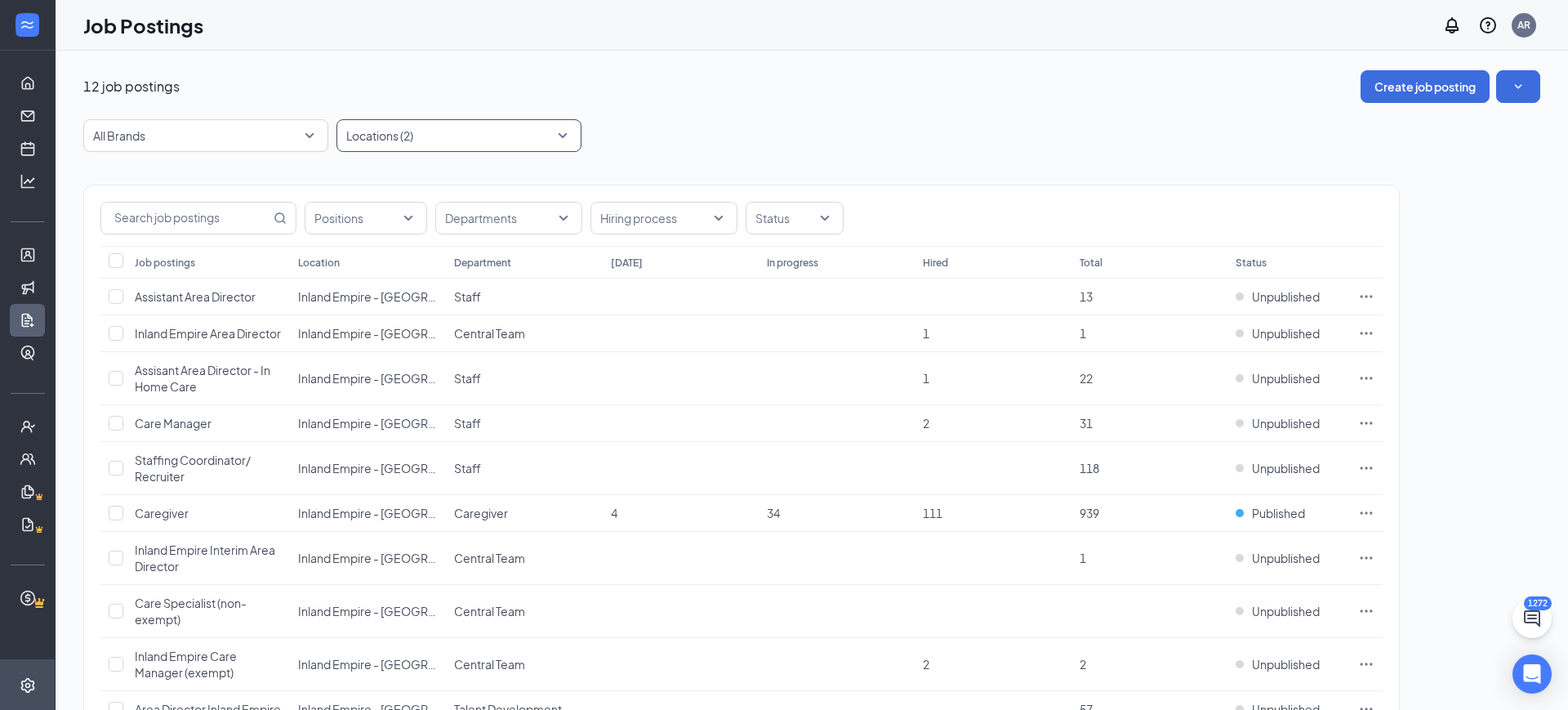
click at [426, 123] on div at bounding box center [451, 135] width 221 height 26
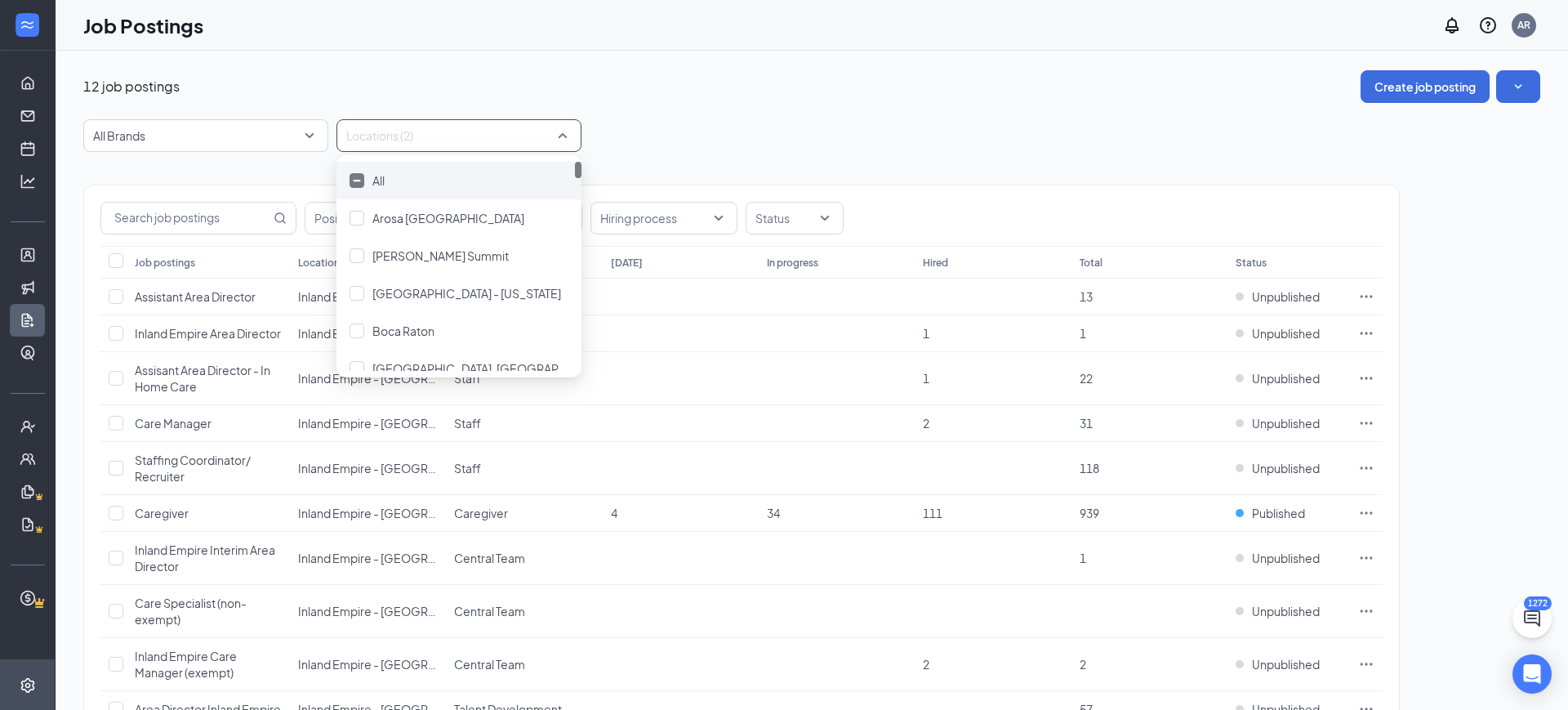
click at [398, 186] on div "All" at bounding box center [459, 180] width 219 height 18
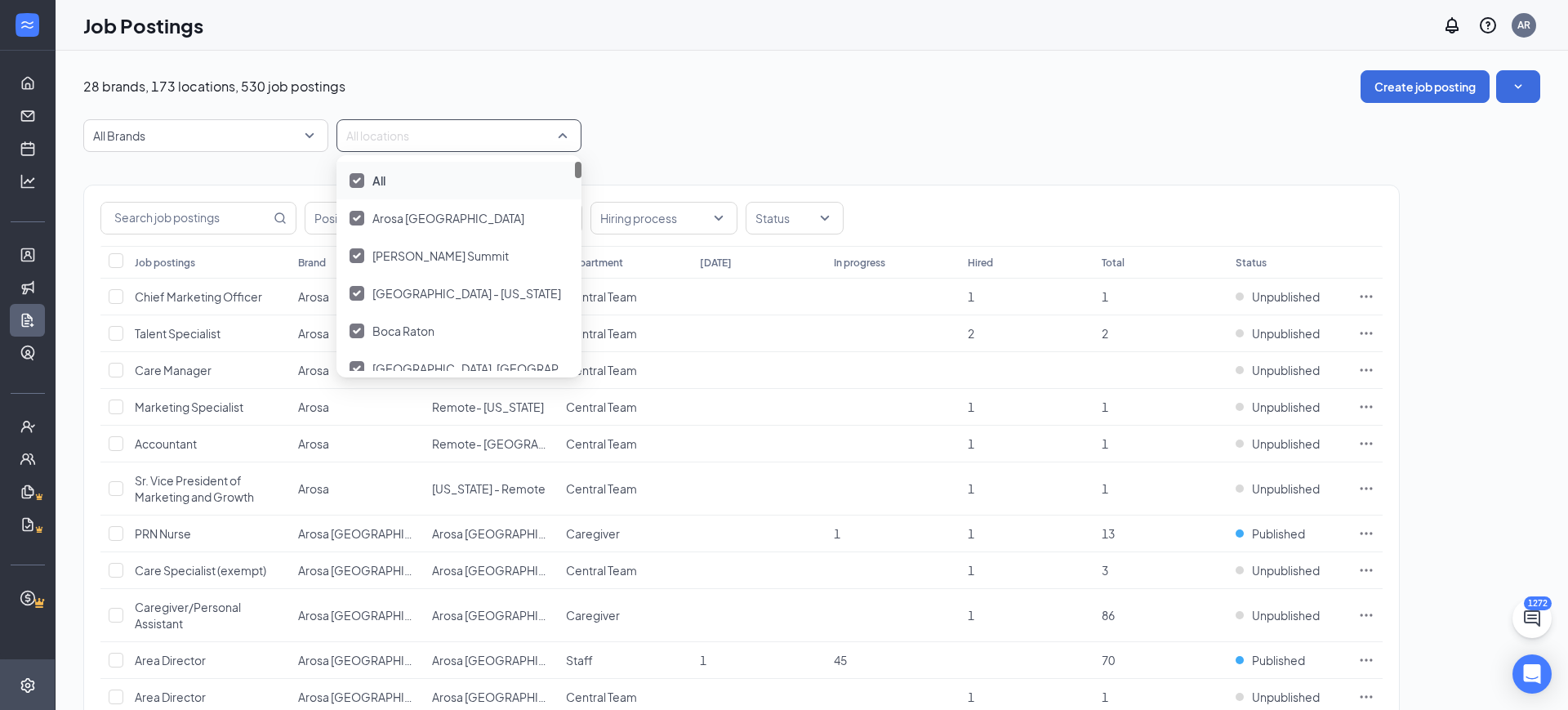
click at [377, 176] on span "All" at bounding box center [380, 181] width 13 height 15
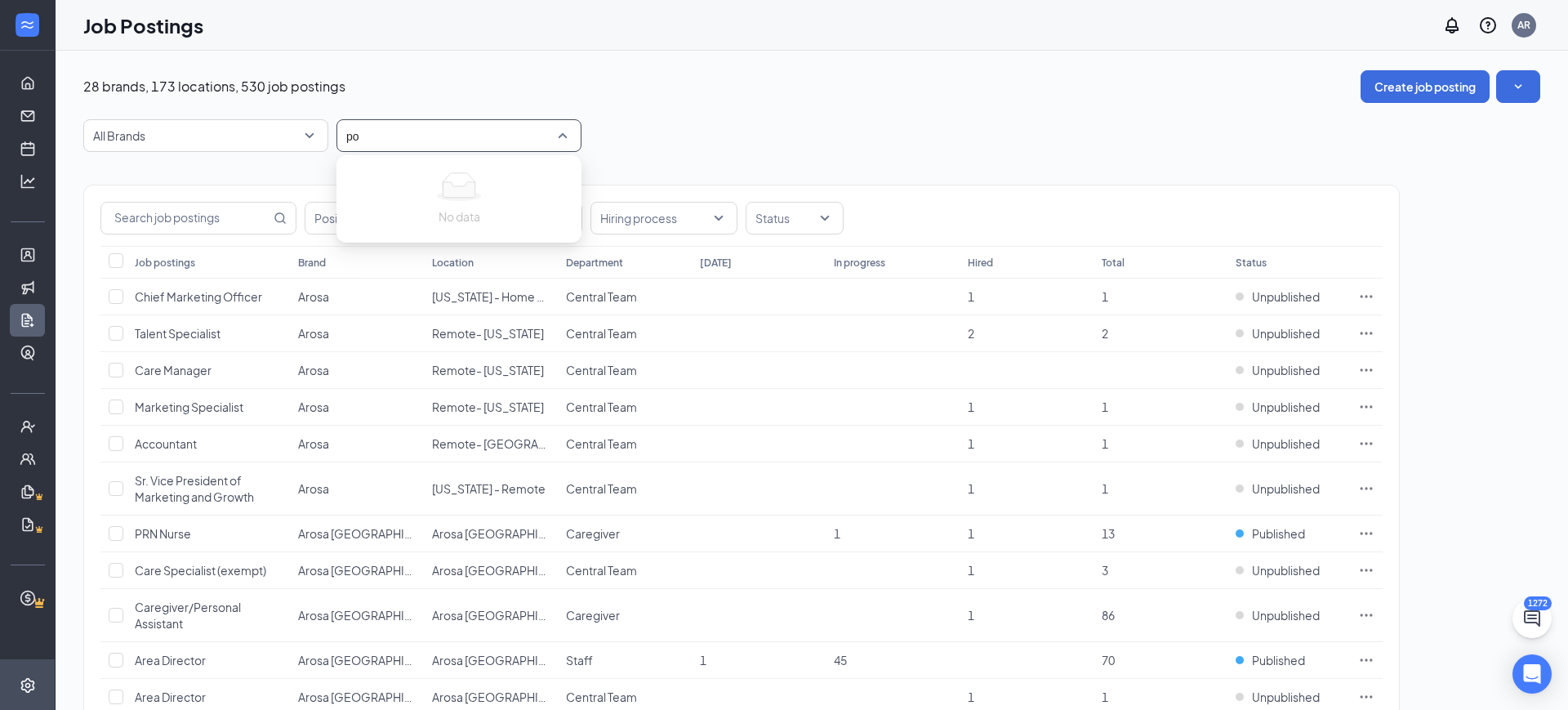
type input "p"
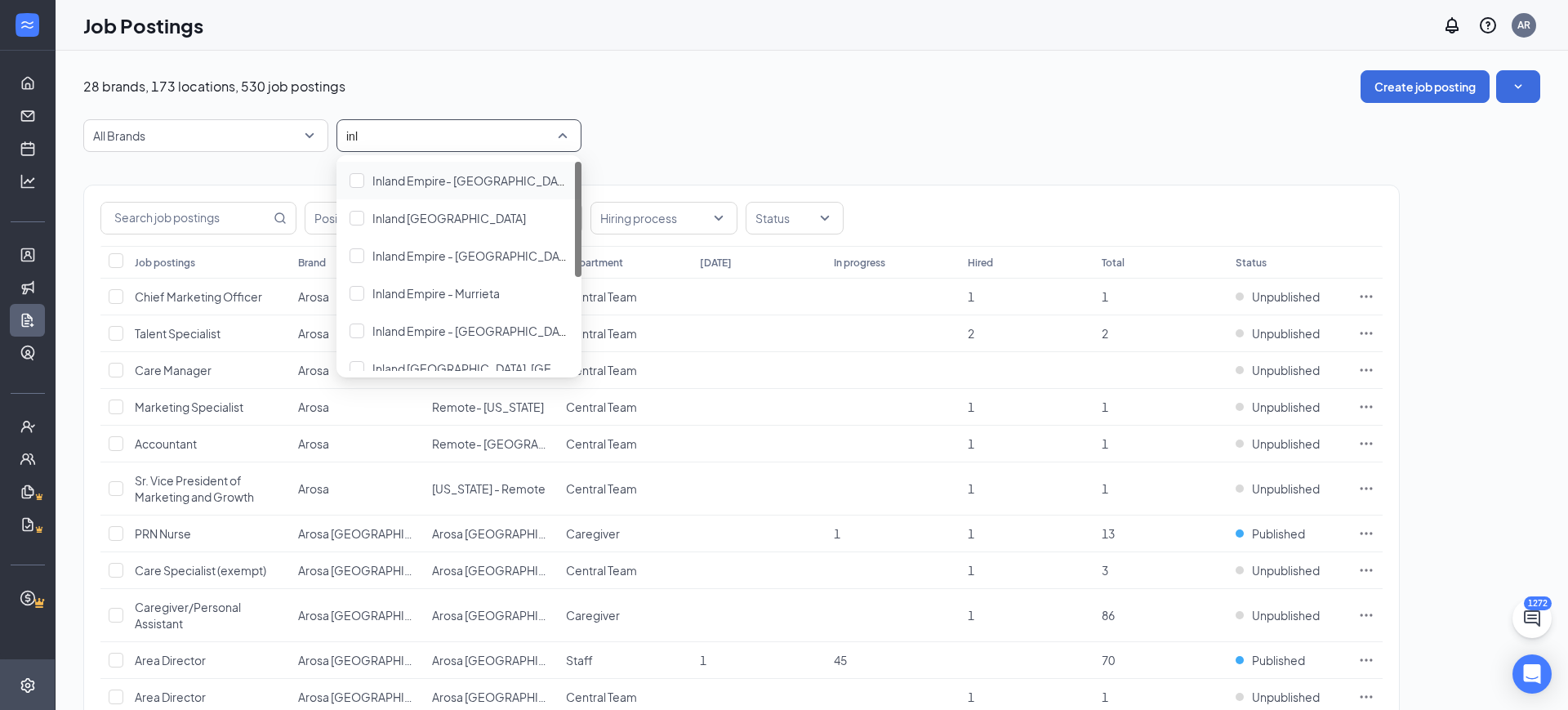
type input "inl"
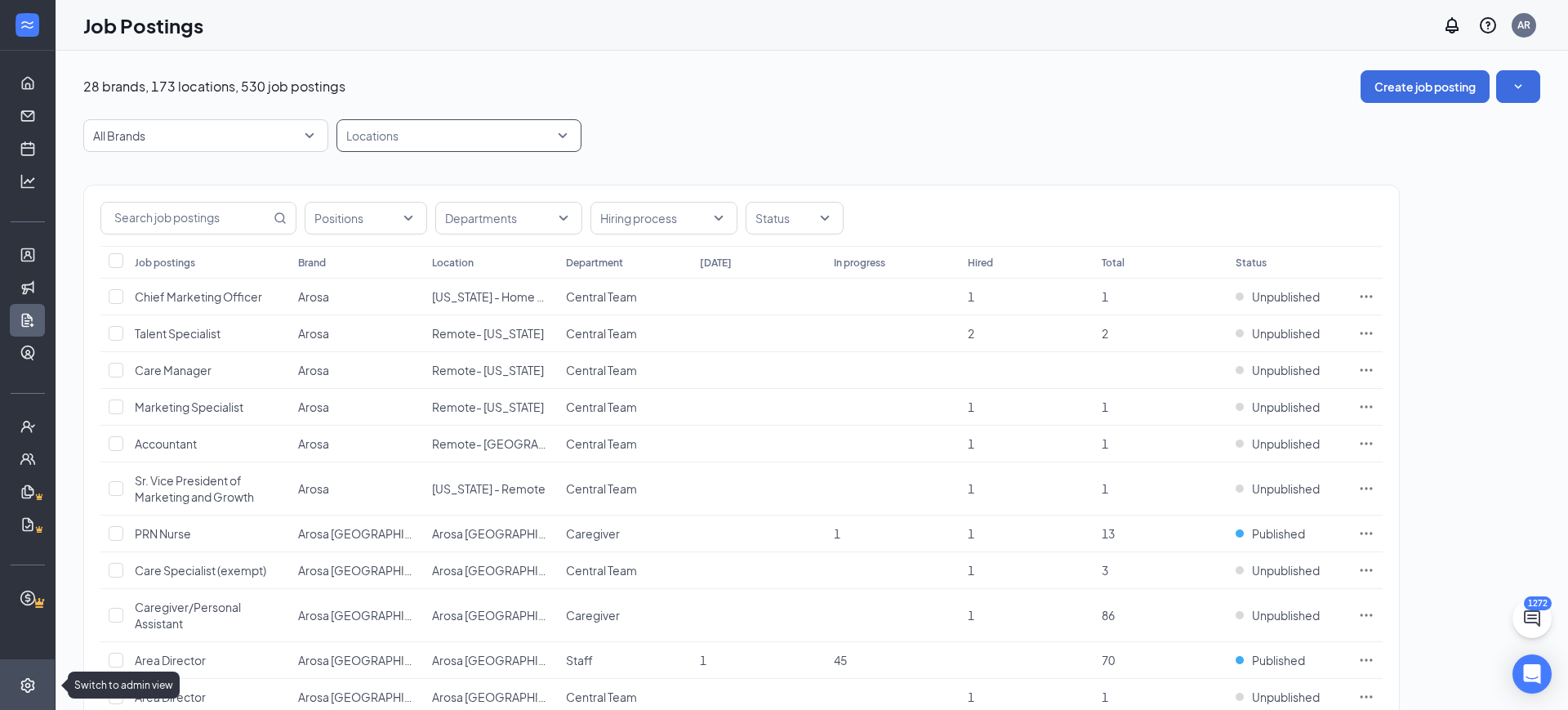
click at [26, 683] on icon "Settings" at bounding box center [27, 685] width 14 height 15
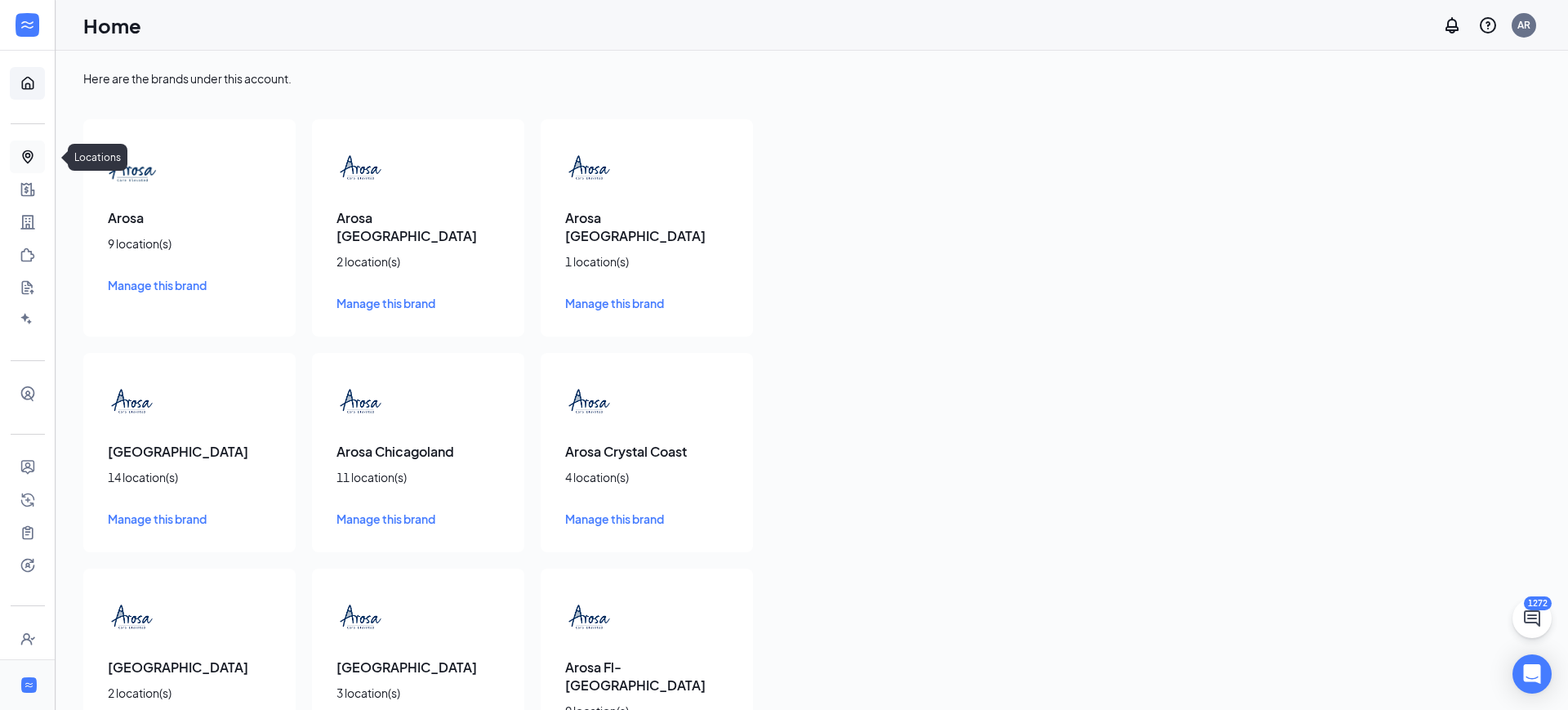
click at [43, 154] on link "Locations" at bounding box center [50, 156] width 16 height 33
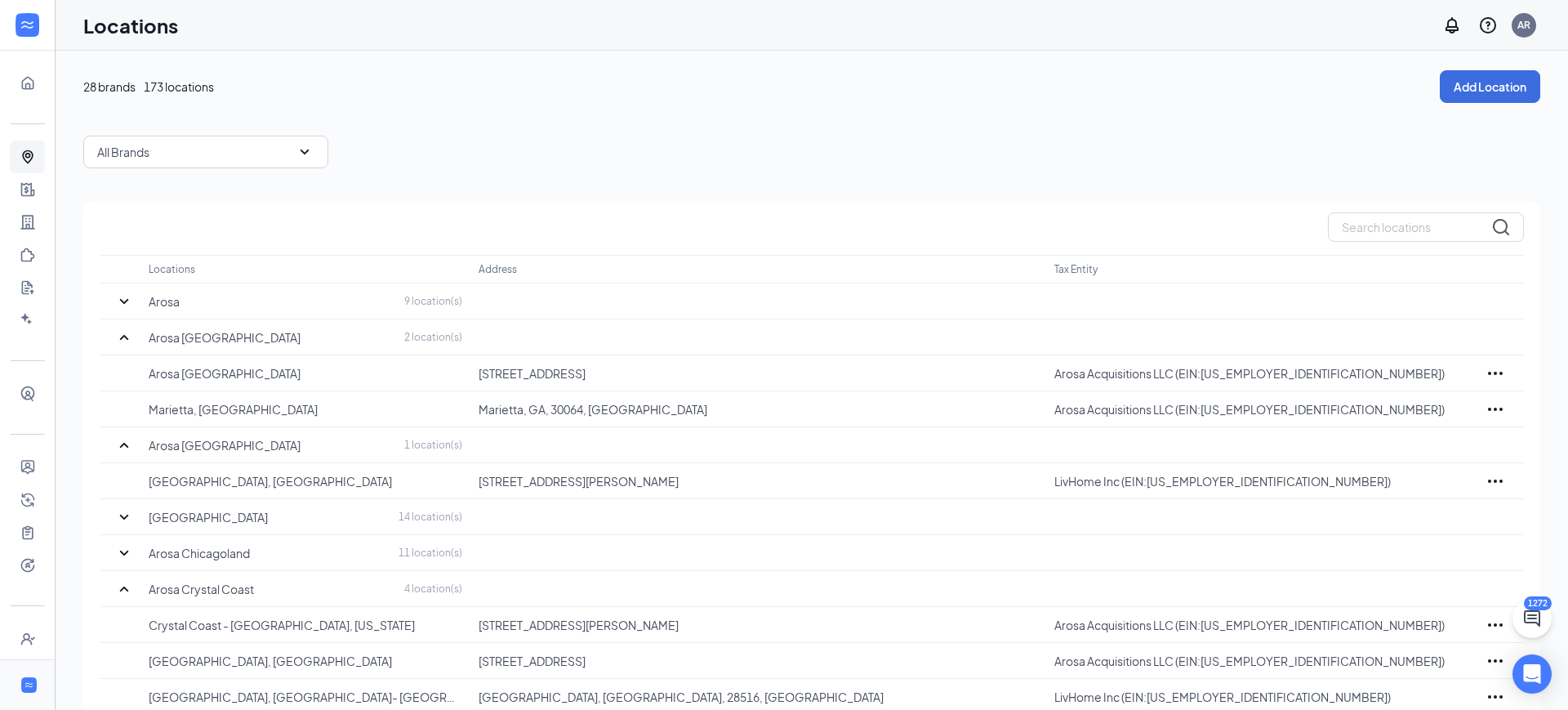
click at [220, 145] on div "All Brands" at bounding box center [206, 151] width 245 height 33
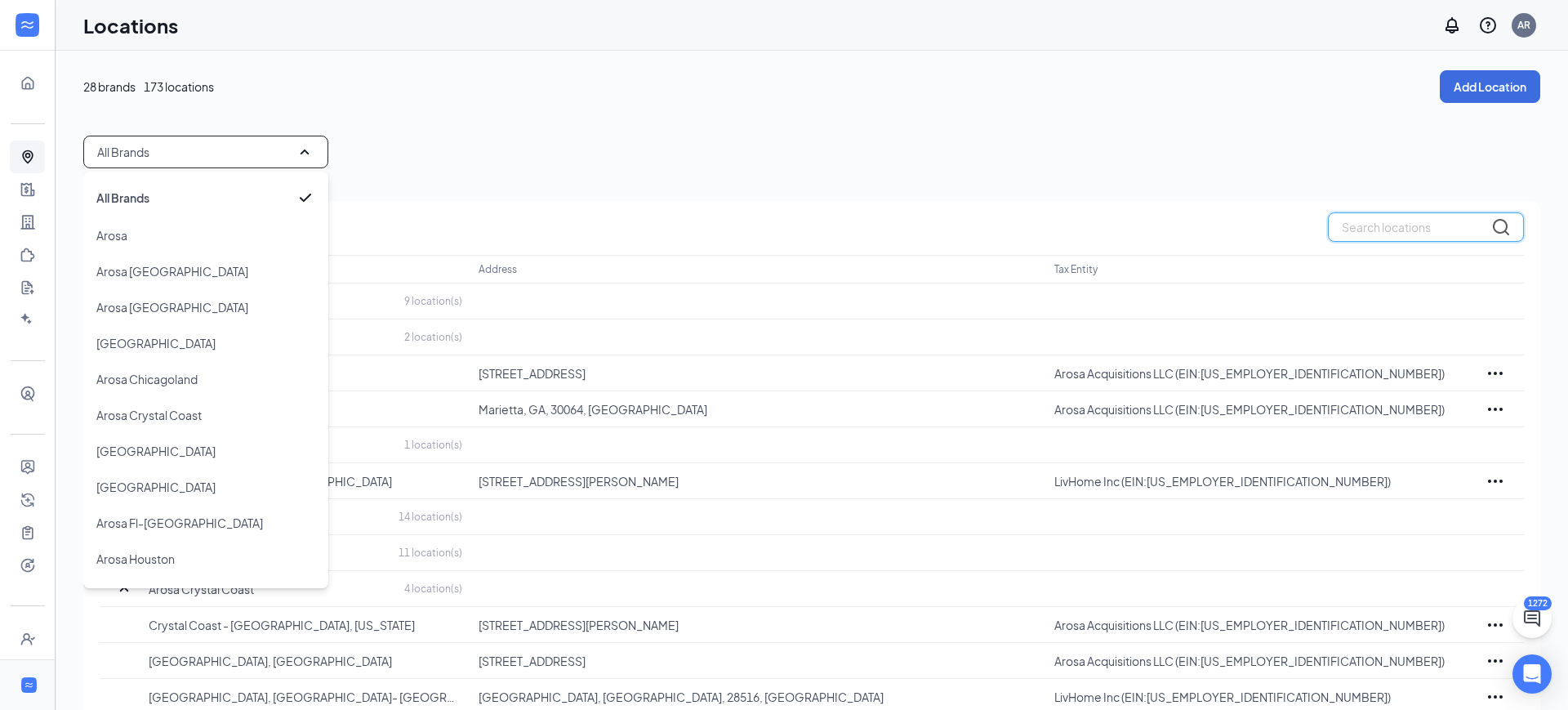
click at [1389, 224] on input "text" at bounding box center [1425, 227] width 196 height 29
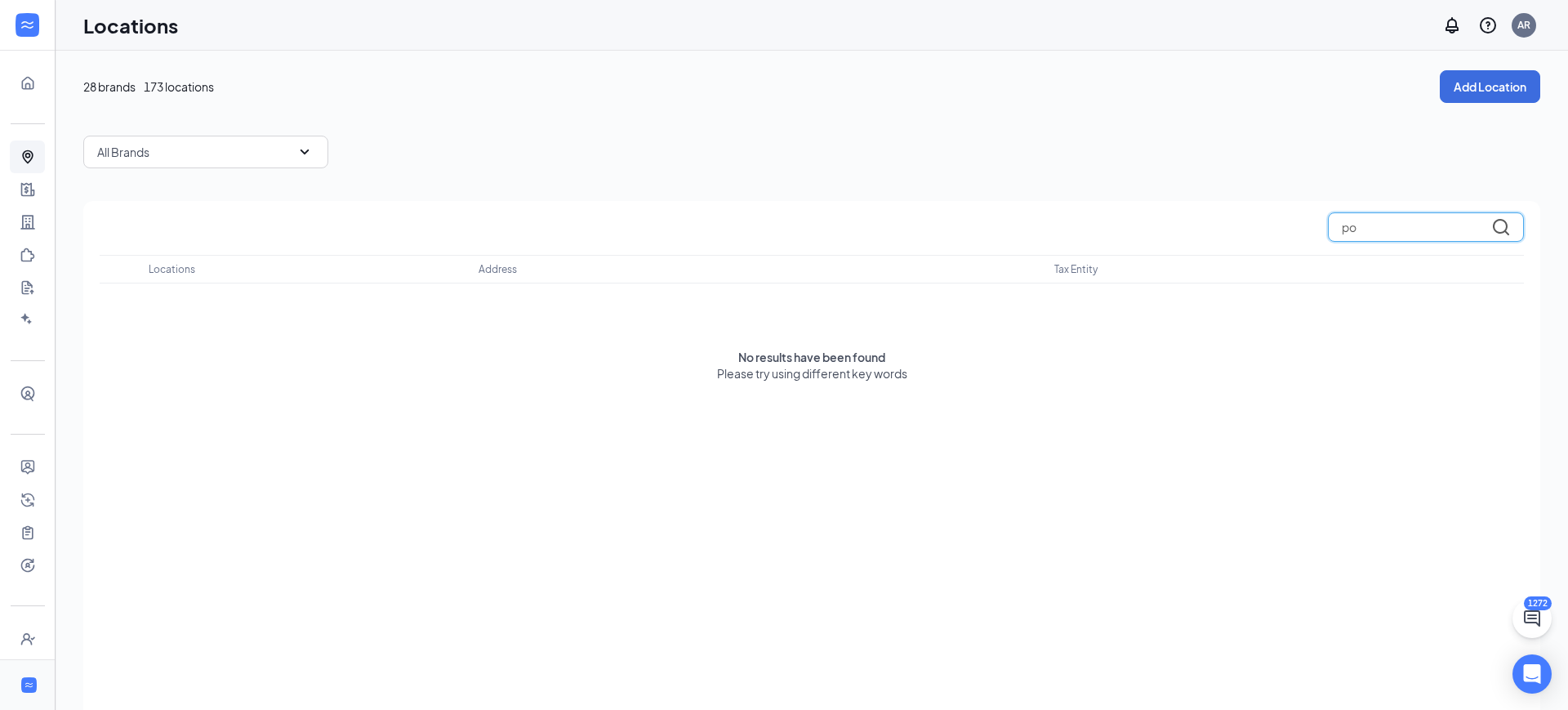
type input "p"
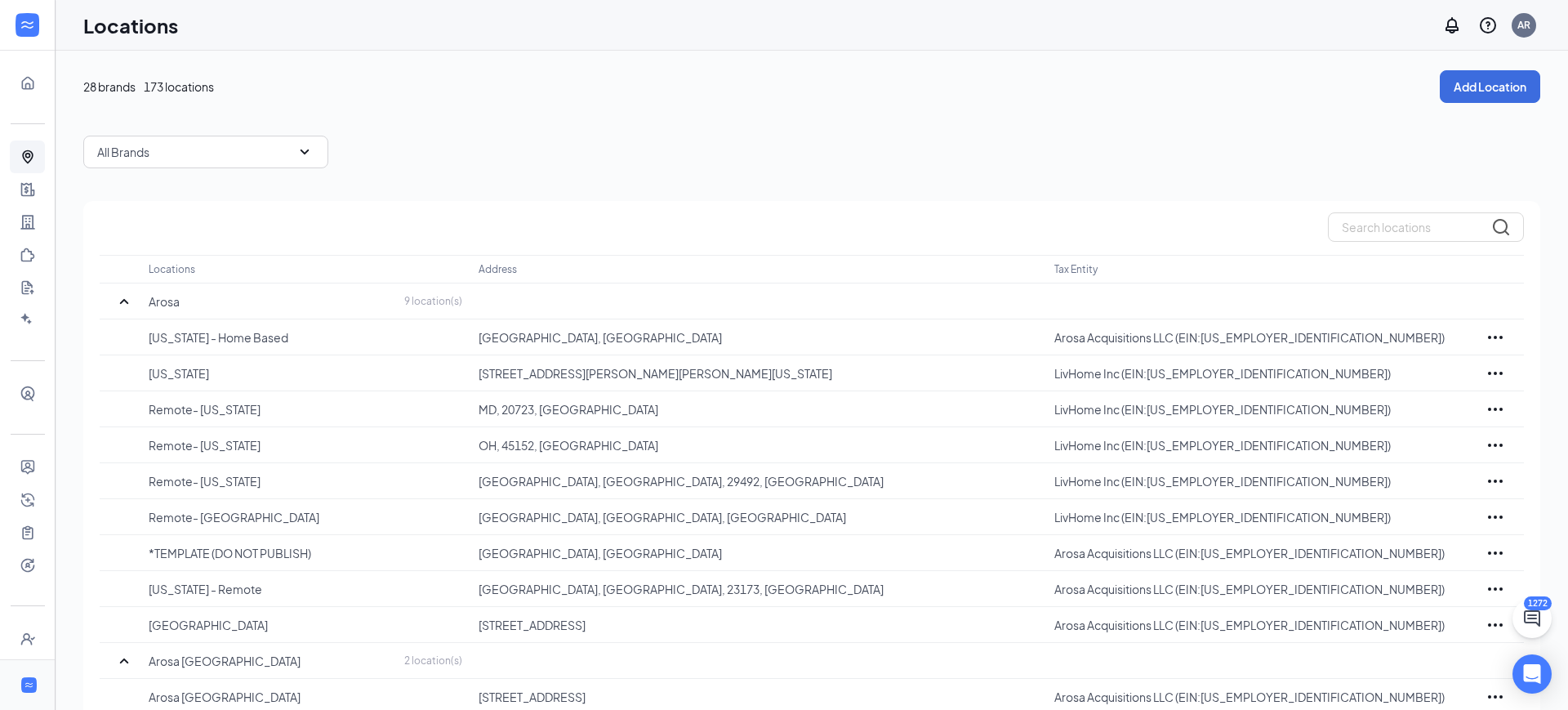
click at [705, 135] on div "All Brands" at bounding box center [811, 151] width 1457 height 33
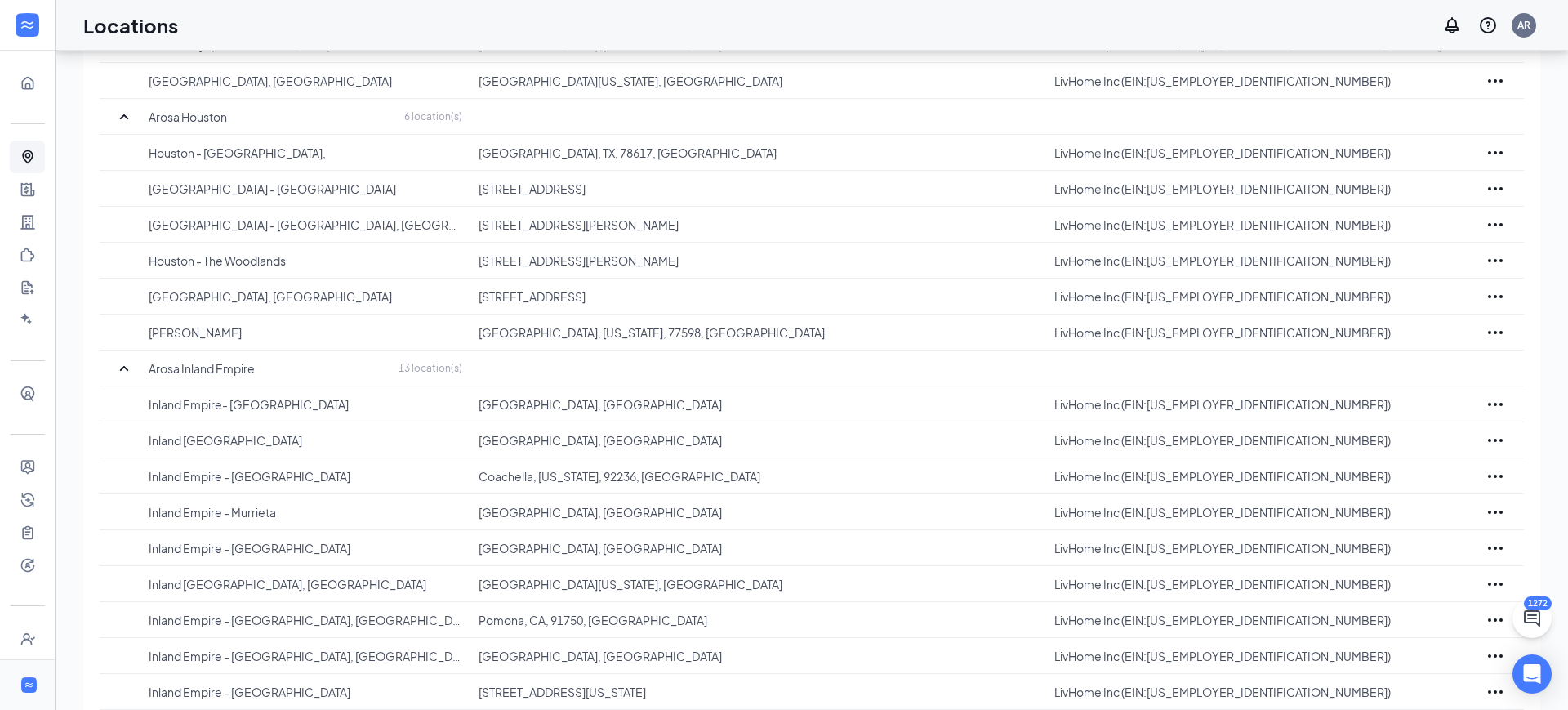
scroll to position [2499, 0]
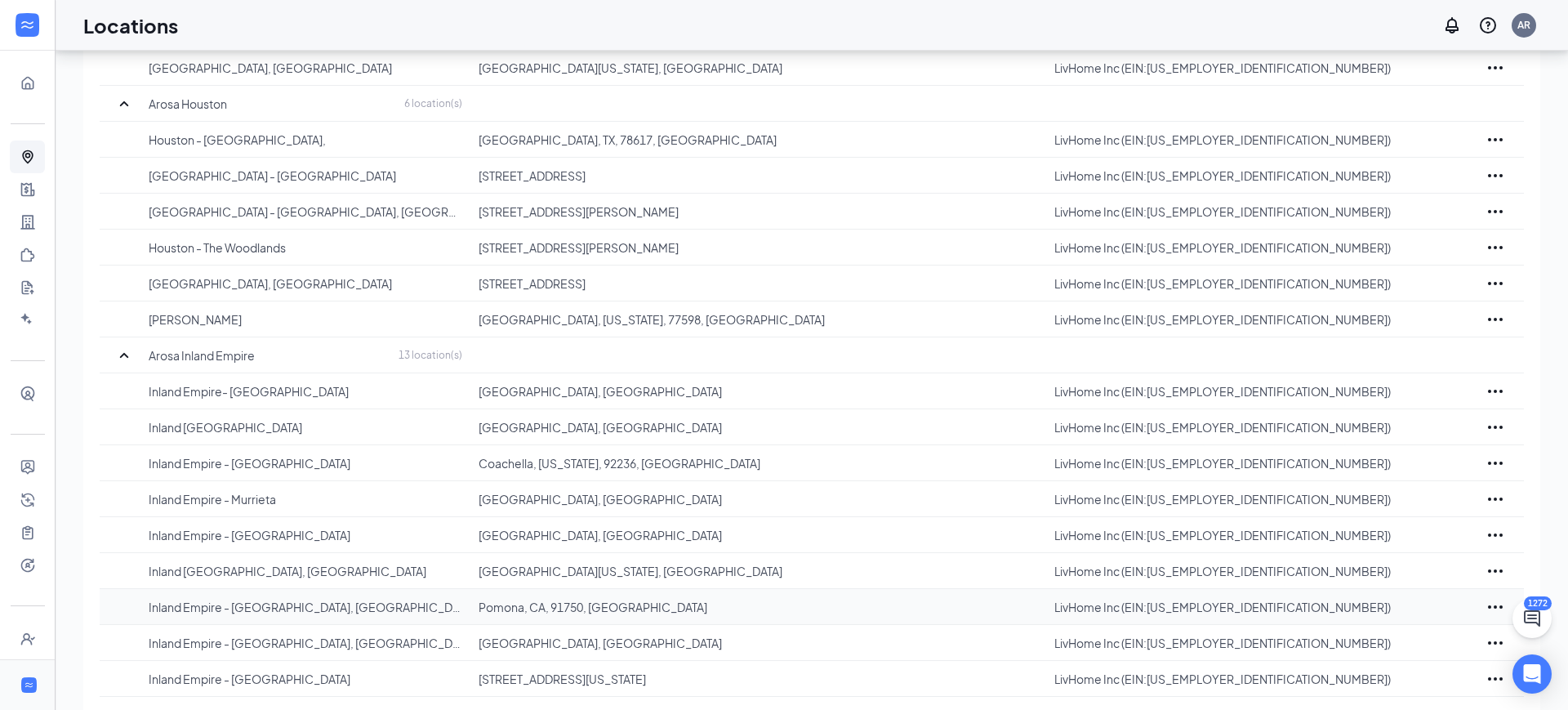
click at [1497, 610] on icon "Ellipses" at bounding box center [1495, 607] width 19 height 19
click at [1392, 654] on p "Edit" at bounding box center [1423, 655] width 137 height 16
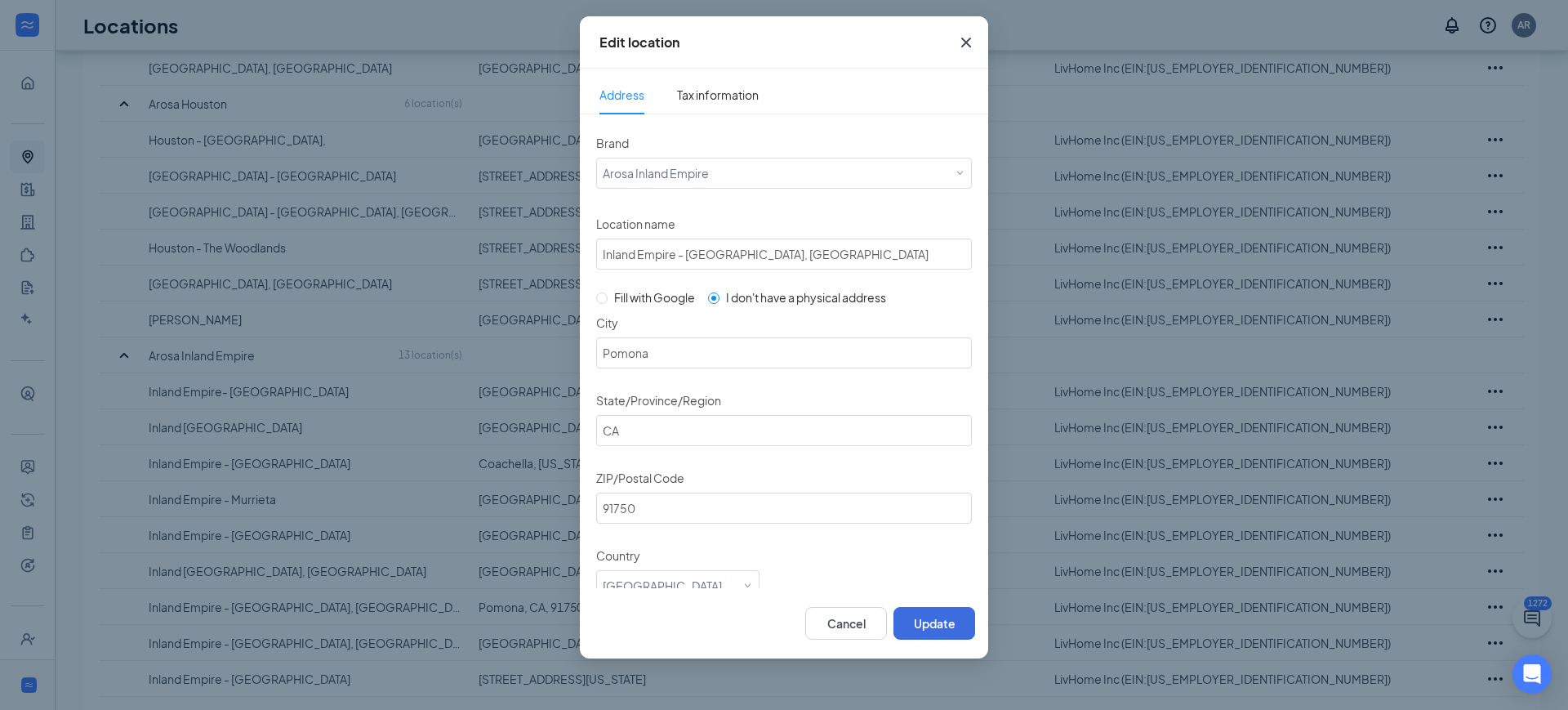
click at [961, 45] on icon "Cross" at bounding box center [966, 42] width 19 height 19
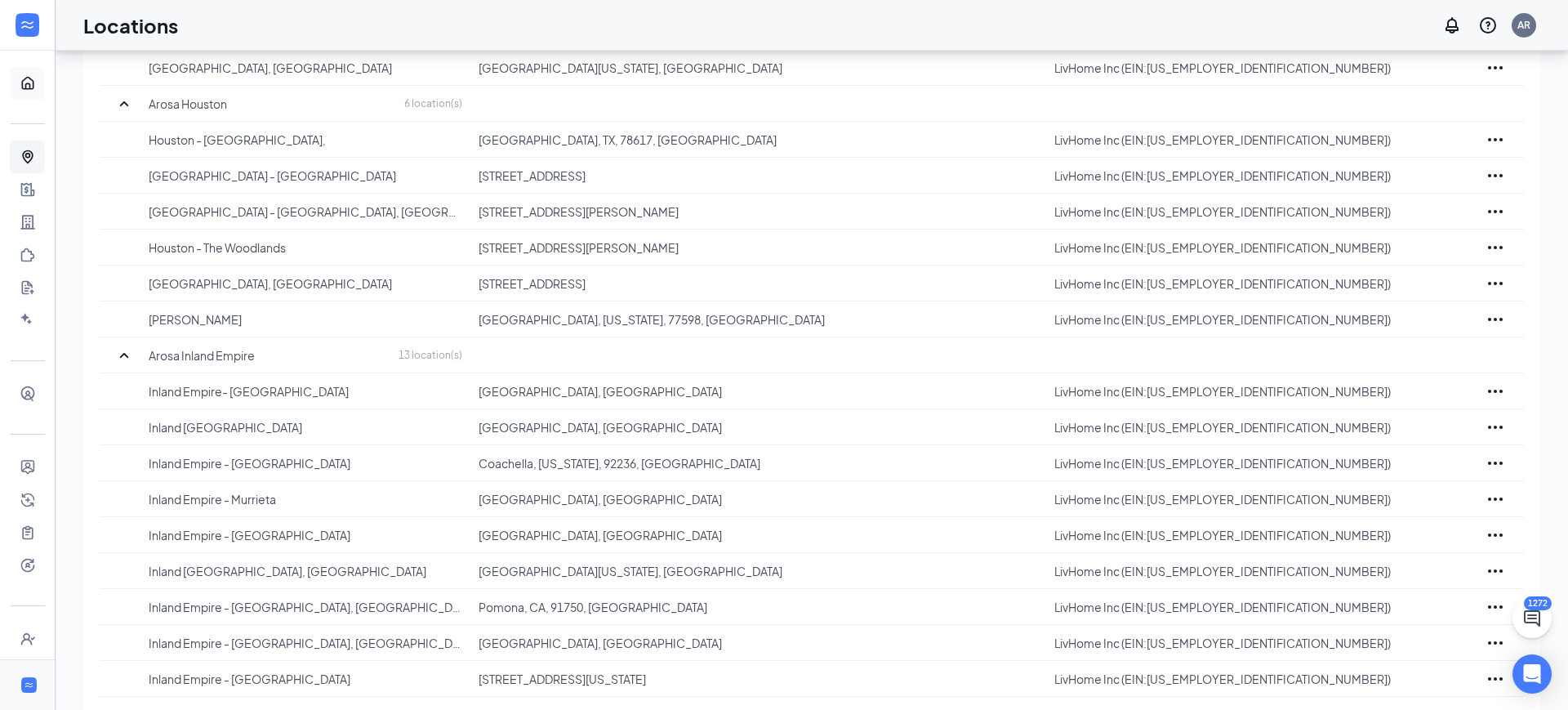
click at [43, 91] on link "Home" at bounding box center [50, 83] width 16 height 33
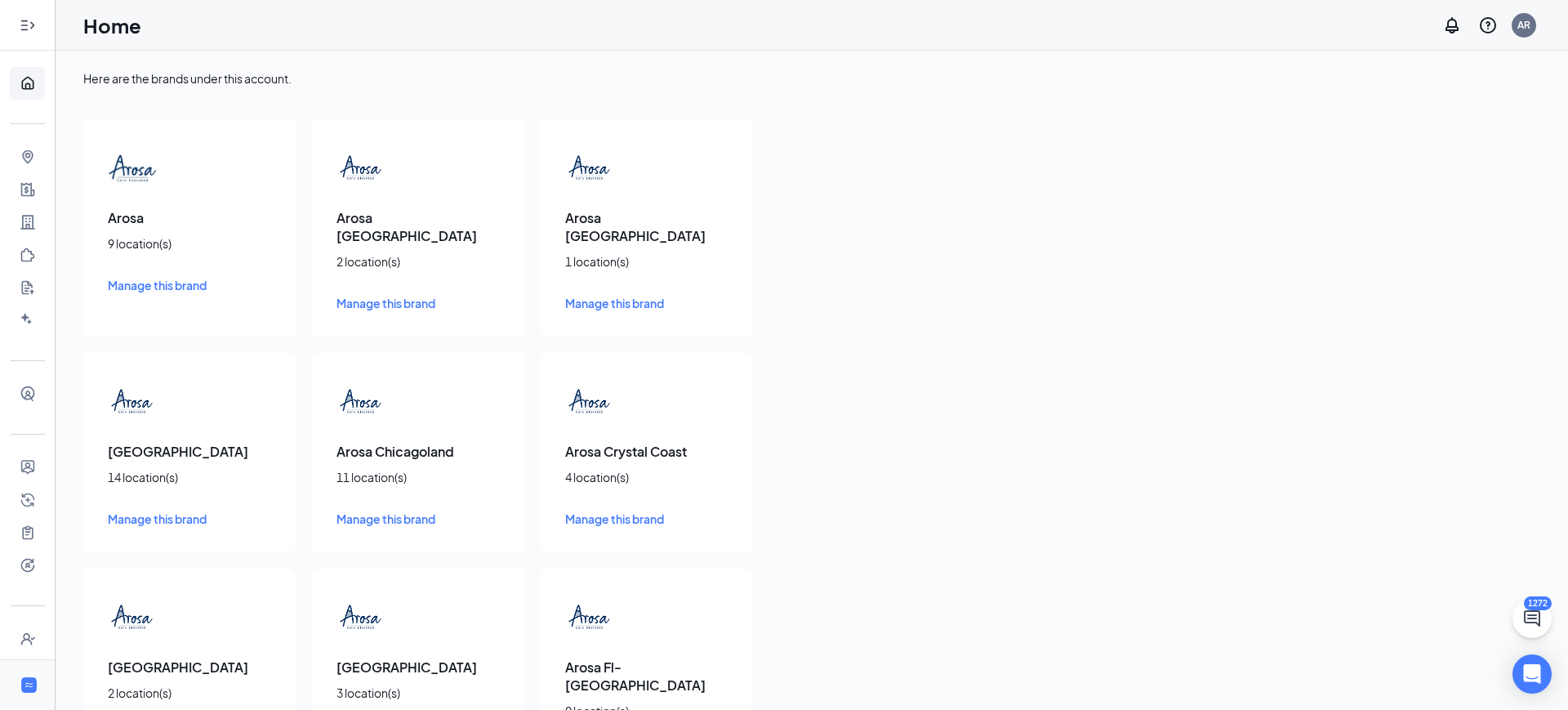
click at [29, 28] on icon "Expand" at bounding box center [27, 24] width 16 height 16
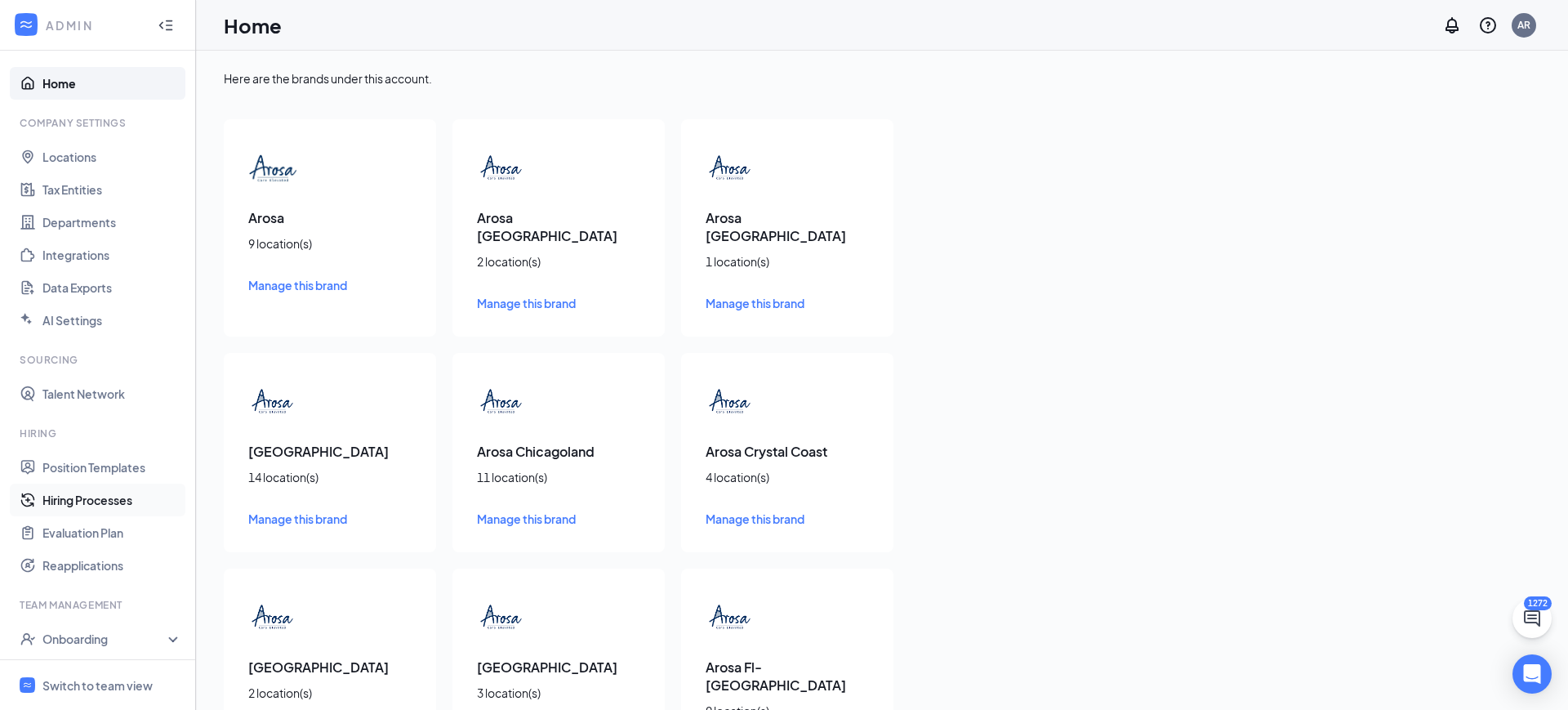
scroll to position [108, 0]
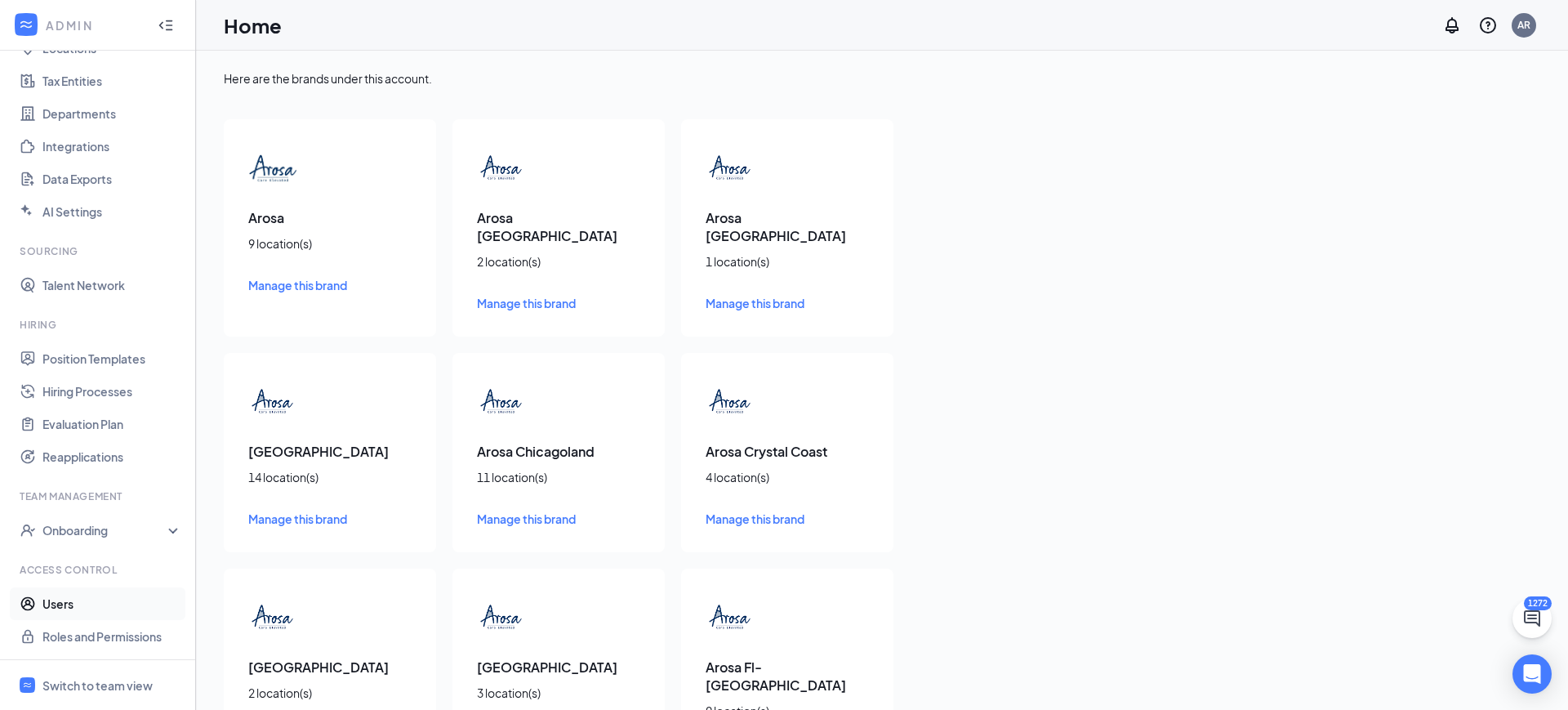
click at [88, 607] on link "Users" at bounding box center [113, 603] width 139 height 33
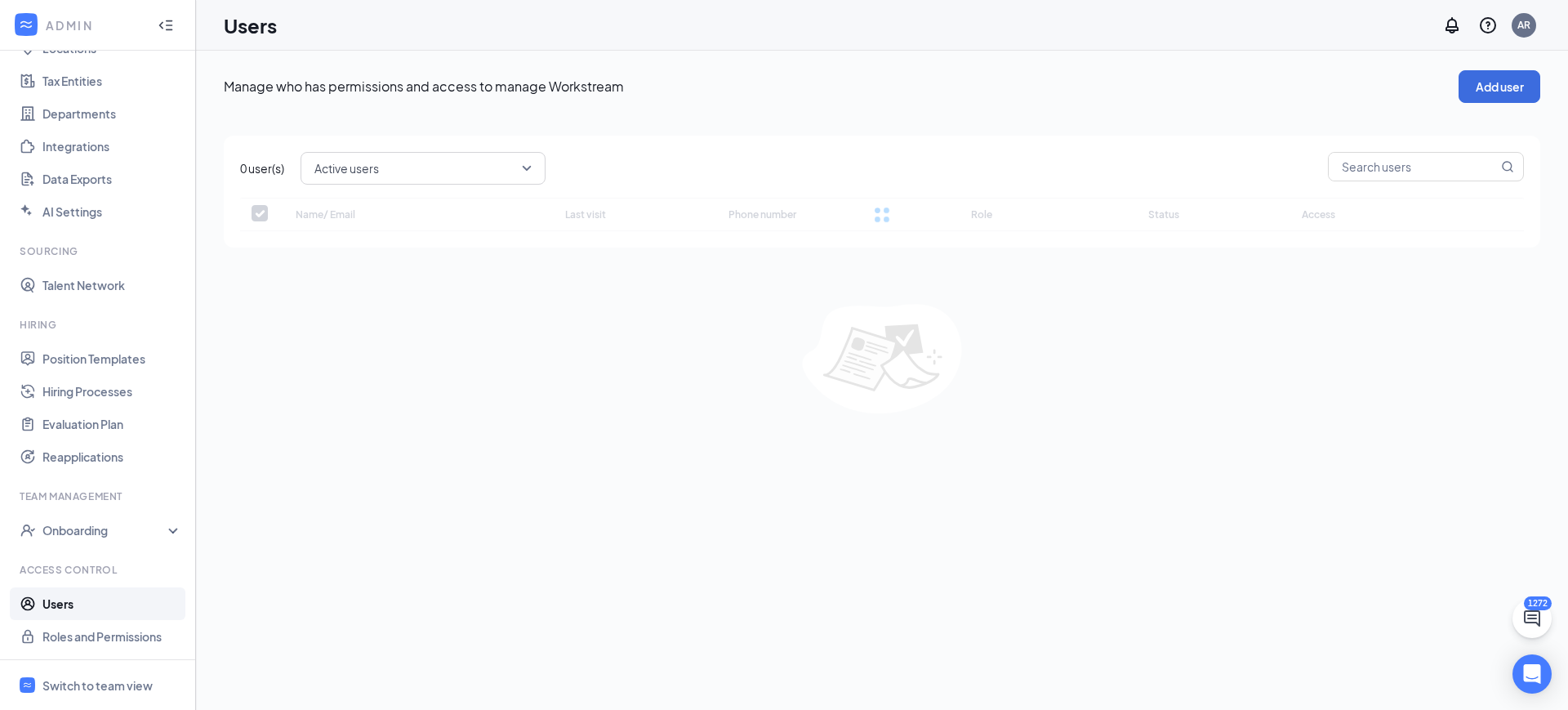
checkbox input "false"
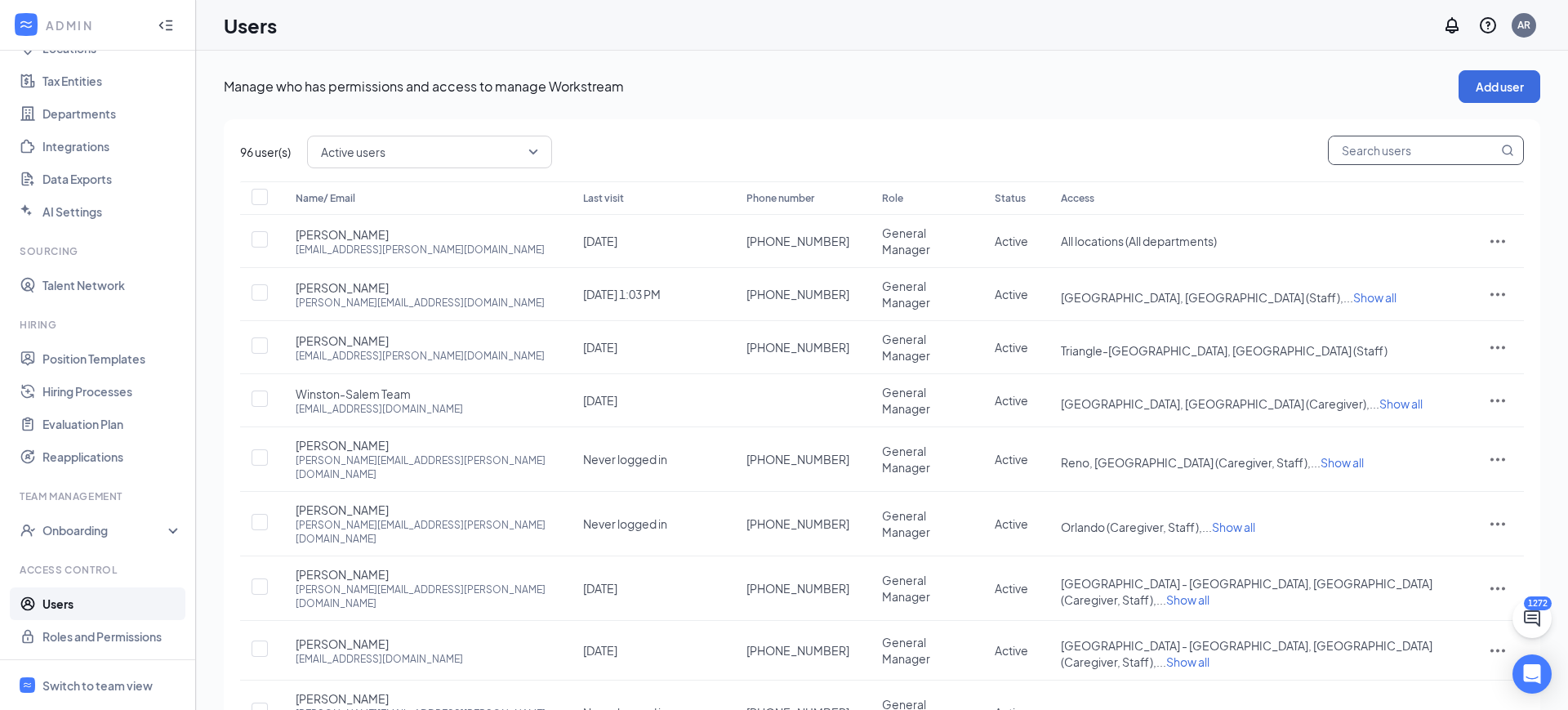
click at [1351, 143] on input "text" at bounding box center [1413, 150] width 169 height 28
type input "andrea"
checkbox input "true"
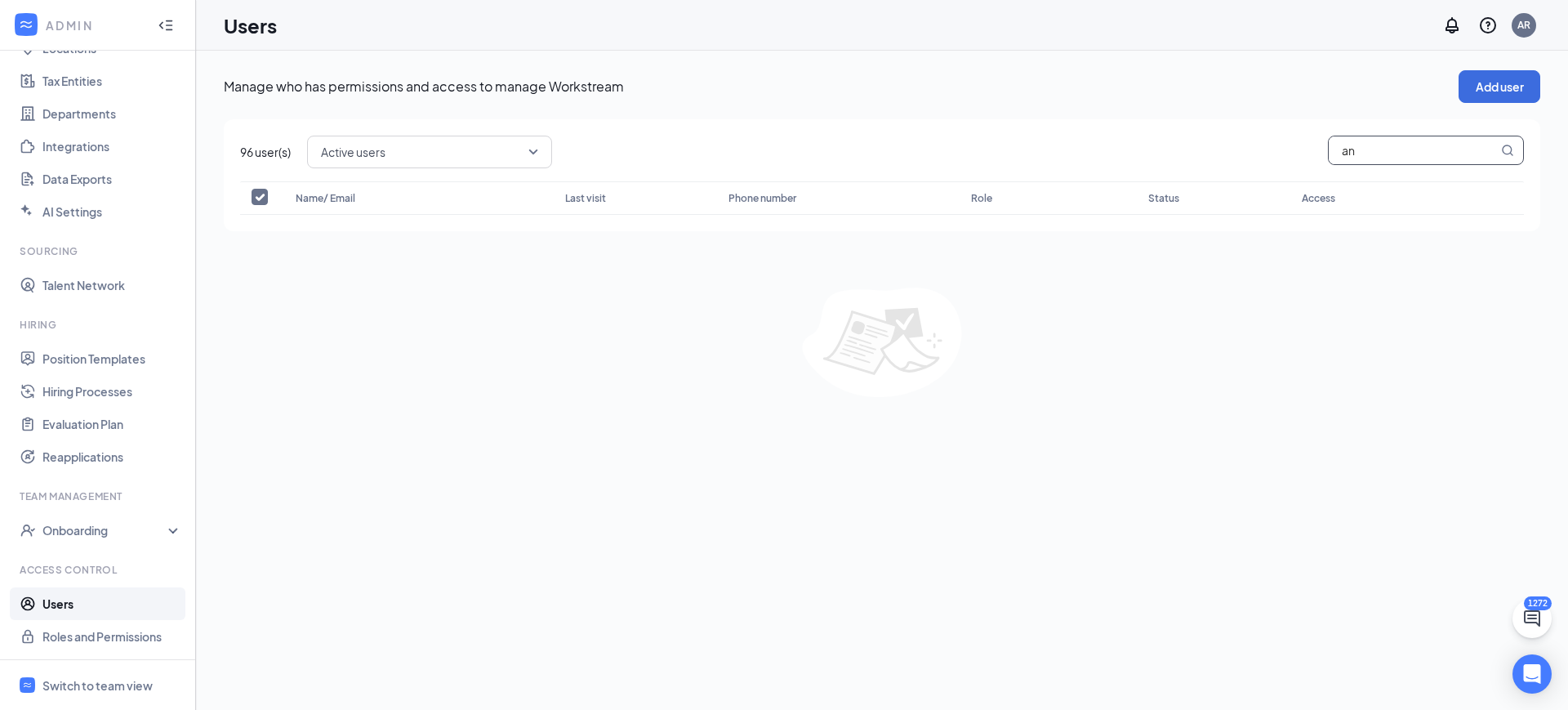
type input "a"
type input "talent-inland"
checkbox input "false"
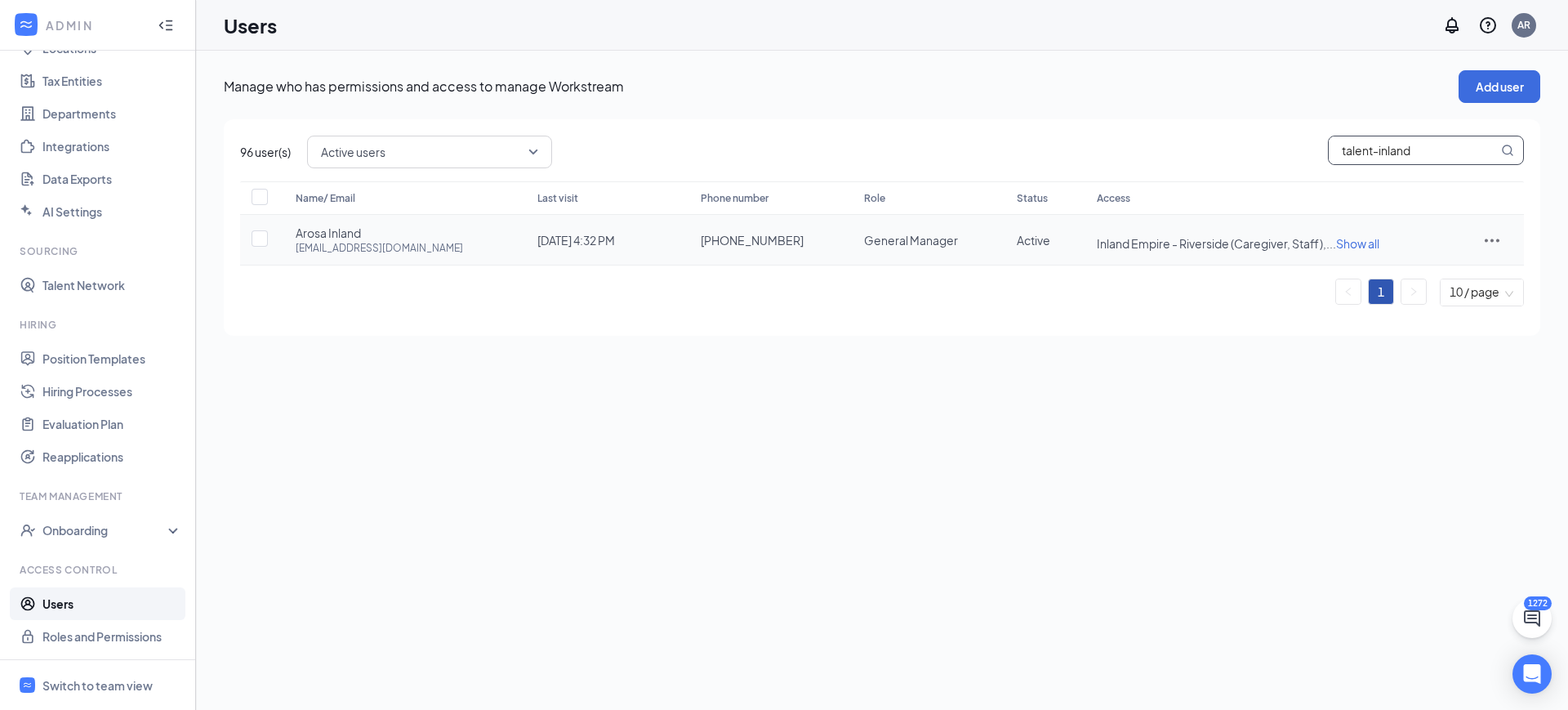
type input "talent-inland"
click at [1498, 234] on icon "ActionsIcon" at bounding box center [1492, 239] width 19 height 19
click at [1419, 271] on span "Edit user" at bounding box center [1415, 275] width 46 height 15
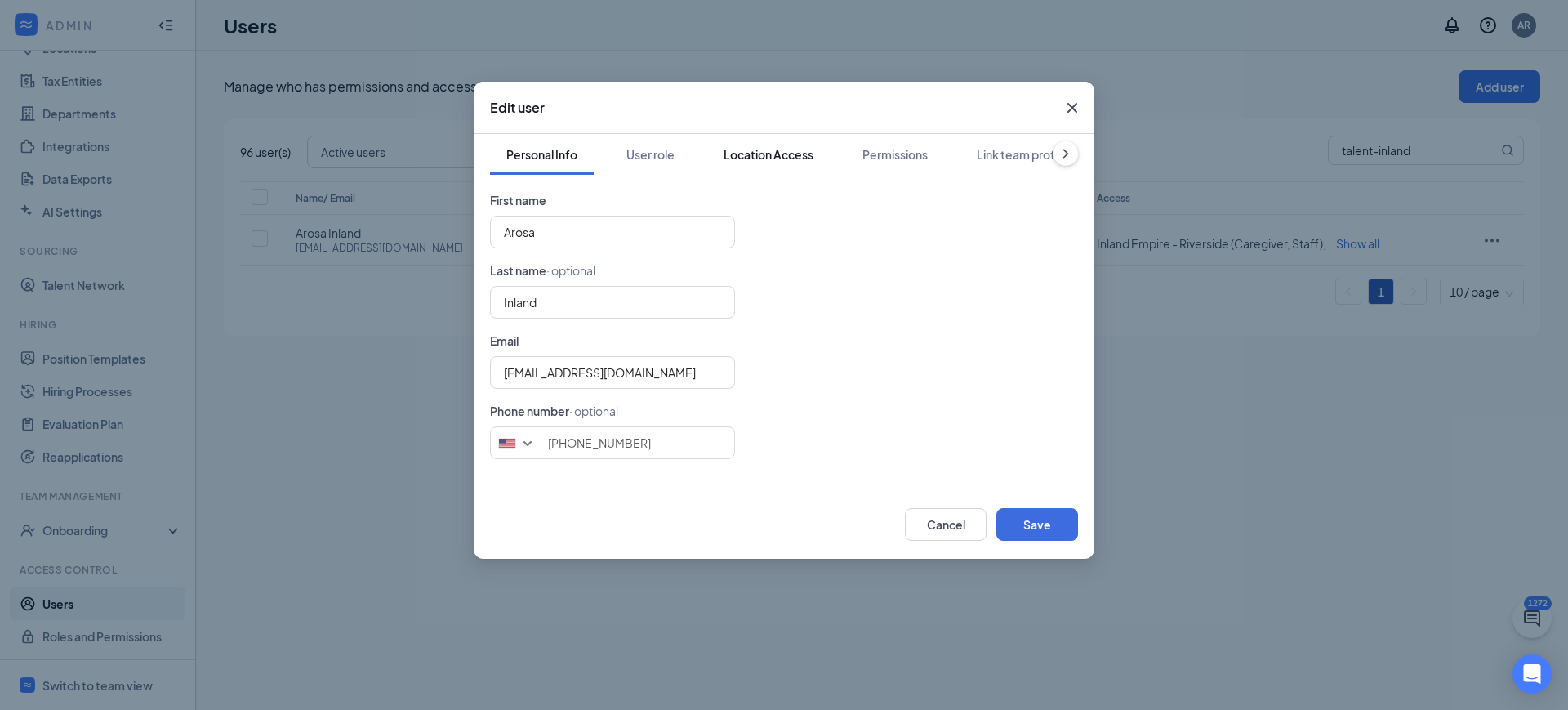
click at [724, 162] on div "Location Access" at bounding box center [768, 154] width 90 height 16
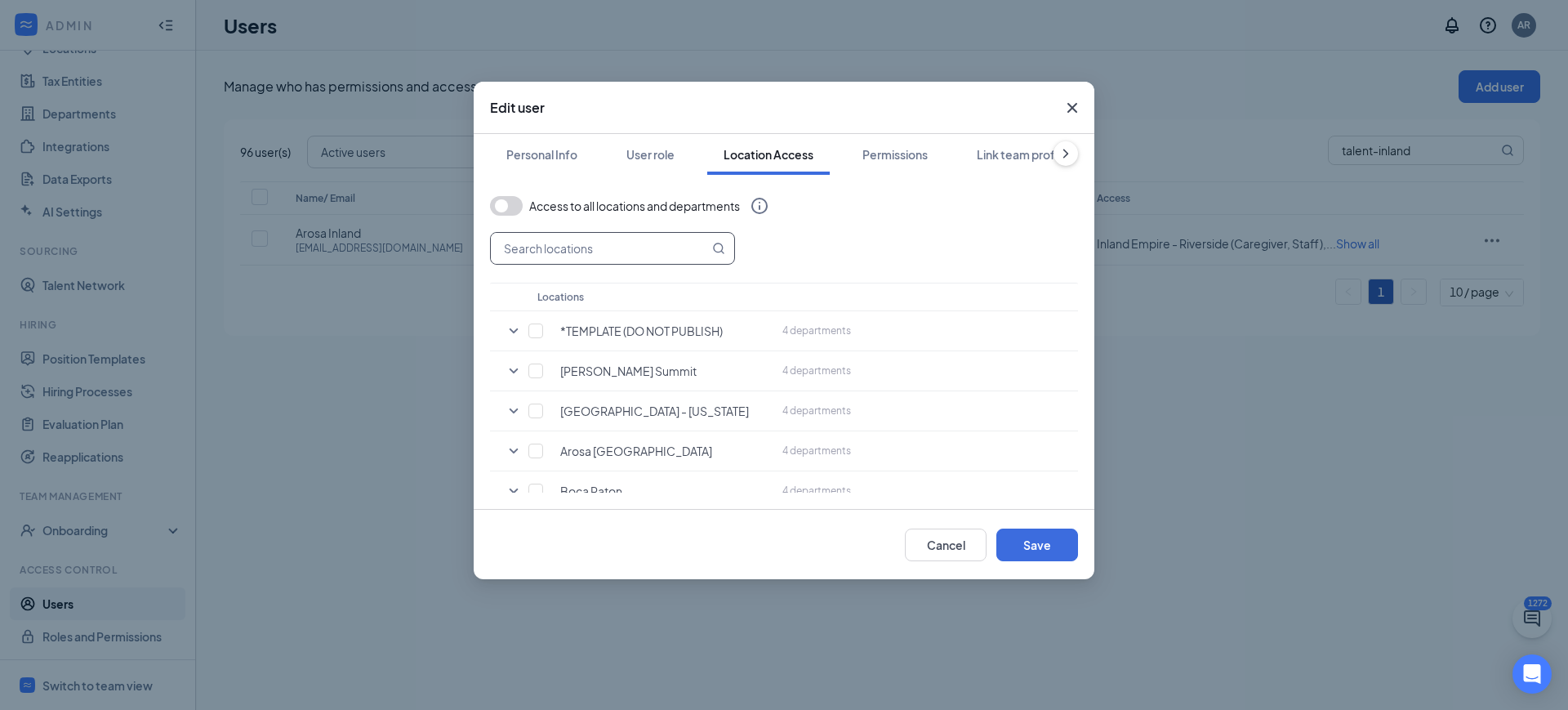
click at [632, 255] on input "text" at bounding box center [600, 248] width 218 height 31
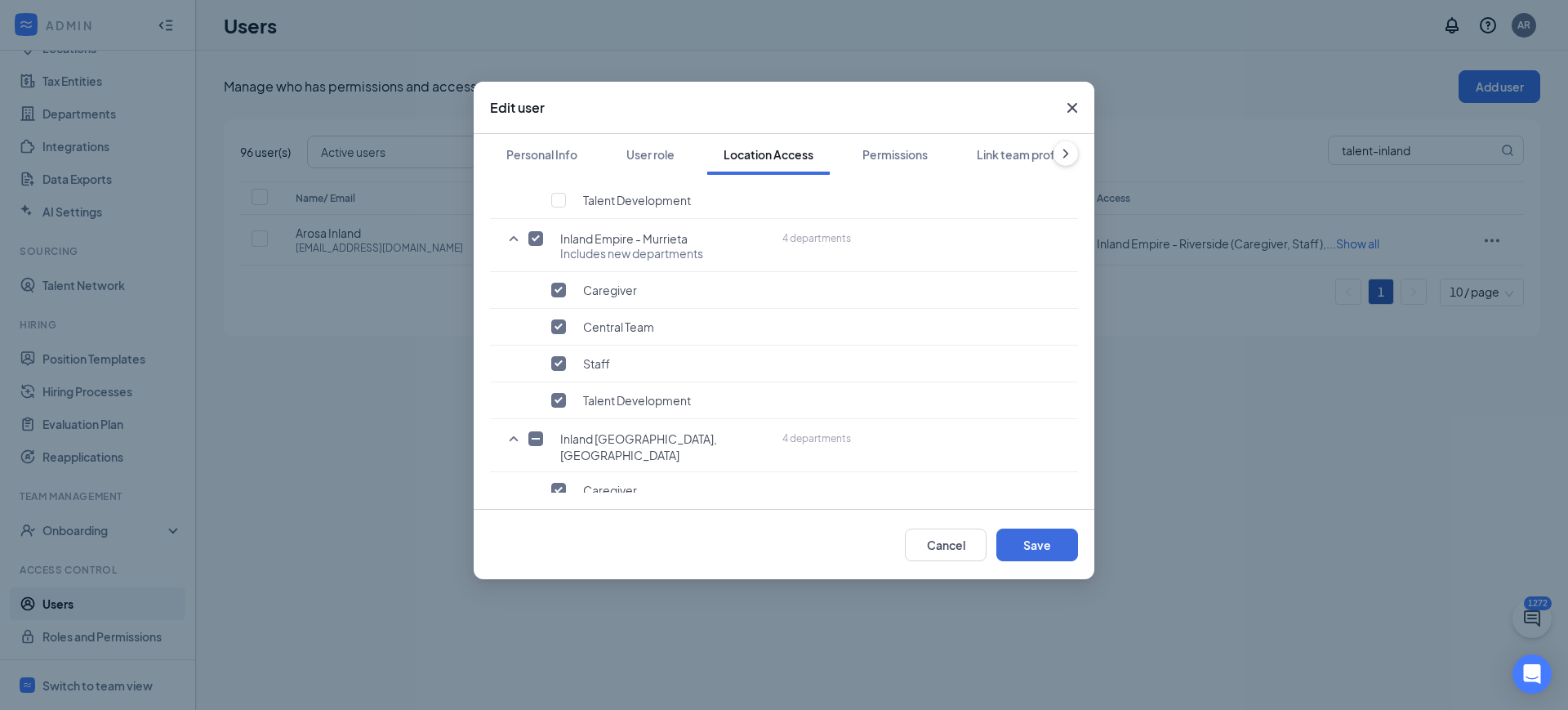
scroll to position [478, 0]
type input "inland emp"
click at [606, 321] on span "Central Team" at bounding box center [618, 329] width 71 height 15
click at [563, 321] on input "checkbox" at bounding box center [559, 329] width 15 height 15
checkbox input "false"
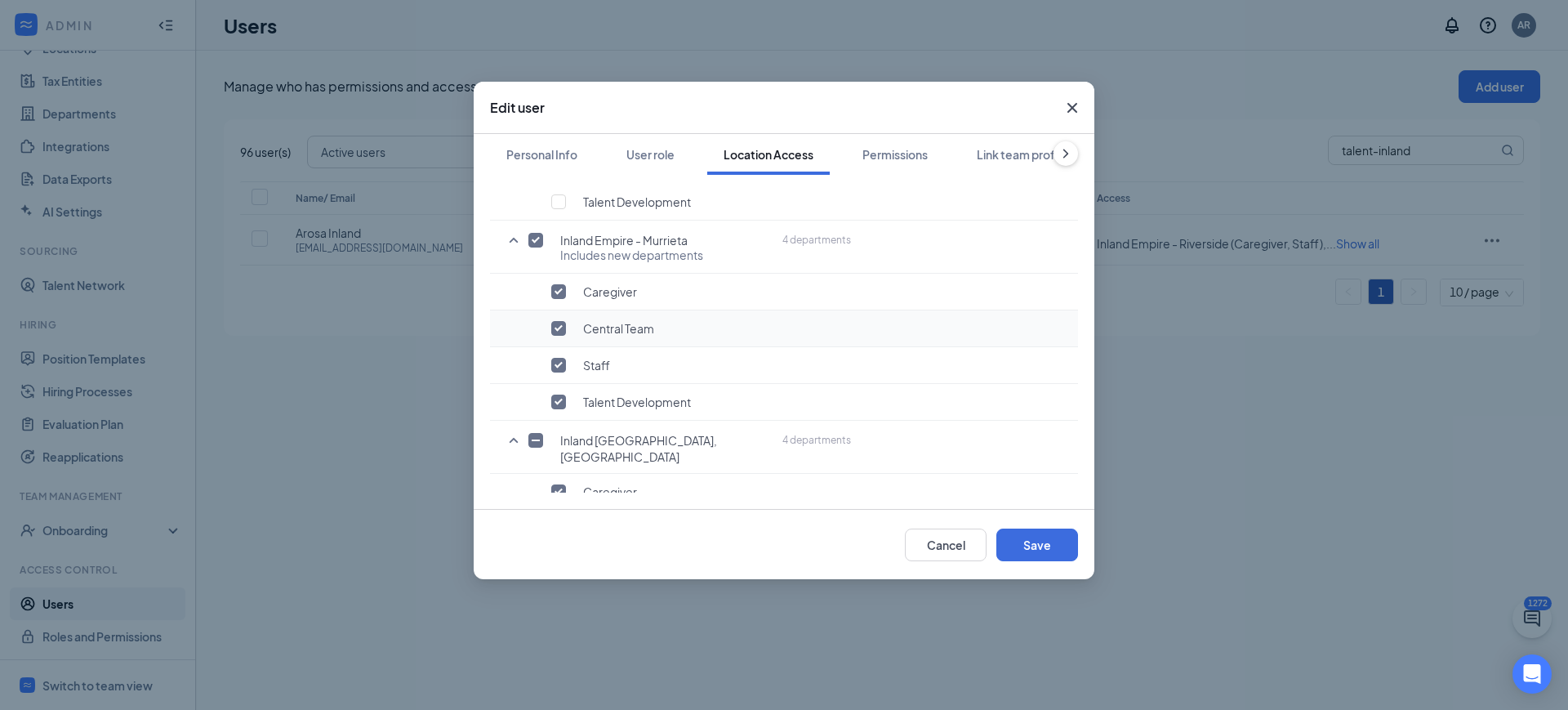
checkbox input "false"
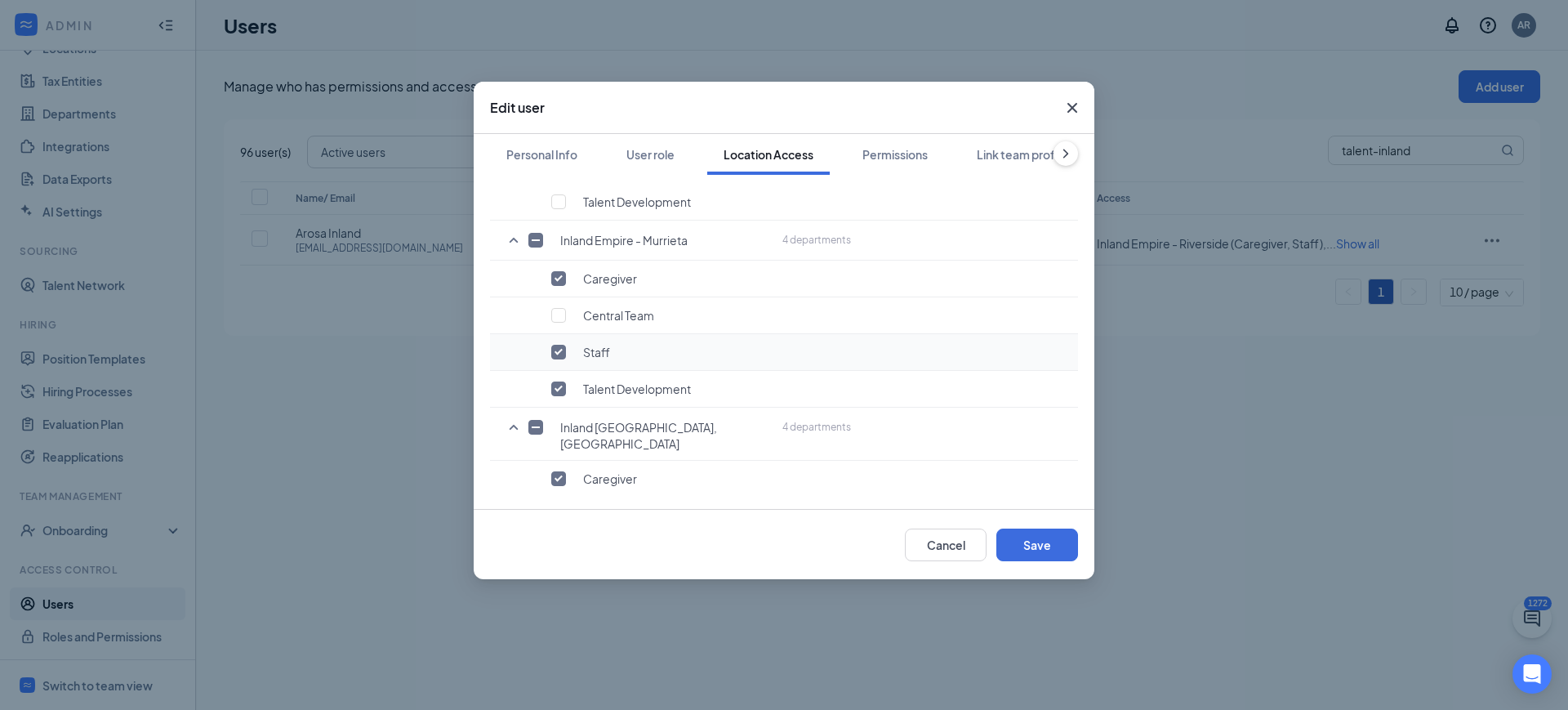
click at [550, 344] on div "Staff" at bounding box center [652, 351] width 228 height 16
click at [553, 344] on input "checkbox" at bounding box center [559, 352] width 15 height 15
checkbox input "false"
click at [558, 381] on div "Talent Development" at bounding box center [652, 388] width 228 height 16
click at [557, 381] on input "checkbox" at bounding box center [559, 389] width 15 height 15
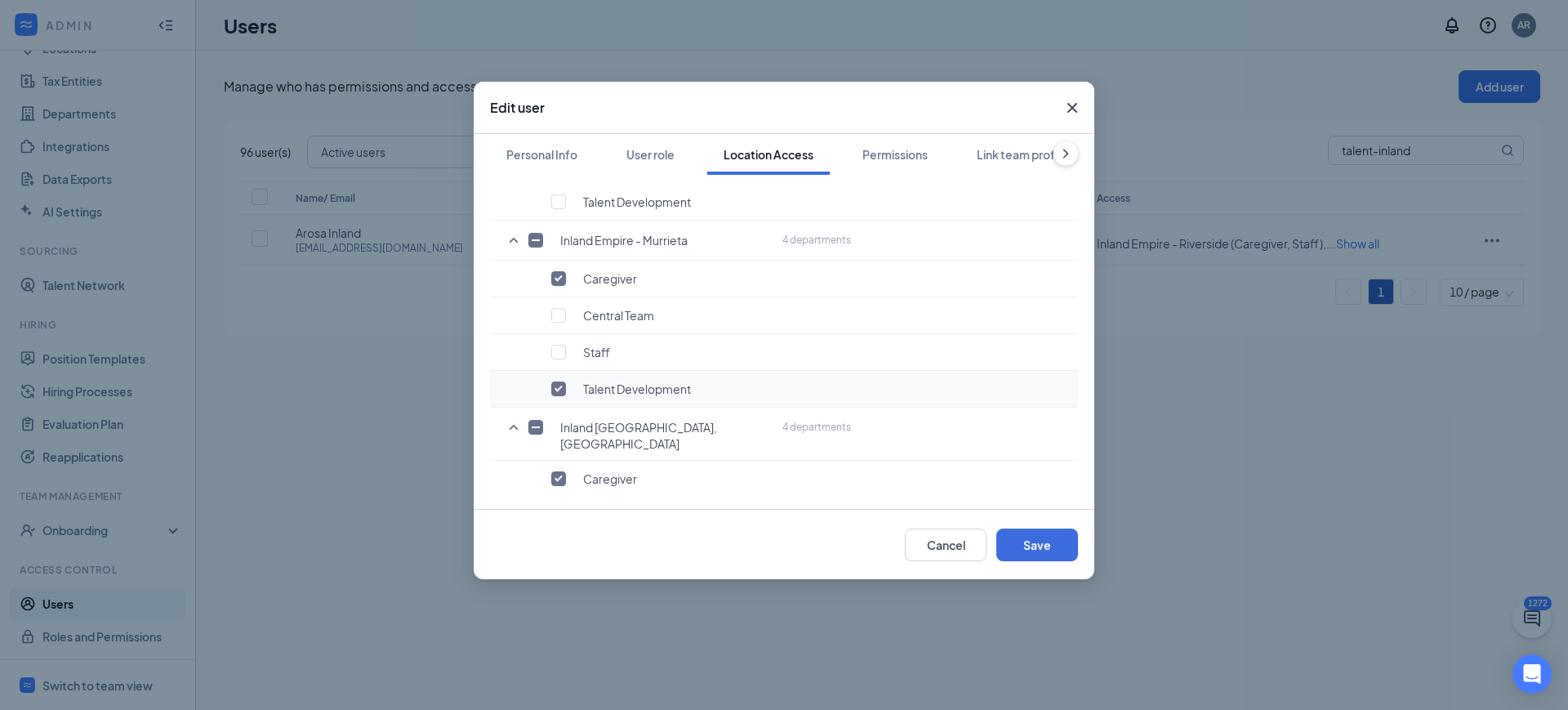
checkbox input "false"
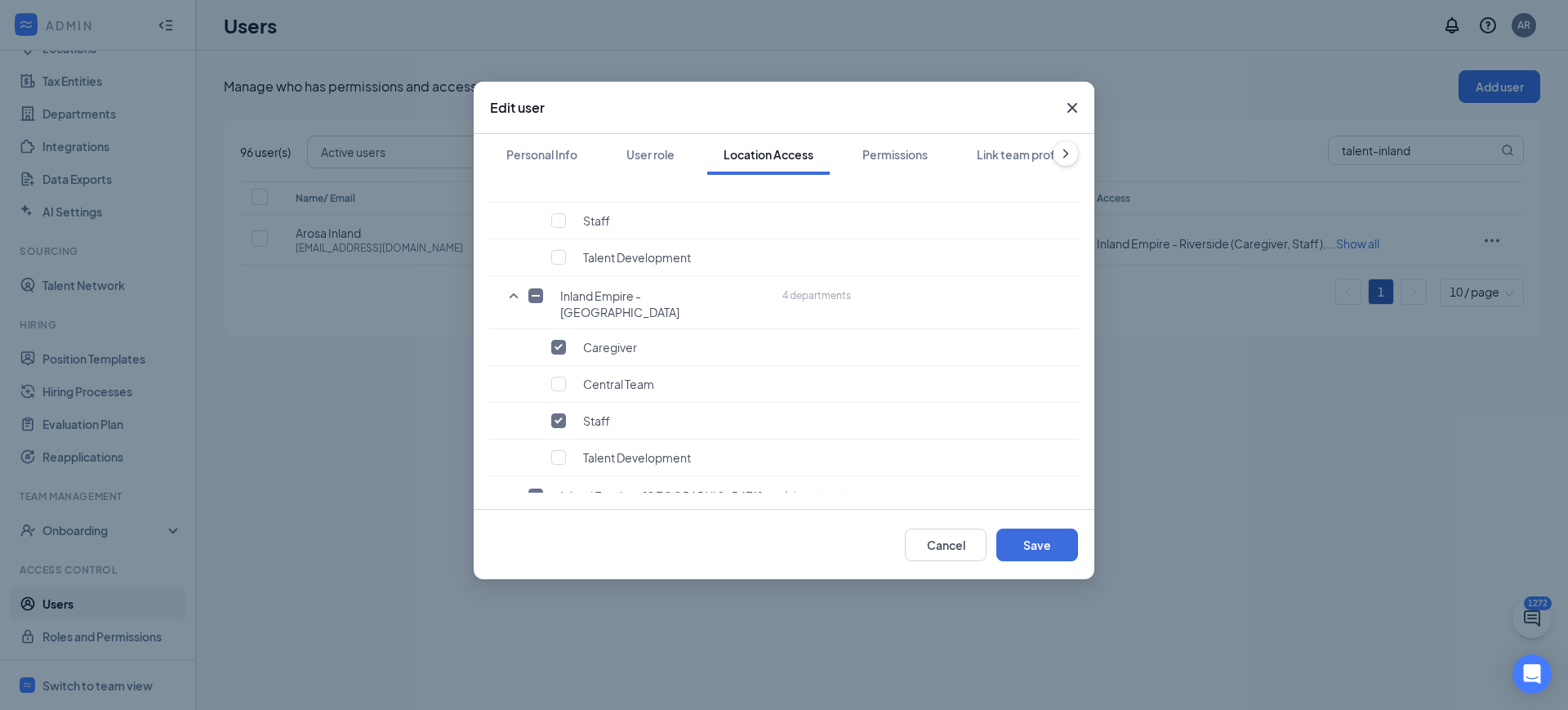
scroll to position [1690, 0]
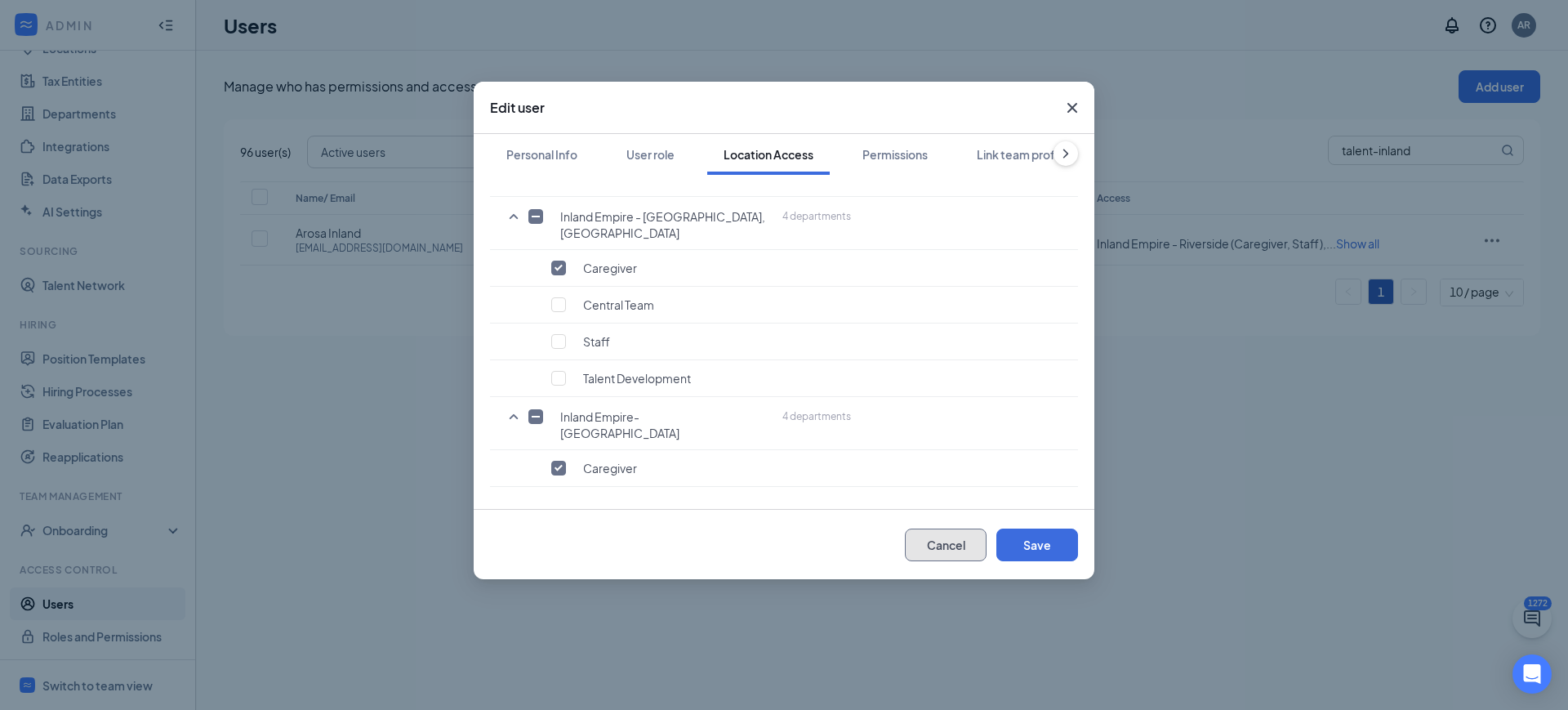
click at [957, 544] on button "Cancel" at bounding box center [946, 544] width 81 height 33
